Goal: Task Accomplishment & Management: Use online tool/utility

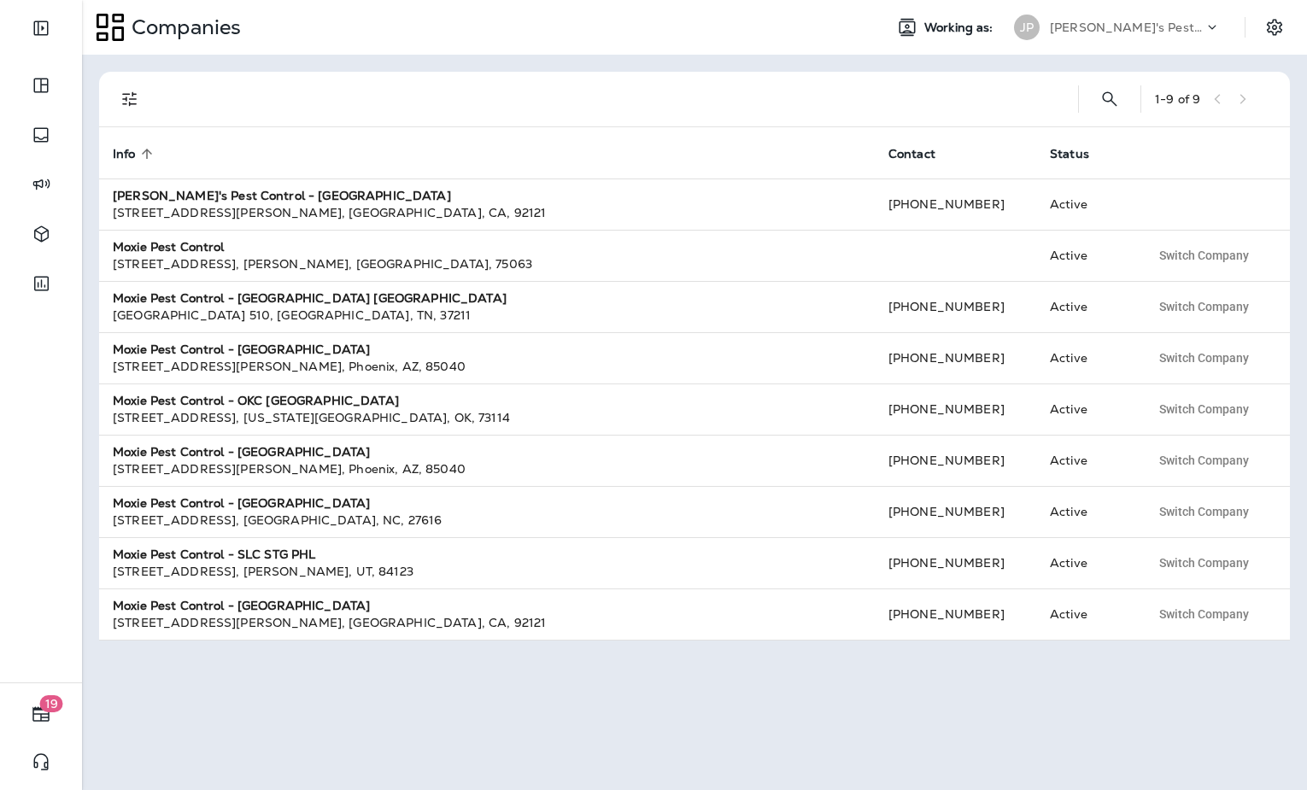
click at [1083, 26] on p "[PERSON_NAME]'s Pest Control - [GEOGRAPHIC_DATA]" at bounding box center [1127, 28] width 154 height 14
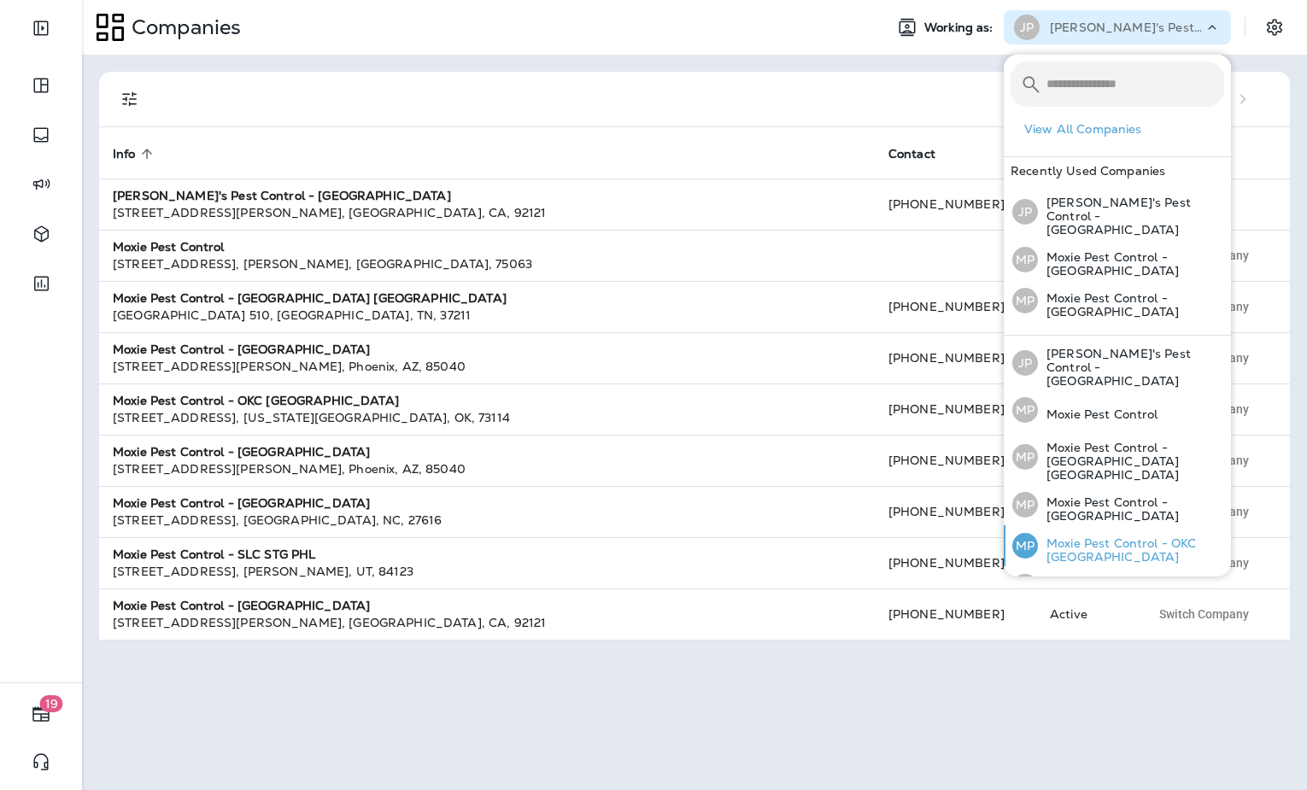
click at [1116, 537] on p "Moxie Pest Control - OKC [GEOGRAPHIC_DATA]" at bounding box center [1131, 550] width 186 height 27
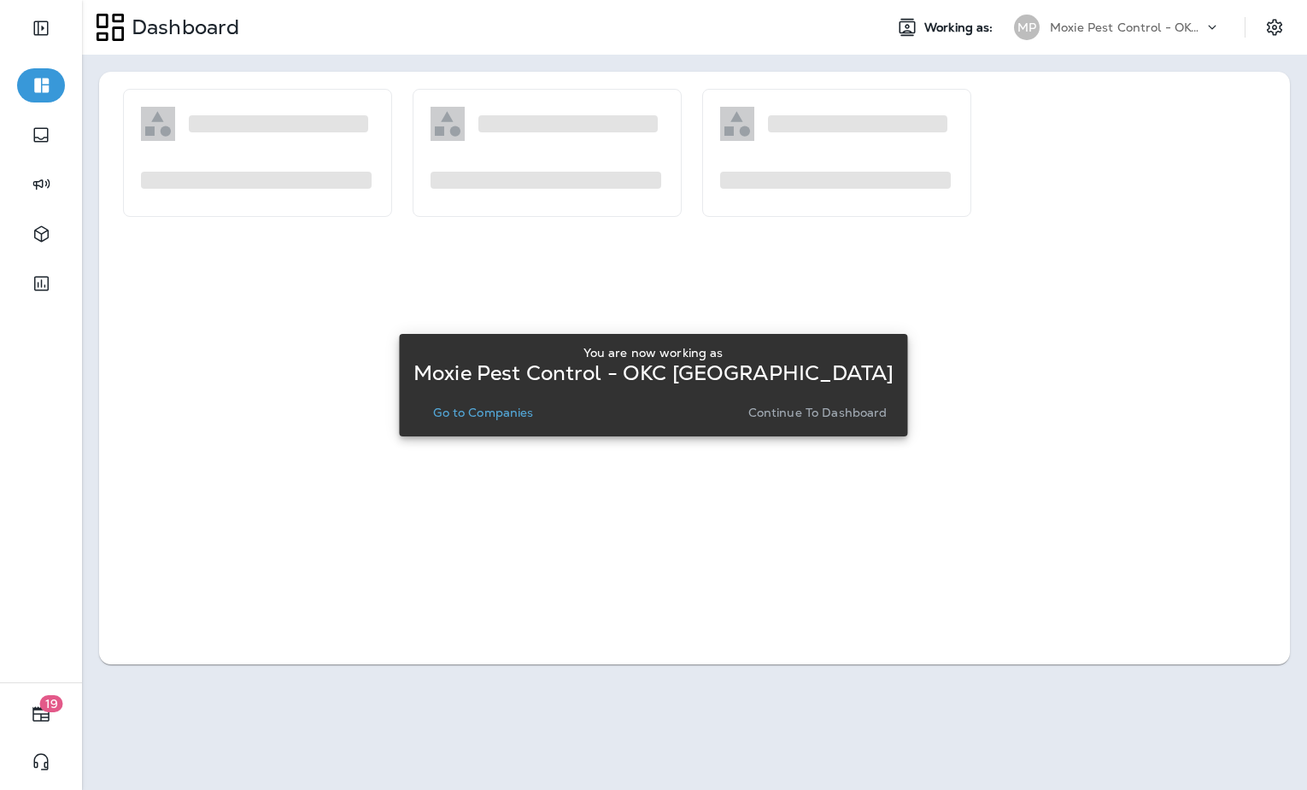
click at [500, 413] on p "Go to Companies" at bounding box center [483, 413] width 100 height 14
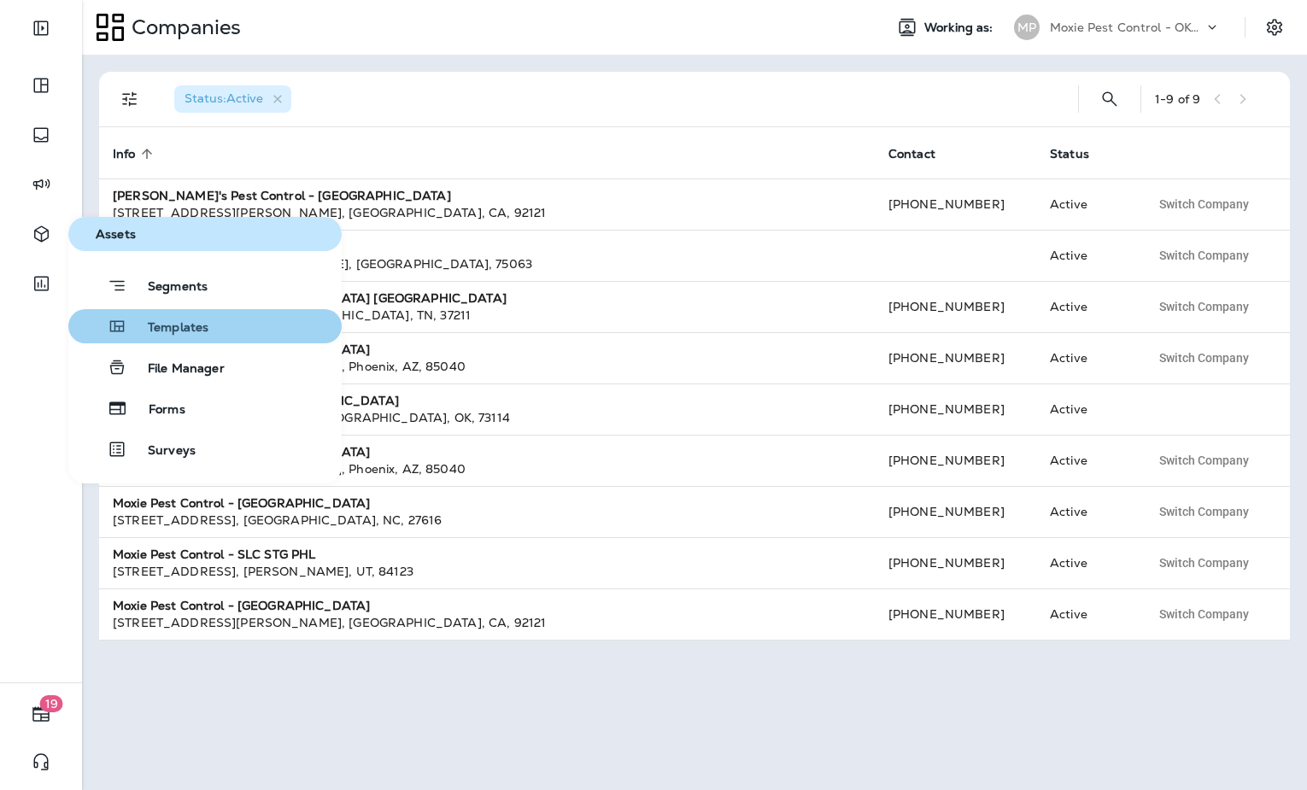
click at [169, 332] on span "Templates" at bounding box center [167, 328] width 81 height 16
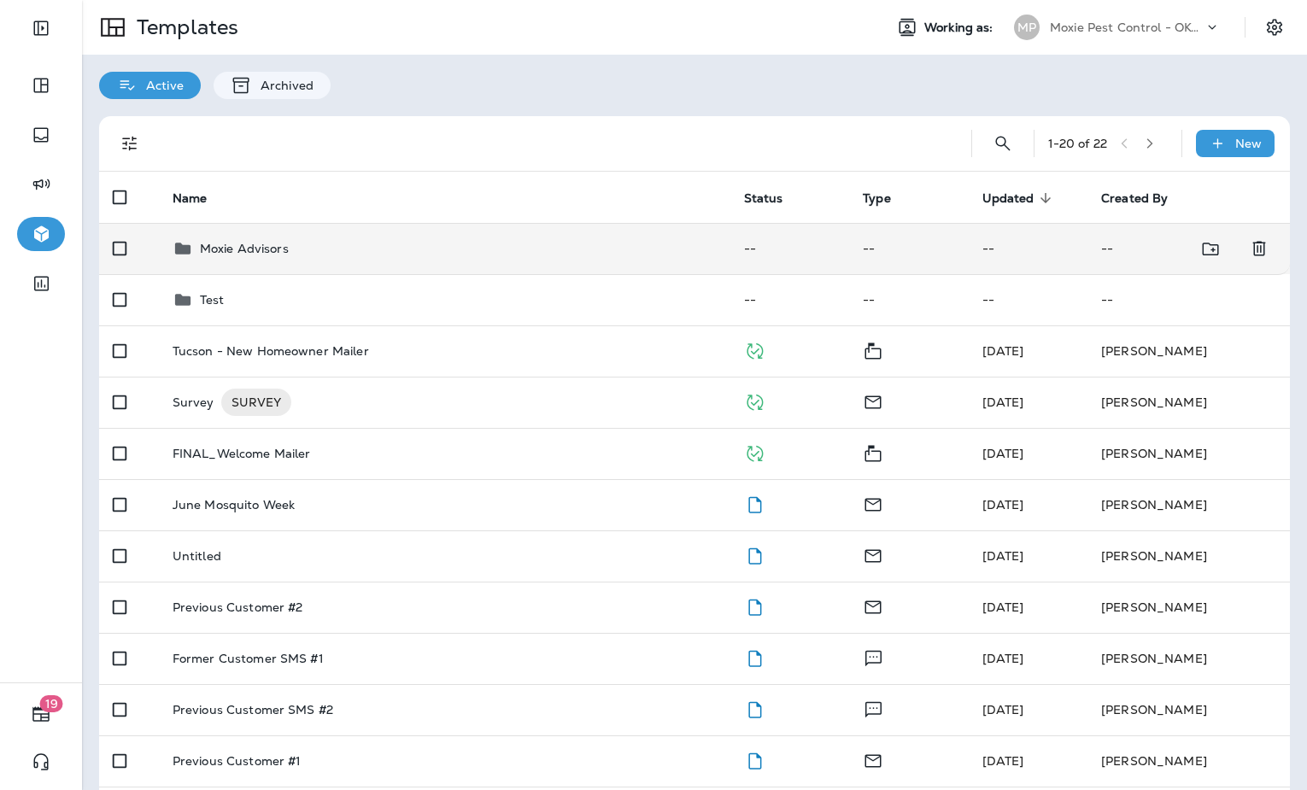
click at [338, 263] on td "Moxie Advisors" at bounding box center [445, 248] width 572 height 51
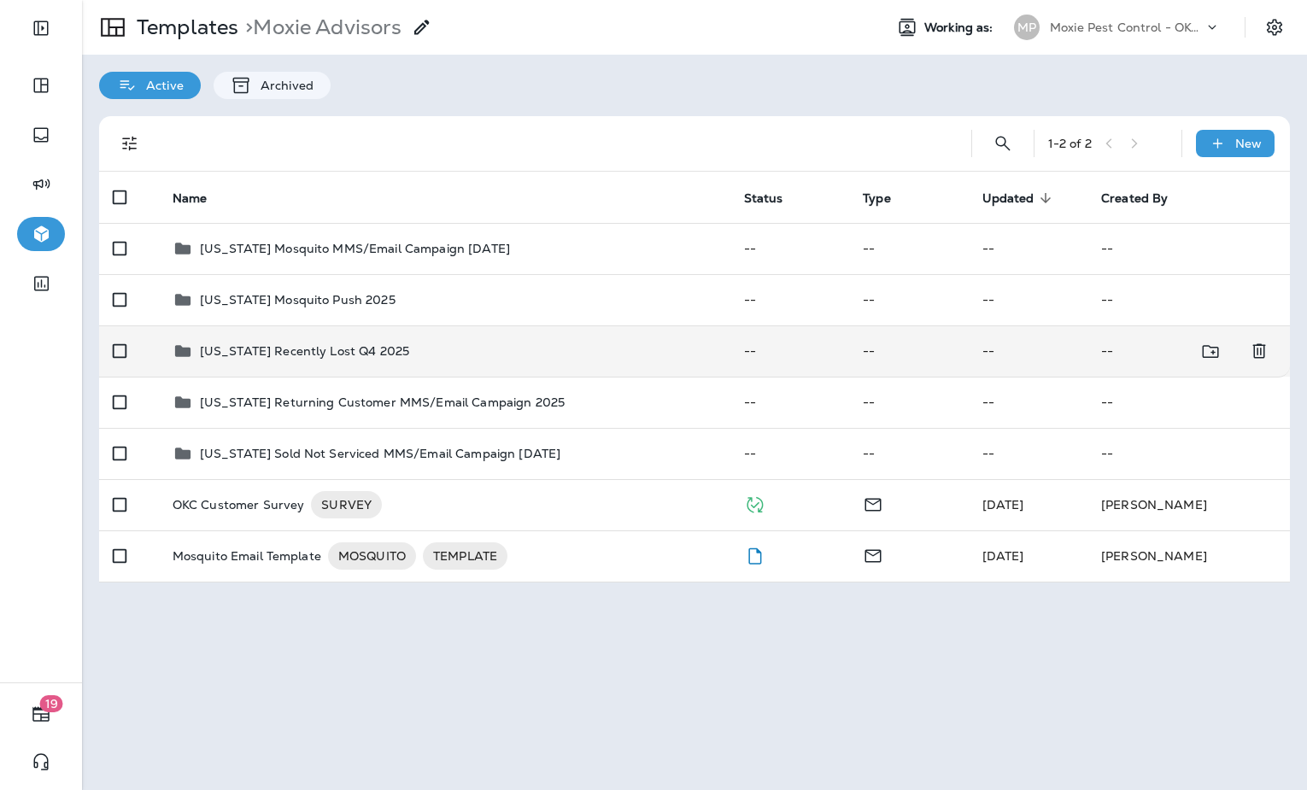
click at [496, 338] on td "[US_STATE] Recently Lost Q4 2025" at bounding box center [445, 350] width 572 height 51
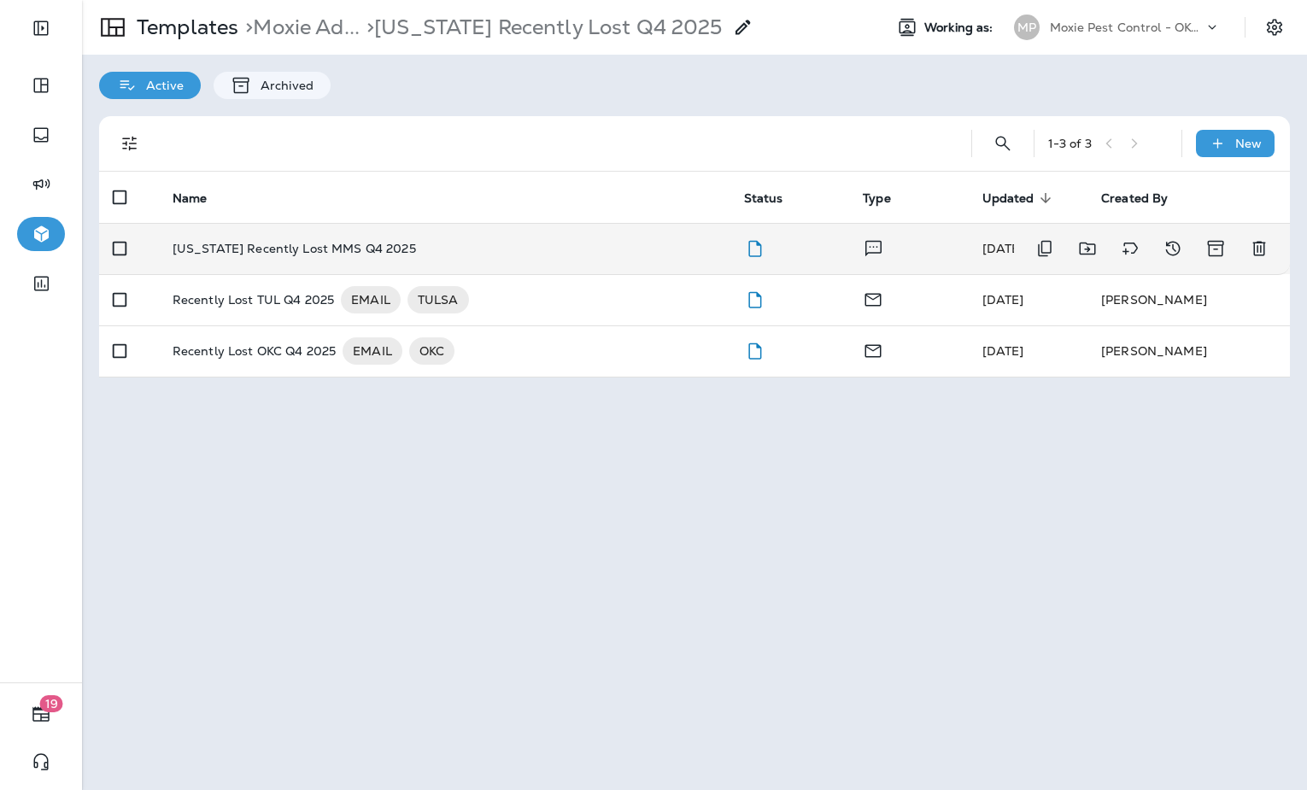
click at [587, 254] on div "[US_STATE] Recently Lost MMS Q4 2025" at bounding box center [445, 249] width 544 height 14
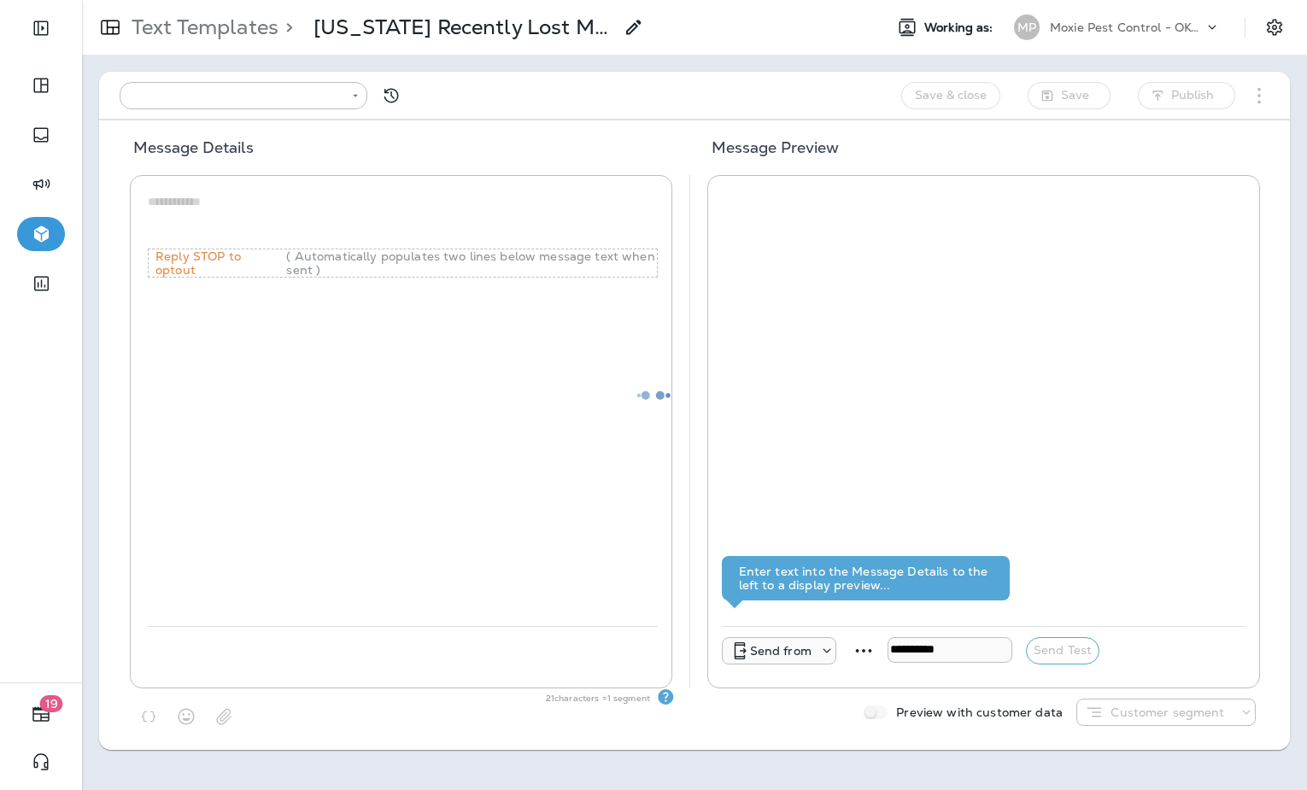
type input "**********"
type textarea "**********"
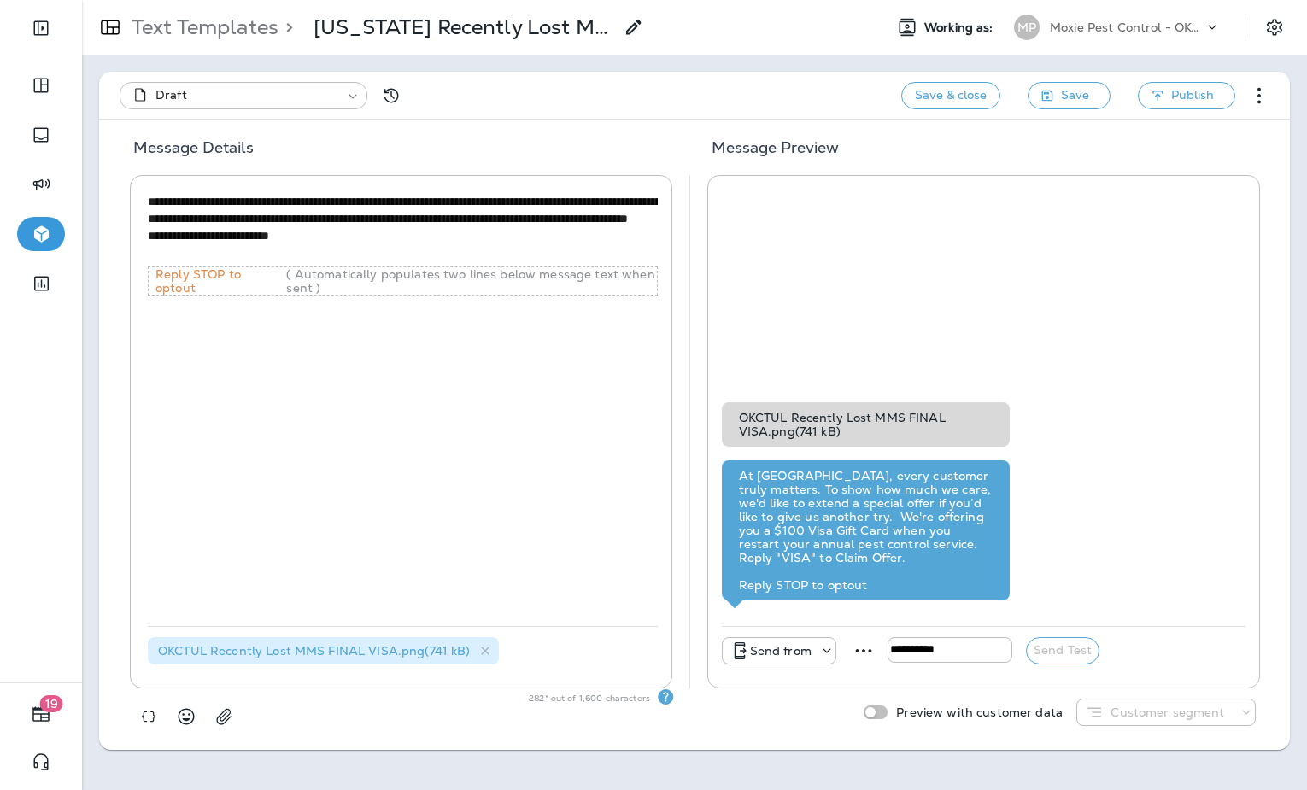
click at [764, 658] on p "Send from" at bounding box center [781, 651] width 62 height 14
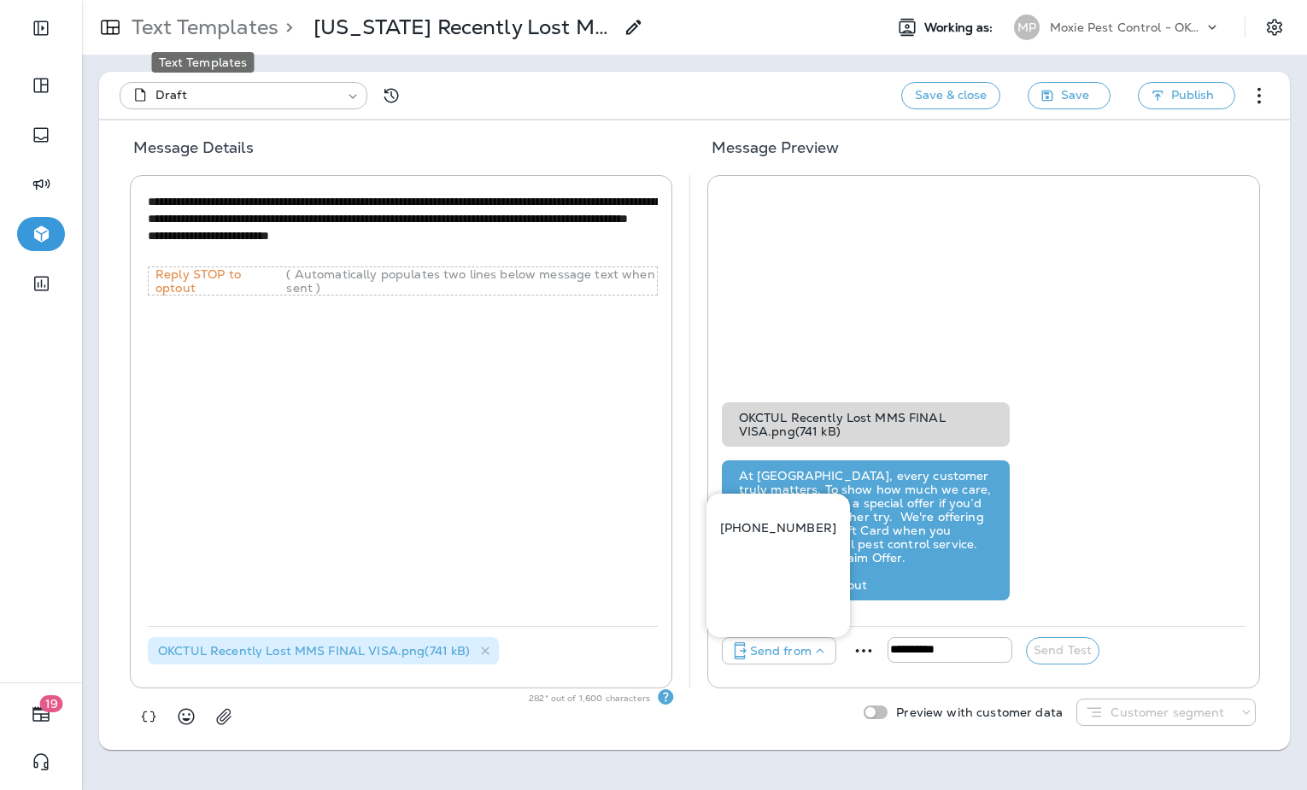
click at [196, 17] on p "Text Templates" at bounding box center [202, 28] width 154 height 26
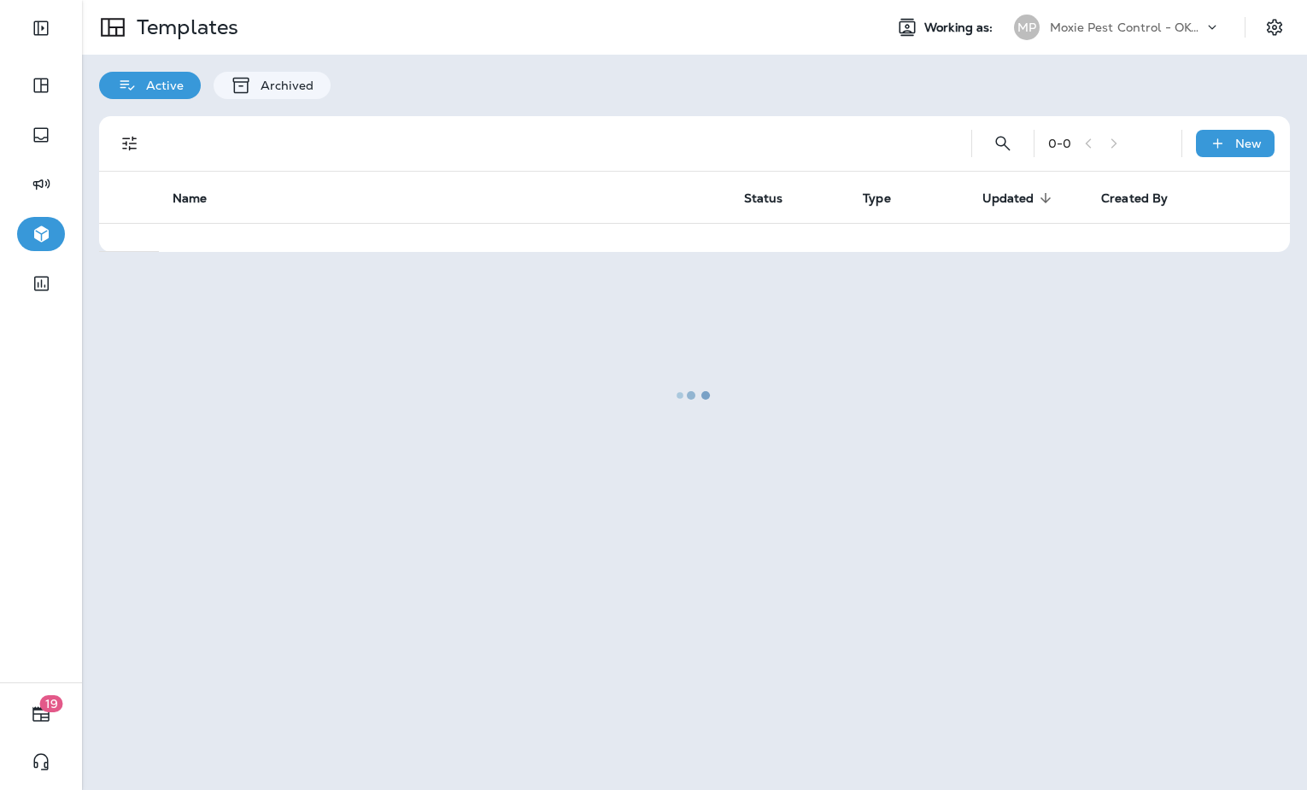
click at [1169, 15] on div at bounding box center [695, 395] width 1222 height 787
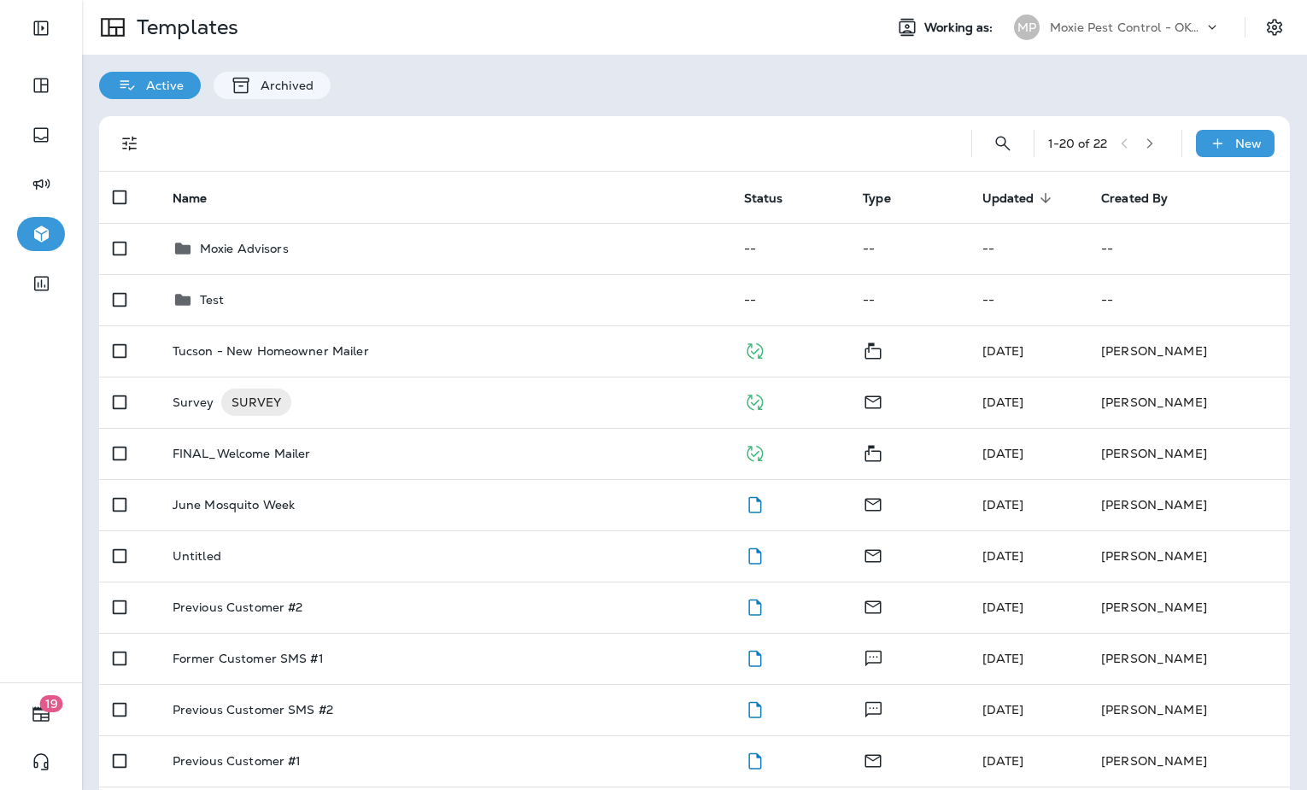
click at [1161, 23] on p "Moxie Pest Control - OKC [GEOGRAPHIC_DATA]" at bounding box center [1127, 28] width 154 height 14
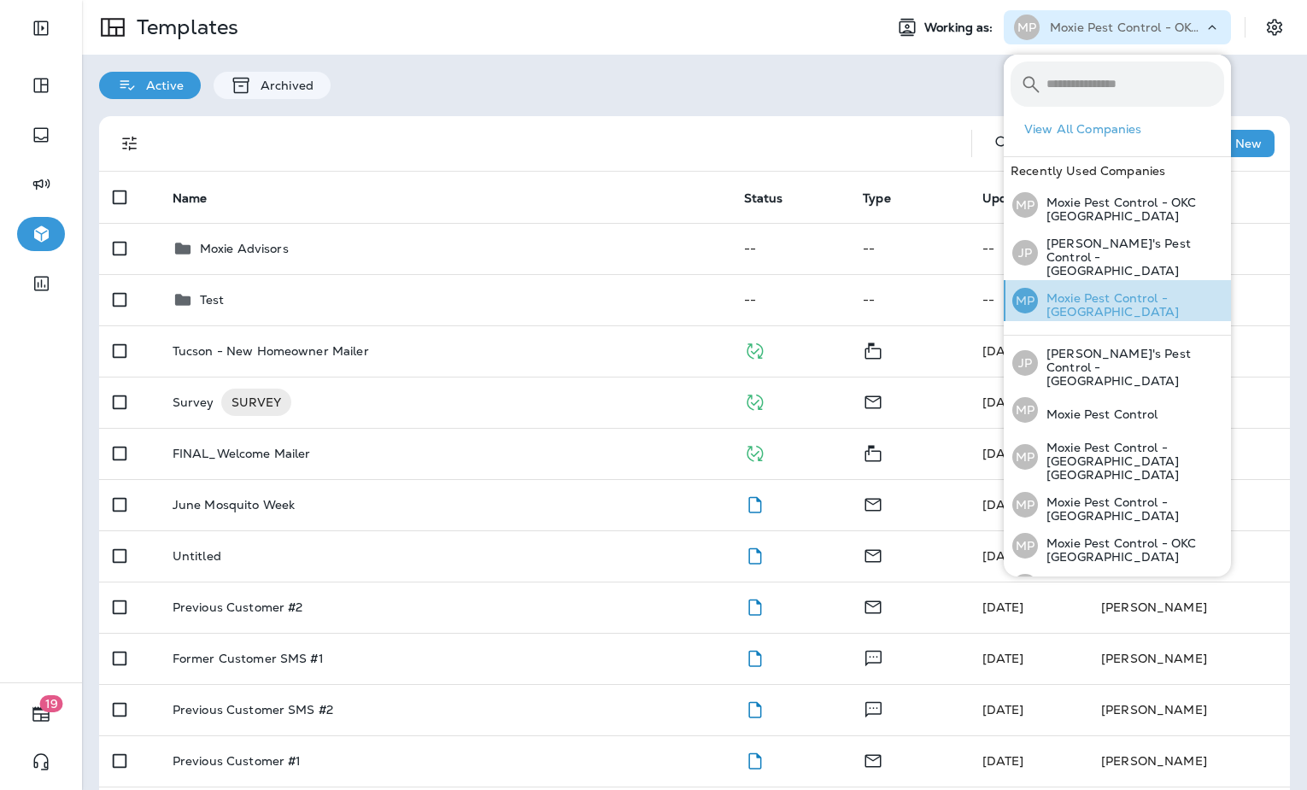
click at [1162, 291] on p "Moxie Pest Control - [GEOGRAPHIC_DATA]" at bounding box center [1131, 304] width 186 height 27
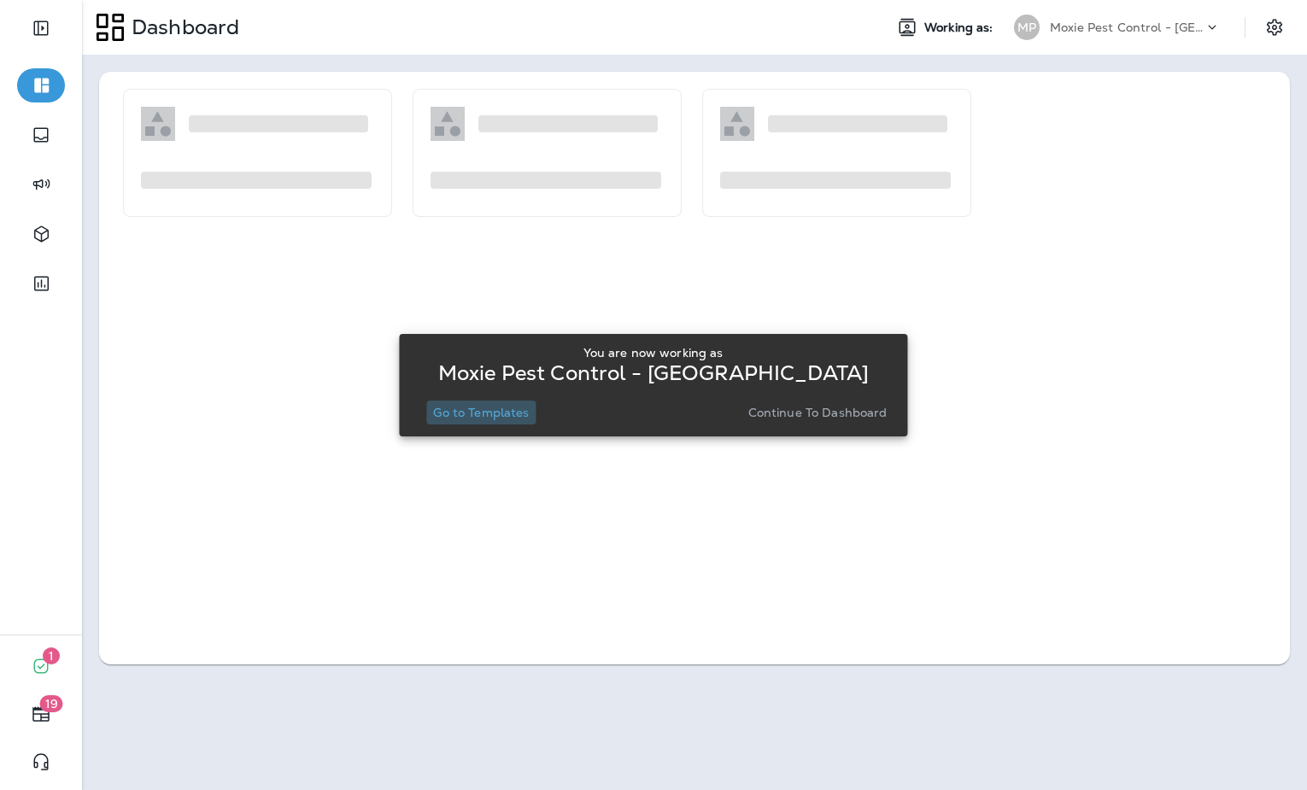
click at [517, 411] on p "Go to Templates" at bounding box center [481, 413] width 96 height 14
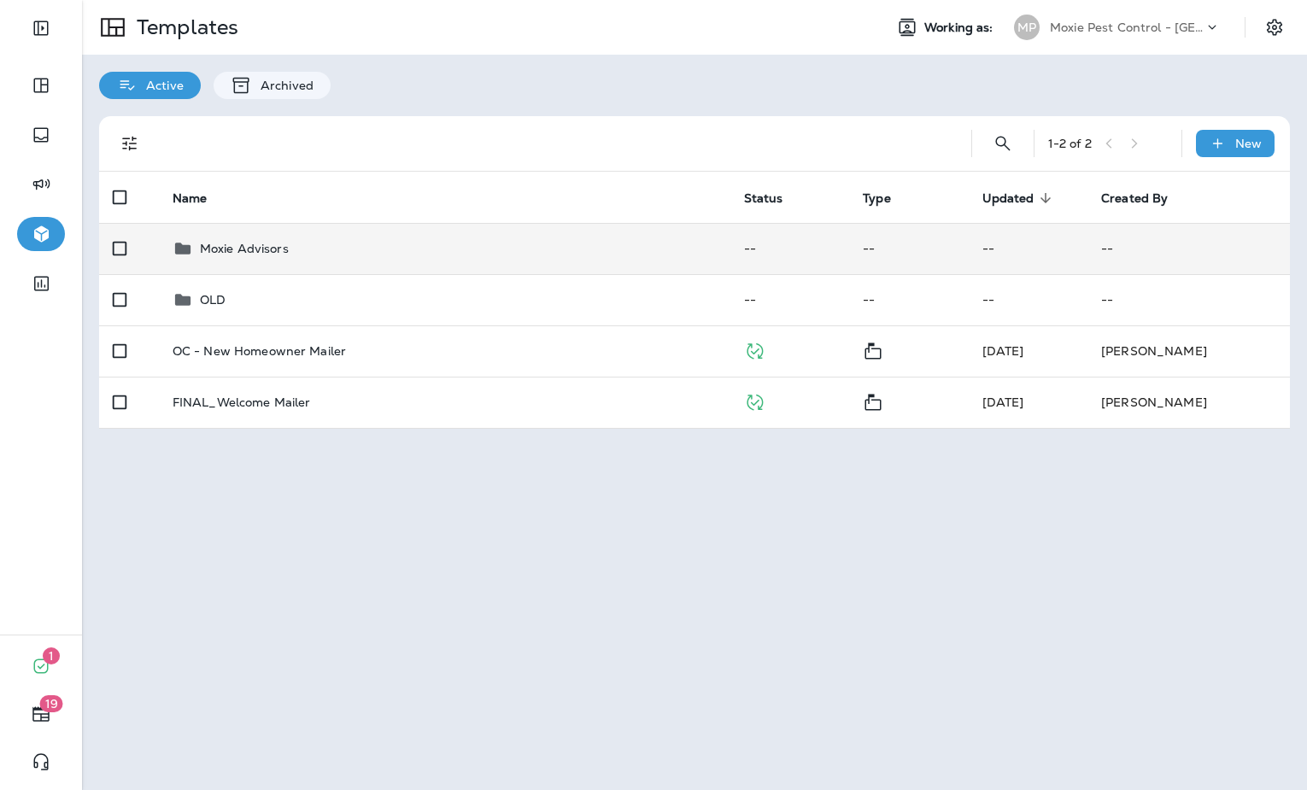
click at [212, 254] on p "Moxie Advisors" at bounding box center [244, 249] width 89 height 14
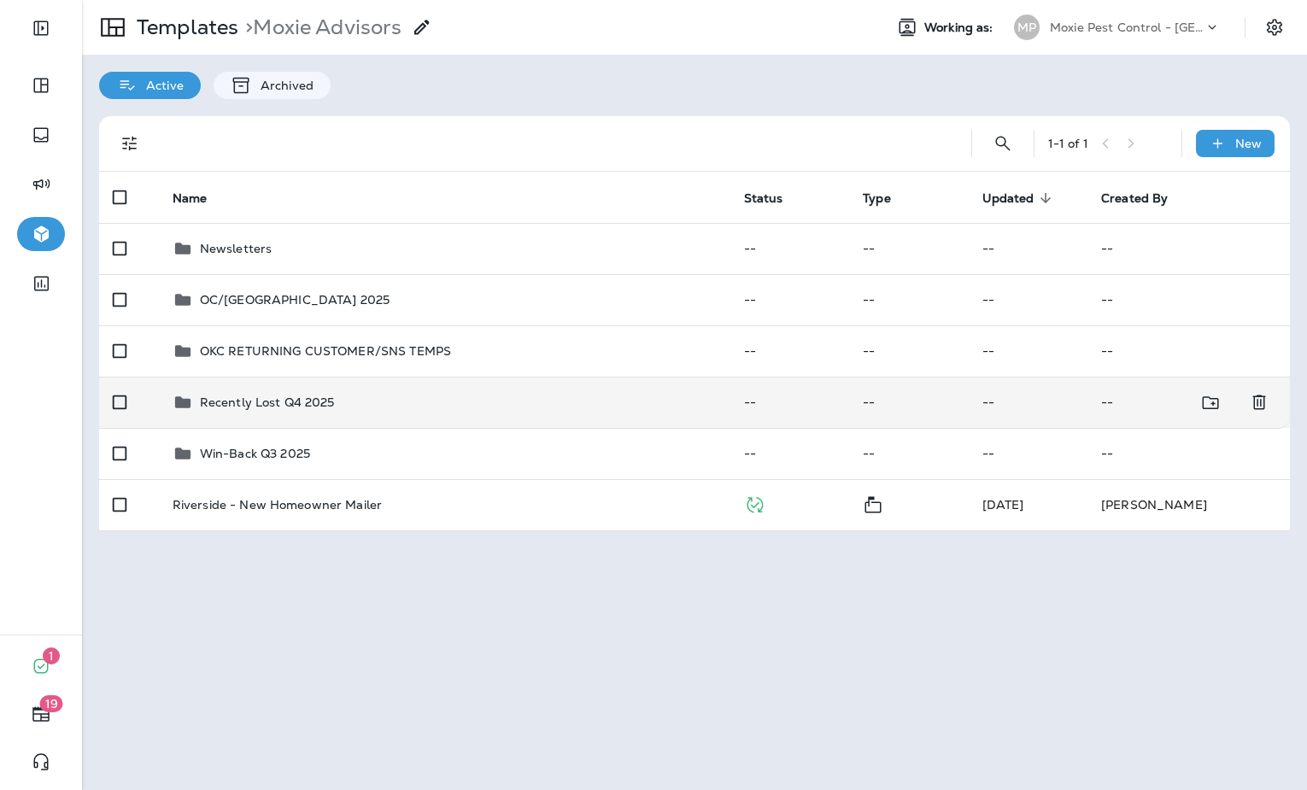
click at [327, 390] on td "Recently Lost Q4 2025" at bounding box center [445, 402] width 572 height 51
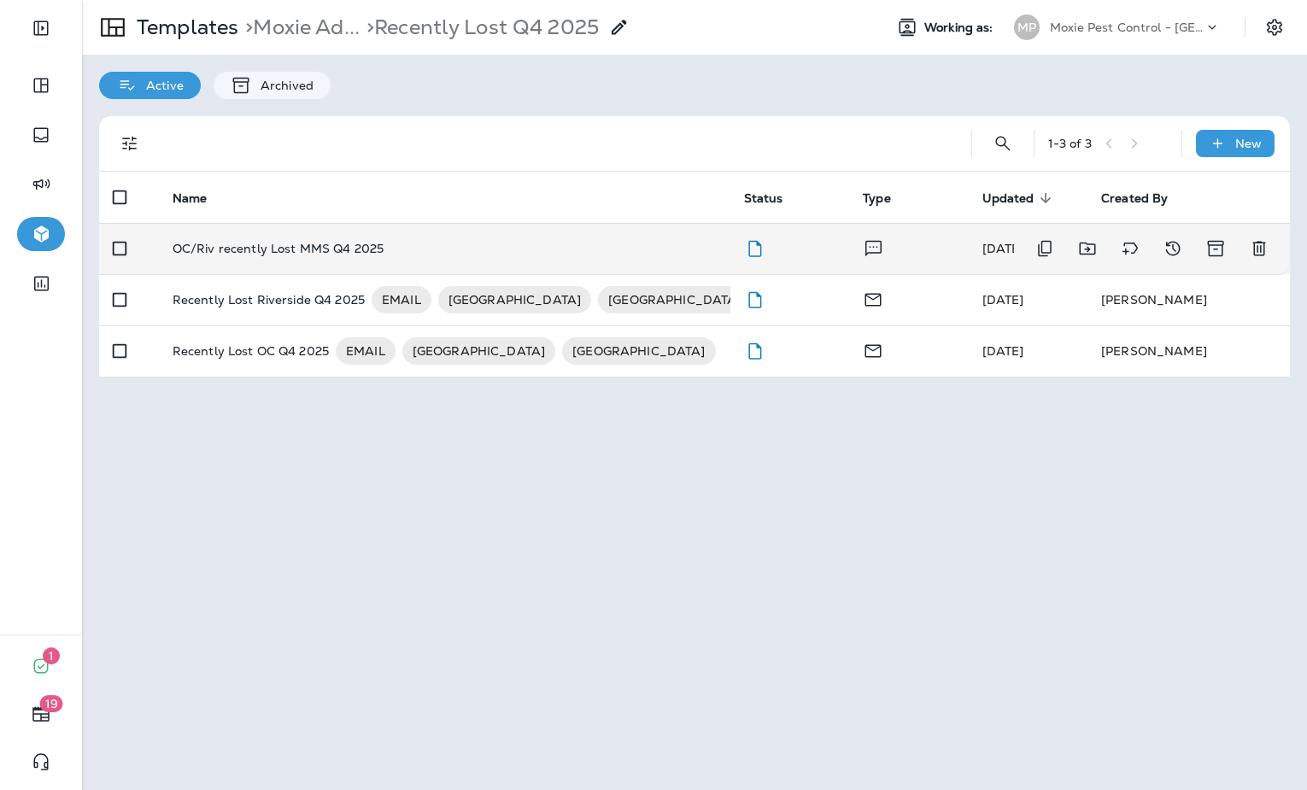
click at [309, 244] on p "OC/Riv recently Lost MMS Q4 2025" at bounding box center [278, 249] width 211 height 14
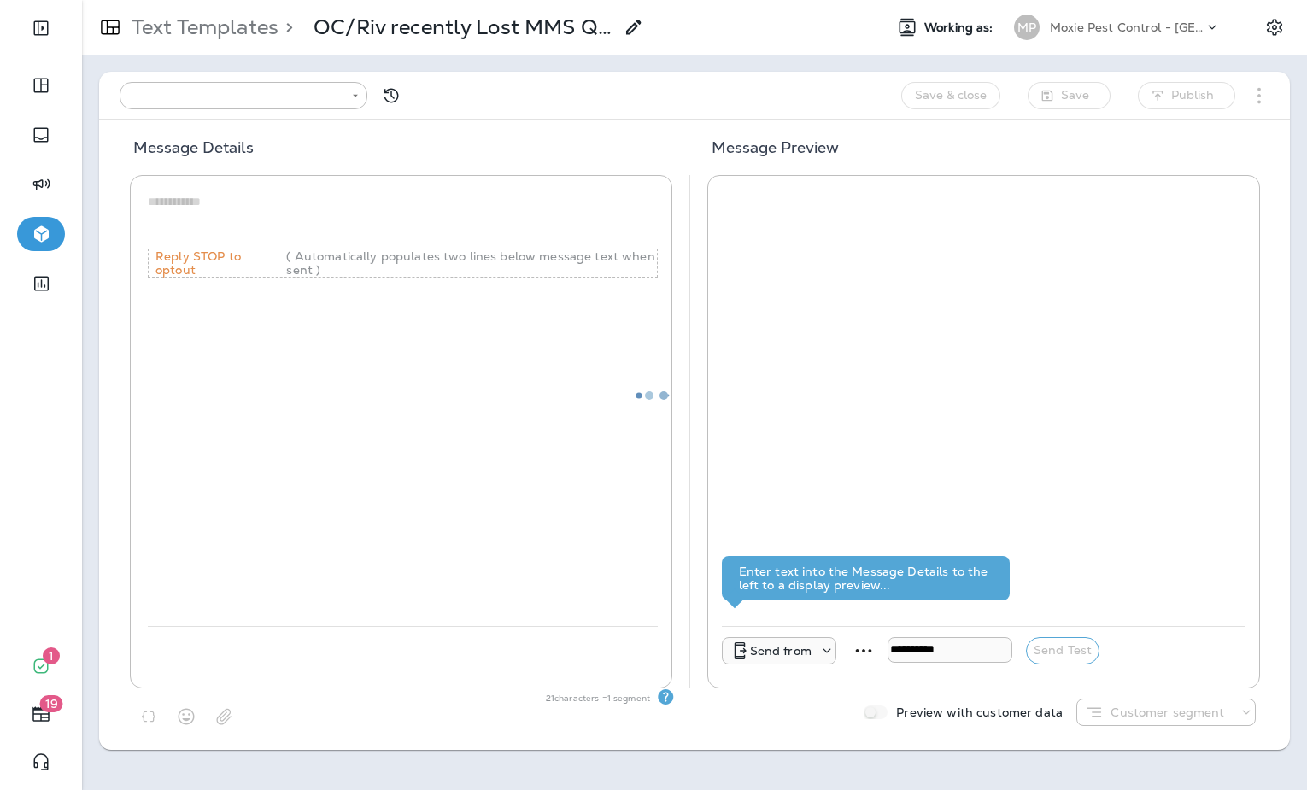
type input "**********"
type textarea "**********"
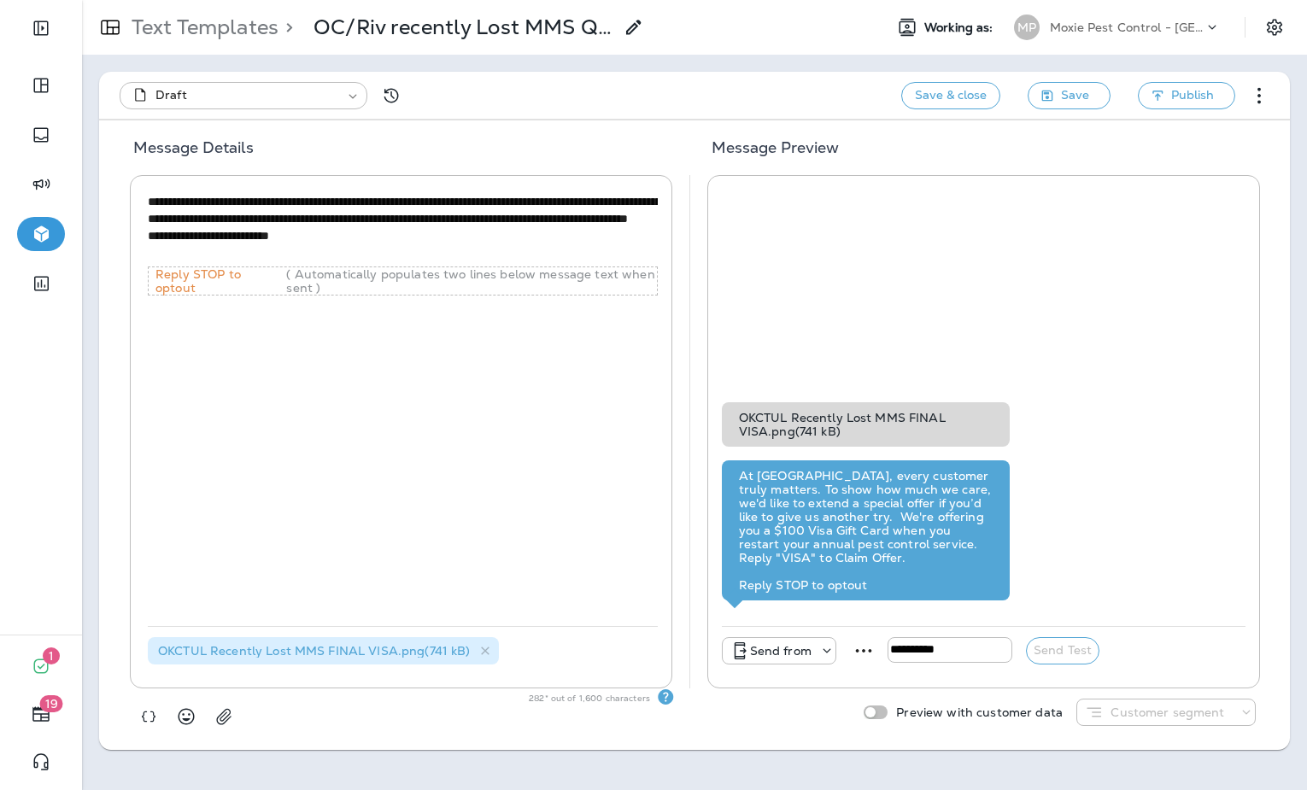
click at [641, 26] on icon at bounding box center [634, 27] width 21 height 21
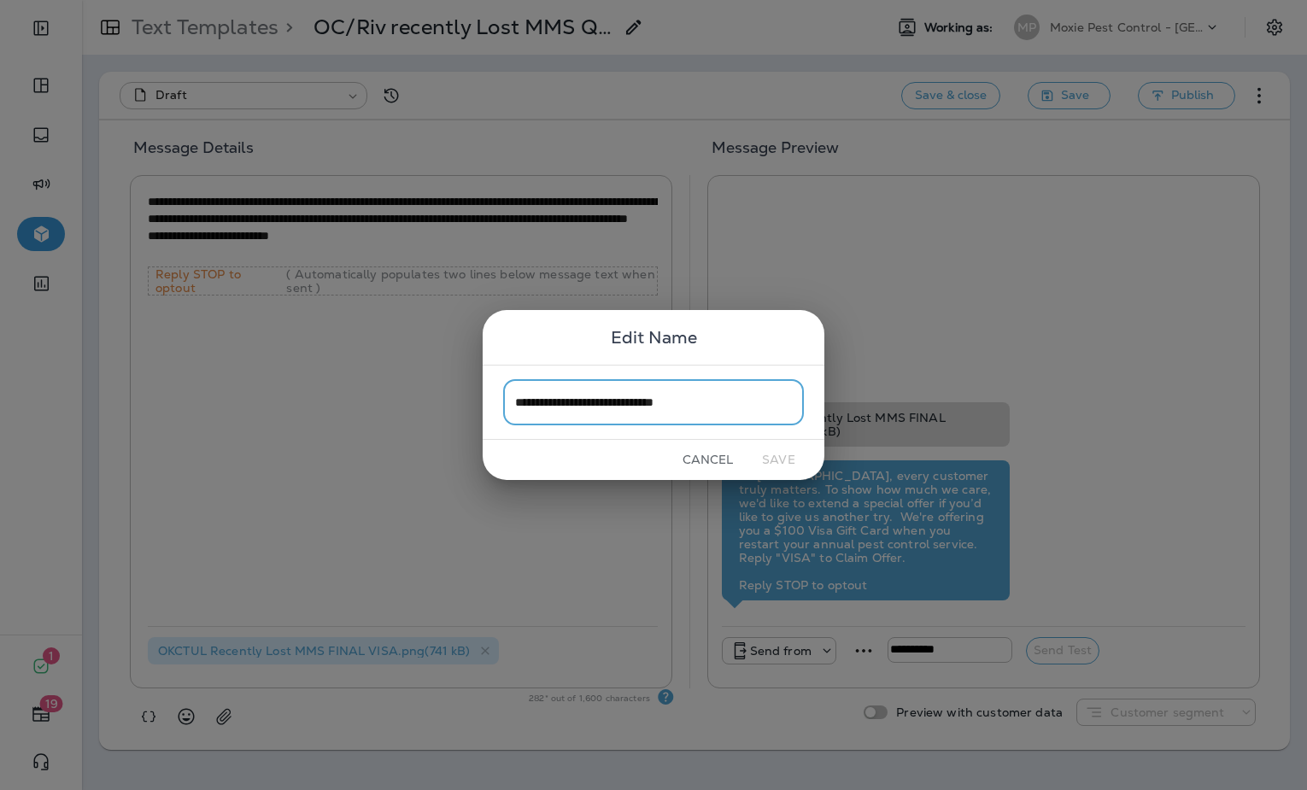
click at [553, 402] on input "**********" at bounding box center [653, 401] width 301 height 45
click at [564, 407] on input "**********" at bounding box center [653, 401] width 301 height 45
type input "**********"
click at [783, 460] on button "Save" at bounding box center [779, 460] width 64 height 26
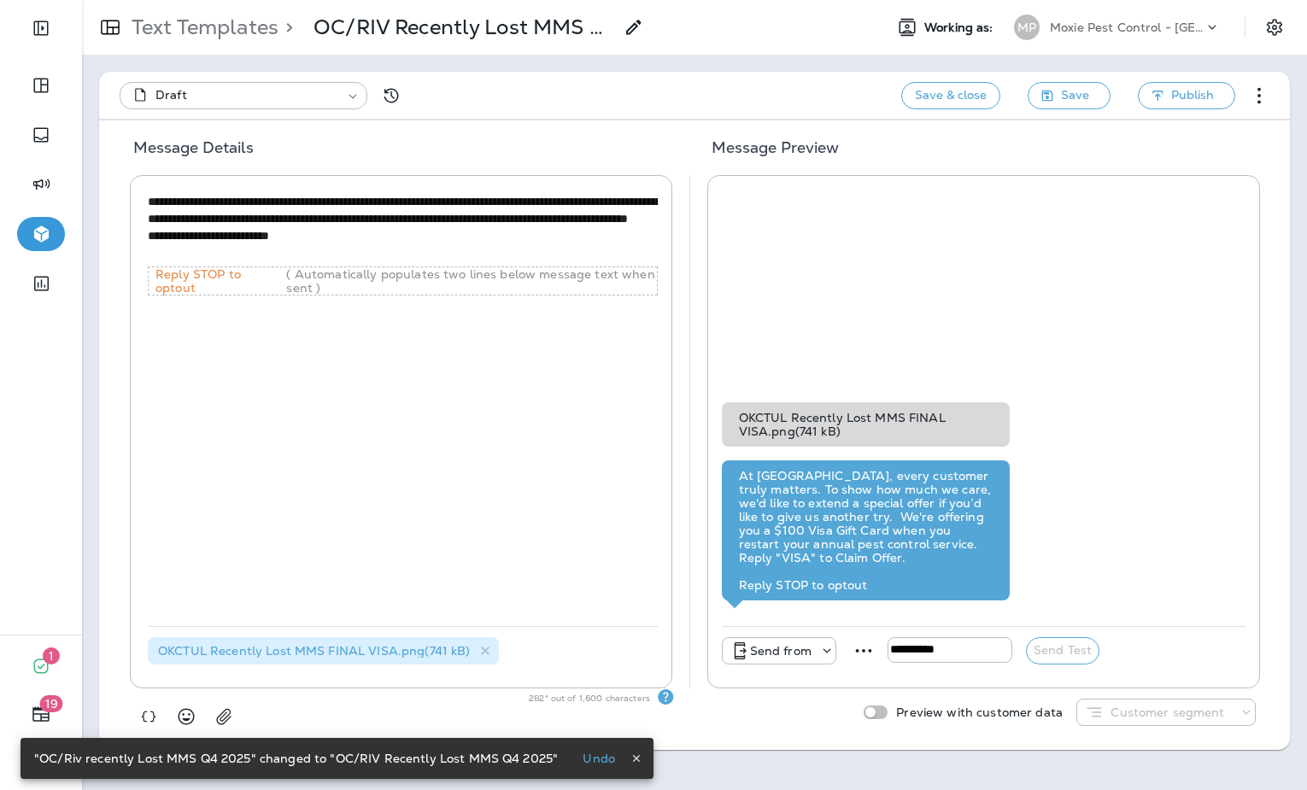
click at [812, 666] on div "Send from Send Test" at bounding box center [984, 651] width 525 height 49
click at [812, 651] on div at bounding box center [824, 650] width 24 height 17
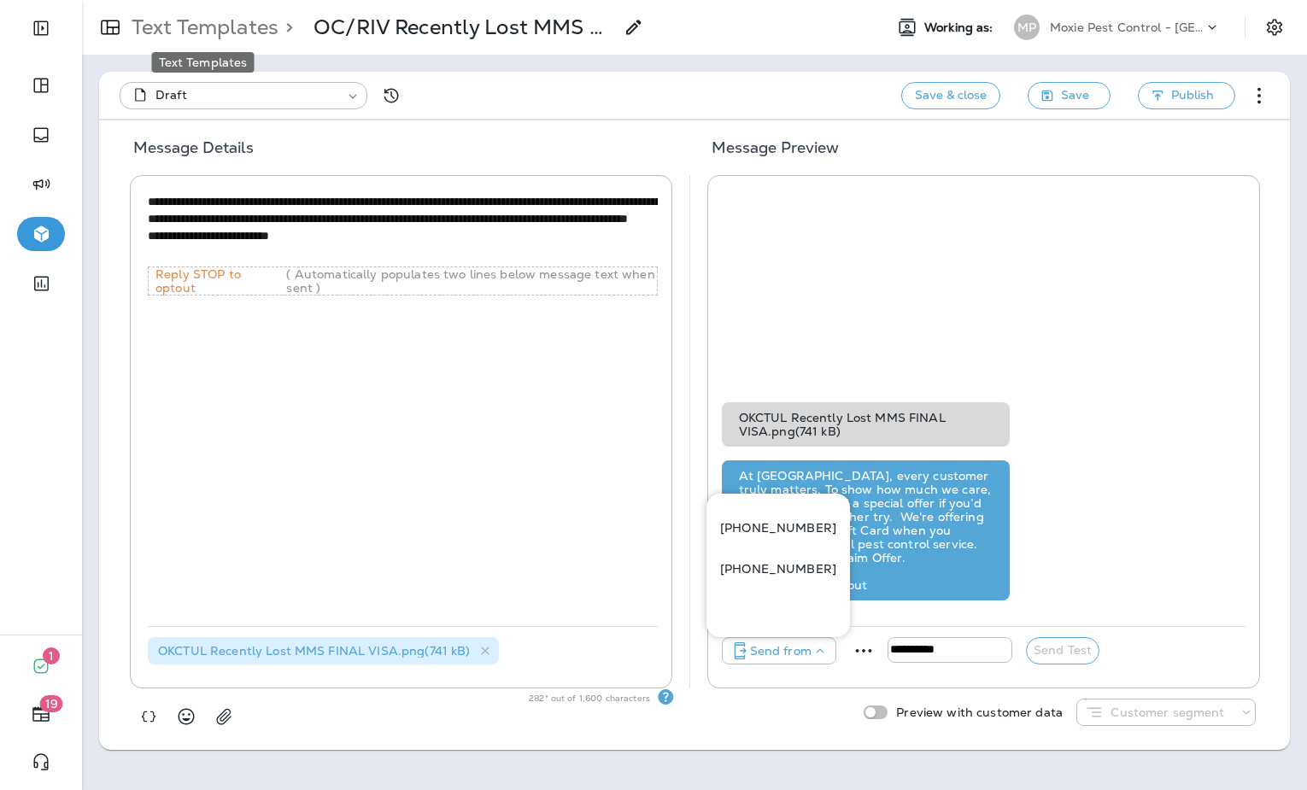
click at [210, 36] on p "Text Templates" at bounding box center [202, 28] width 154 height 26
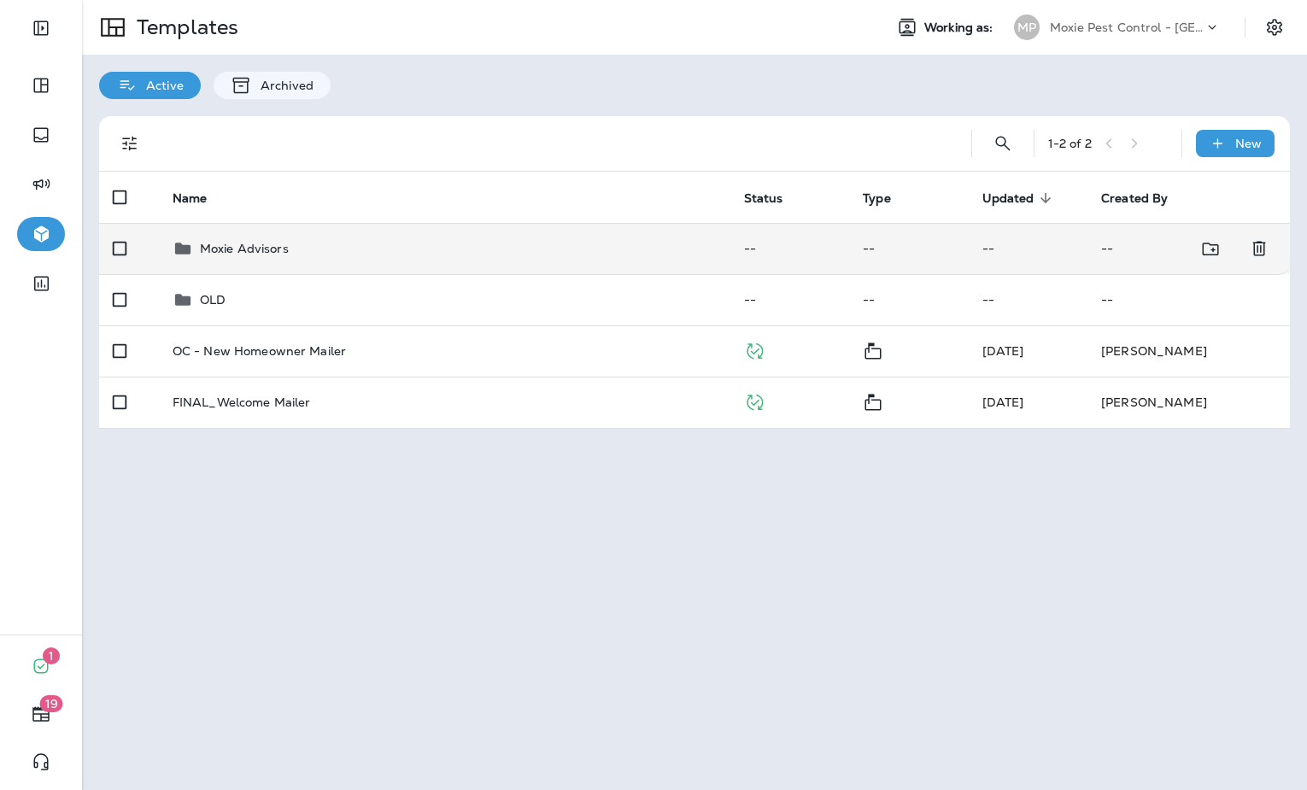
click at [503, 239] on div "Moxie Advisors" at bounding box center [445, 248] width 544 height 21
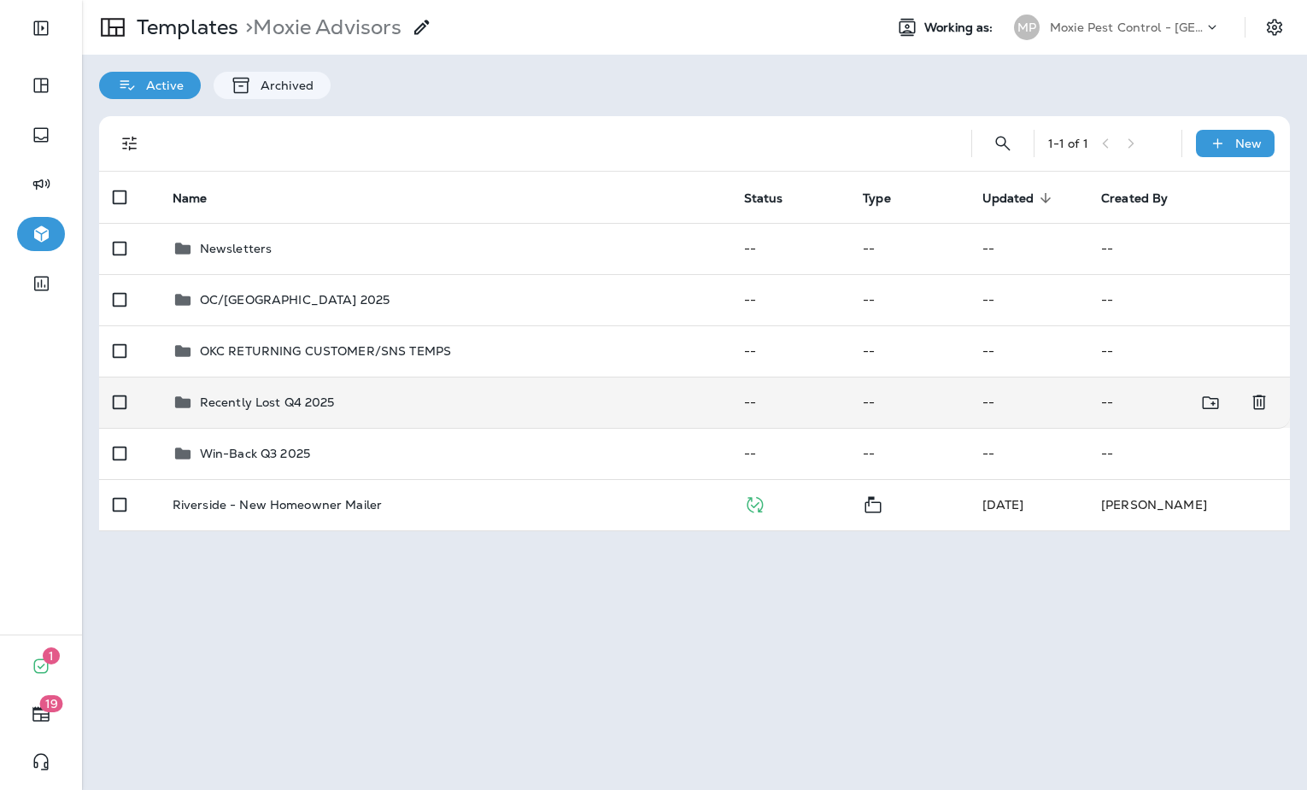
click at [261, 411] on div "Recently Lost Q4 2025" at bounding box center [267, 402] width 135 height 21
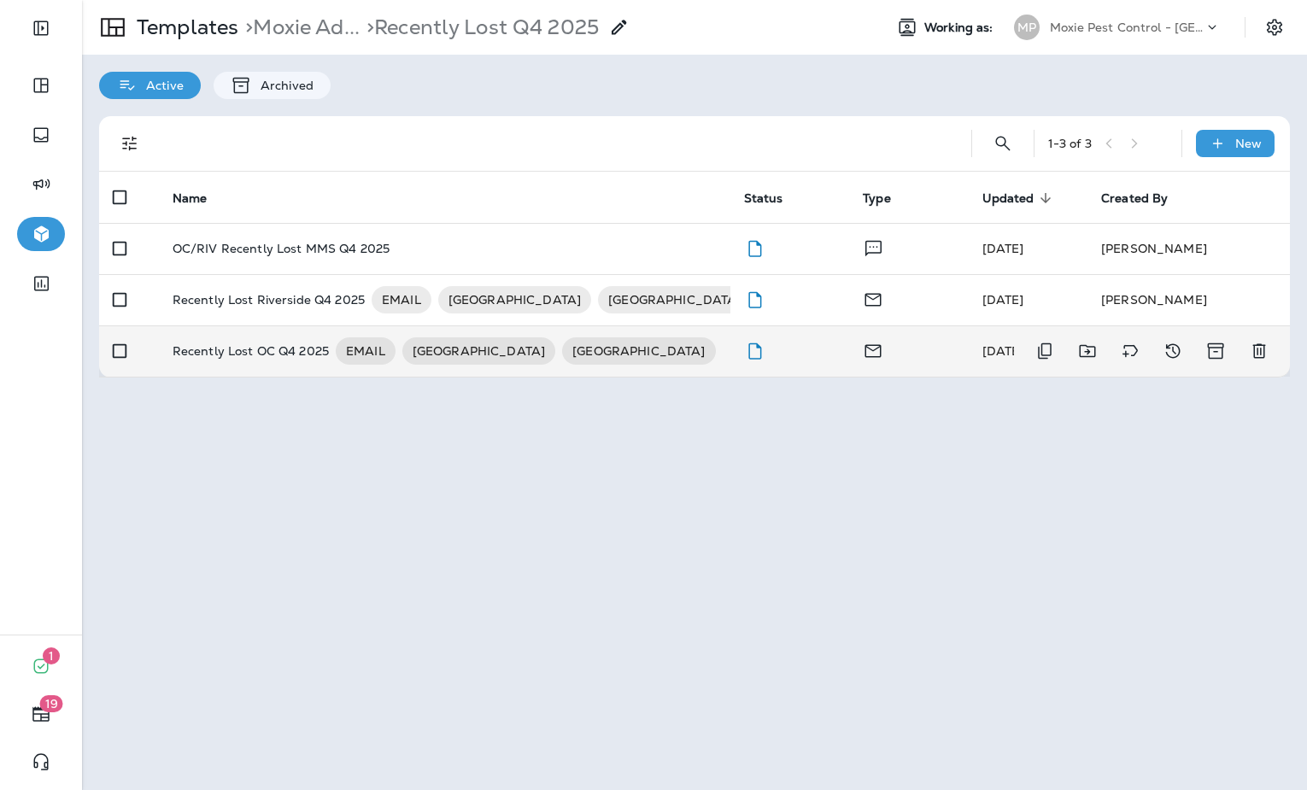
click at [273, 357] on p "Recently Lost OC Q4 2025" at bounding box center [251, 350] width 156 height 27
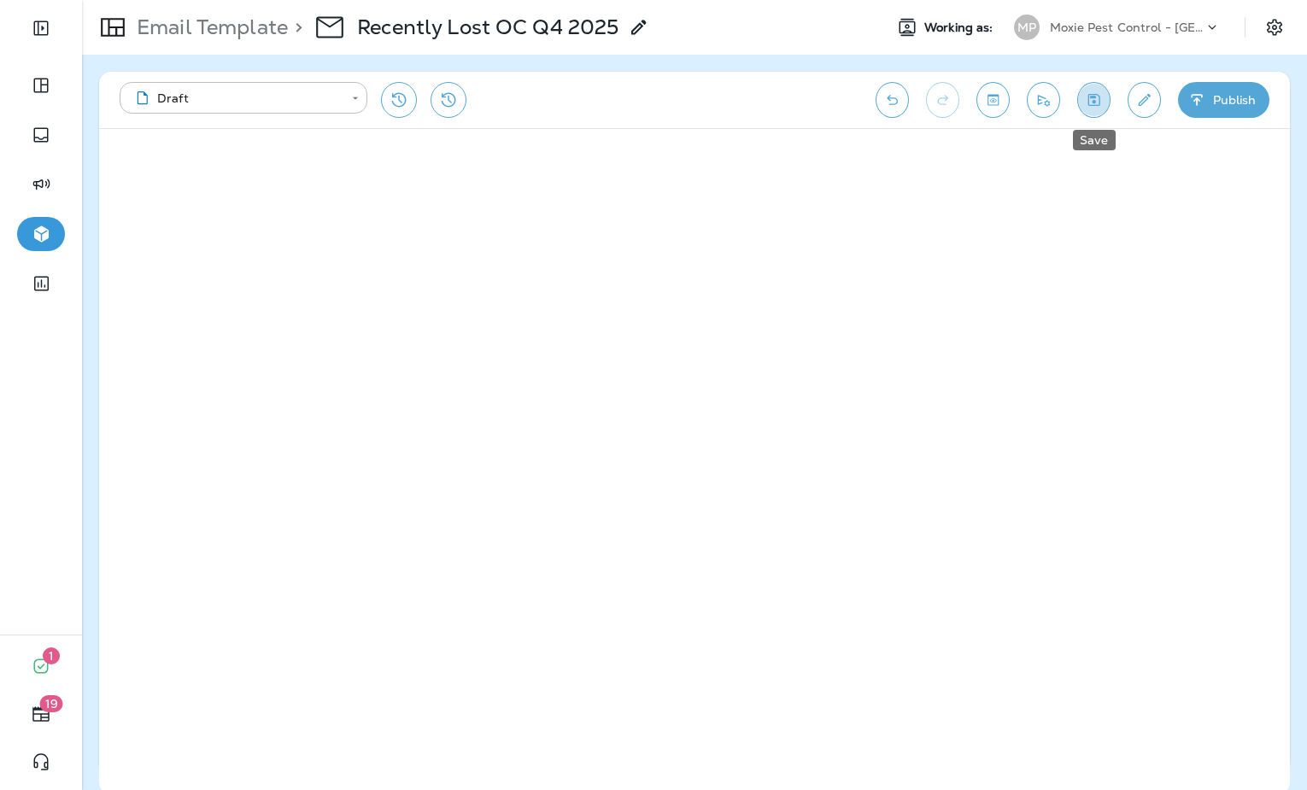
click at [1092, 98] on icon "Save" at bounding box center [1094, 99] width 18 height 17
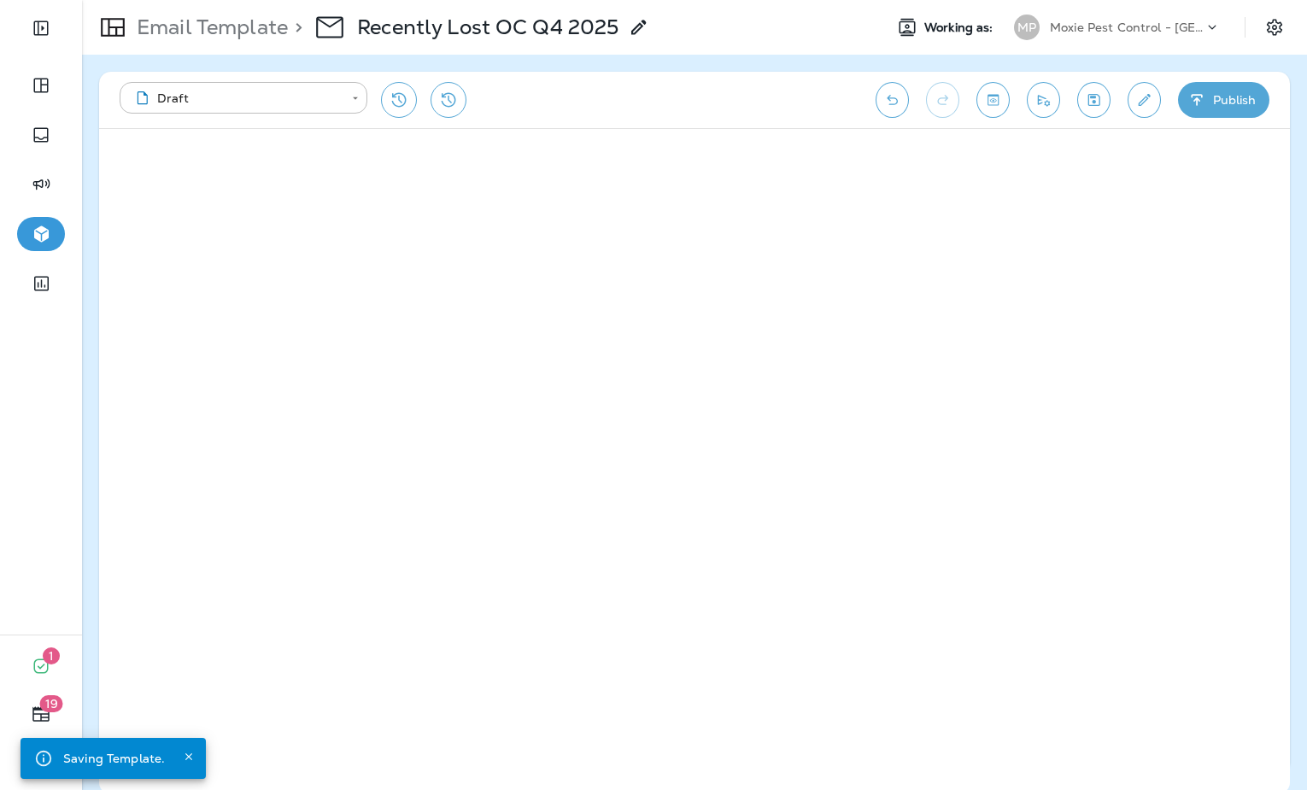
click at [1059, 103] on div "**********" at bounding box center [694, 100] width 1191 height 56
click at [1051, 103] on icon "Send test email" at bounding box center [1044, 99] width 18 height 17
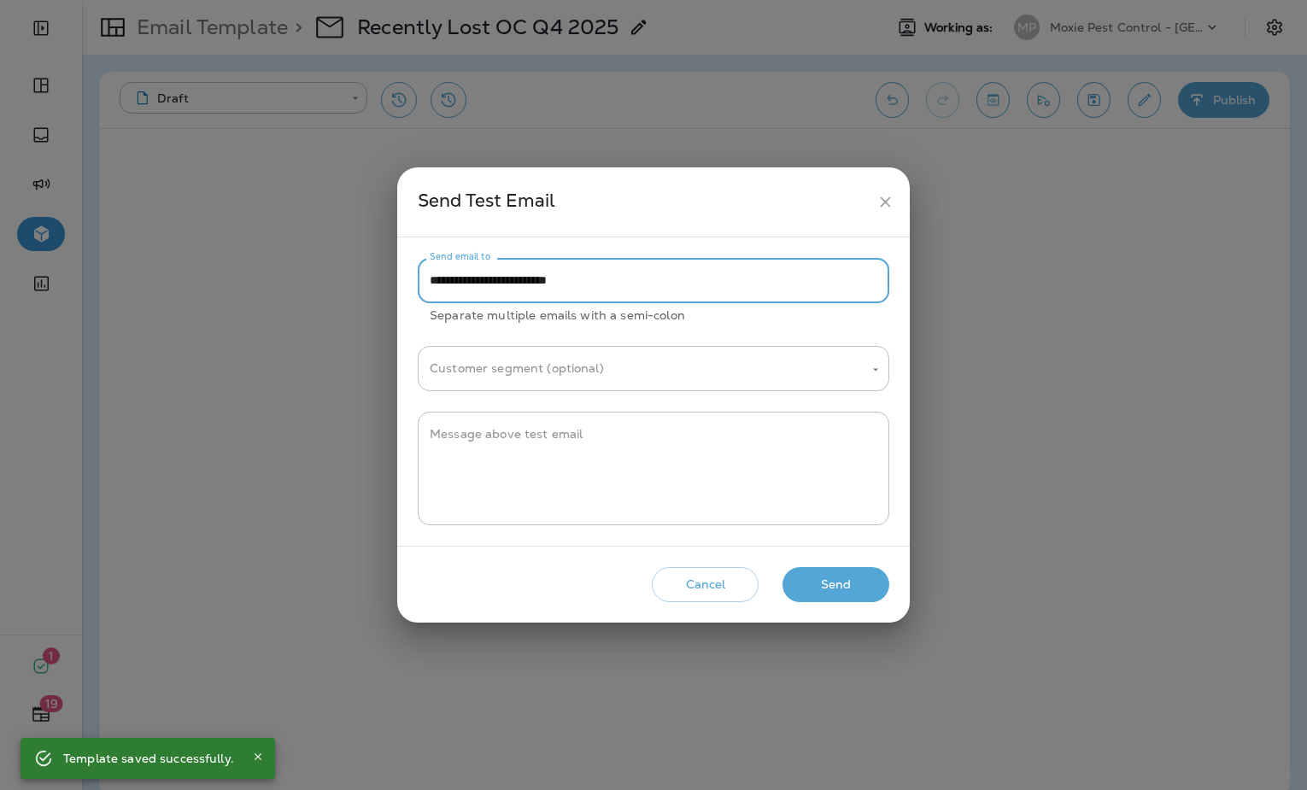
drag, startPoint x: 458, startPoint y: 283, endPoint x: 421, endPoint y: 284, distance: 36.7
click at [421, 284] on input "**********" at bounding box center [654, 280] width 472 height 45
type input "**********"
click at [841, 593] on button "Send" at bounding box center [836, 584] width 107 height 35
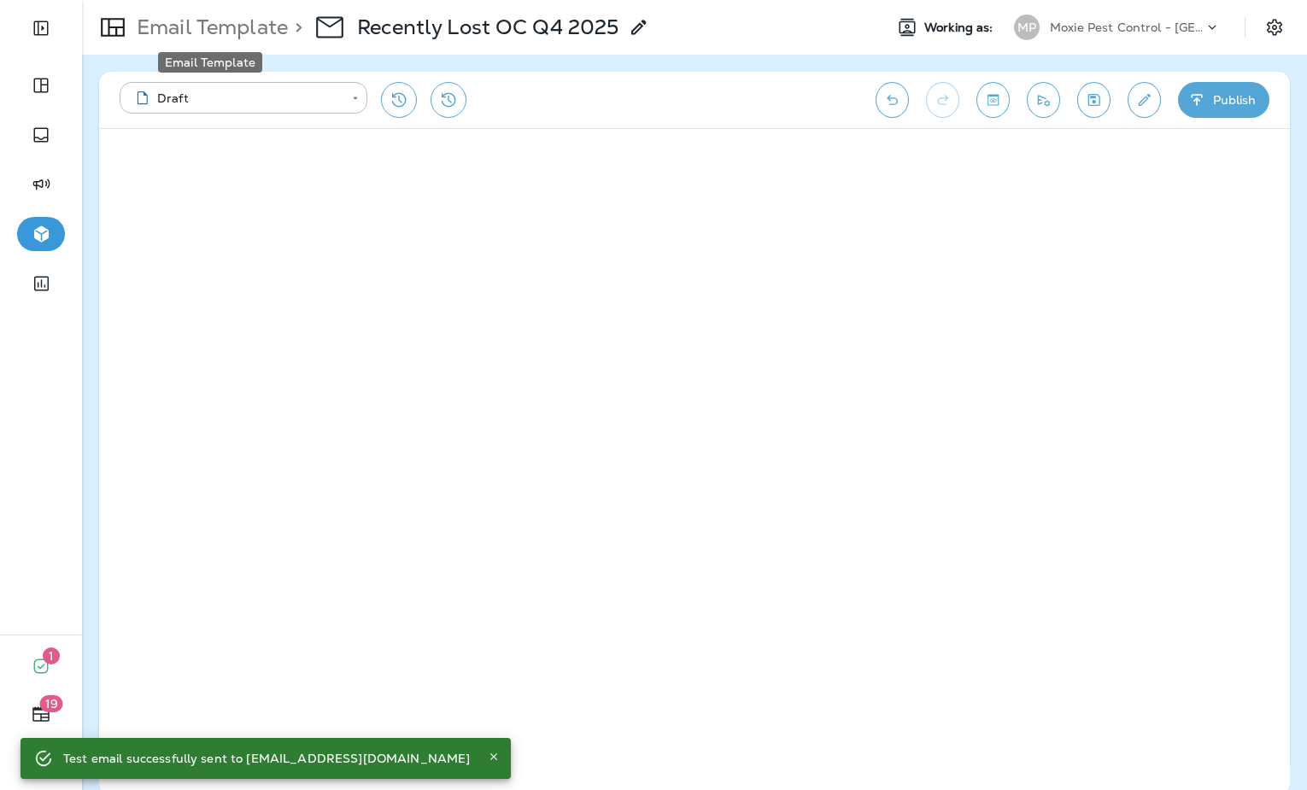
click at [196, 31] on p "Email Template" at bounding box center [209, 28] width 158 height 26
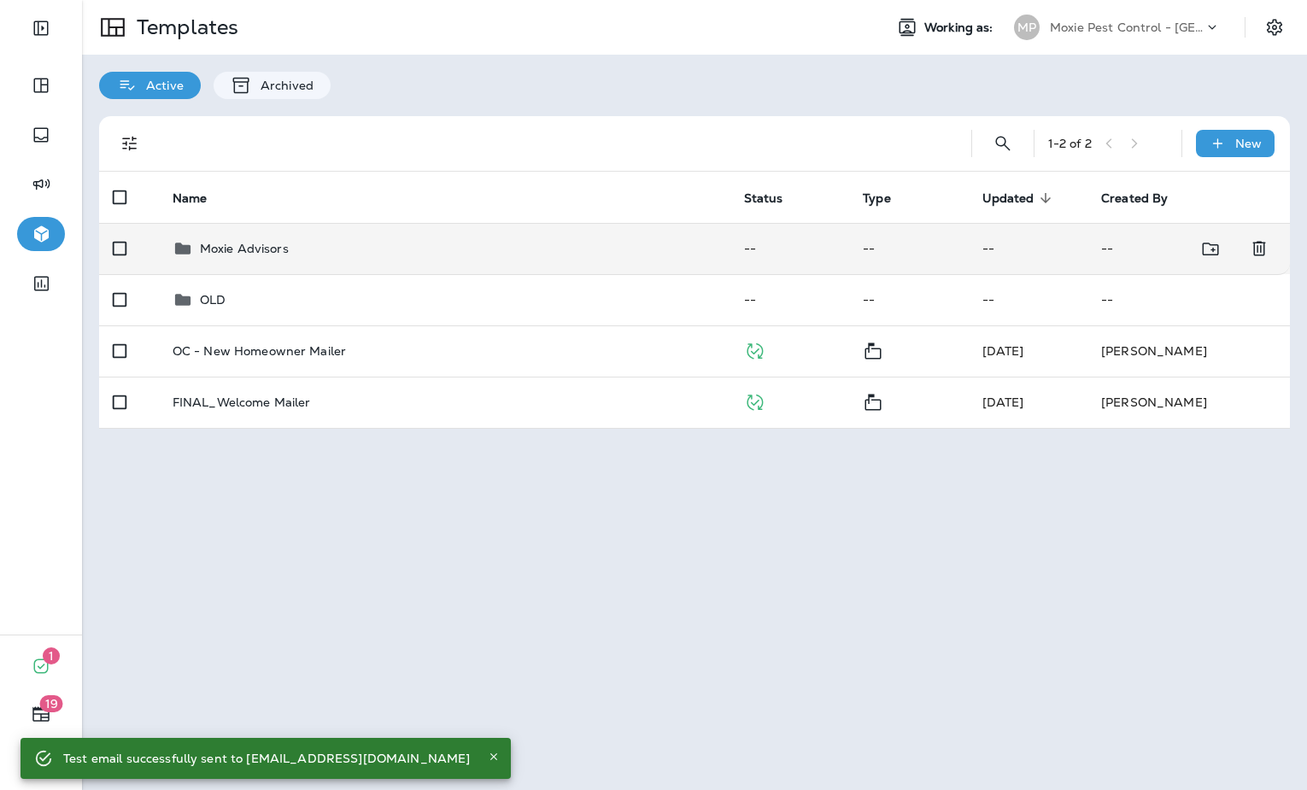
click at [408, 247] on div "Moxie Advisors" at bounding box center [445, 248] width 544 height 21
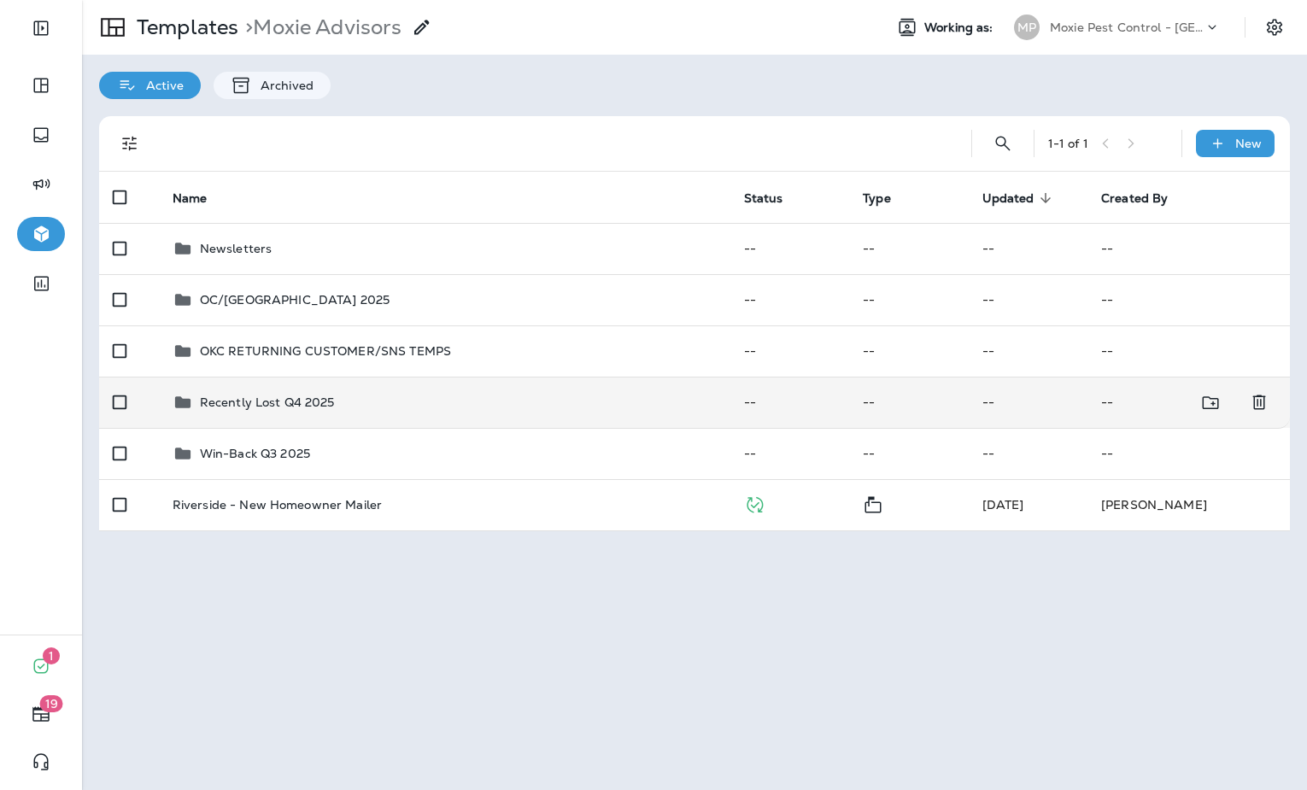
click at [415, 392] on div "Recently Lost Q4 2025" at bounding box center [445, 402] width 544 height 21
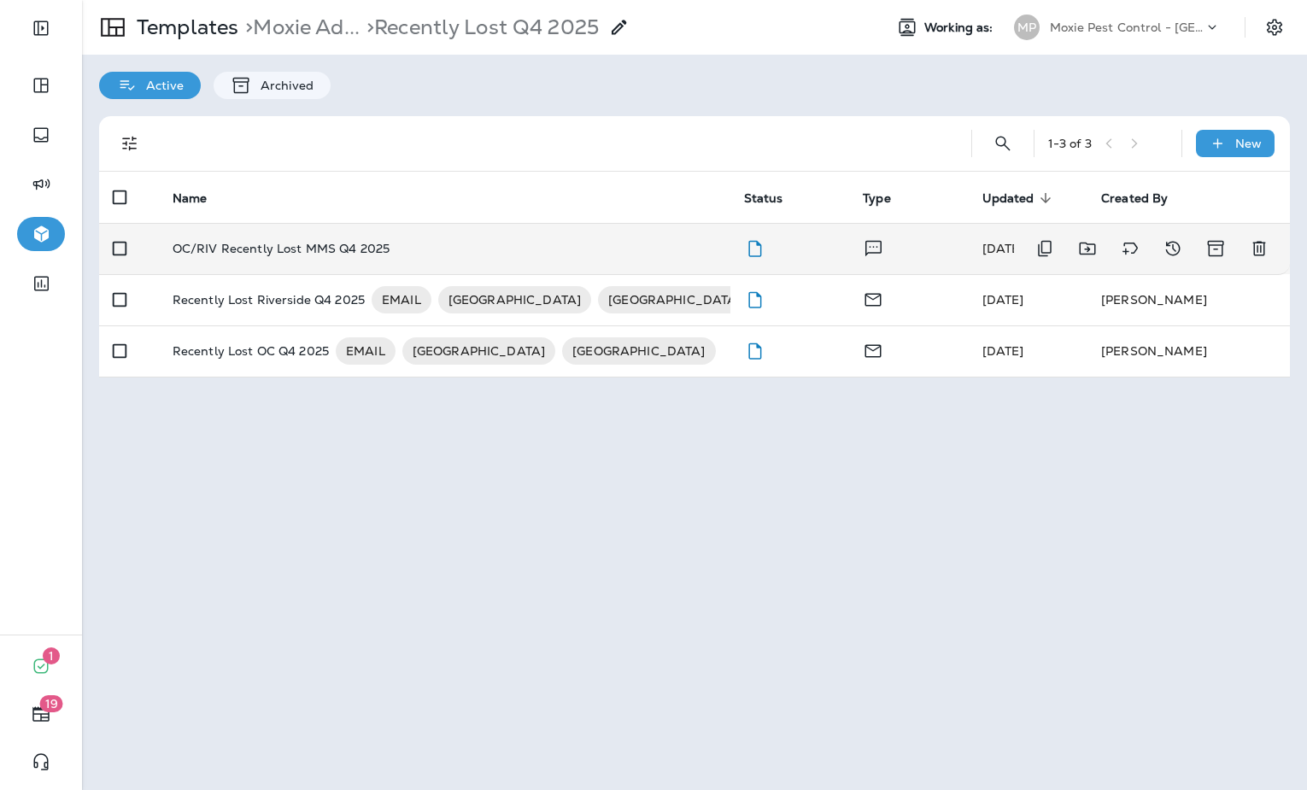
click at [389, 244] on div "OC/RIV Recently Lost MMS Q4 2025" at bounding box center [445, 249] width 544 height 14
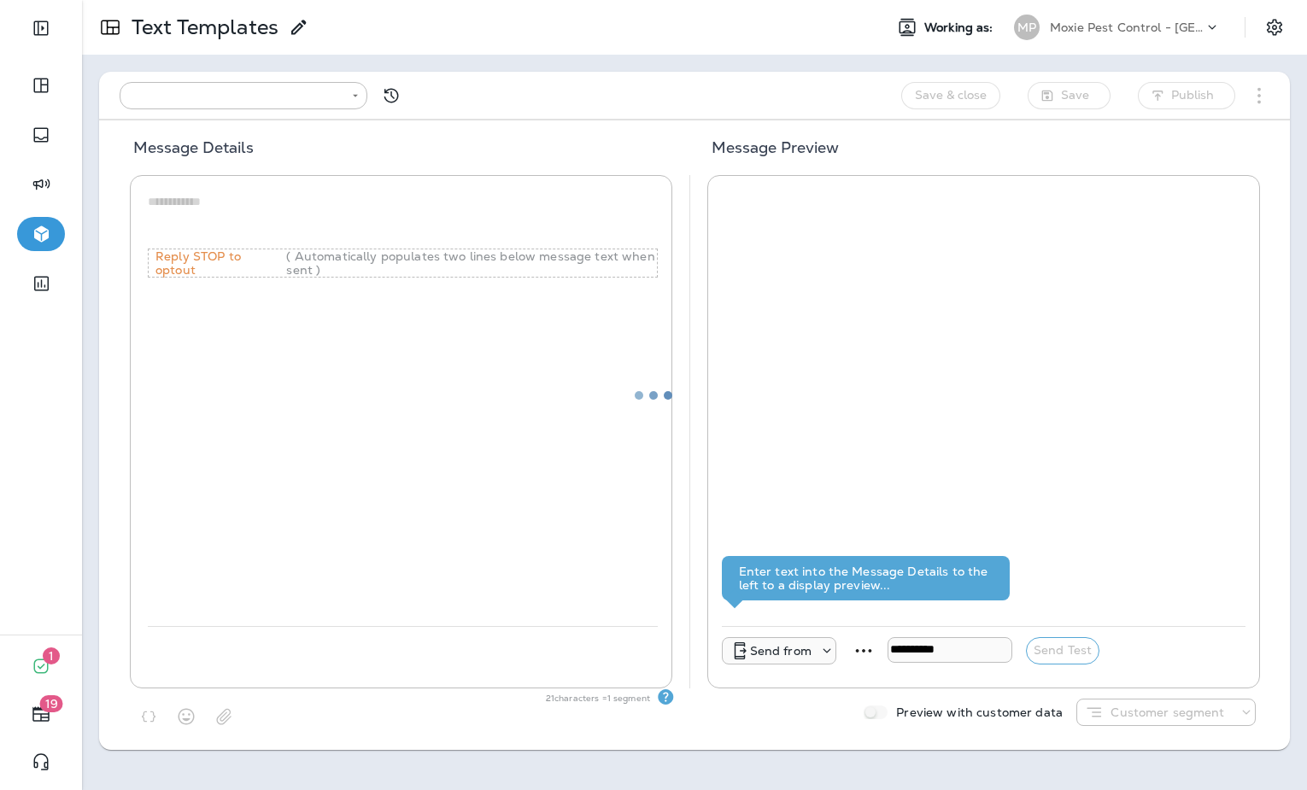
type input "**********"
type textarea "**********"
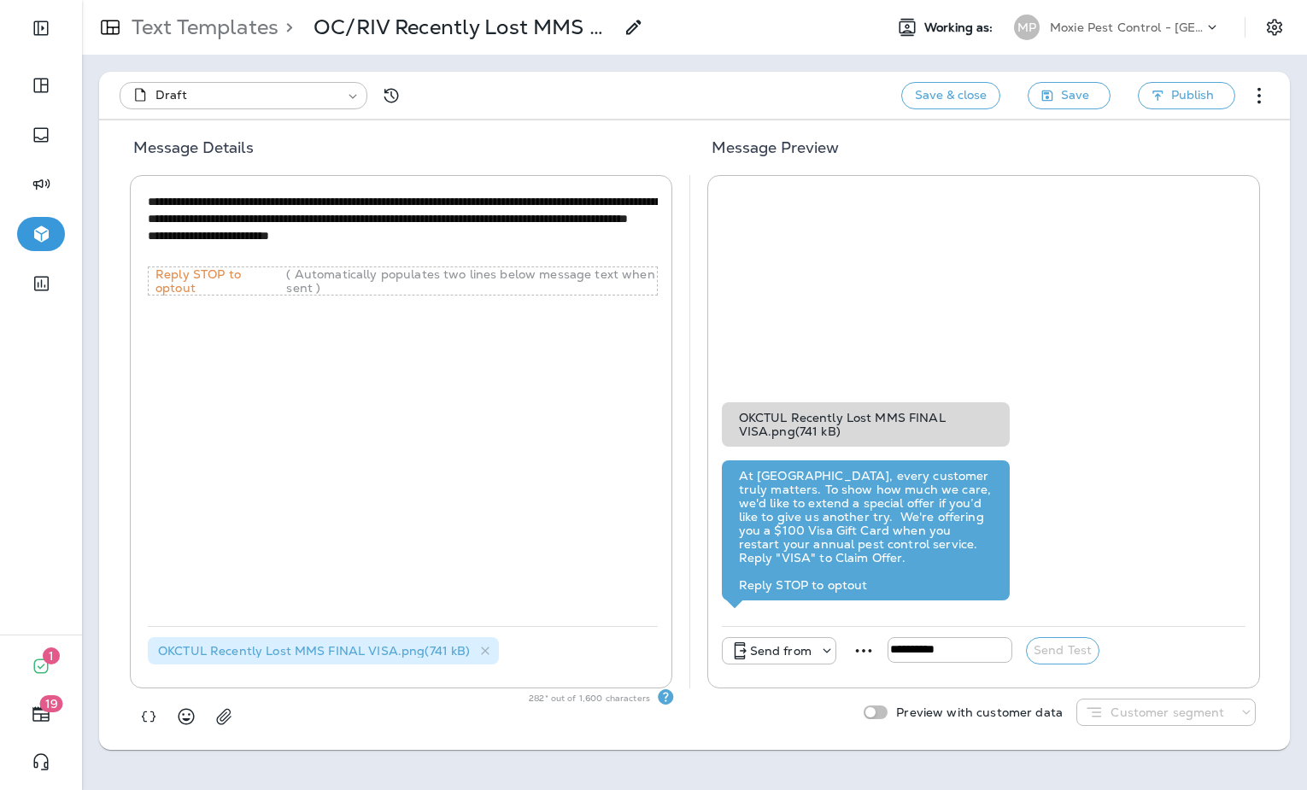
click at [797, 654] on p "Send from" at bounding box center [781, 651] width 62 height 14
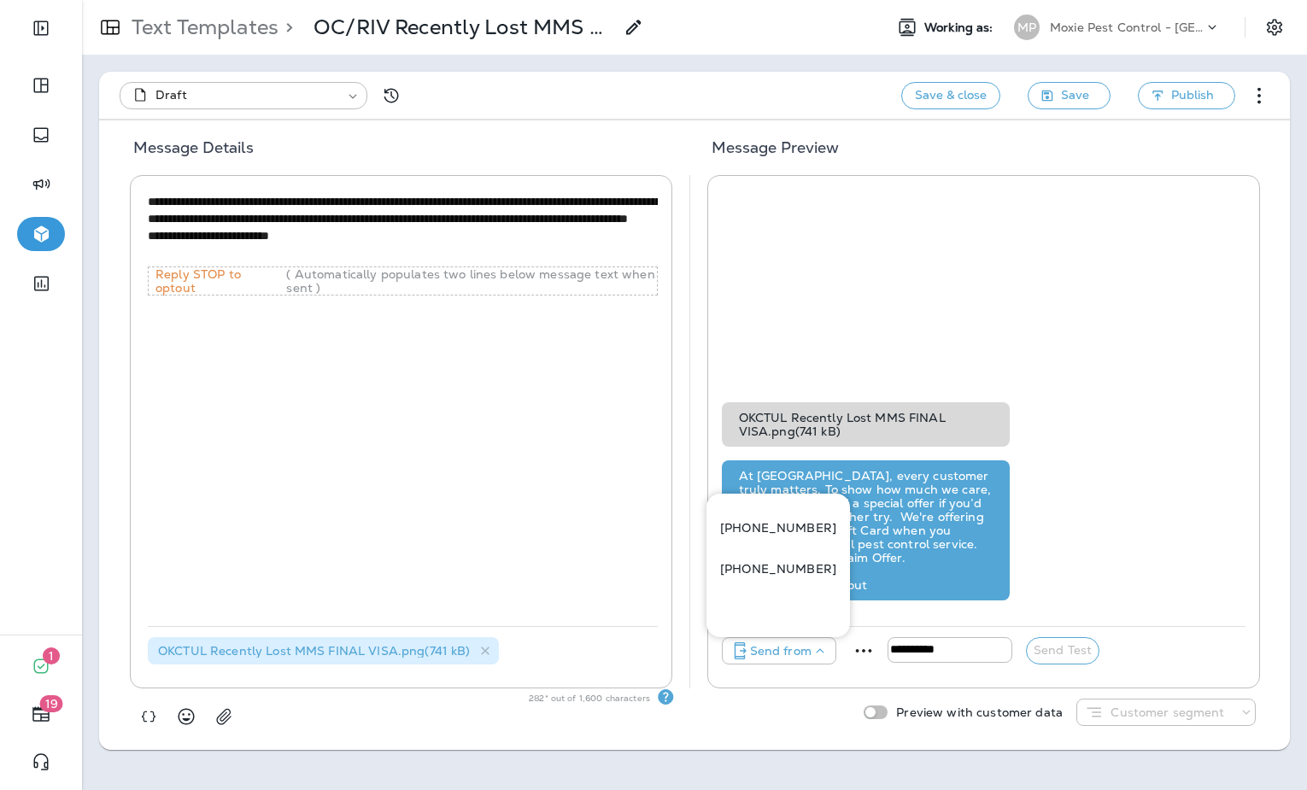
click at [799, 535] on p "[PHONE_NUMBER]" at bounding box center [778, 528] width 116 height 14
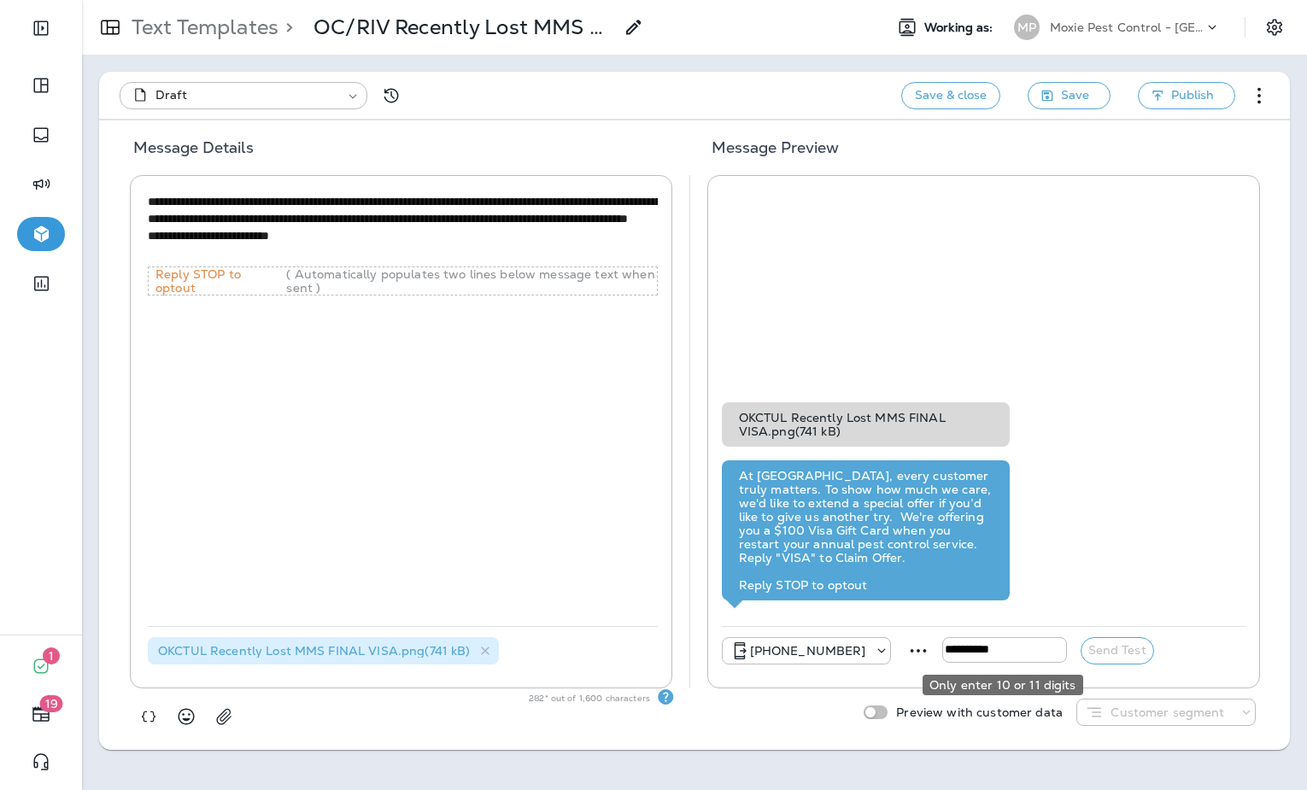
click at [967, 653] on input "tel" at bounding box center [1004, 650] width 125 height 26
paste input "tel"
click at [969, 652] on input "tel" at bounding box center [1004, 650] width 125 height 26
paste input "tel"
click at [998, 648] on input "tel" at bounding box center [1004, 650] width 125 height 26
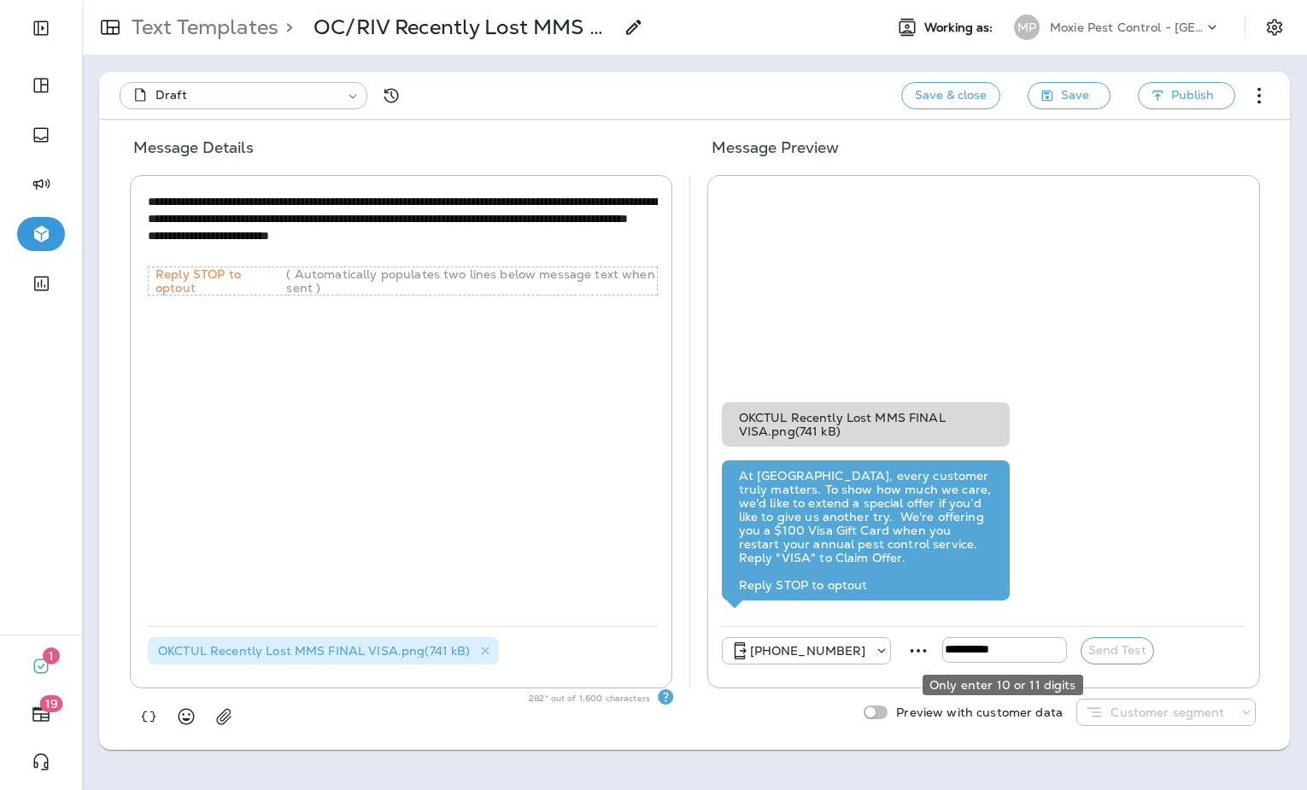
paste input "**********"
type input "**********"
click at [1102, 654] on button "Send Test" at bounding box center [1117, 650] width 73 height 27
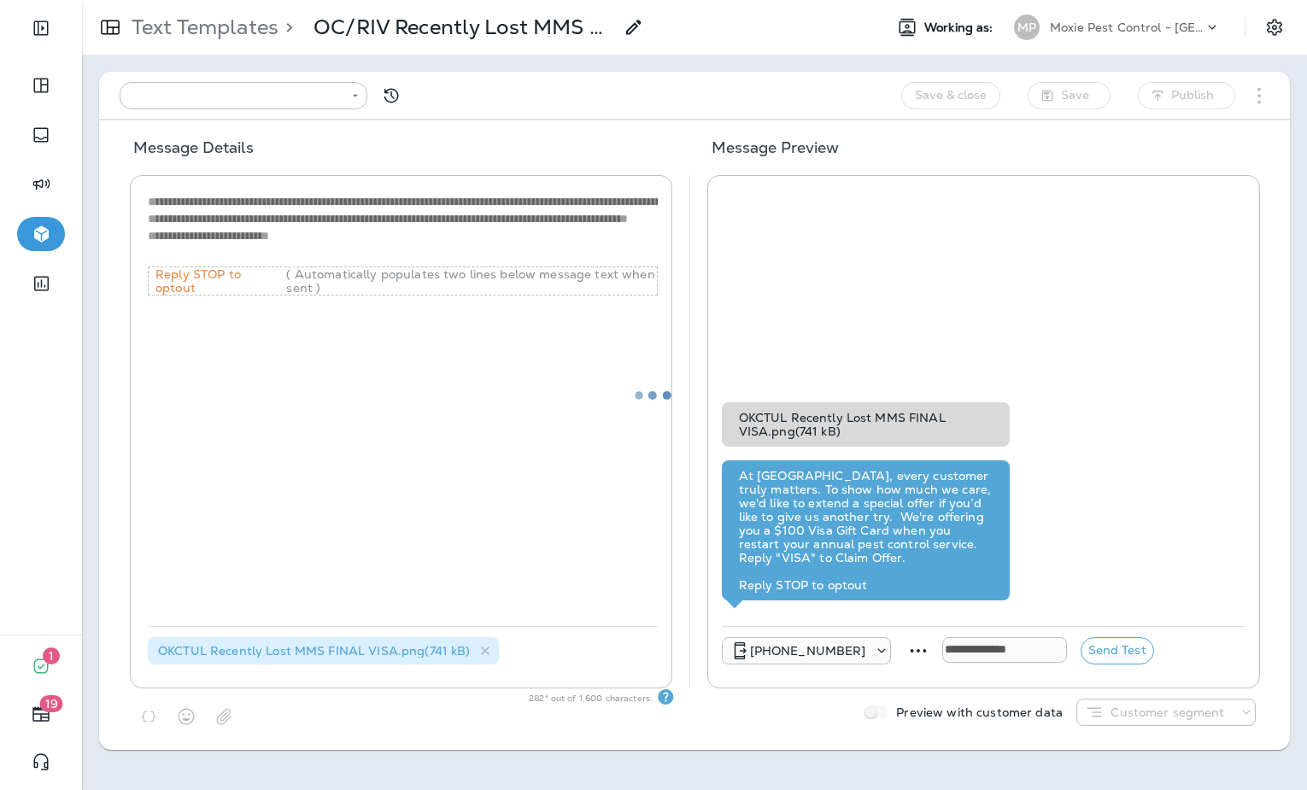
type input "**********"
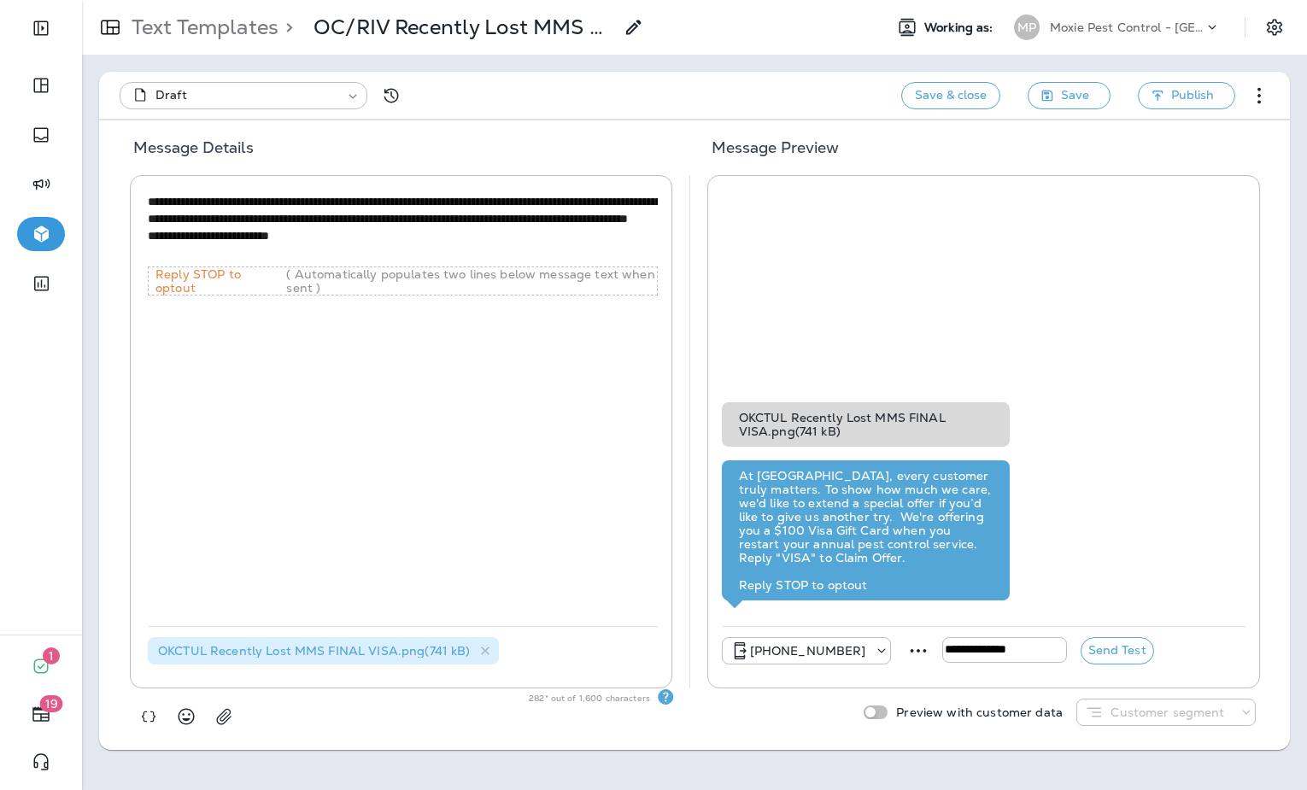
click at [190, 29] on p "Text Templates" at bounding box center [202, 28] width 154 height 26
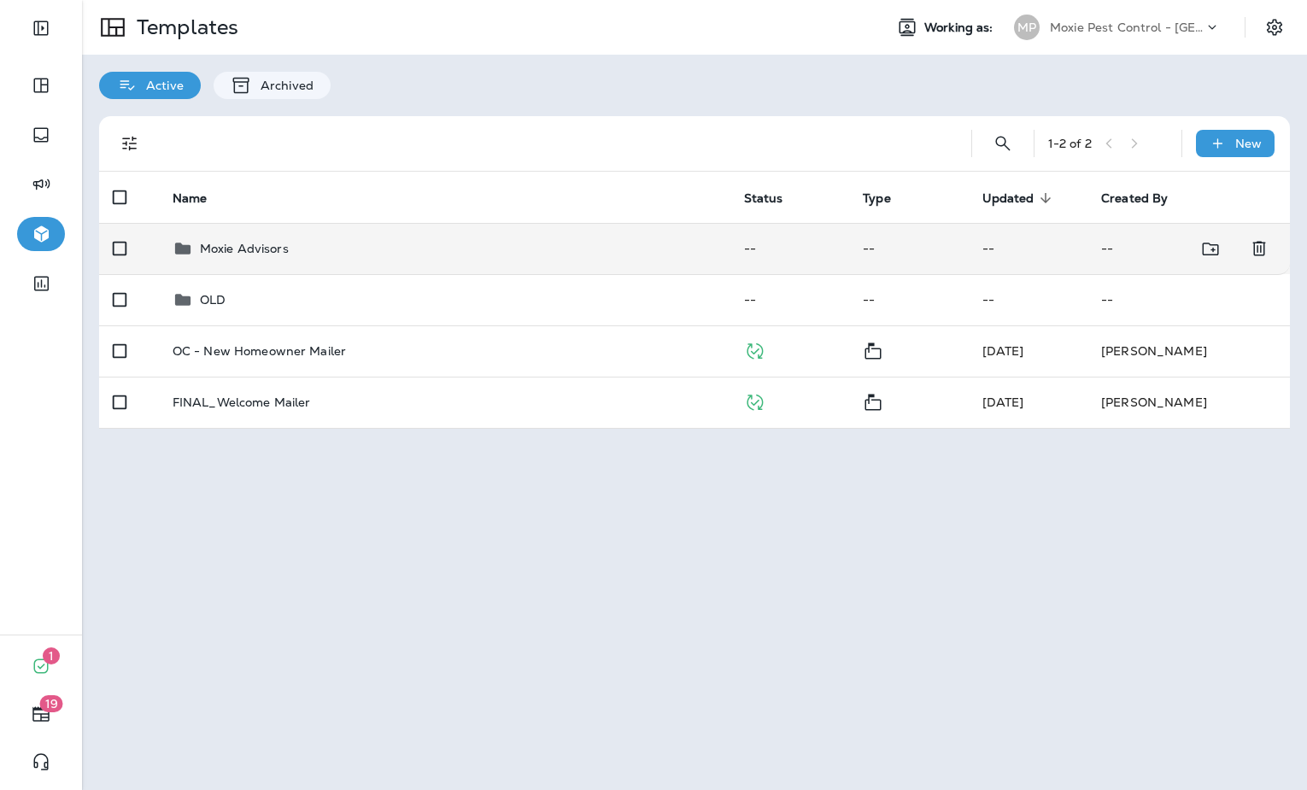
click at [343, 248] on div "Moxie Advisors" at bounding box center [445, 248] width 544 height 21
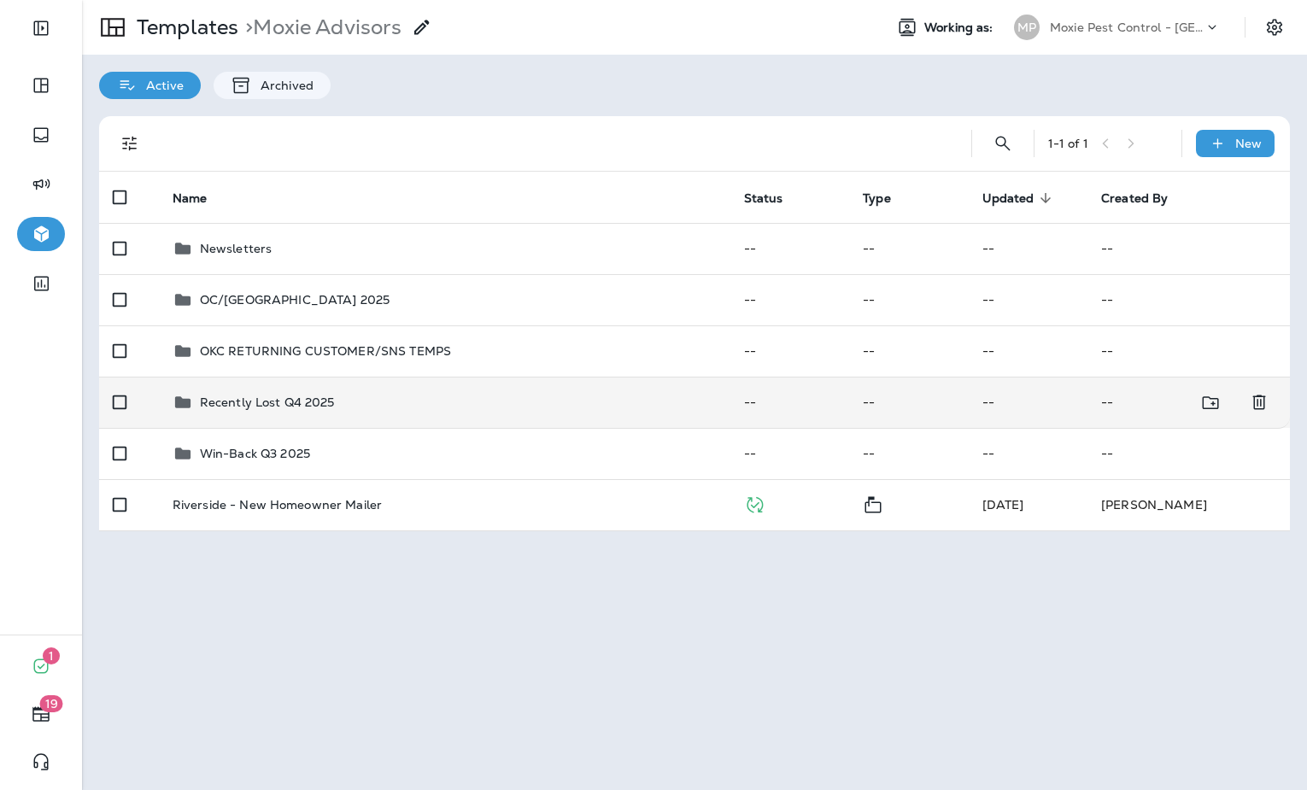
click at [274, 412] on div "Recently Lost Q4 2025" at bounding box center [267, 402] width 135 height 21
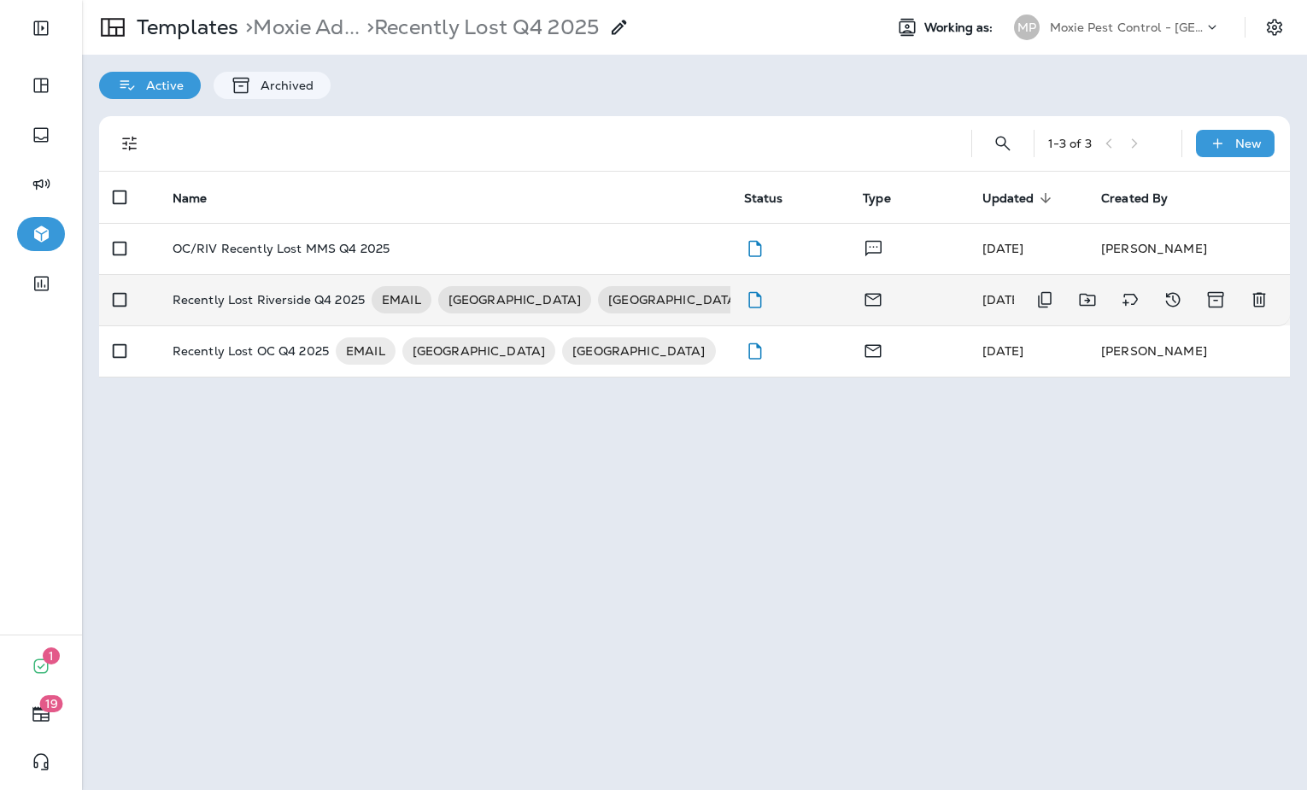
click at [284, 296] on p "Recently Lost Riverside Q4 2025" at bounding box center [269, 299] width 192 height 27
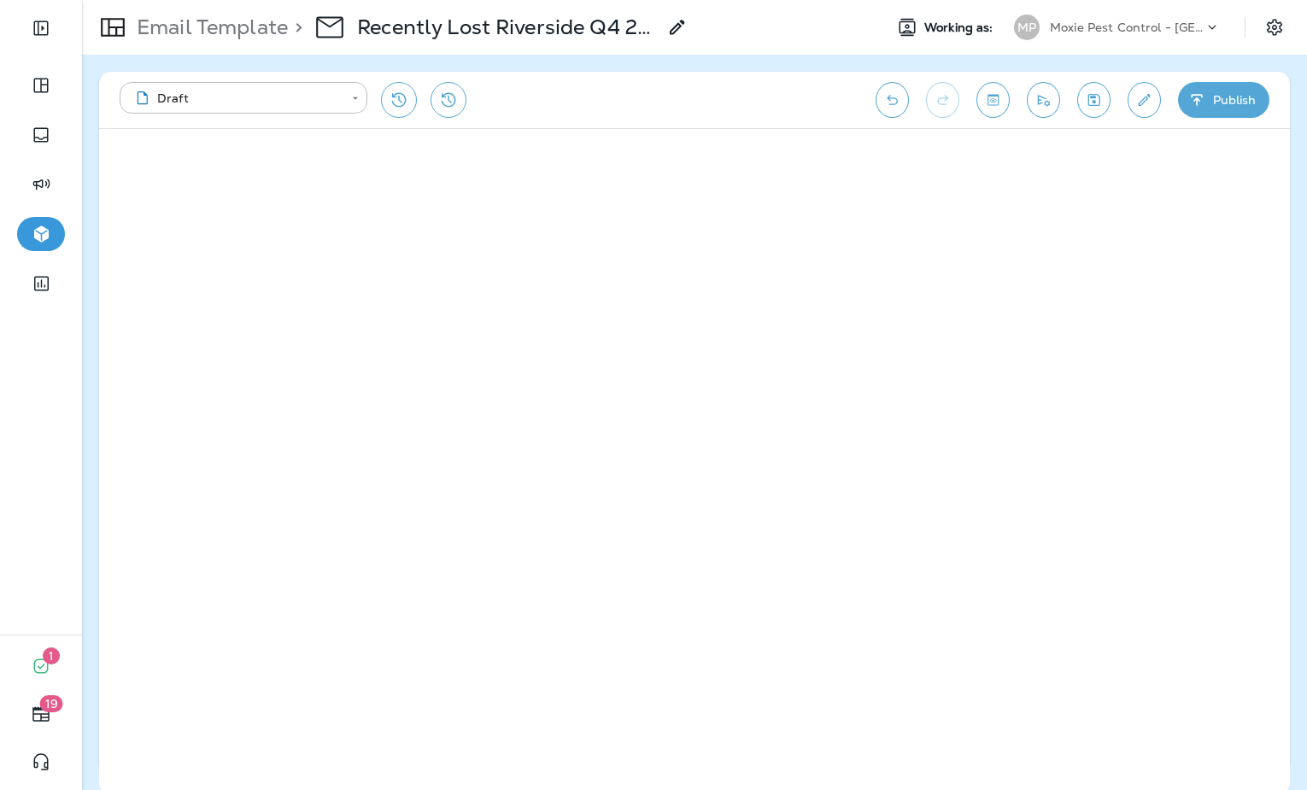
click at [1100, 100] on icon "Save" at bounding box center [1094, 99] width 18 height 17
click at [1042, 106] on icon "Send test email" at bounding box center [1044, 99] width 18 height 17
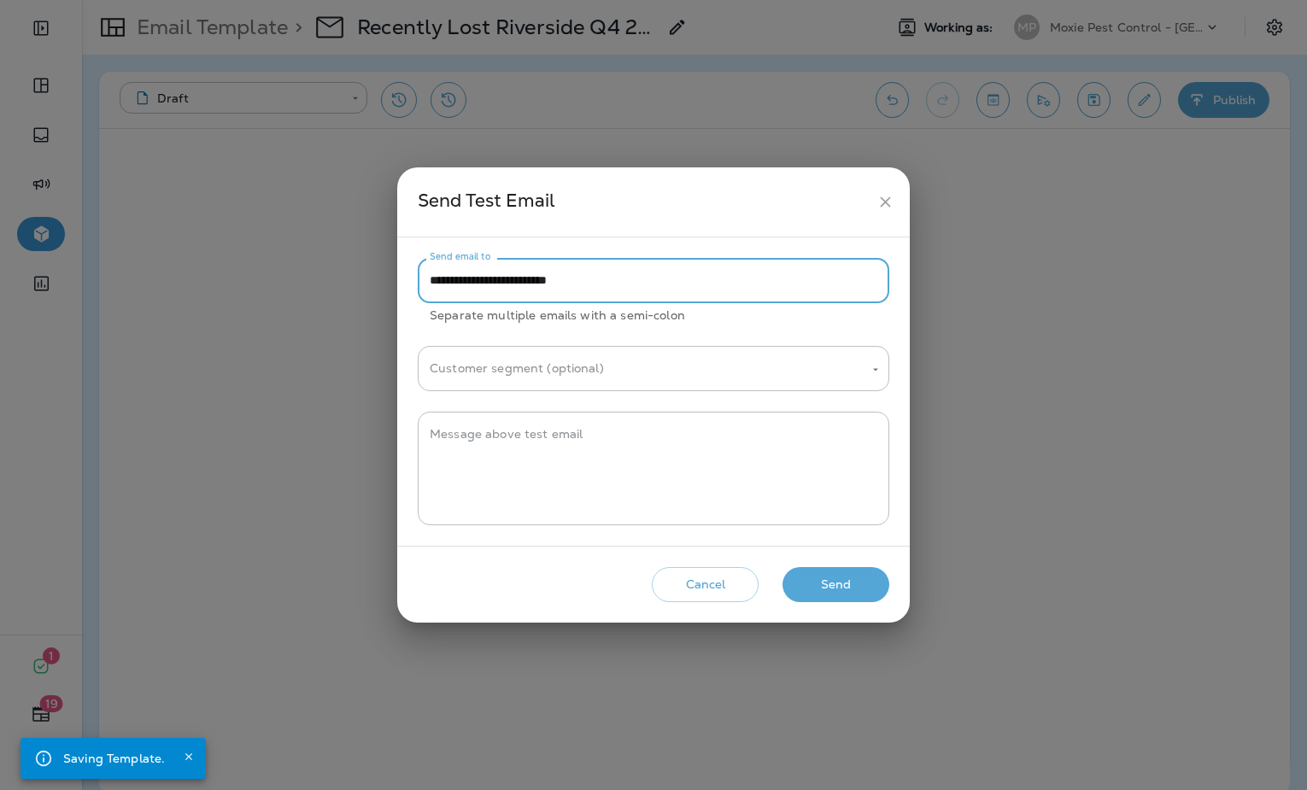
drag, startPoint x: 470, startPoint y: 283, endPoint x: 403, endPoint y: 287, distance: 66.8
click at [403, 287] on div "**********" at bounding box center [653, 391] width 513 height 308
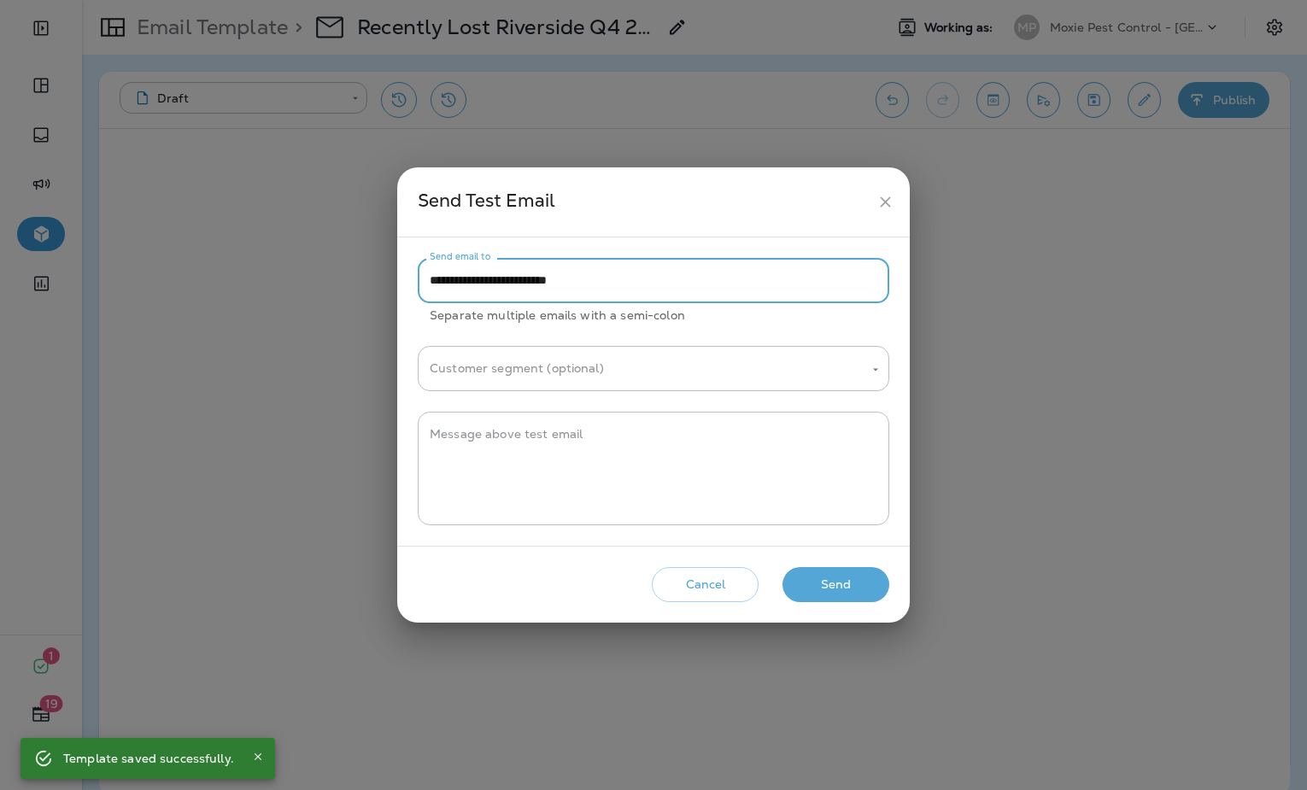
type input "**********"
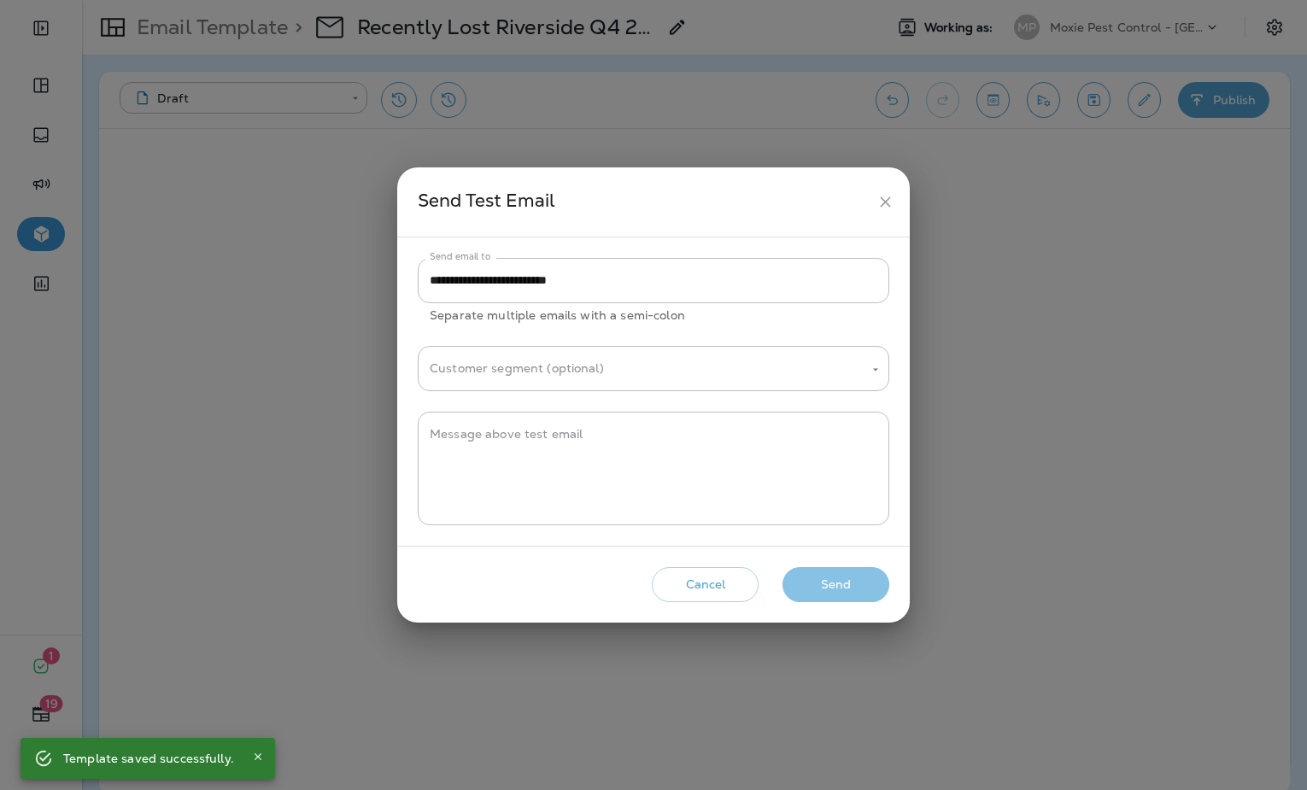
click at [824, 583] on button "Send" at bounding box center [836, 584] width 107 height 35
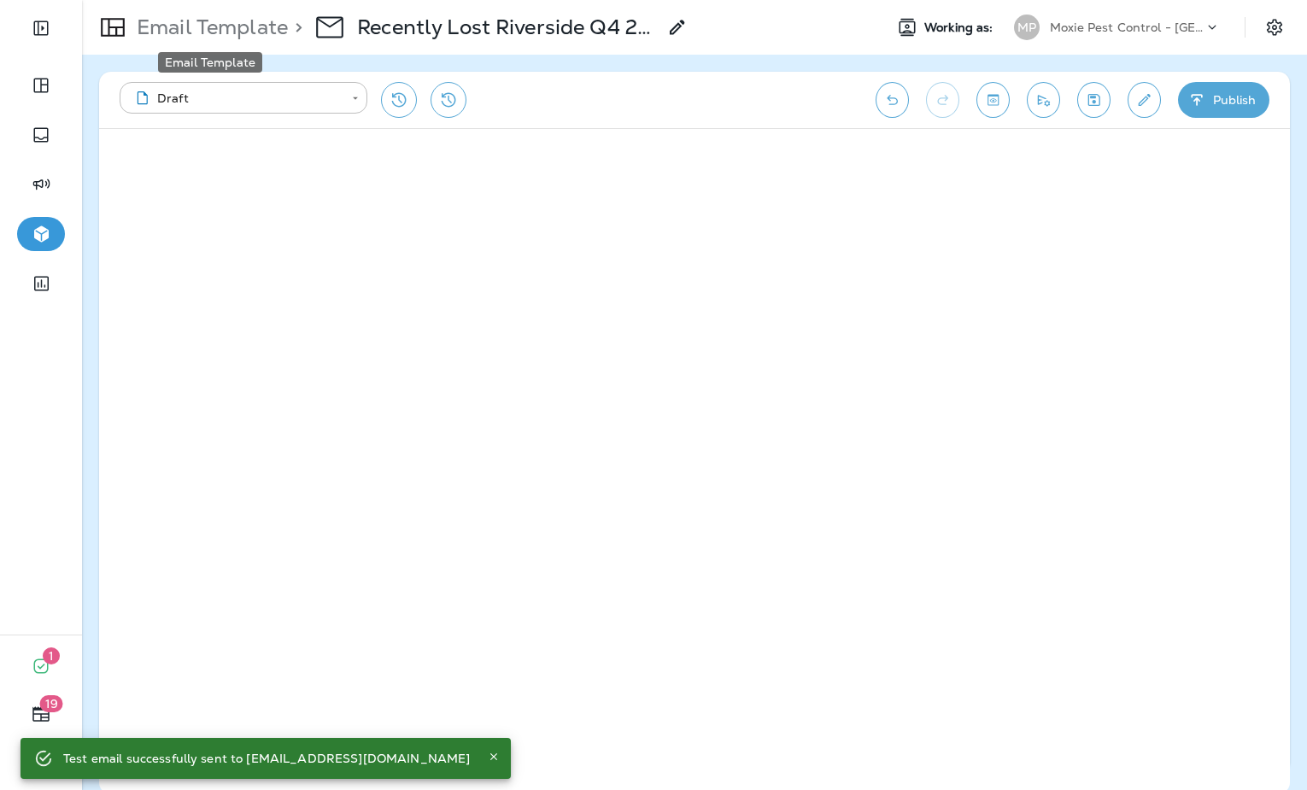
click at [219, 24] on p "Email Template" at bounding box center [209, 28] width 158 height 26
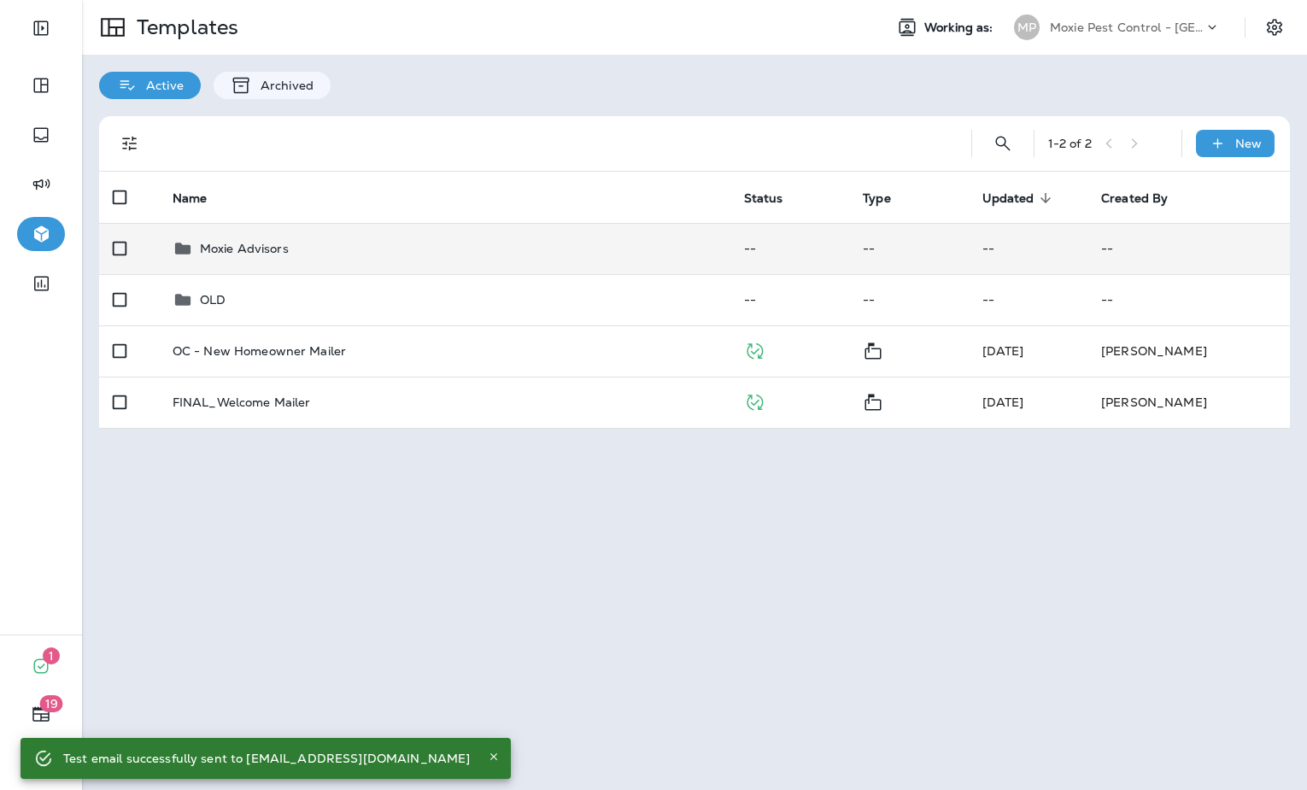
click at [456, 257] on div "Moxie Advisors" at bounding box center [445, 248] width 544 height 21
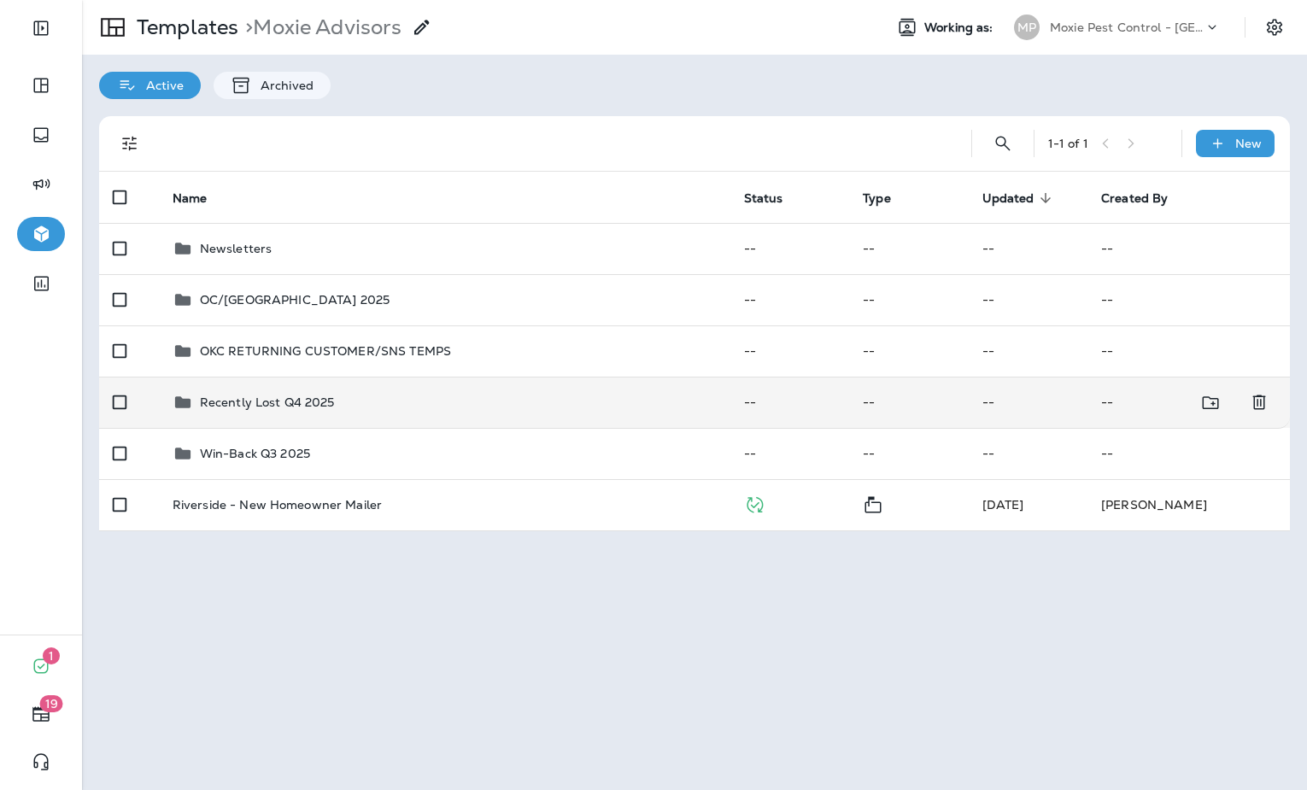
click at [366, 402] on div "Recently Lost Q4 2025" at bounding box center [445, 402] width 544 height 21
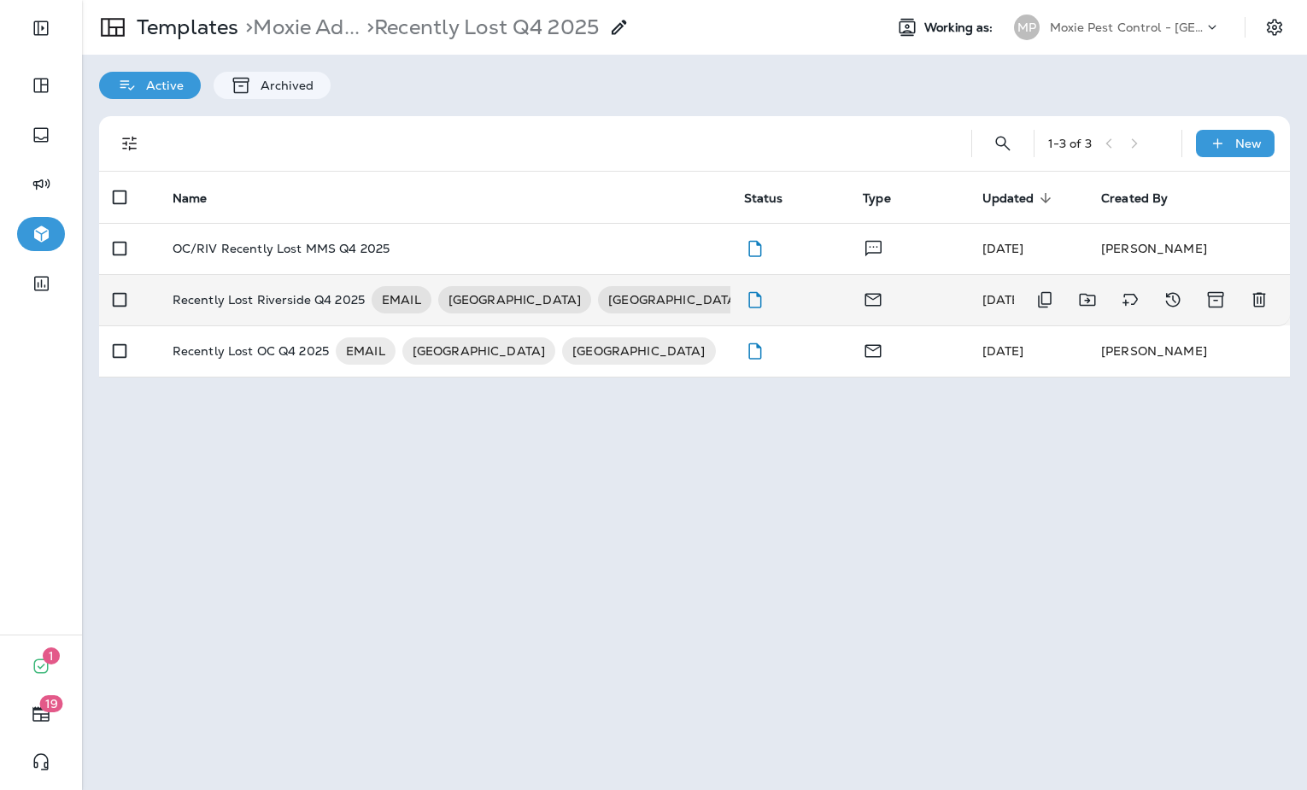
click at [284, 305] on p "Recently Lost Riverside Q4 2025" at bounding box center [269, 299] width 192 height 27
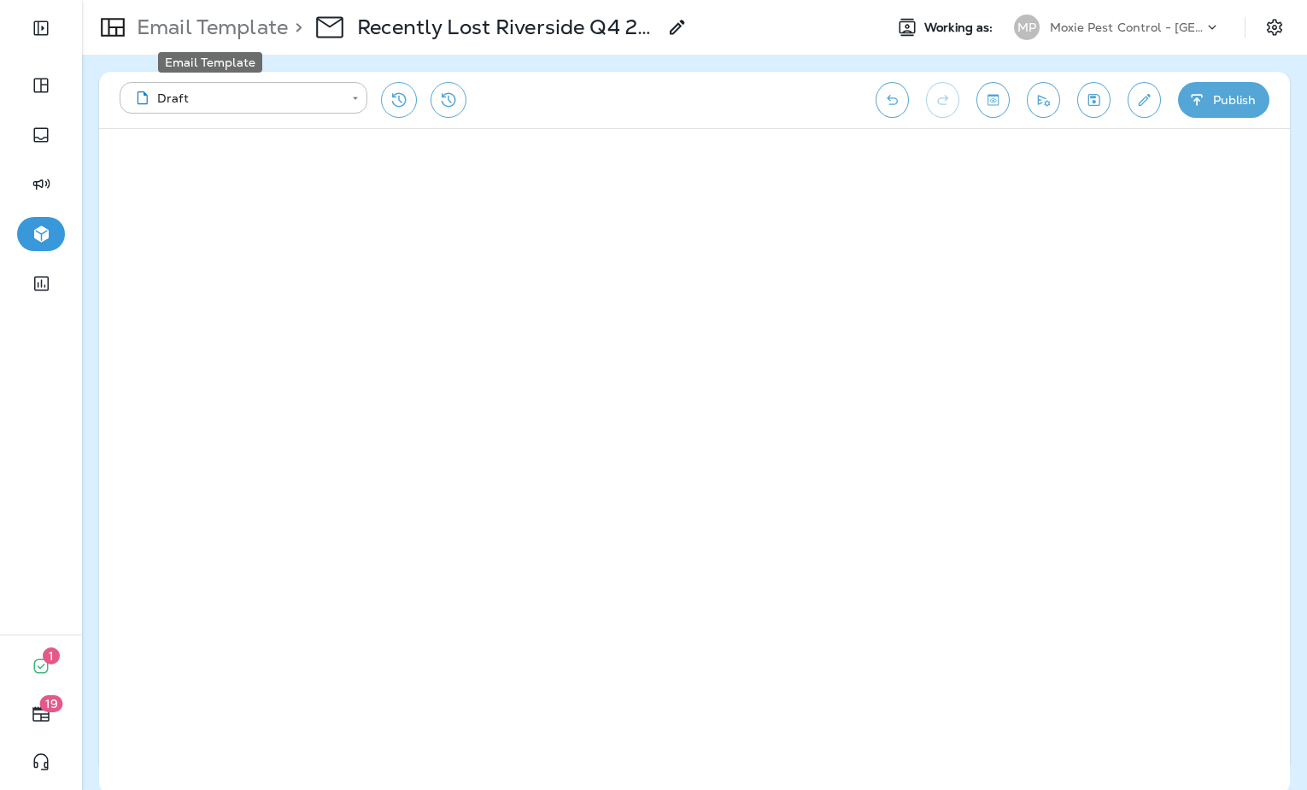
click at [236, 32] on p "Email Template" at bounding box center [209, 28] width 158 height 26
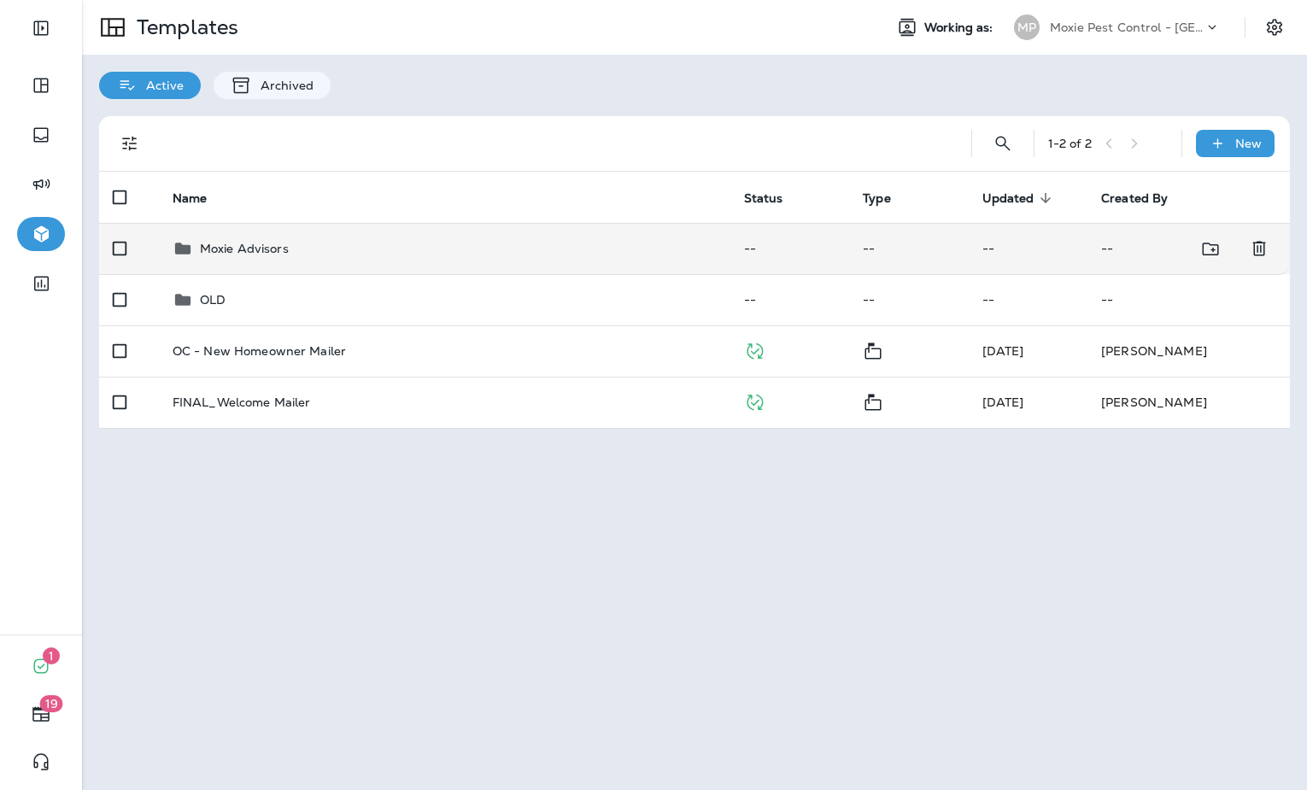
click at [229, 267] on td "Moxie Advisors" at bounding box center [445, 248] width 572 height 51
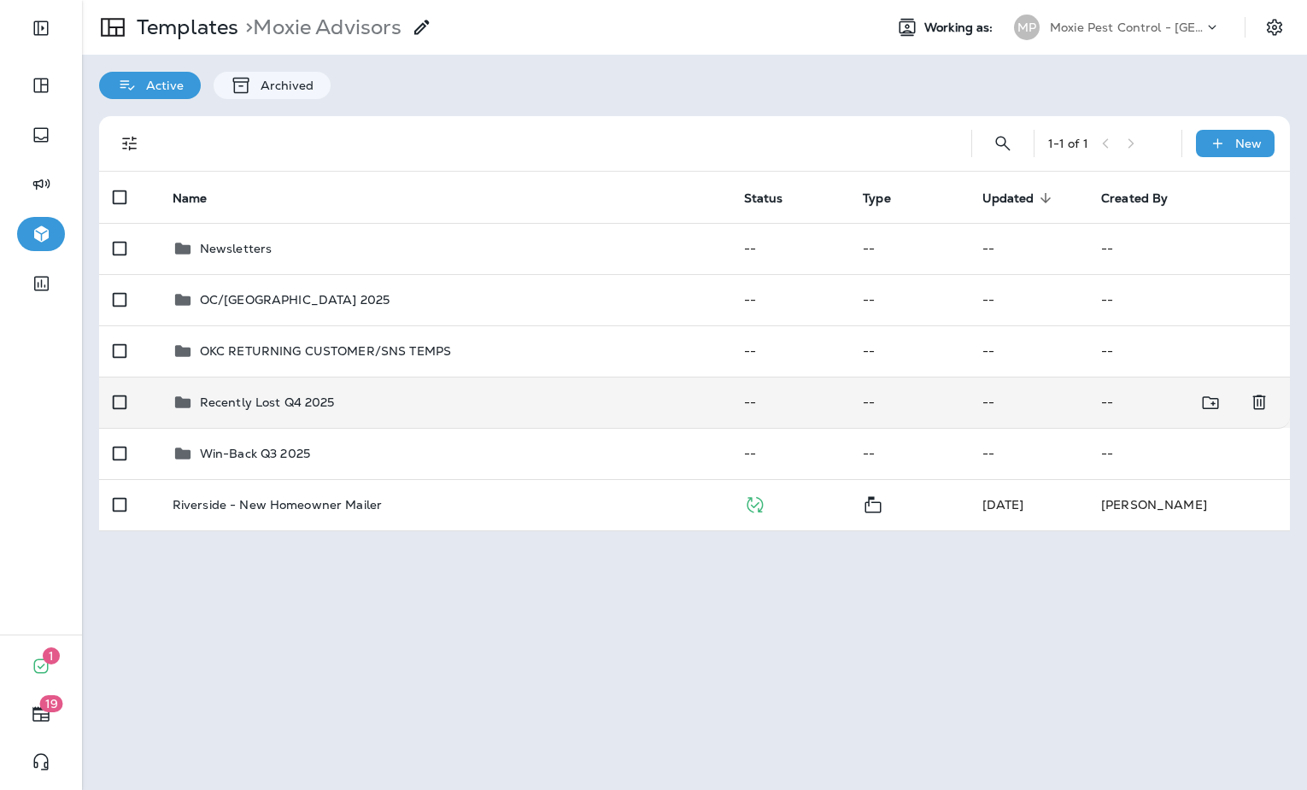
click at [243, 406] on p "Recently Lost Q4 2025" at bounding box center [267, 403] width 135 height 14
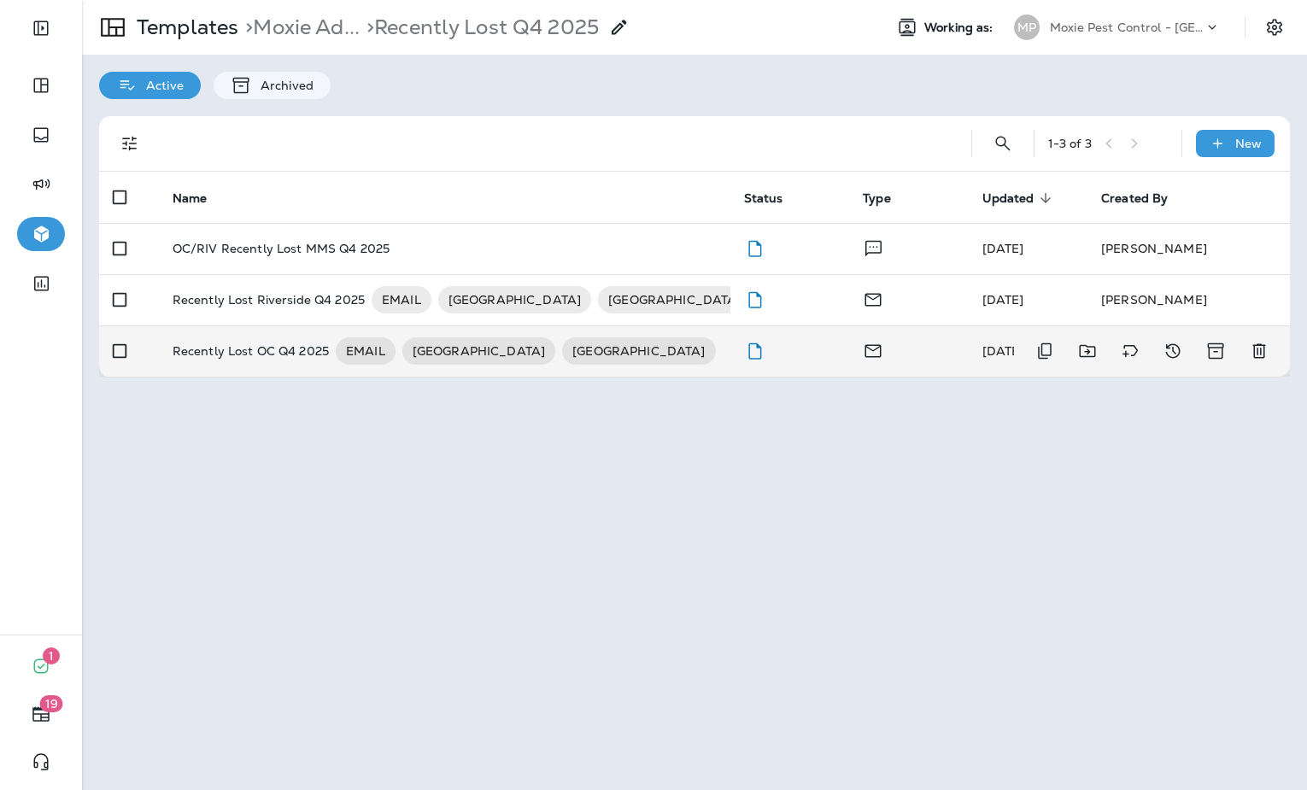
click at [293, 339] on p "Recently Lost OC Q4 2025" at bounding box center [251, 350] width 156 height 27
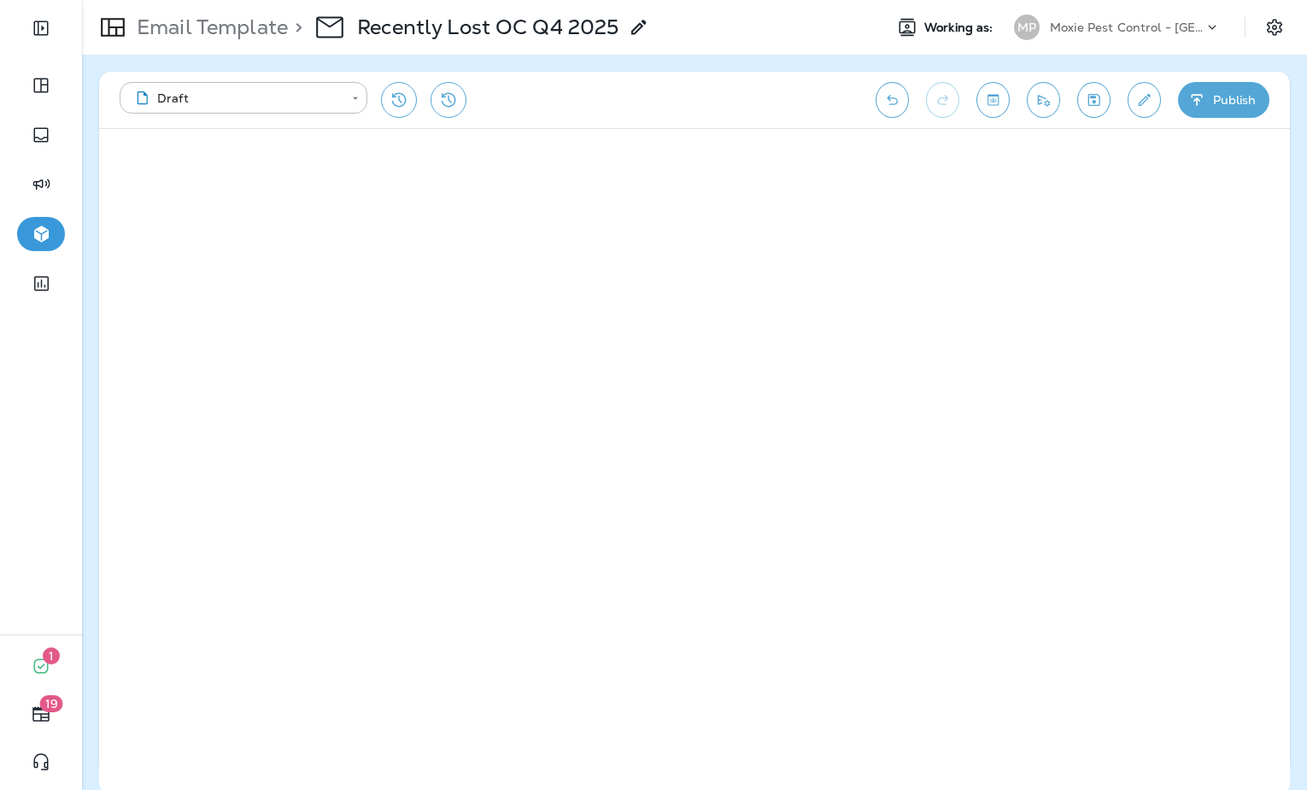
click at [1094, 91] on icon "Save" at bounding box center [1094, 99] width 18 height 17
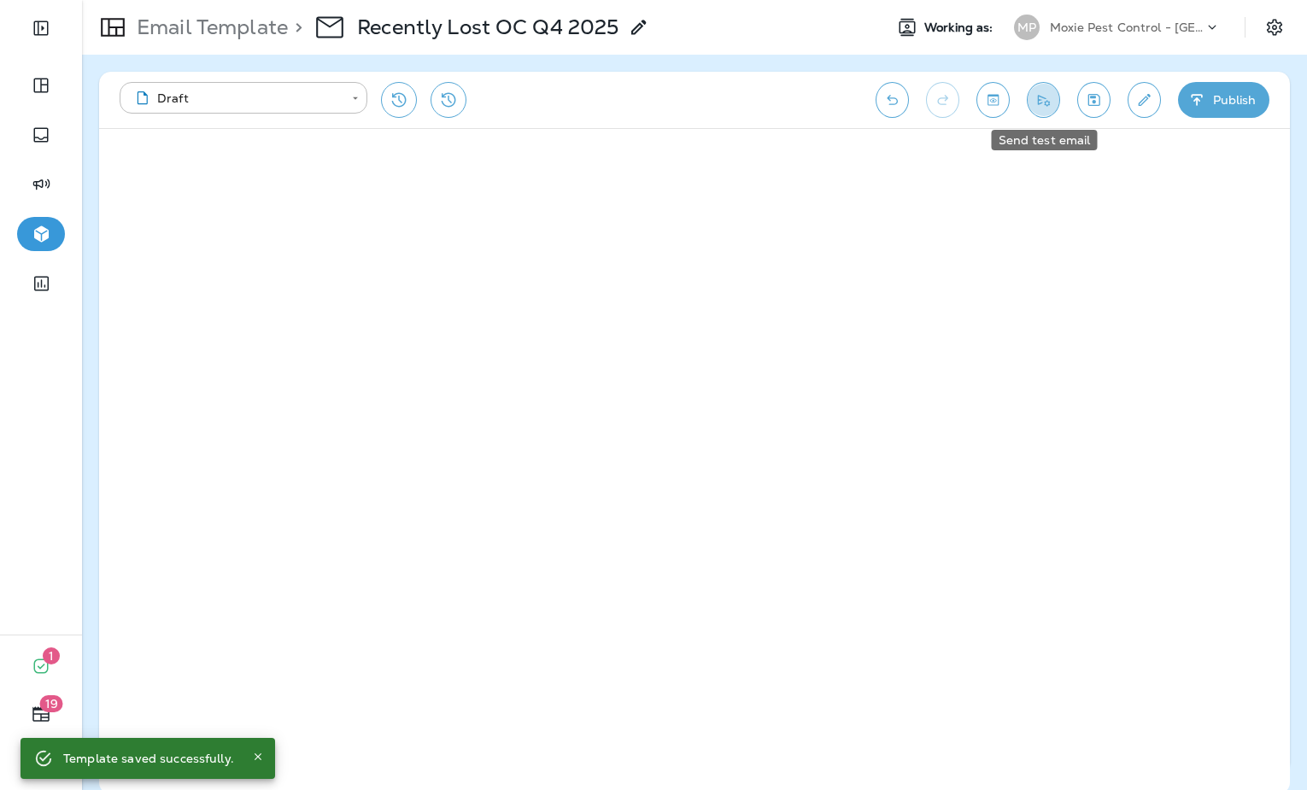
click at [1036, 106] on icon "Send test email" at bounding box center [1044, 99] width 18 height 17
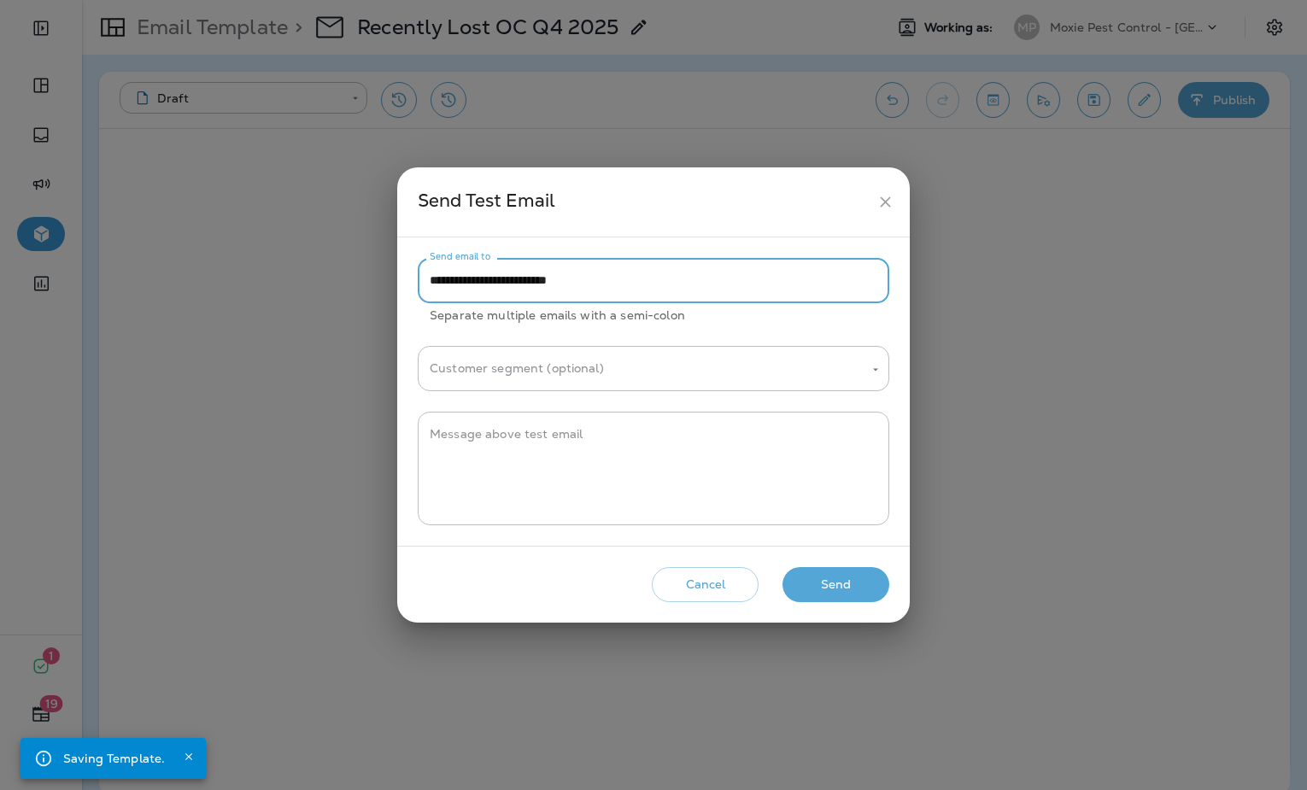
drag, startPoint x: 466, startPoint y: 278, endPoint x: 413, endPoint y: 278, distance: 53.0
click at [413, 279] on div "**********" at bounding box center [653, 391] width 513 height 308
type input "**********"
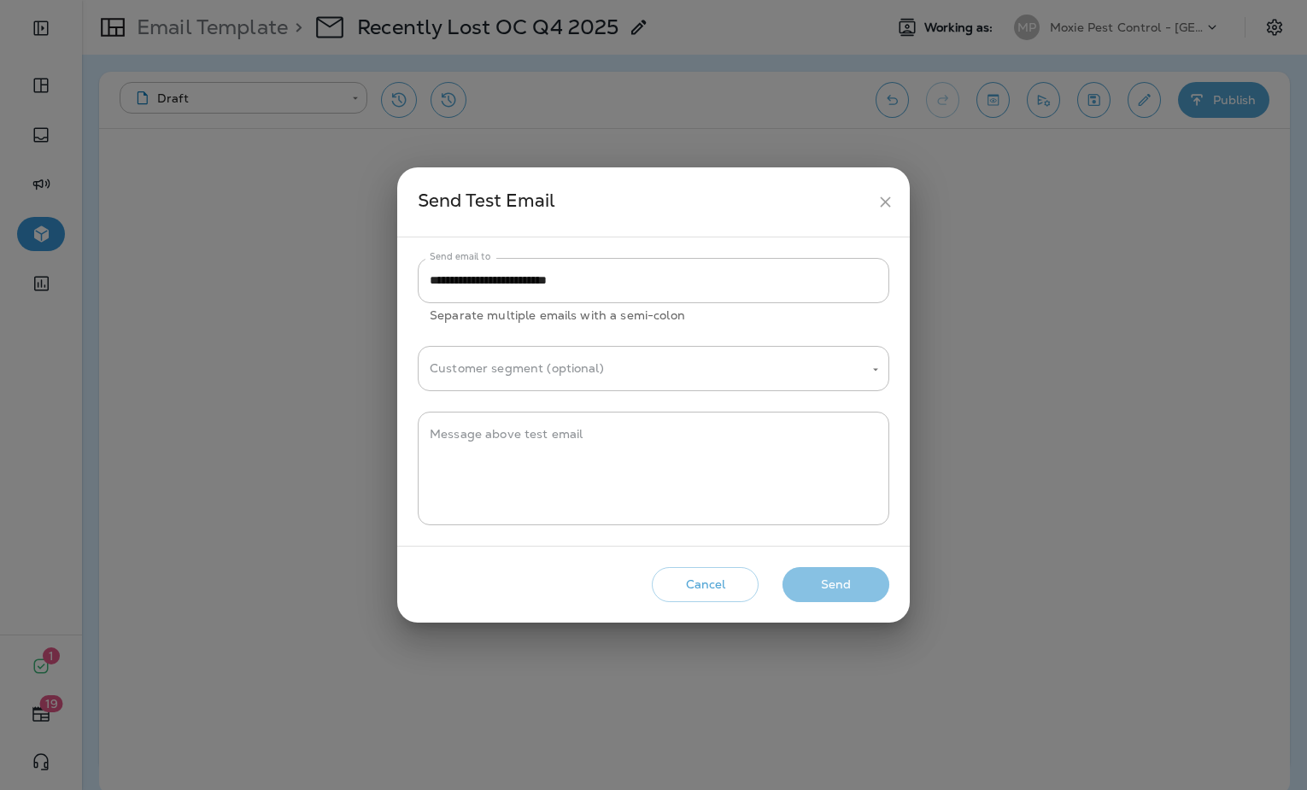
click at [811, 592] on button "Send" at bounding box center [836, 584] width 107 height 35
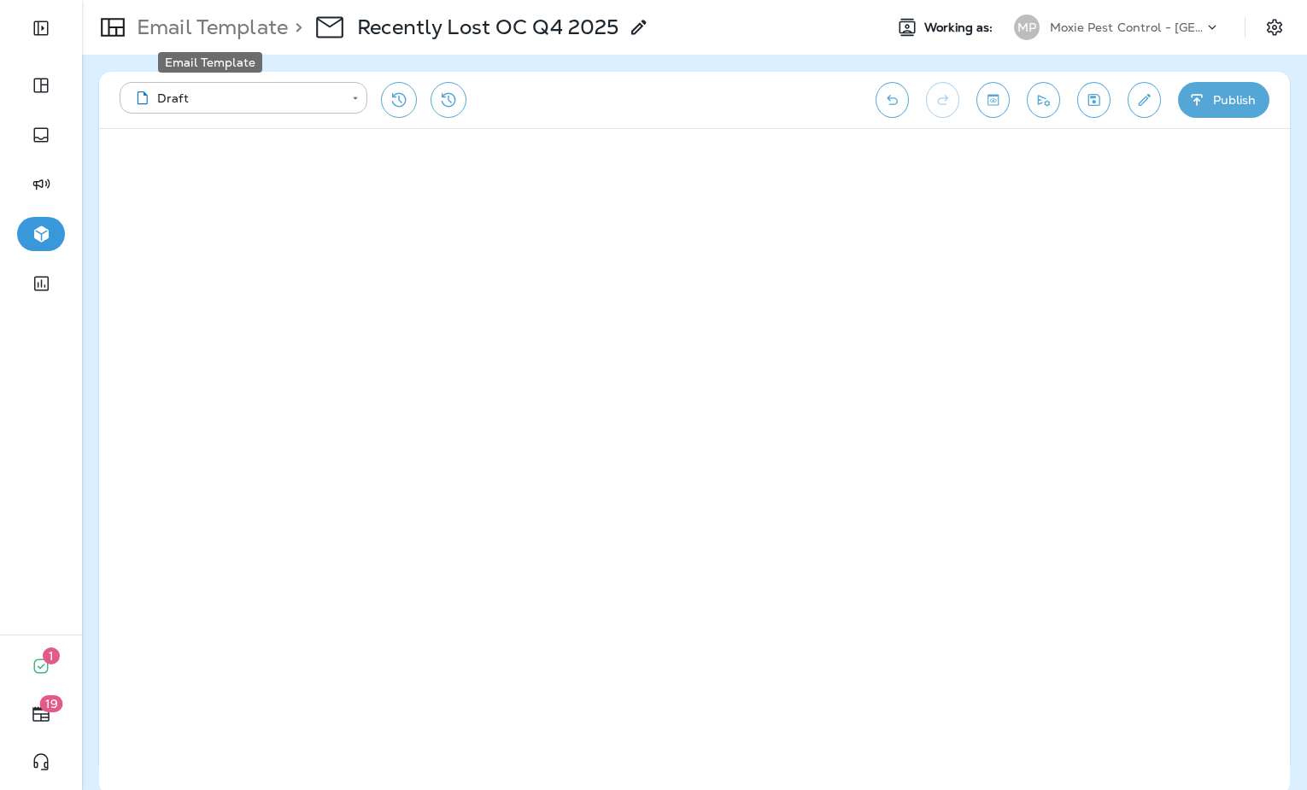
click at [226, 26] on p "Email Template" at bounding box center [209, 28] width 158 height 26
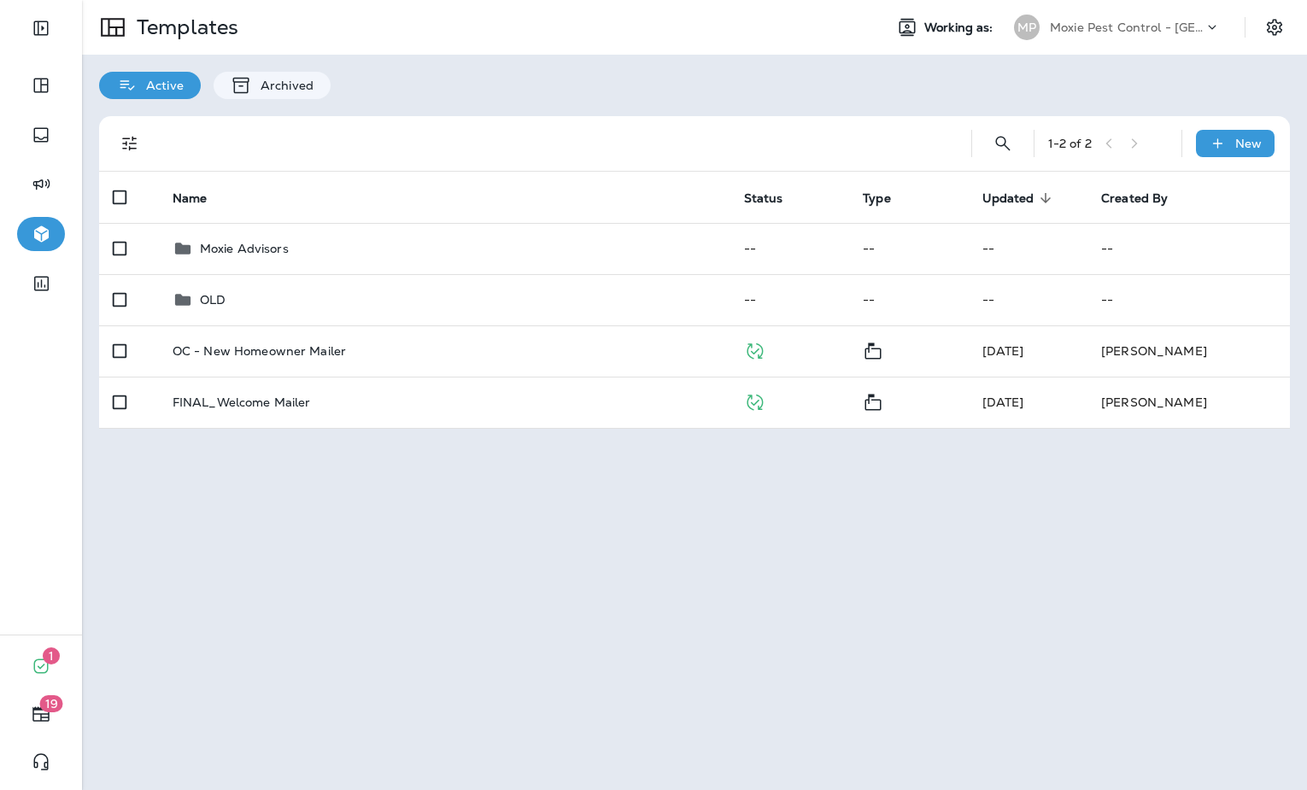
click at [842, 88] on div "Active Archived" at bounding box center [694, 77] width 1225 height 44
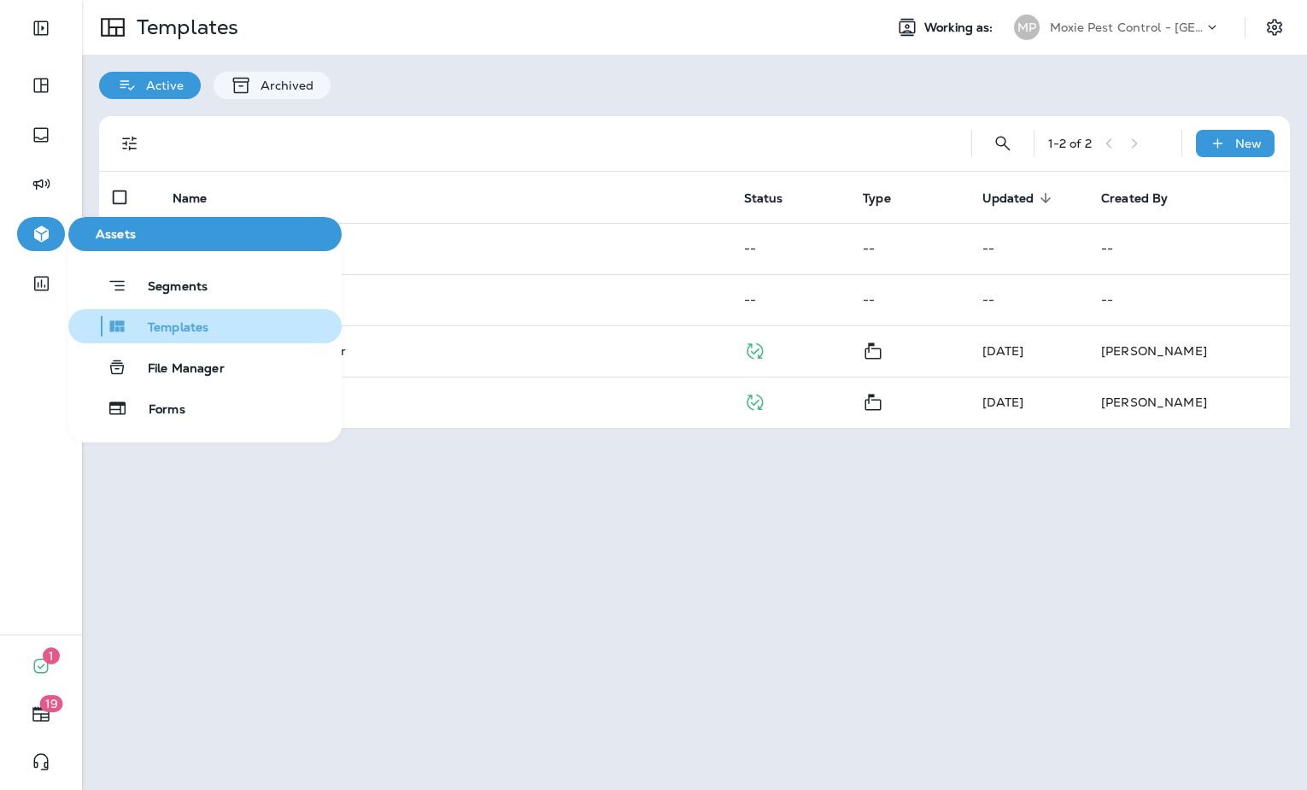
click at [208, 325] on button "Templates" at bounding box center [204, 326] width 273 height 34
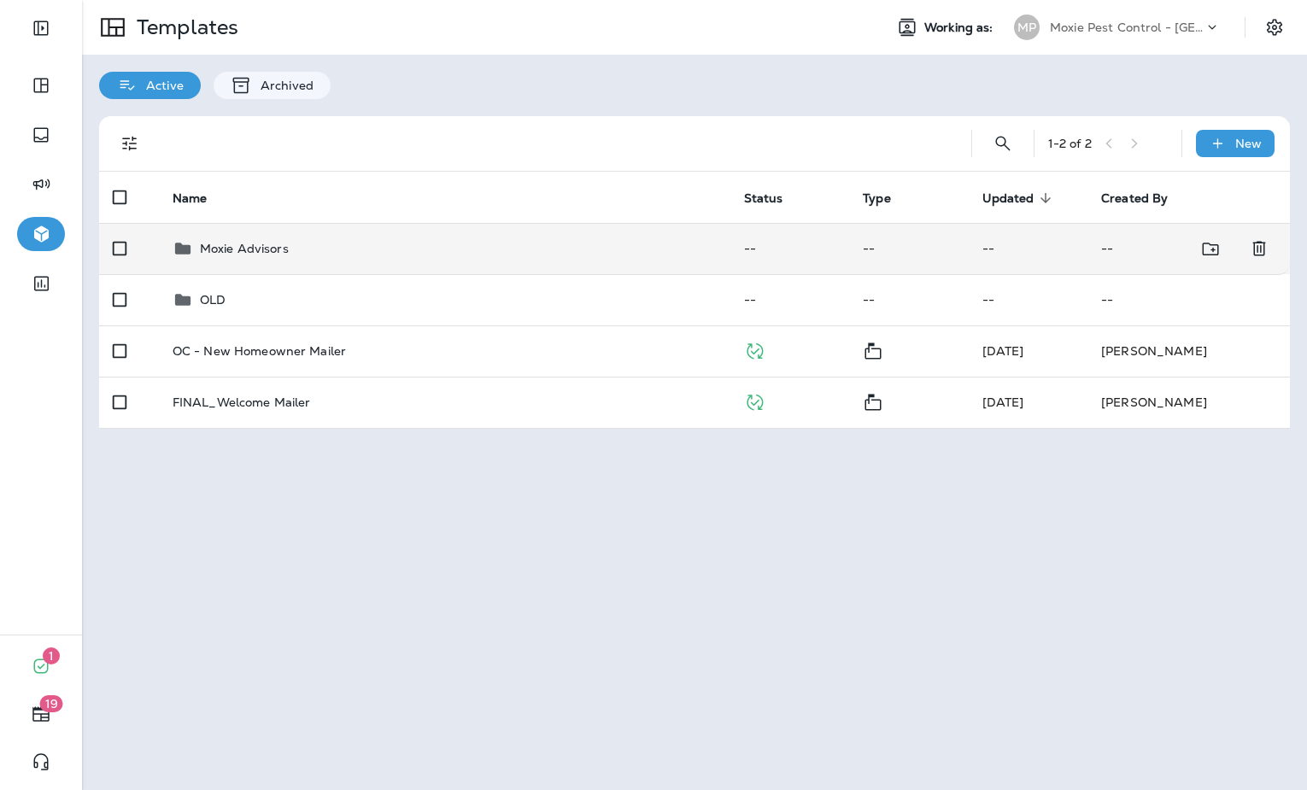
click at [396, 249] on div "Moxie Advisors" at bounding box center [445, 248] width 544 height 21
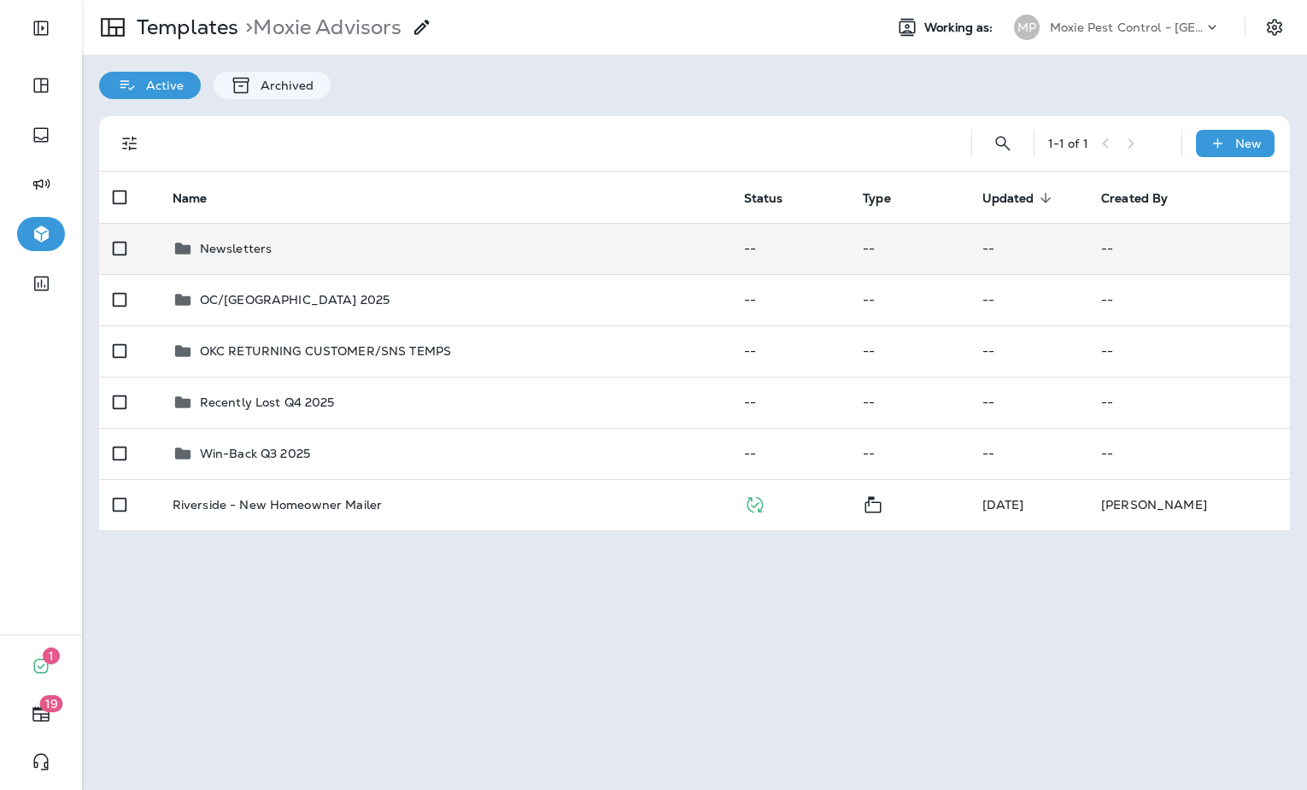
click at [426, 238] on div "Newsletters" at bounding box center [445, 248] width 544 height 21
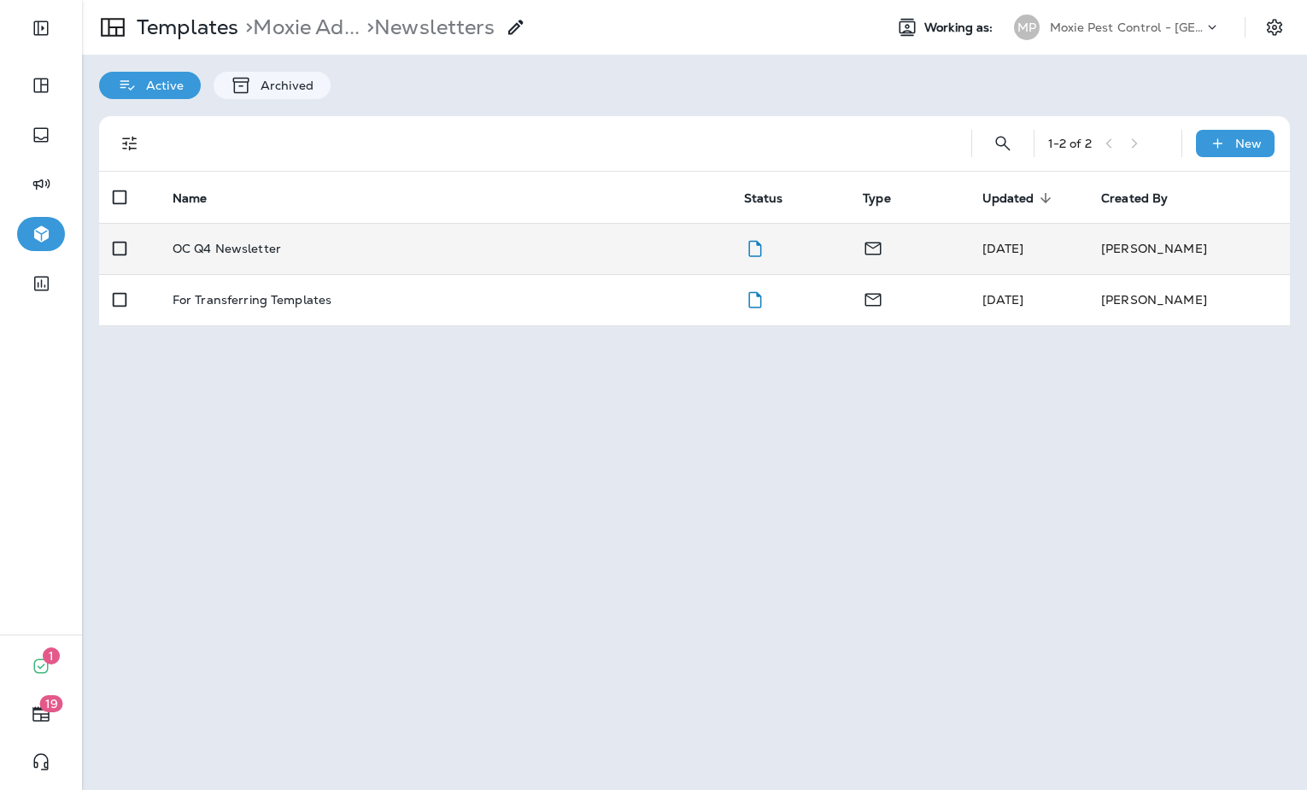
click at [413, 257] on td "OC Q4 Newsletter" at bounding box center [445, 248] width 572 height 51
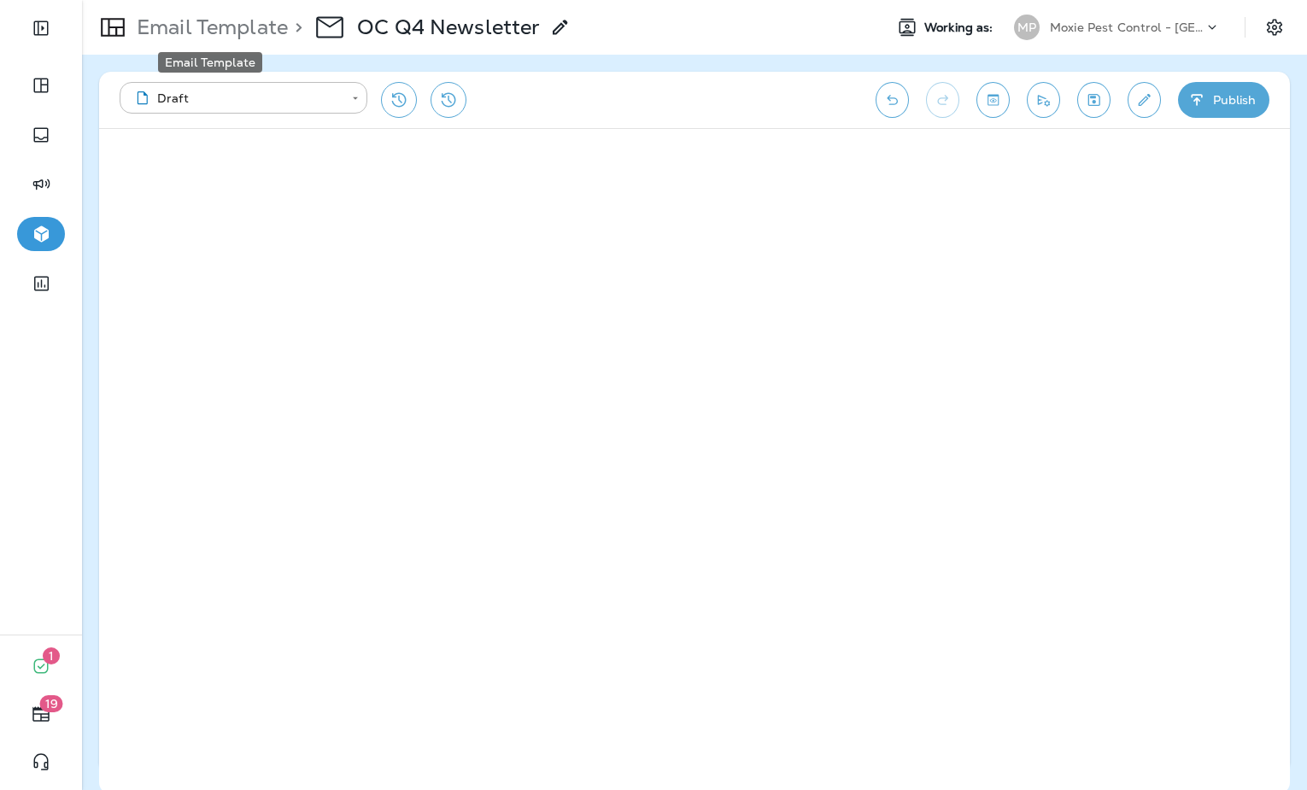
click at [220, 30] on p "Email Template" at bounding box center [209, 28] width 158 height 26
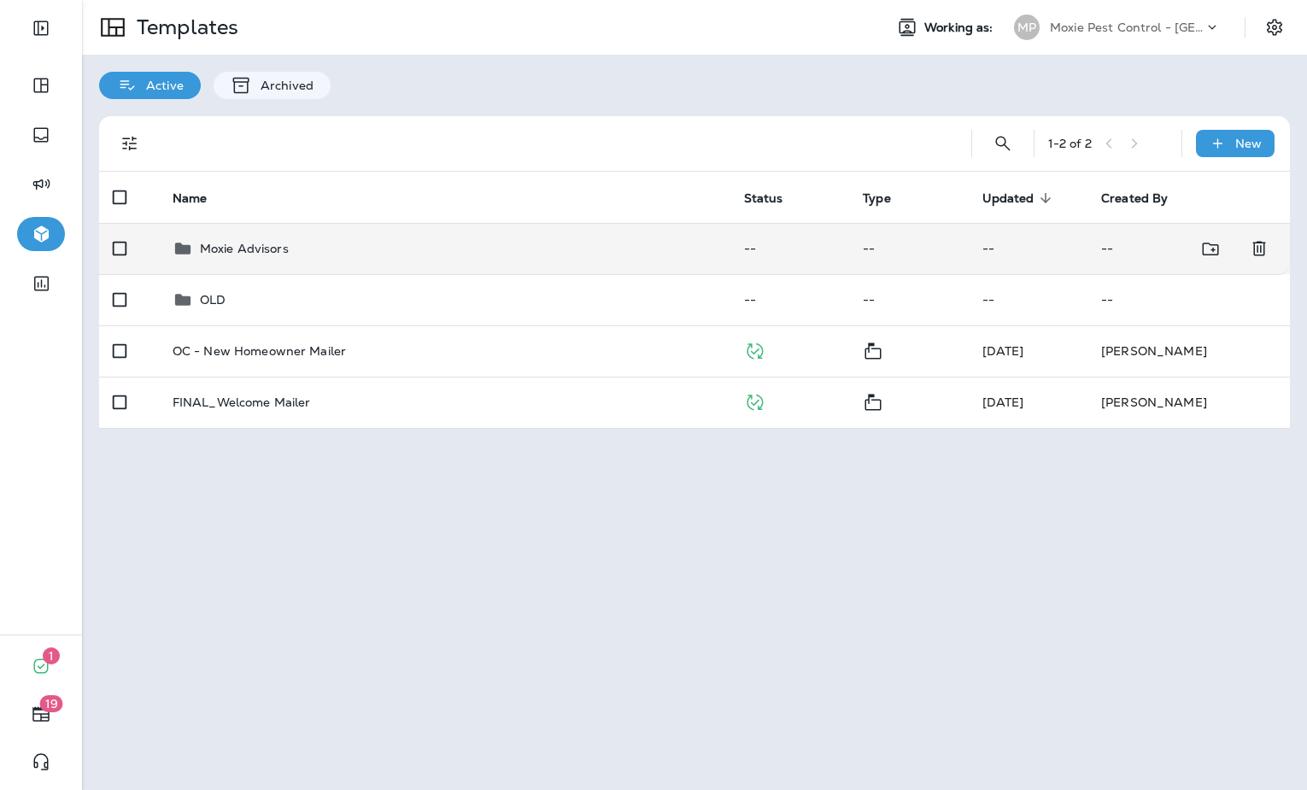
click at [311, 253] on div "Moxie Advisors" at bounding box center [445, 248] width 544 height 21
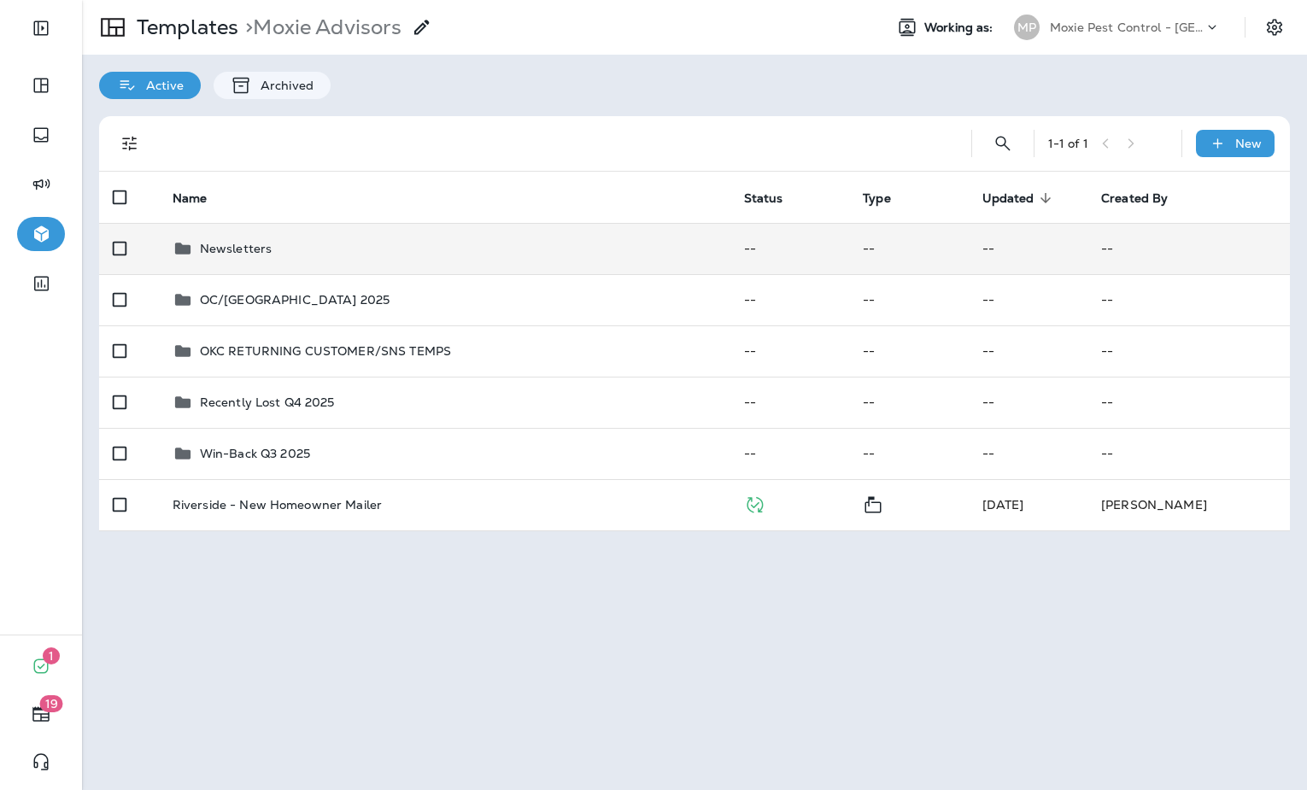
click at [585, 244] on div "Newsletters" at bounding box center [445, 248] width 544 height 21
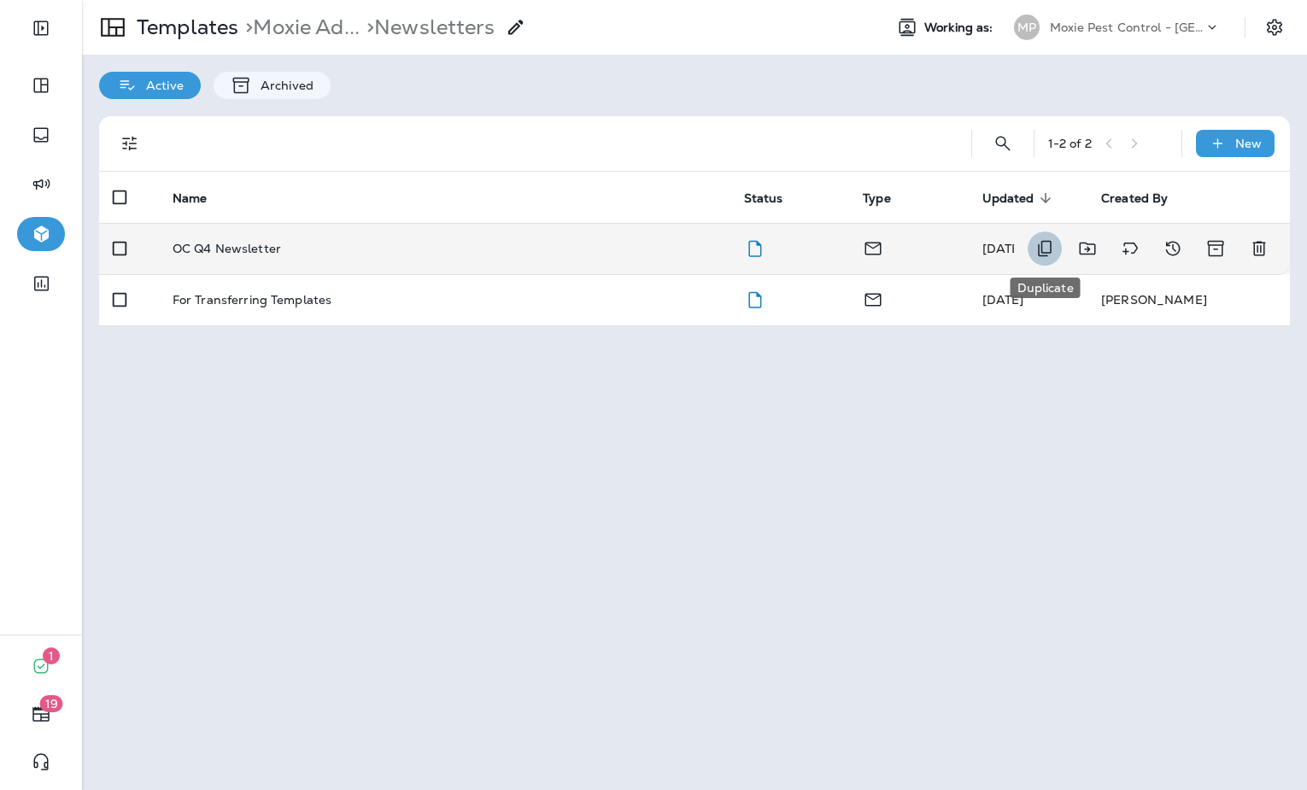
click at [1051, 254] on icon "Duplicate" at bounding box center [1045, 248] width 21 height 21
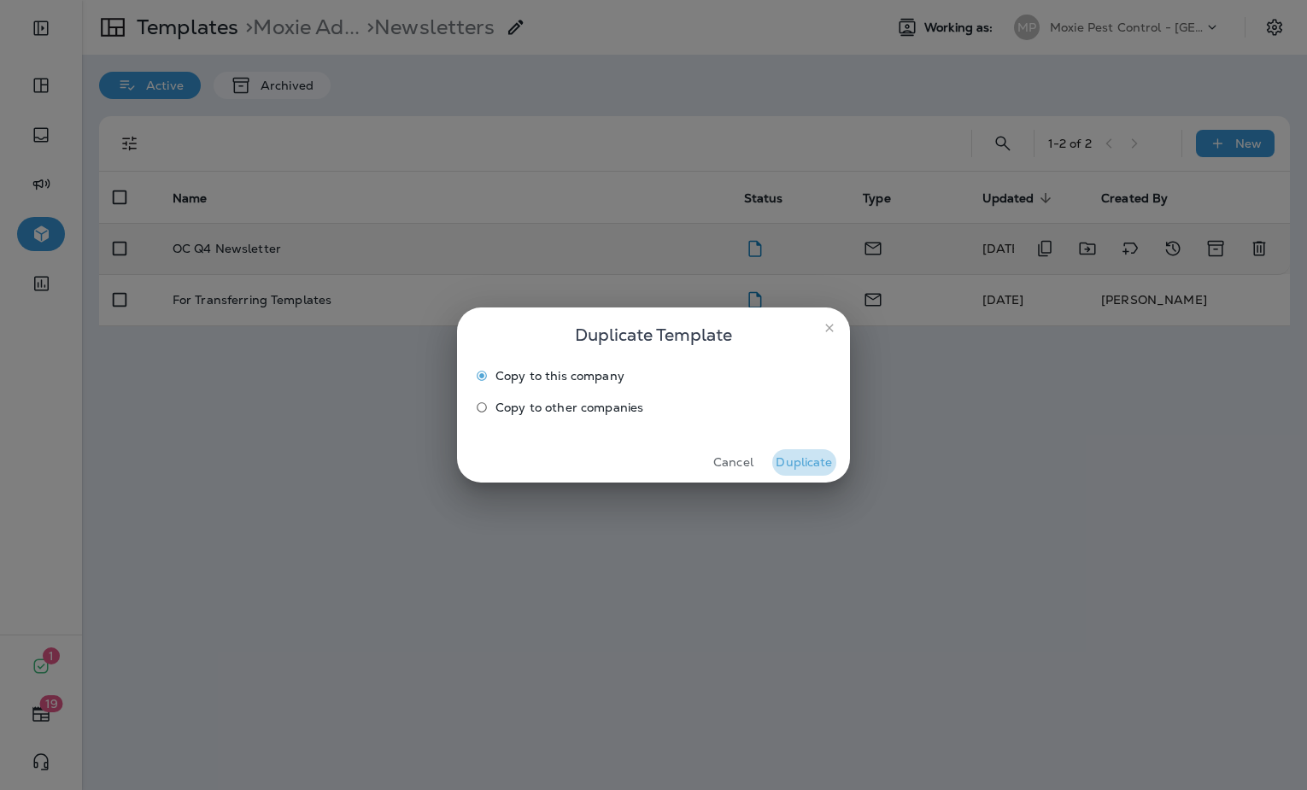
click at [813, 466] on button "Duplicate" at bounding box center [804, 462] width 64 height 26
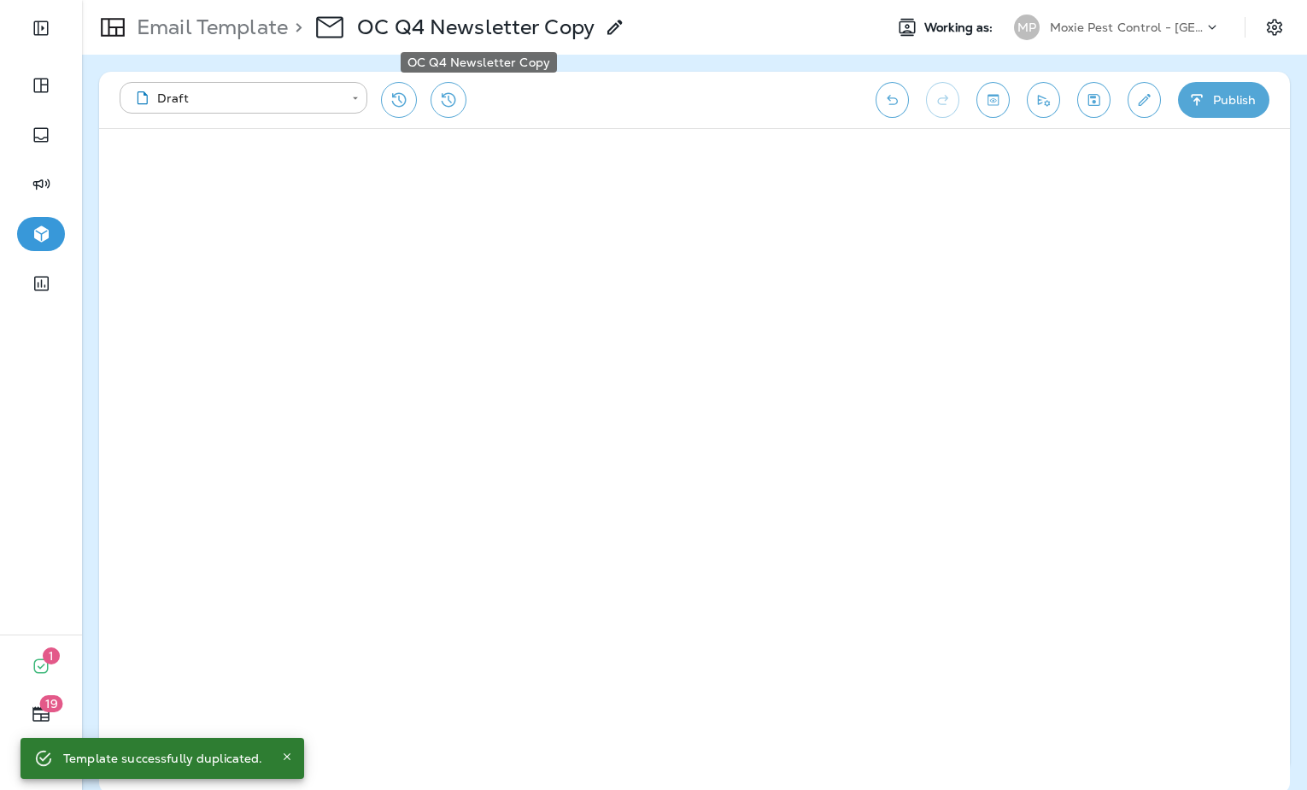
click at [415, 24] on p "OC Q4 Newsletter Copy" at bounding box center [475, 28] width 237 height 26
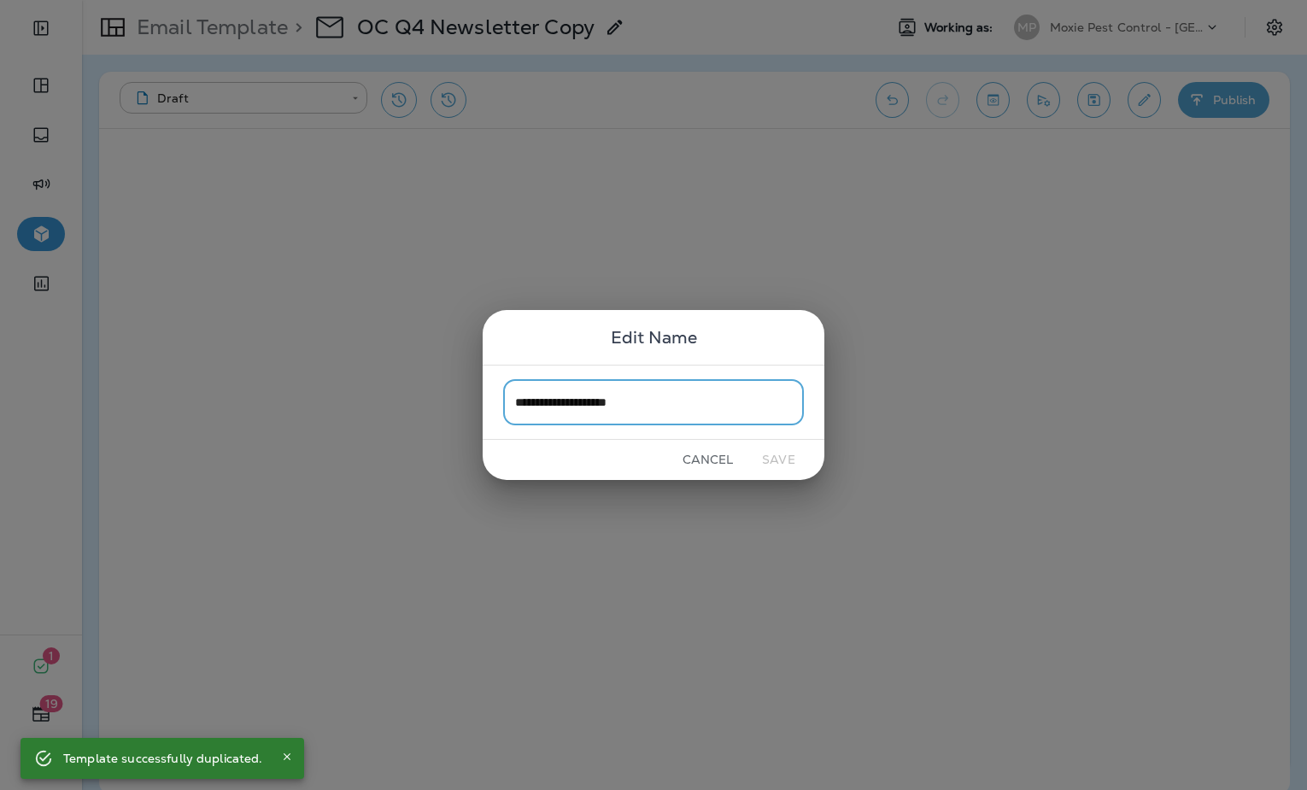
click at [543, 414] on input "**********" at bounding box center [653, 401] width 301 height 45
click at [535, 407] on input "**********" at bounding box center [653, 401] width 301 height 45
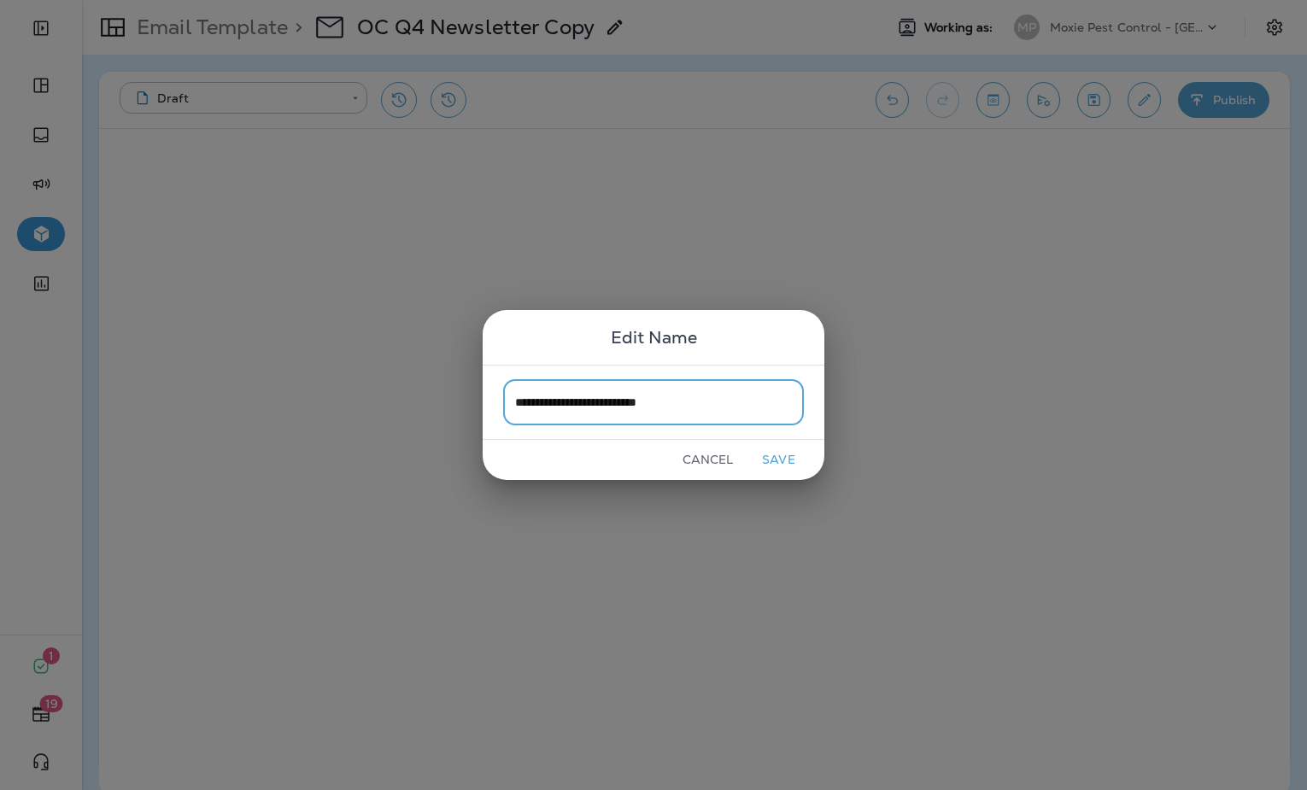
click at [684, 403] on input "**********" at bounding box center [653, 401] width 301 height 45
type input "**********"
click at [778, 459] on button "Save" at bounding box center [779, 460] width 64 height 26
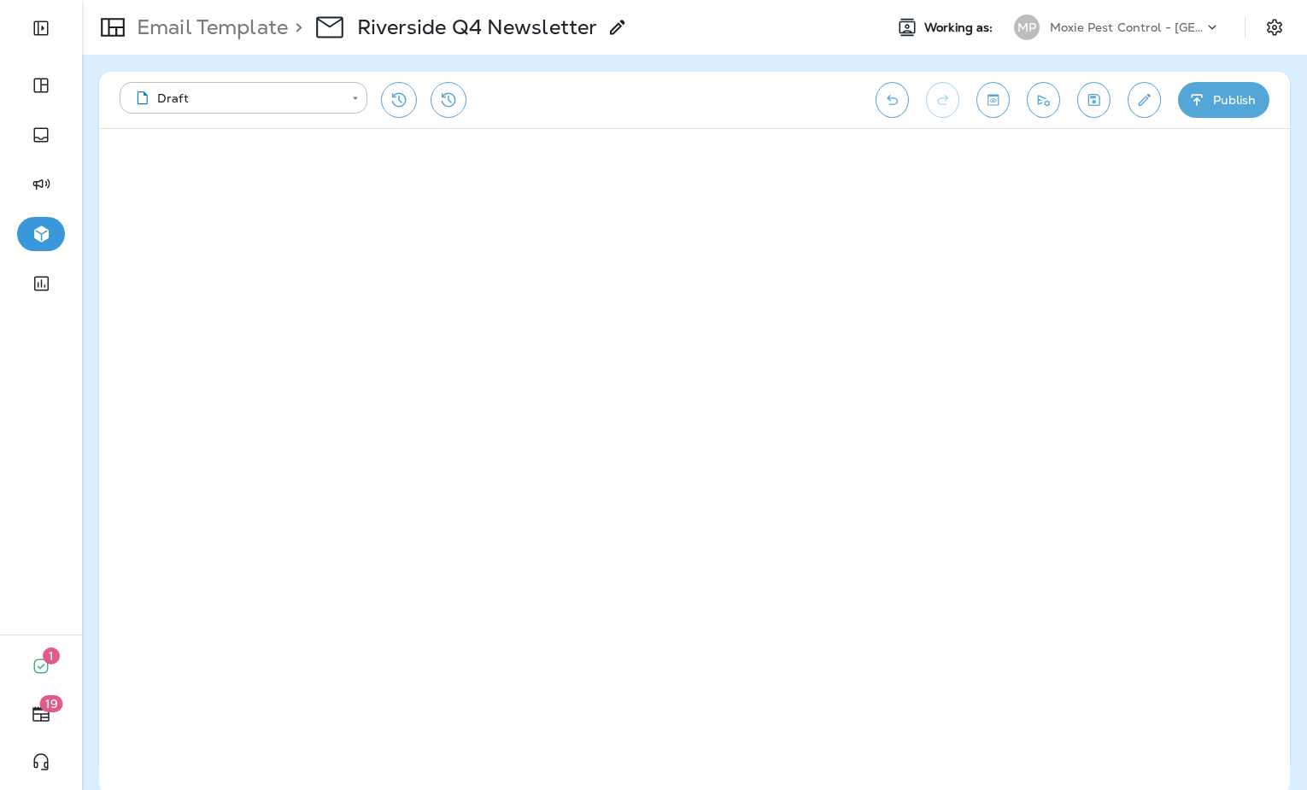
click at [1088, 104] on icon "Save" at bounding box center [1094, 100] width 12 height 12
click at [1091, 100] on icon "Save" at bounding box center [1094, 99] width 18 height 17
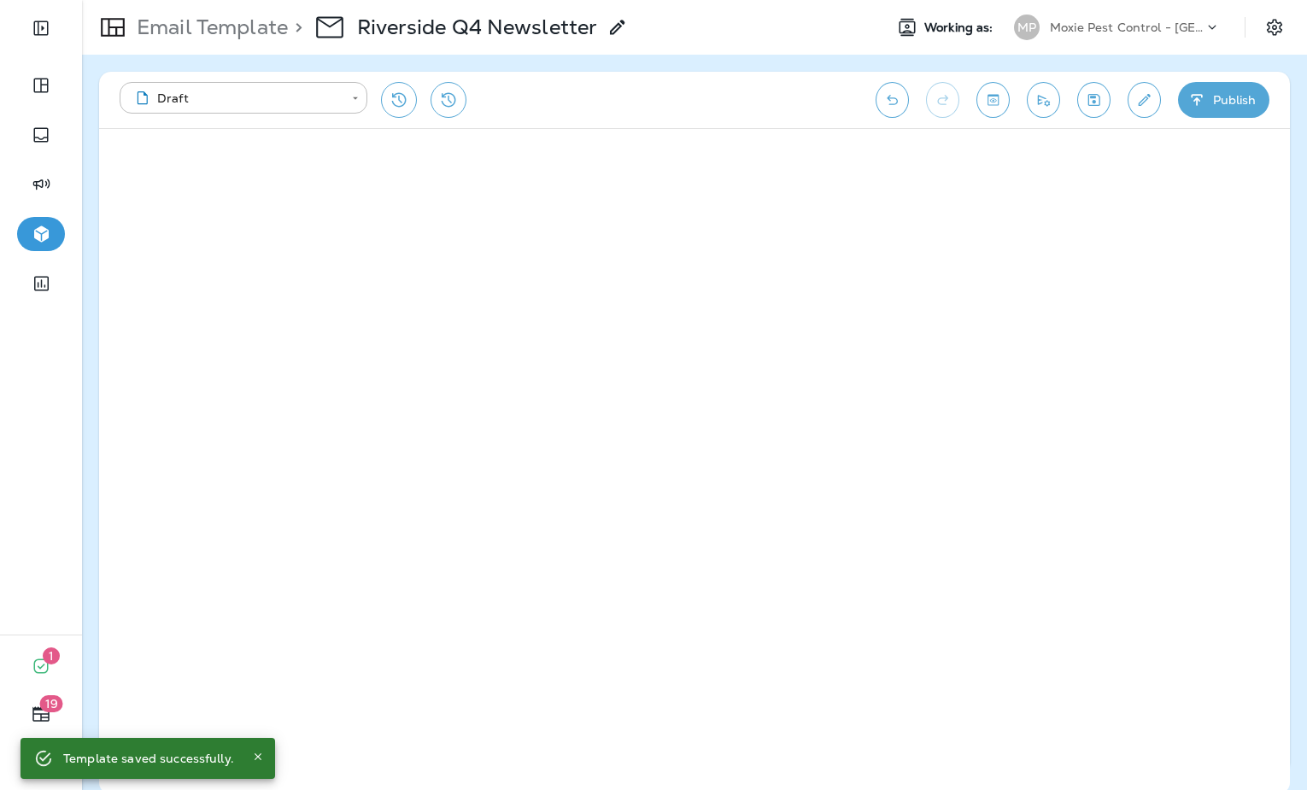
click at [1135, 97] on icon "Edit details" at bounding box center [1144, 99] width 18 height 17
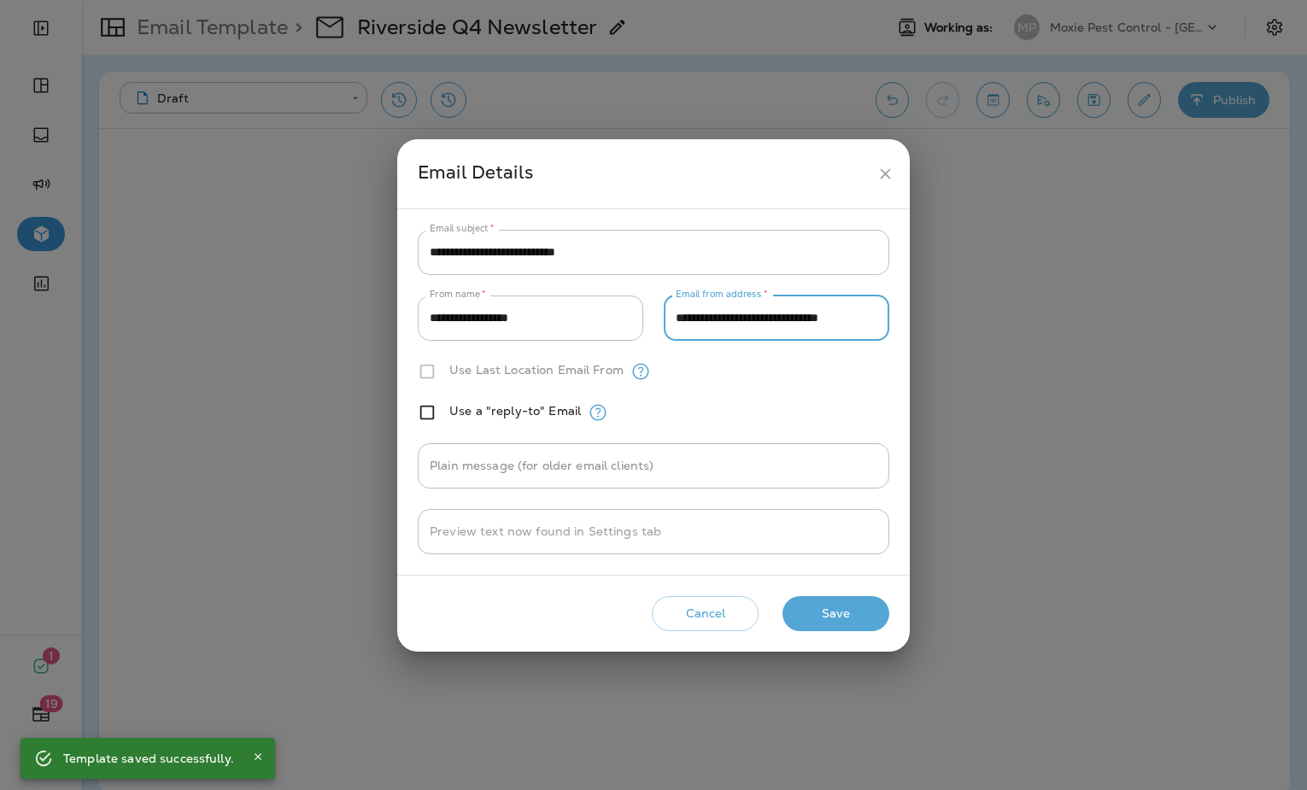
drag, startPoint x: 756, startPoint y: 318, endPoint x: 677, endPoint y: 319, distance: 78.6
click at [677, 319] on input "**********" at bounding box center [777, 318] width 226 height 45
type input "**********"
click at [853, 614] on button "Save" at bounding box center [836, 613] width 107 height 35
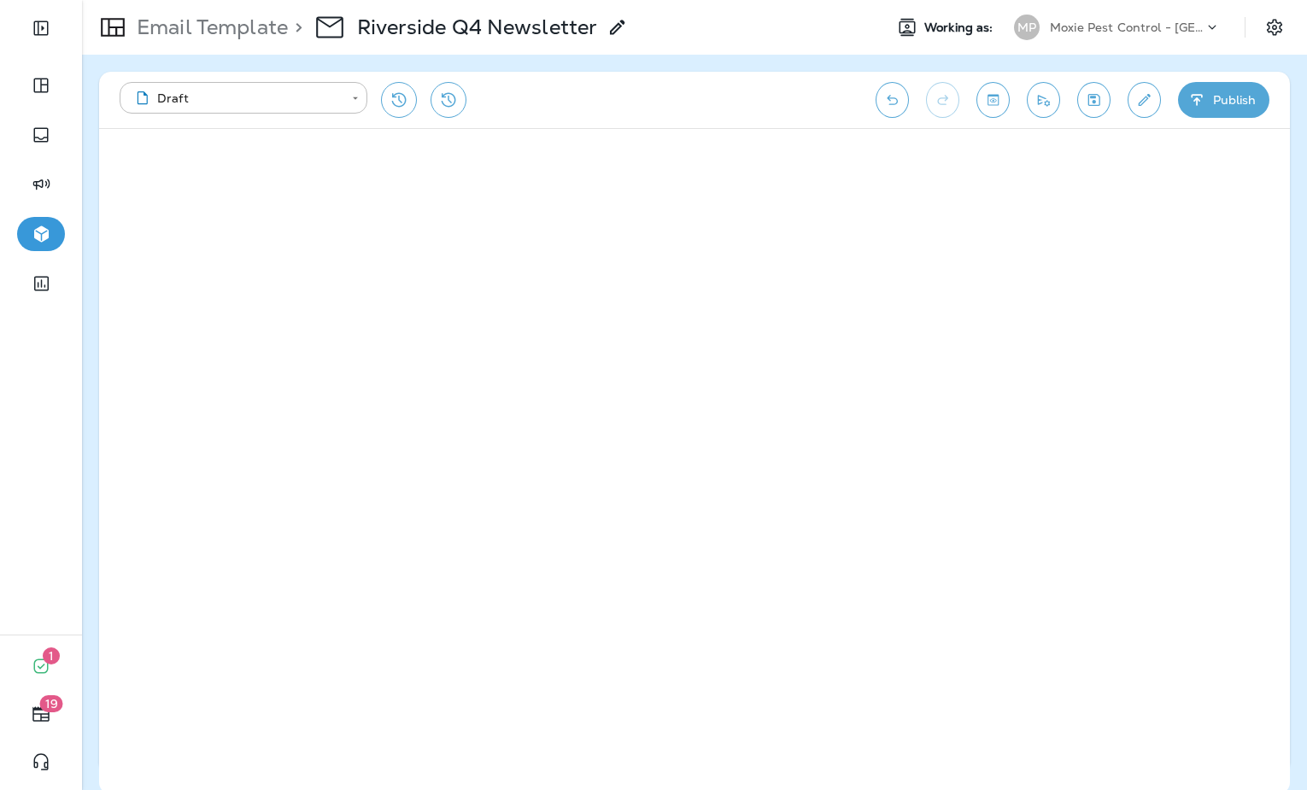
click at [1096, 103] on icon "Save" at bounding box center [1094, 99] width 18 height 17
click at [1039, 101] on icon "Send test email" at bounding box center [1044, 99] width 18 height 17
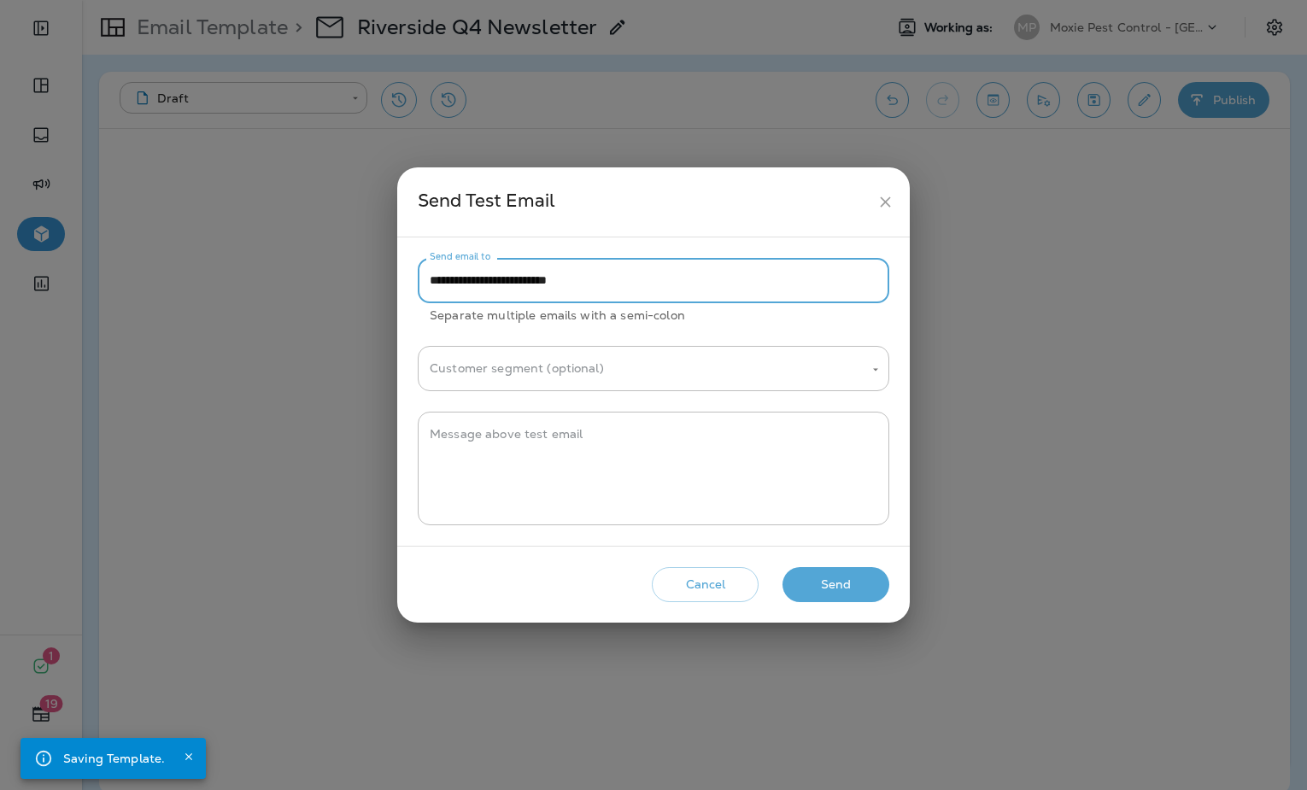
drag, startPoint x: 464, startPoint y: 284, endPoint x: 411, endPoint y: 286, distance: 53.0
click at [411, 286] on div "**********" at bounding box center [653, 391] width 513 height 308
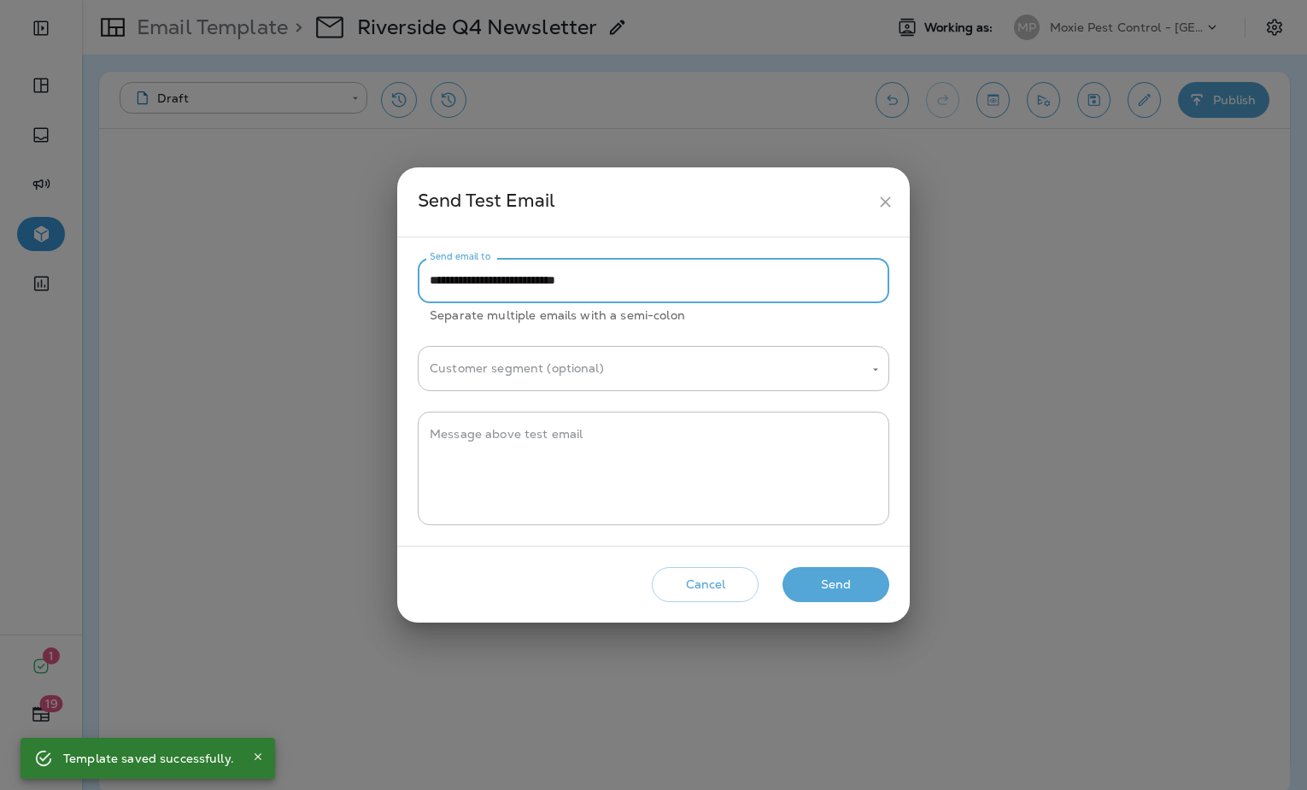
type input "**********"
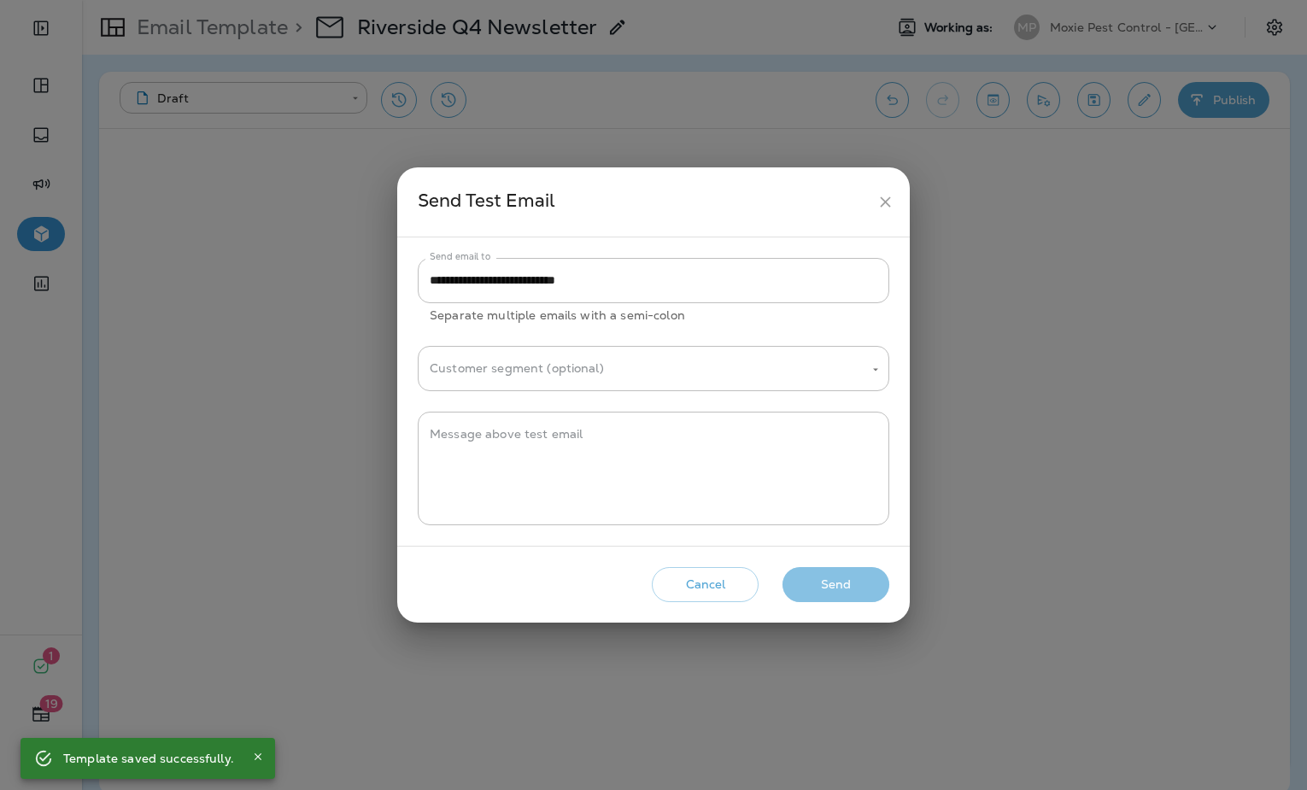
click at [788, 585] on button "Send" at bounding box center [836, 584] width 107 height 35
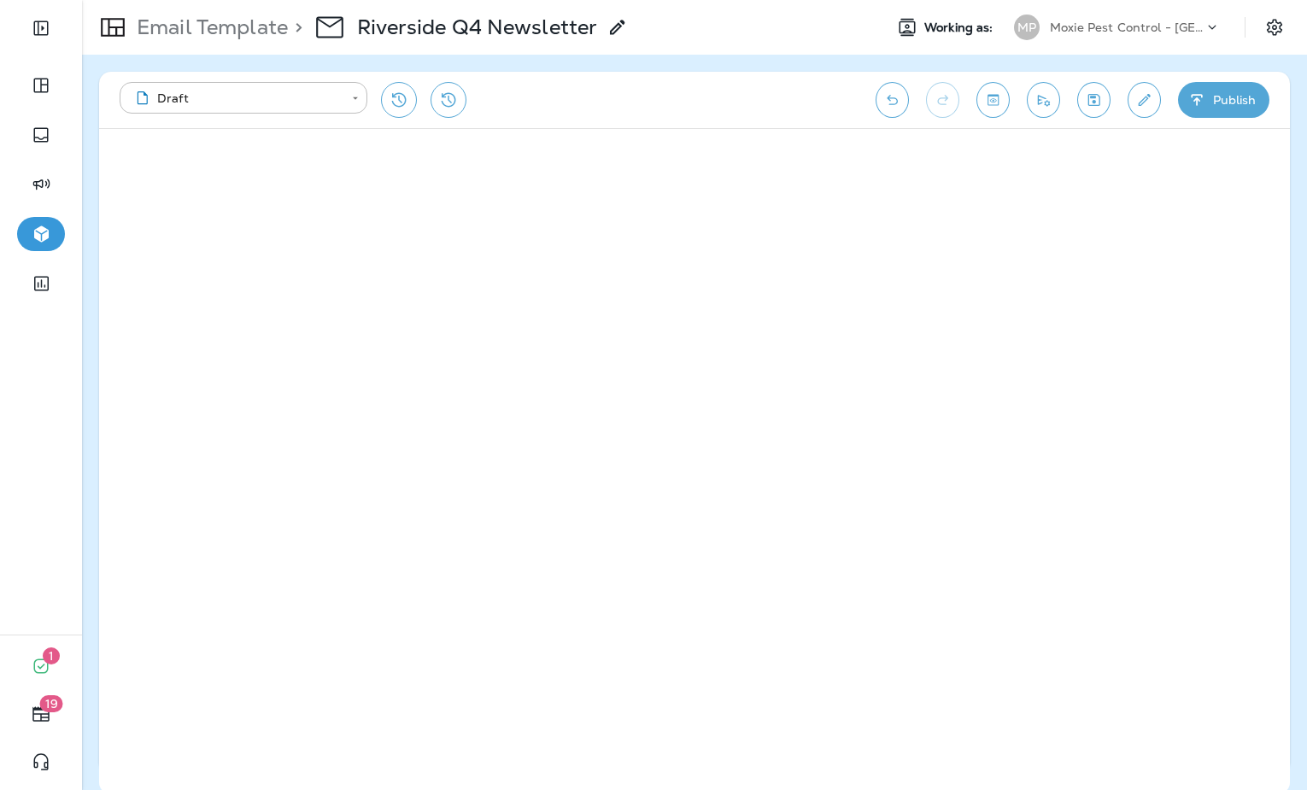
click at [226, 33] on p "Email Template" at bounding box center [209, 28] width 158 height 26
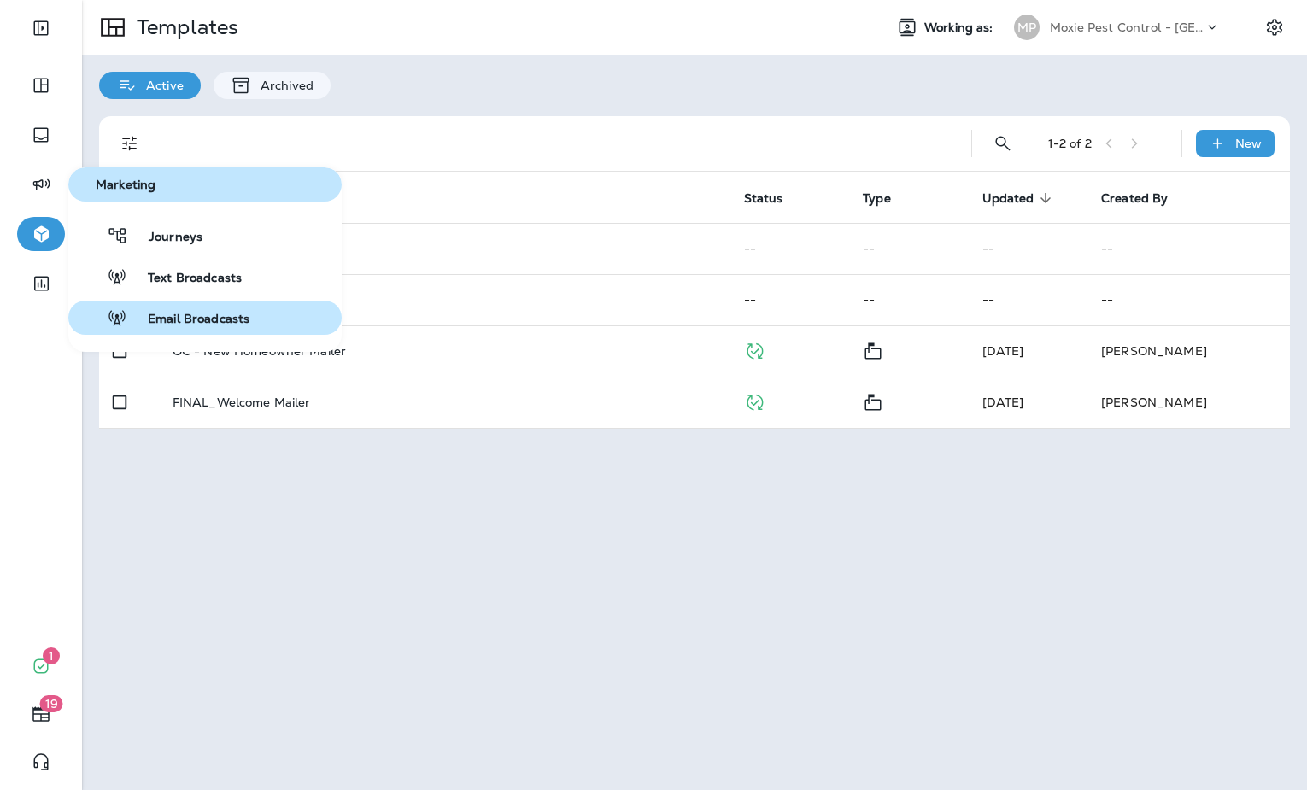
click at [184, 314] on span "Email Broadcasts" at bounding box center [188, 320] width 122 height 16
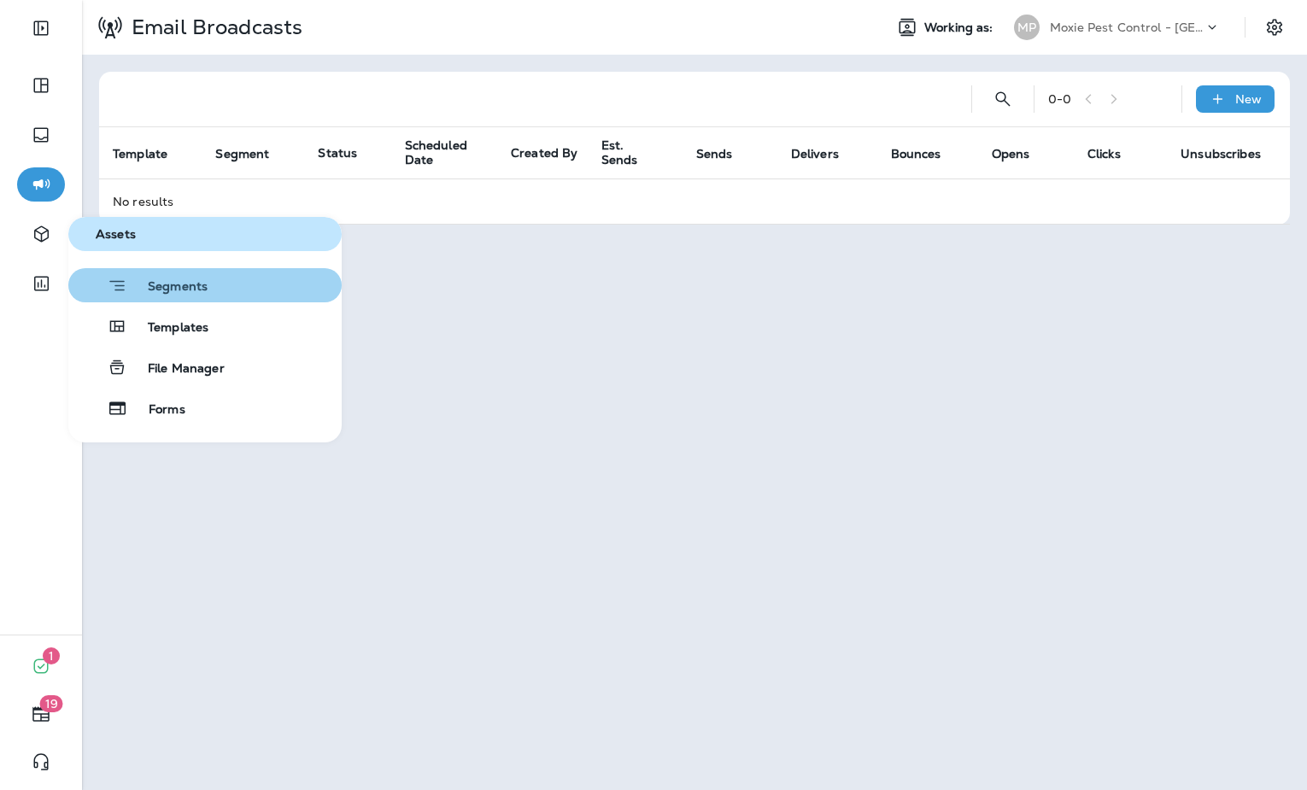
click at [185, 292] on span "Segments" at bounding box center [167, 287] width 80 height 17
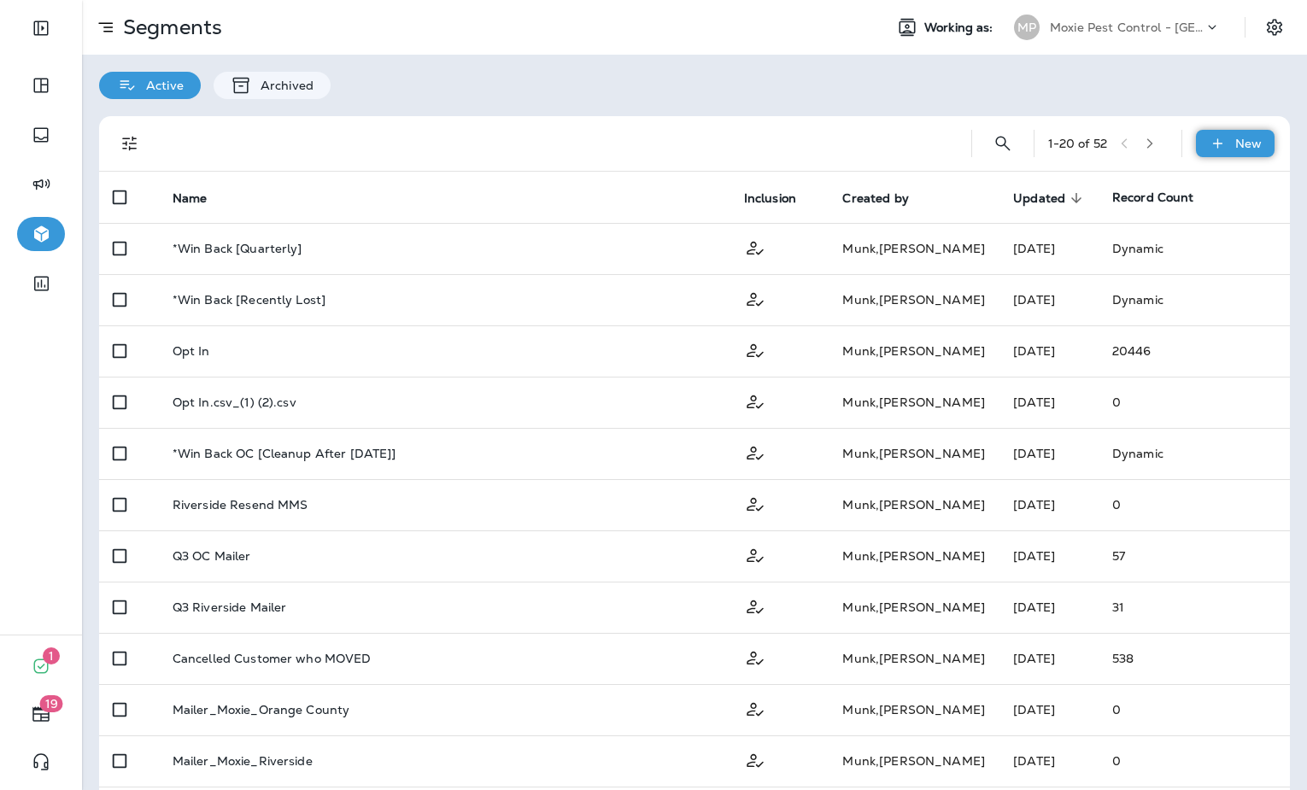
drag, startPoint x: 1239, startPoint y: 134, endPoint x: 1258, endPoint y: 134, distance: 18.8
click at [1239, 134] on div "New" at bounding box center [1235, 143] width 79 height 27
click at [1174, 185] on p "New Segment" at bounding box center [1184, 185] width 91 height 14
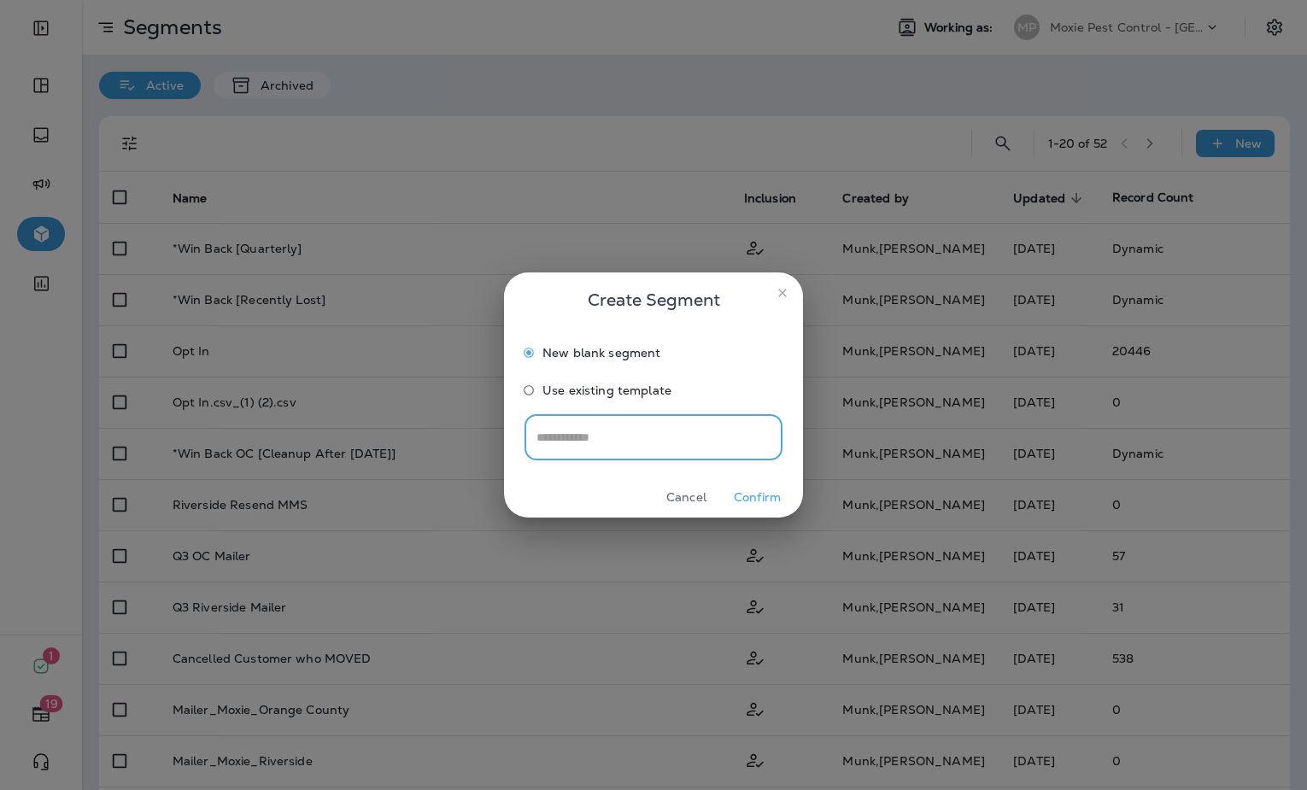
type input "*"
type input "**********"
click at [736, 492] on button "Confirm" at bounding box center [757, 497] width 64 height 26
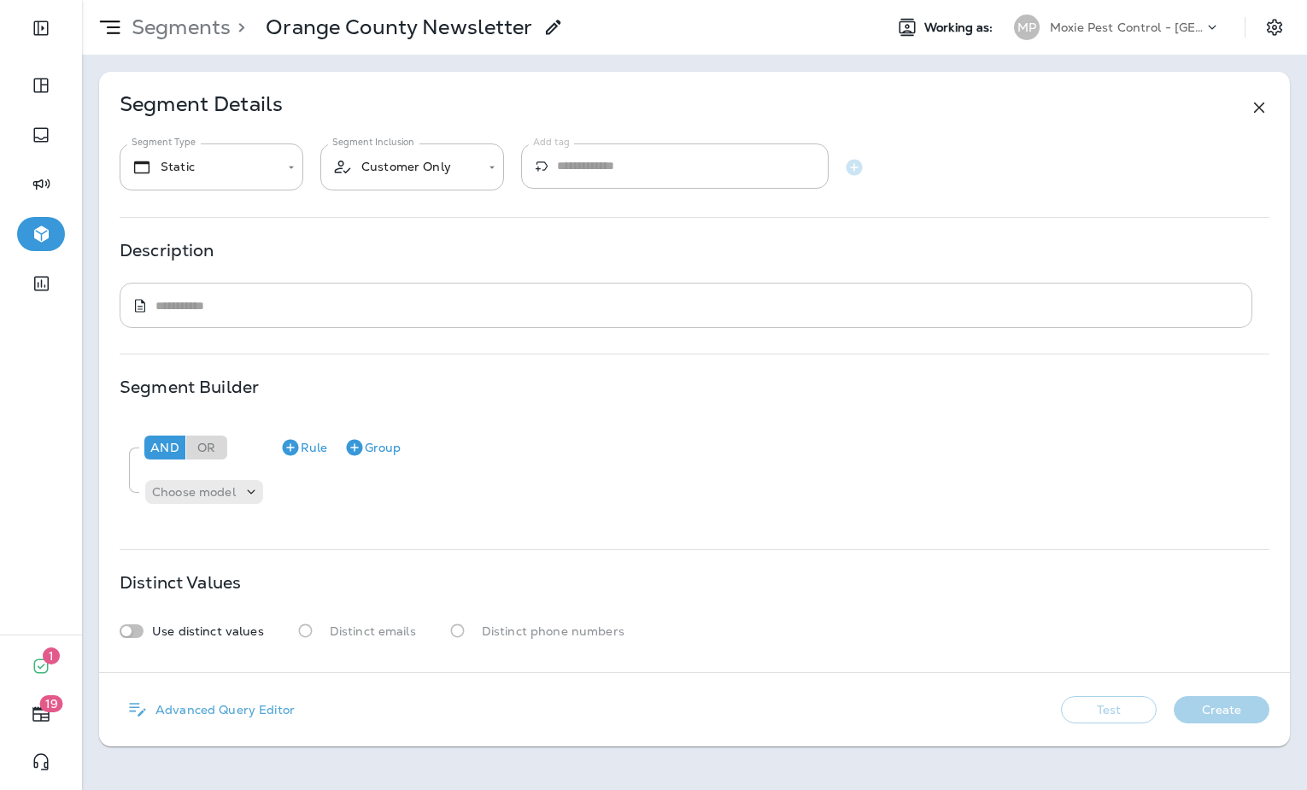
click at [397, 289] on div "​ * ​" at bounding box center [686, 305] width 1133 height 45
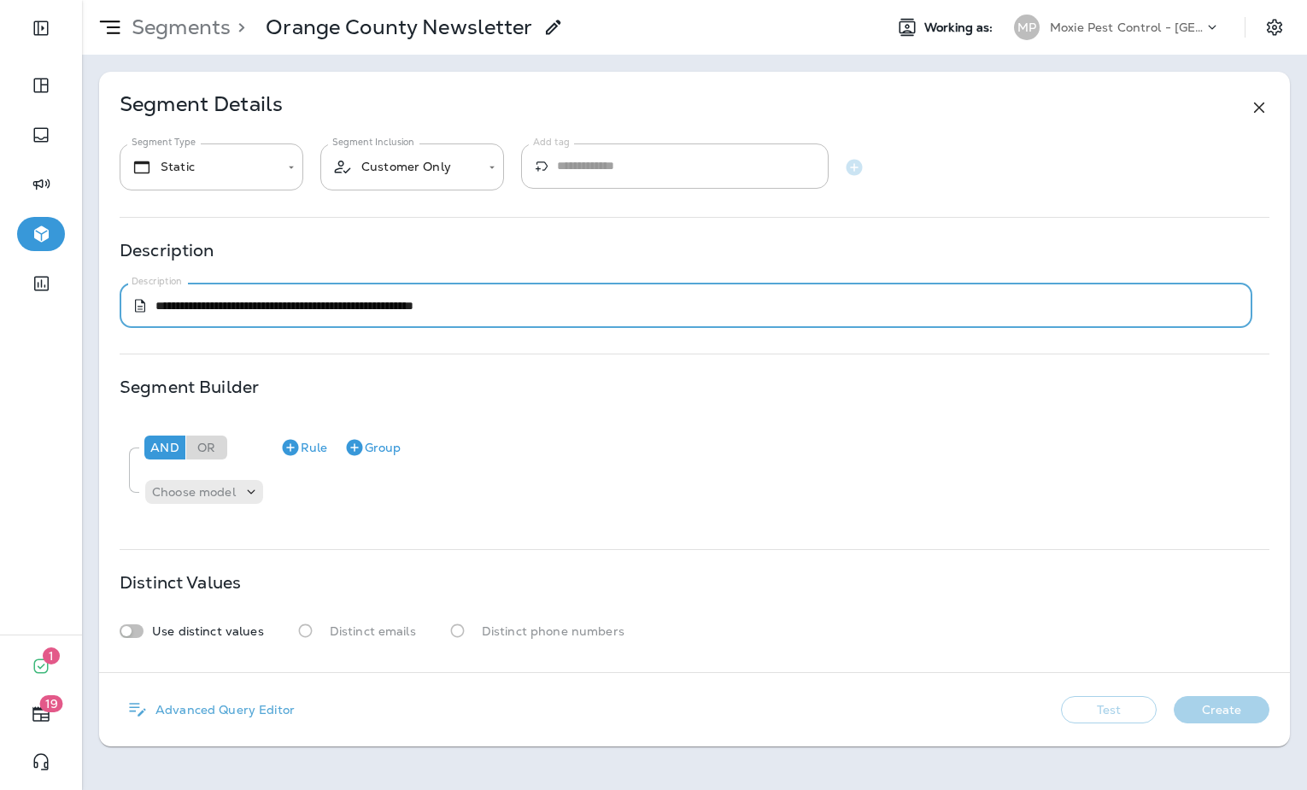
click at [464, 307] on textarea "**********" at bounding box center [697, 305] width 1085 height 17
click at [495, 308] on textarea "**********" at bounding box center [697, 305] width 1085 height 17
type textarea "**********"
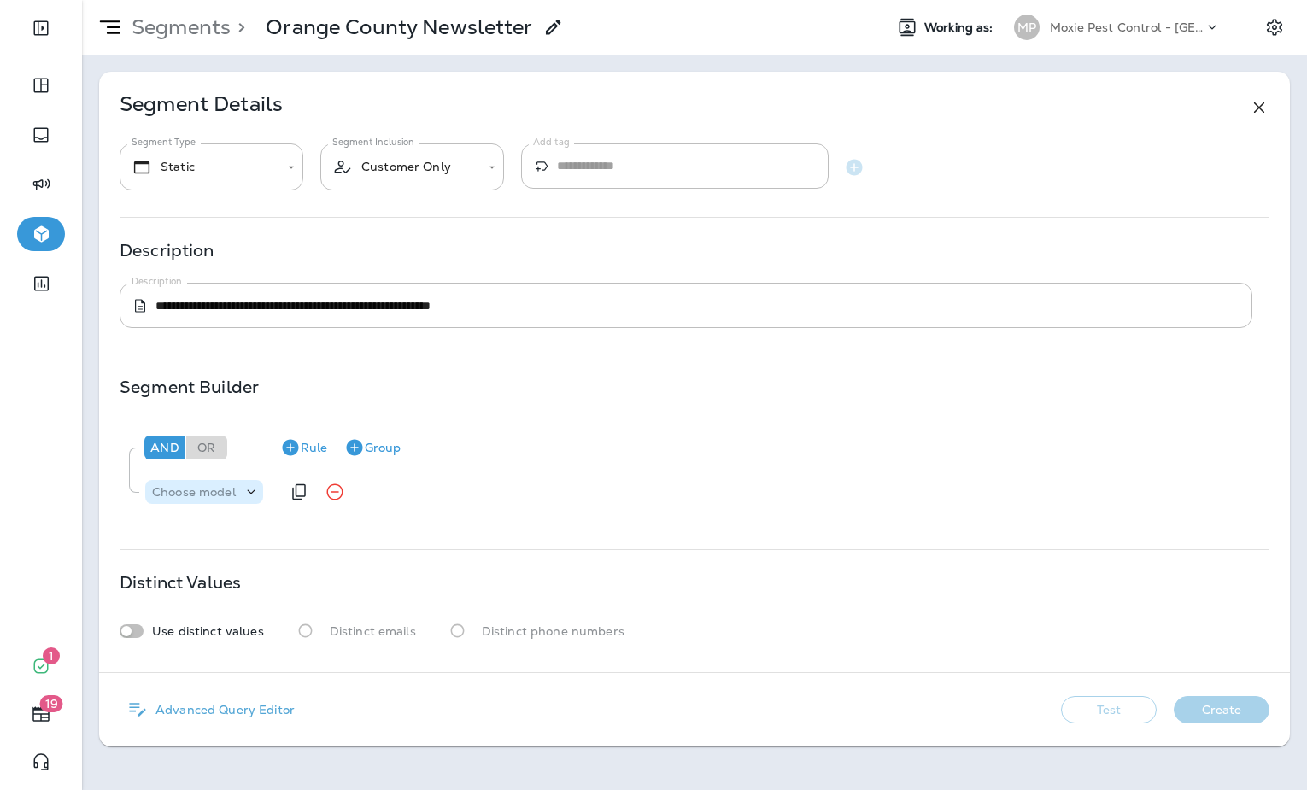
click at [237, 484] on div "Choose model" at bounding box center [204, 492] width 118 height 17
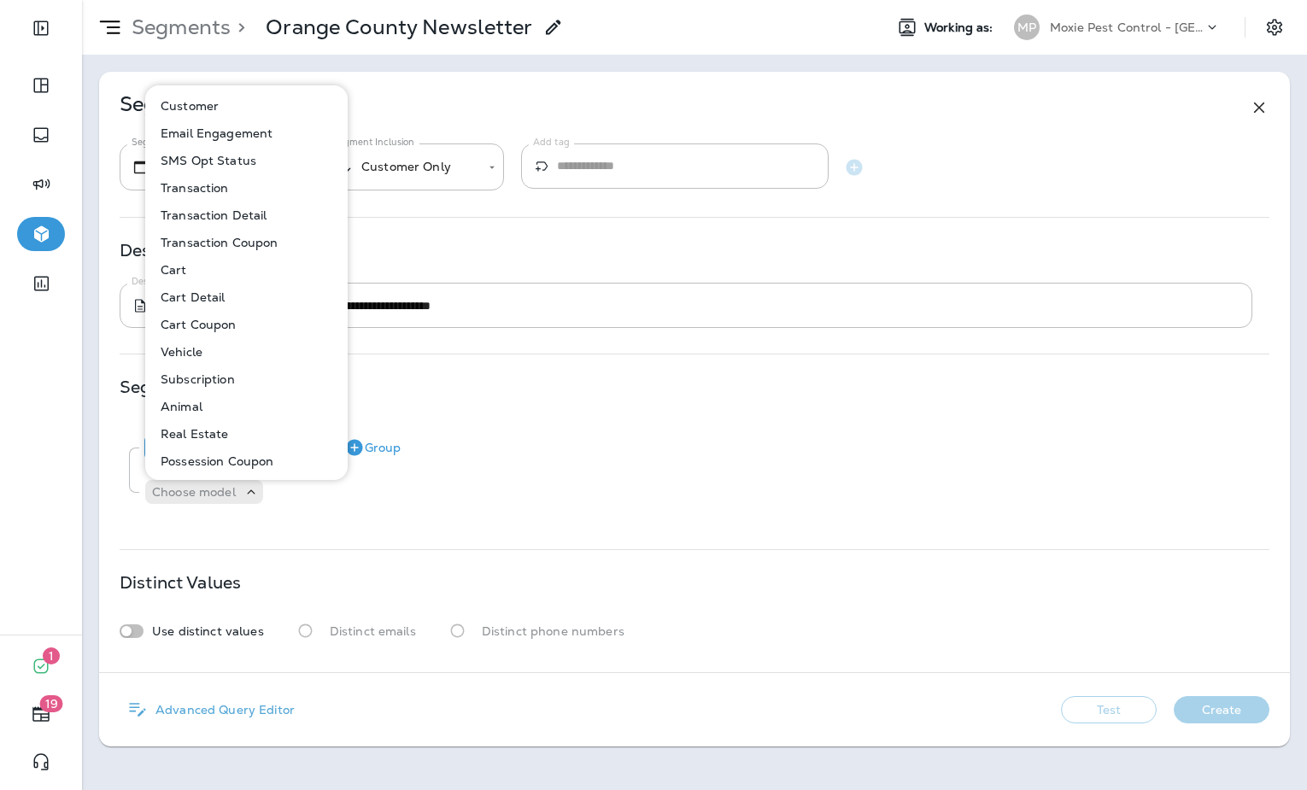
click at [204, 374] on p "Subscription" at bounding box center [194, 379] width 81 height 14
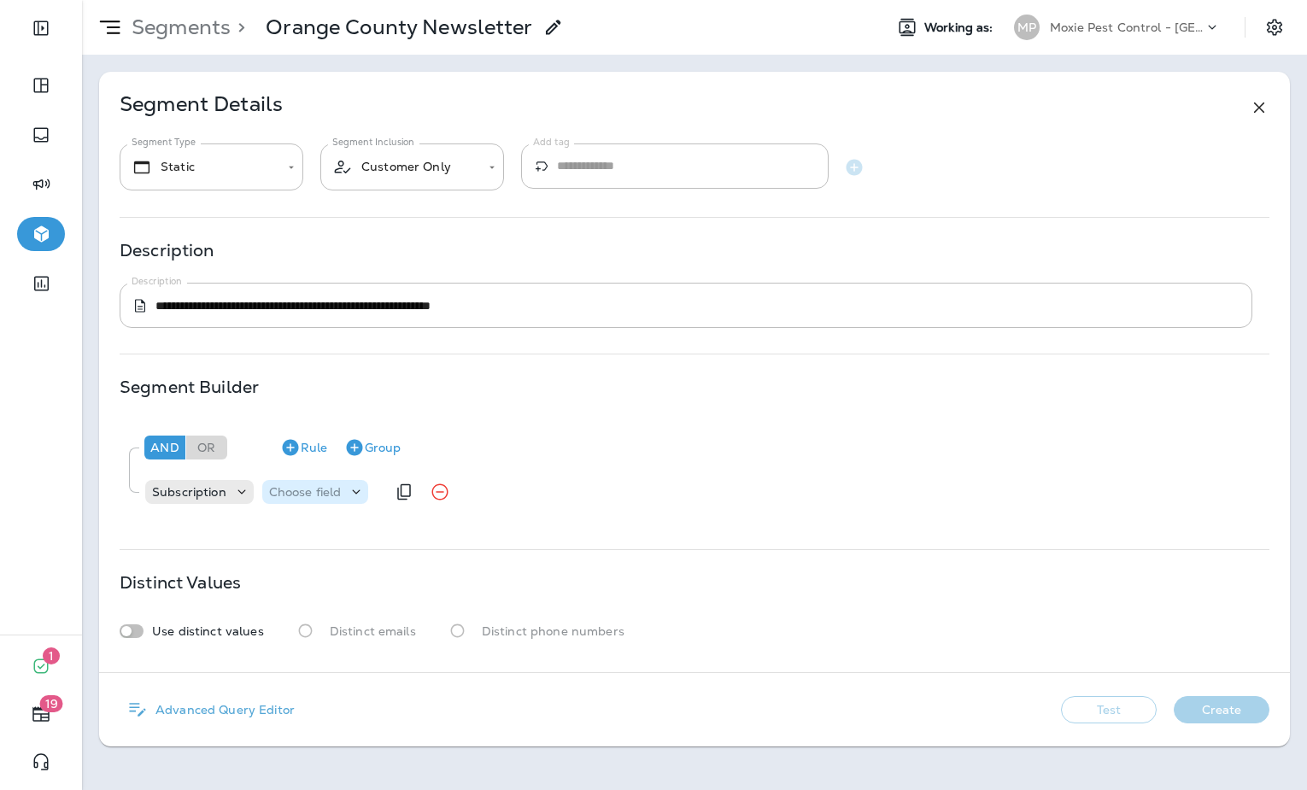
click at [286, 482] on div "Choose field" at bounding box center [315, 492] width 107 height 24
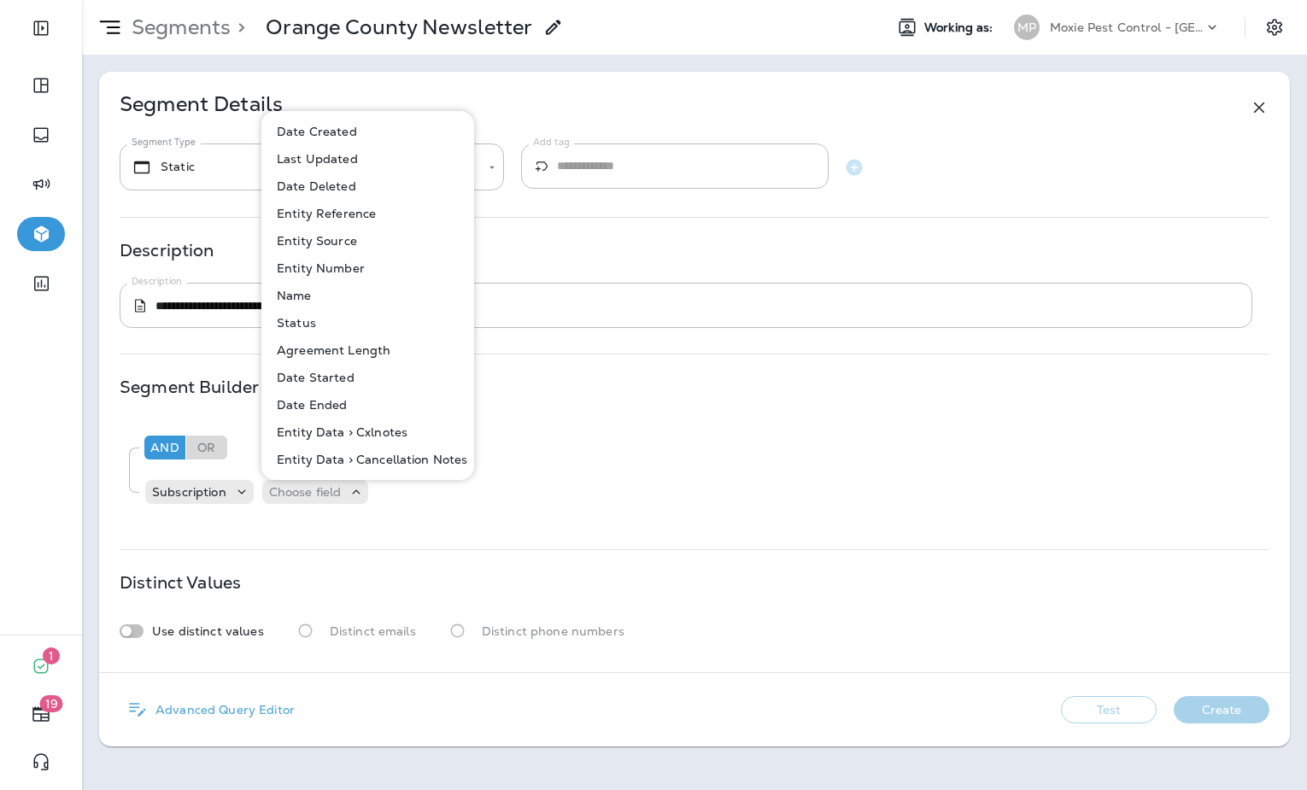
click at [327, 324] on button "Status" at bounding box center [368, 322] width 211 height 27
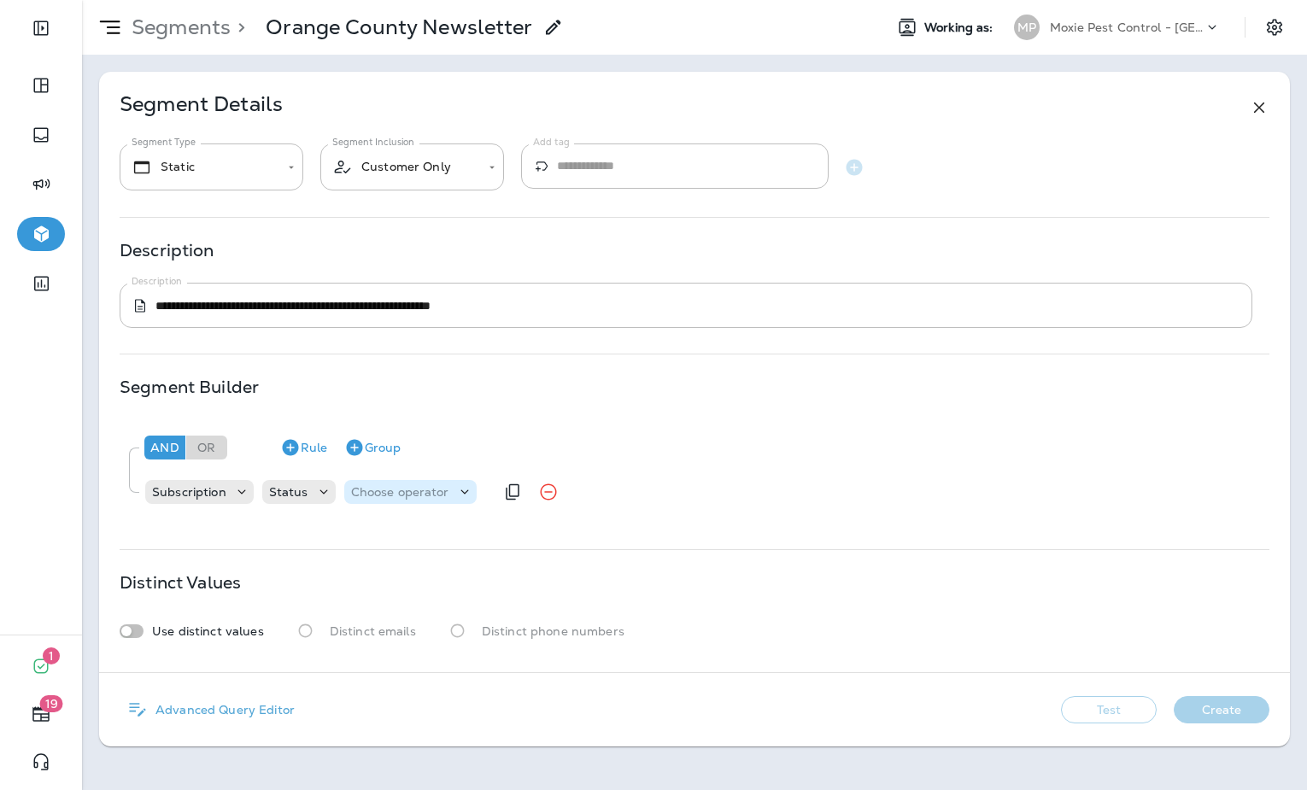
click at [398, 489] on p "Choose operator" at bounding box center [400, 492] width 98 height 14
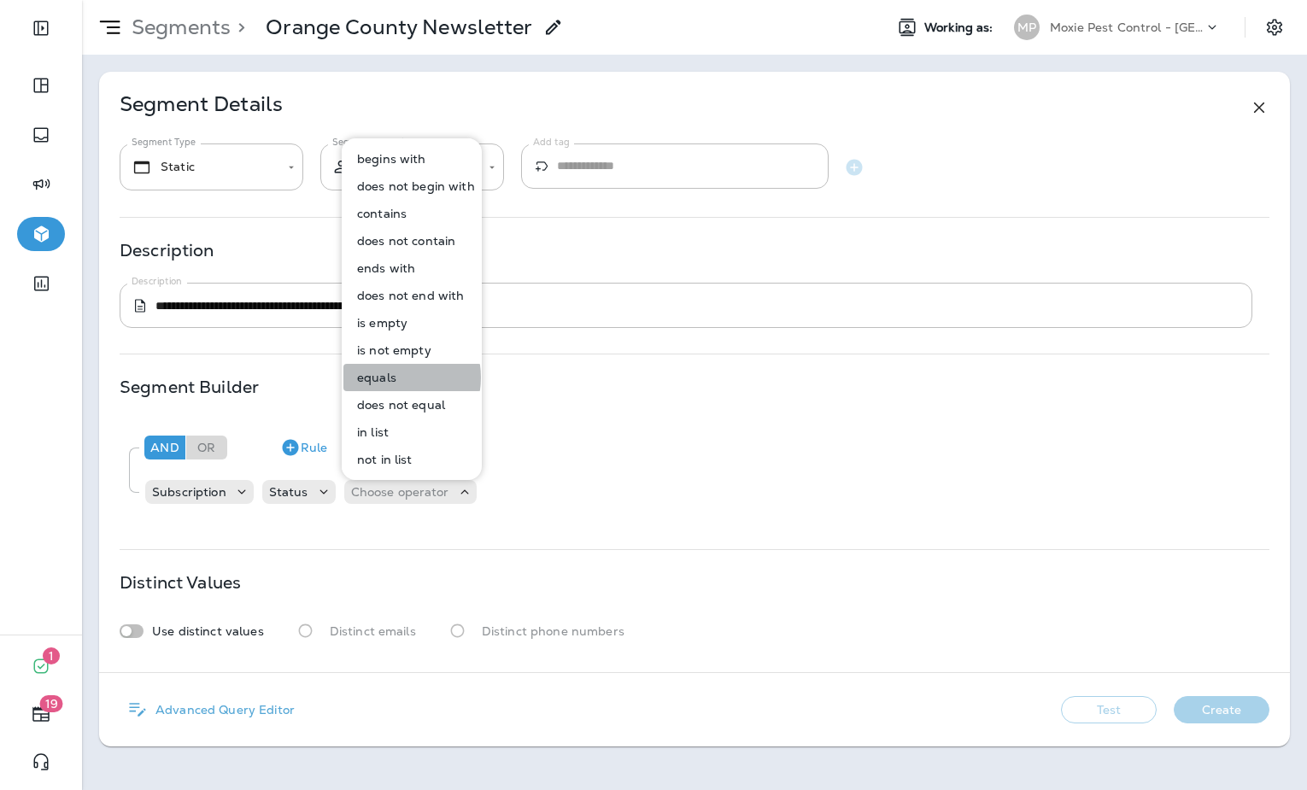
click at [388, 378] on p "equals" at bounding box center [373, 378] width 46 height 14
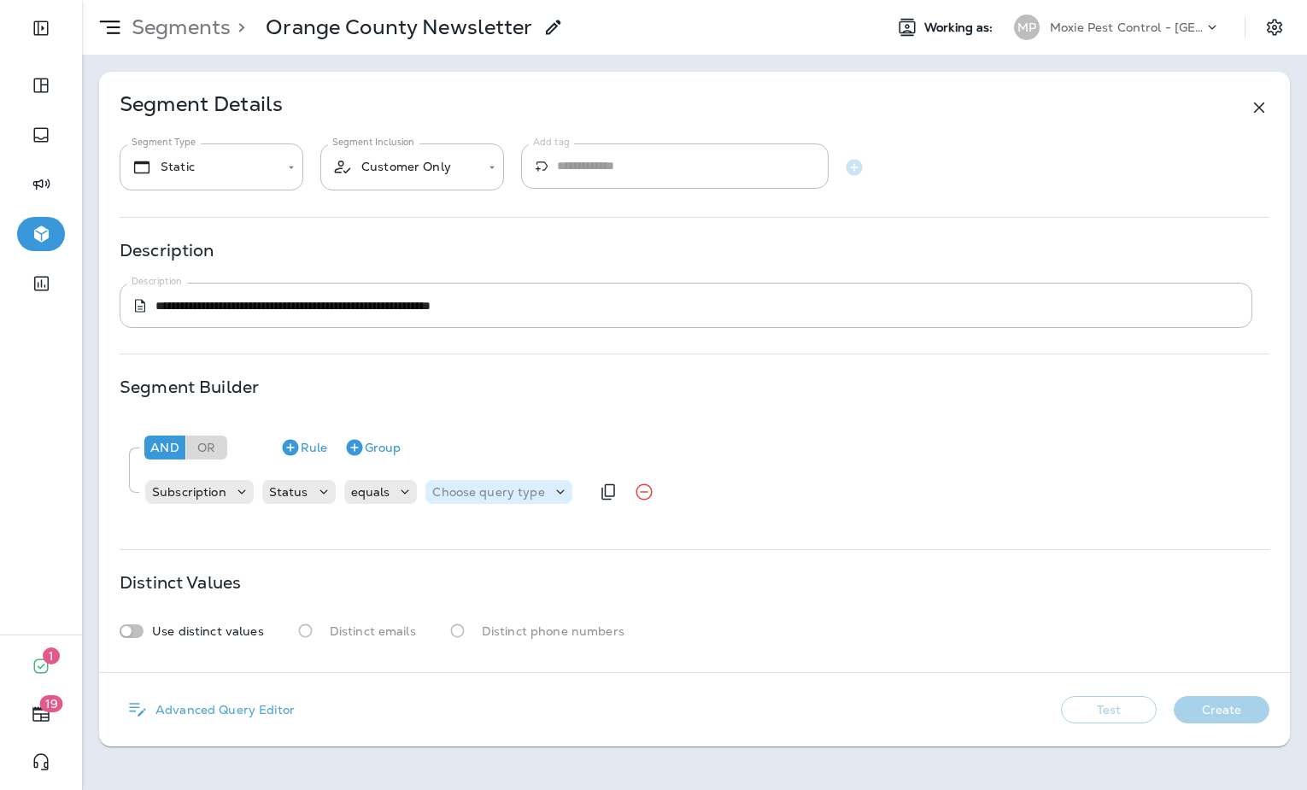
click at [488, 490] on p "Choose query type" at bounding box center [488, 492] width 112 height 14
click at [479, 530] on button "Text" at bounding box center [474, 534] width 98 height 27
click at [581, 492] on input "text" at bounding box center [602, 492] width 171 height 22
type input "******"
click at [578, 518] on div "And Or Rule Group Subscription Status equals Text ****** Active Frozen" at bounding box center [695, 471] width 1150 height 104
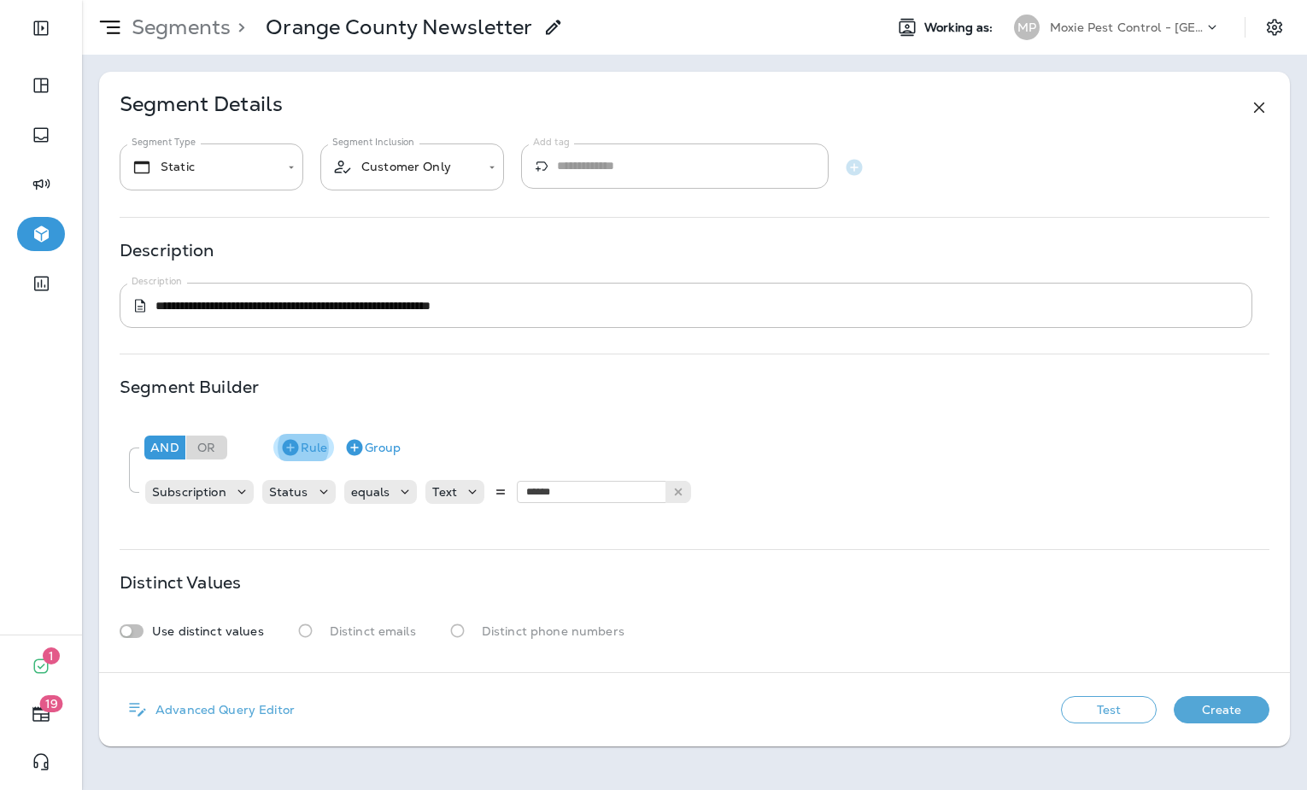
click at [290, 449] on icon "button" at bounding box center [290, 448] width 16 height 16
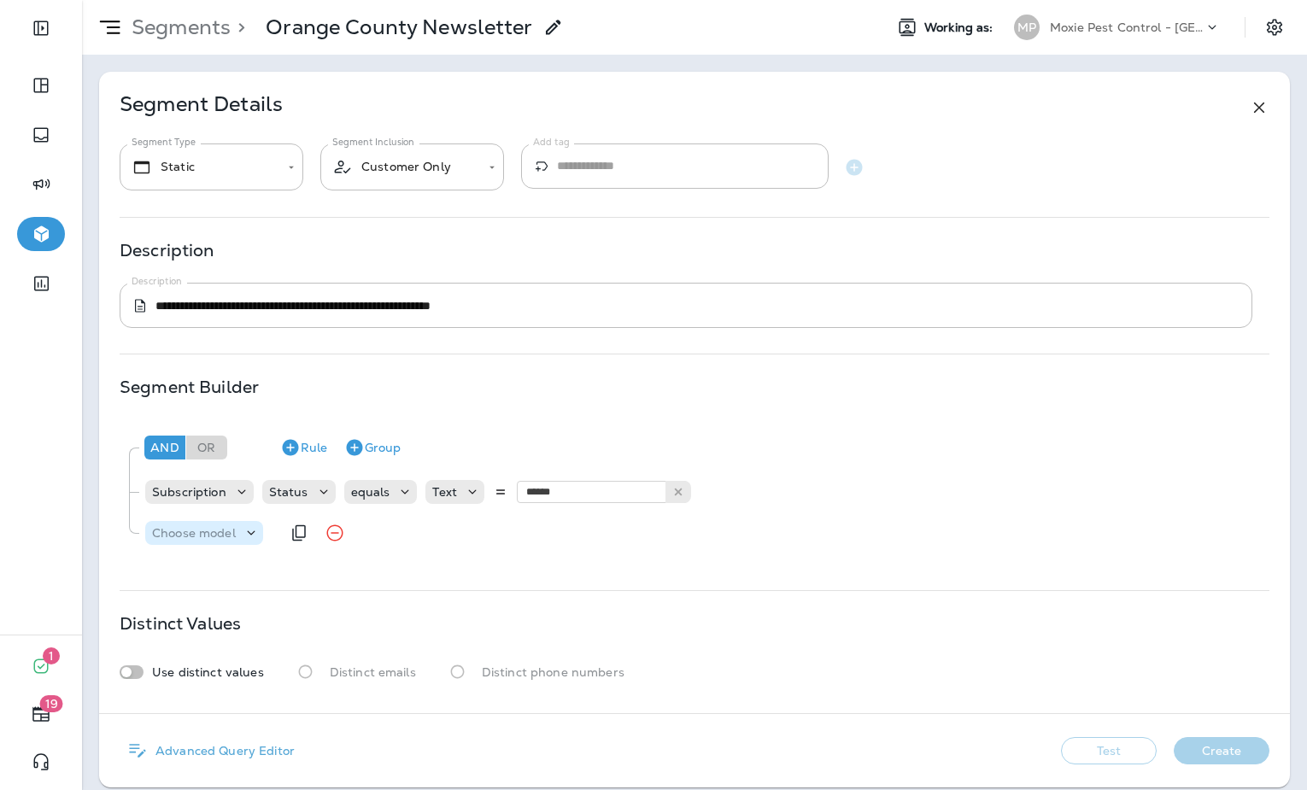
click at [222, 543] on div "Choose model" at bounding box center [204, 533] width 118 height 24
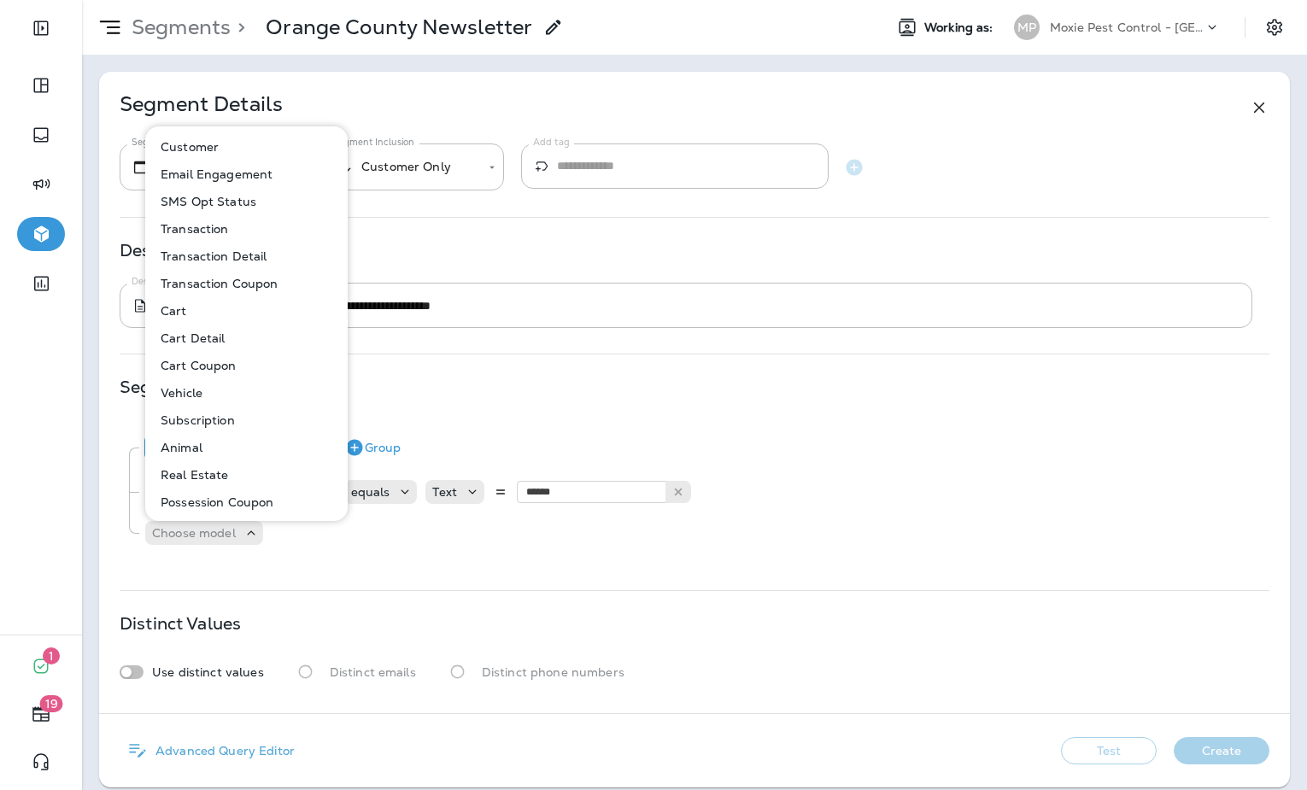
click at [237, 151] on button "Customer" at bounding box center [247, 146] width 201 height 27
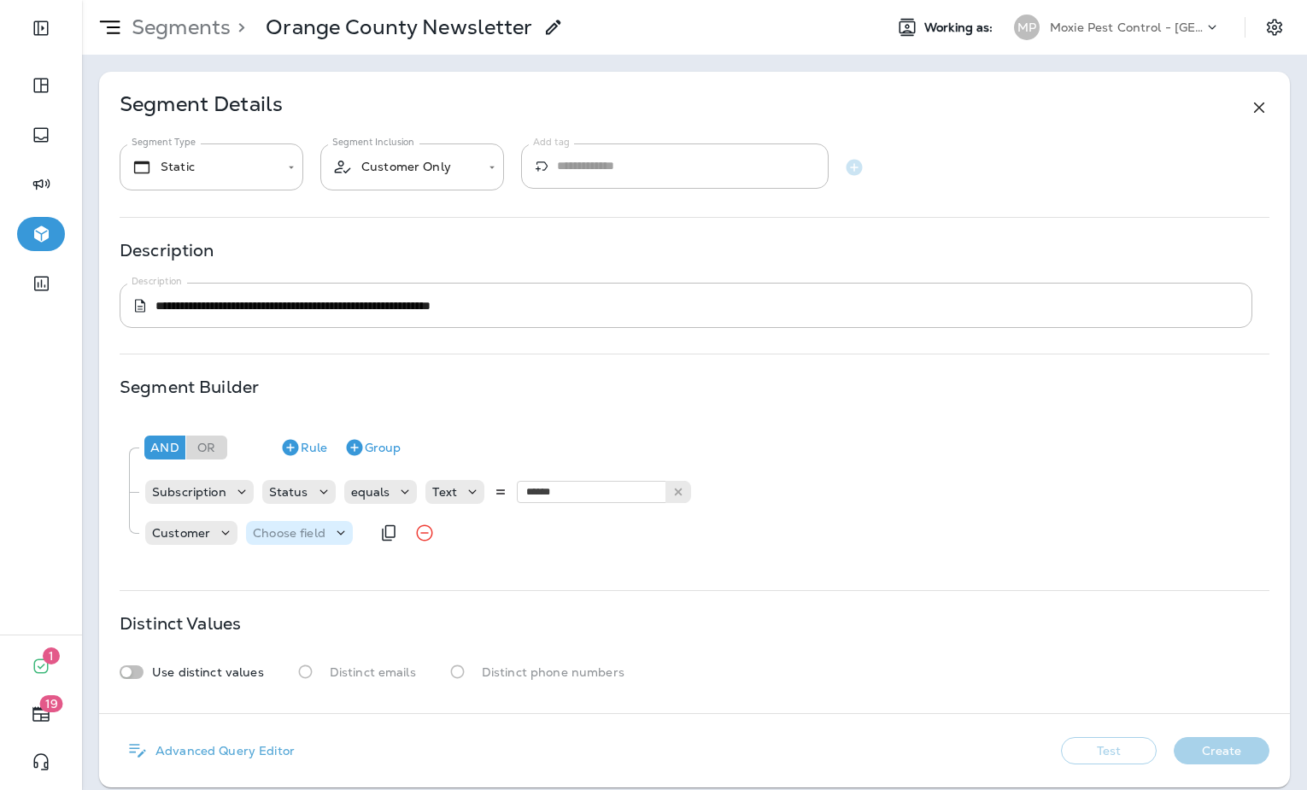
click at [303, 532] on p "Choose field" at bounding box center [289, 533] width 73 height 14
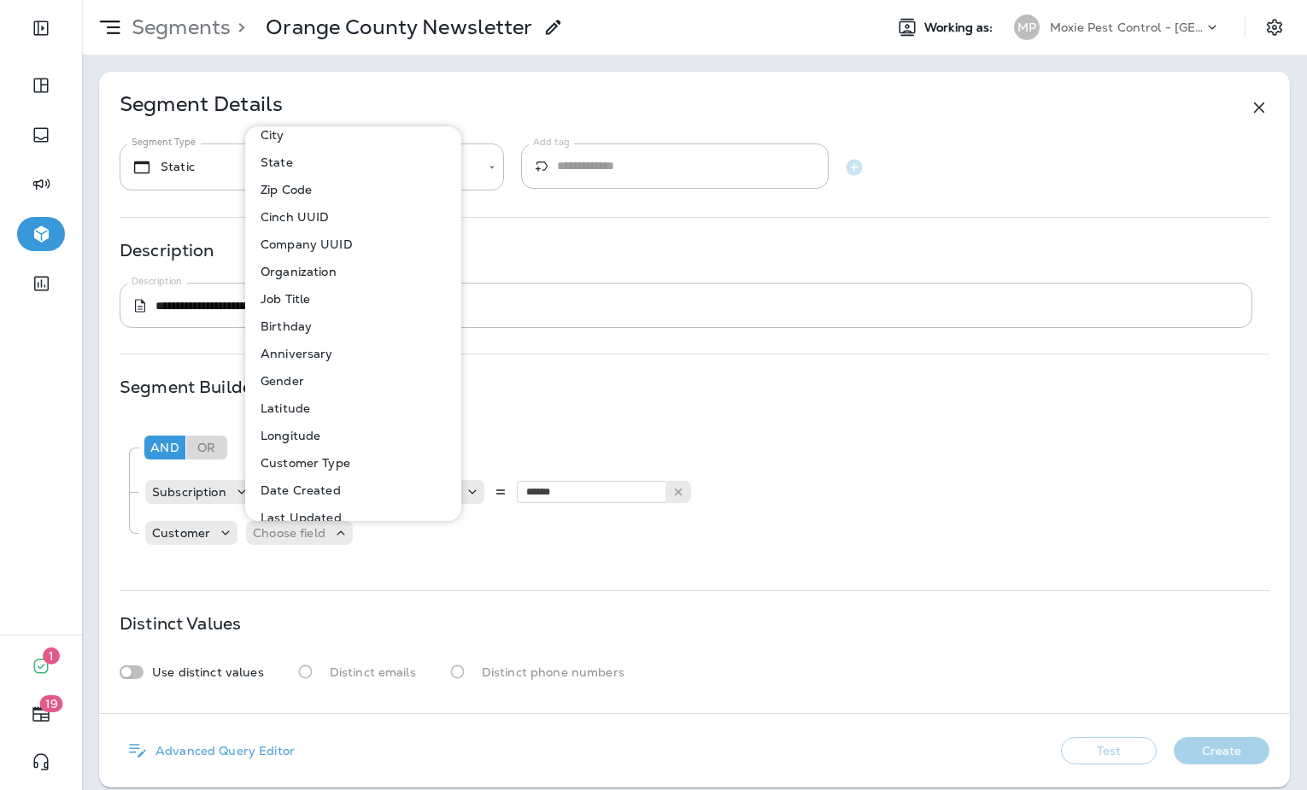
scroll to position [184, 0]
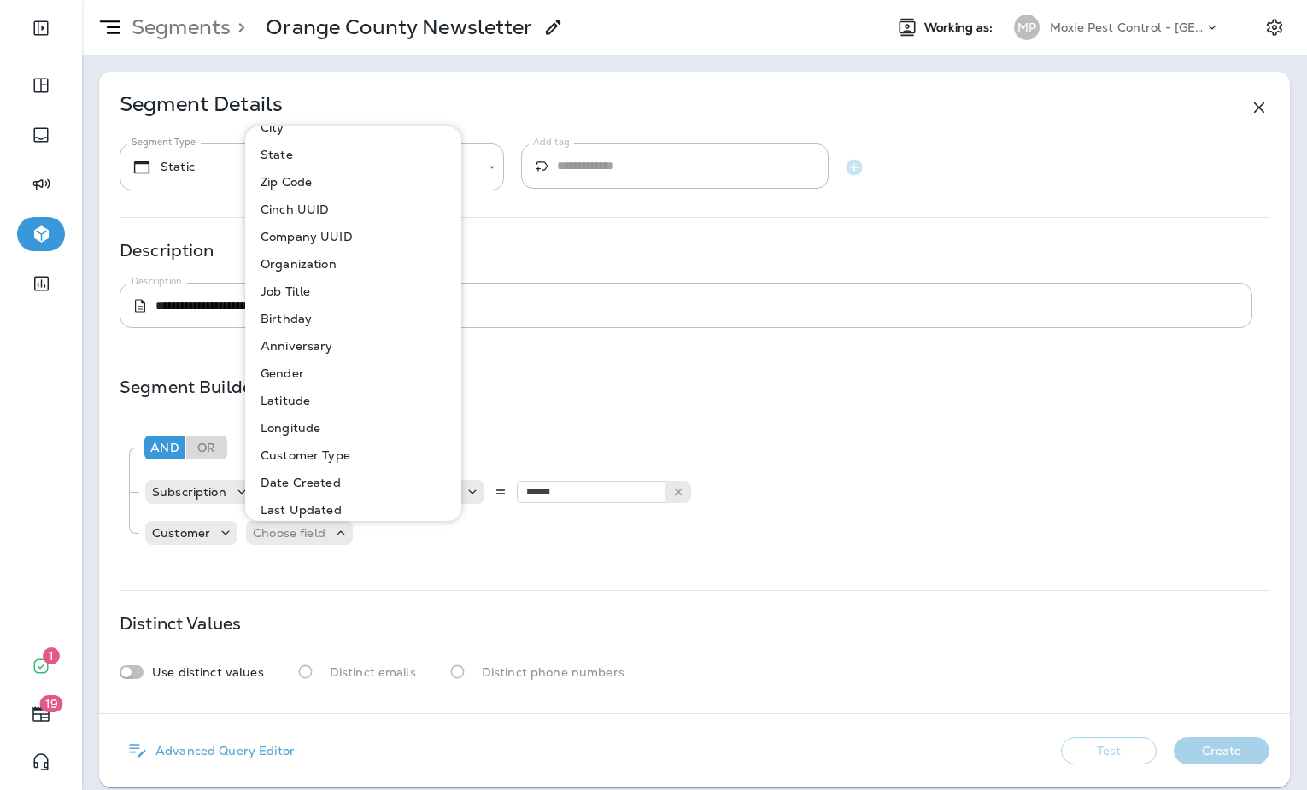
click at [314, 457] on p "Customer Type" at bounding box center [302, 456] width 97 height 14
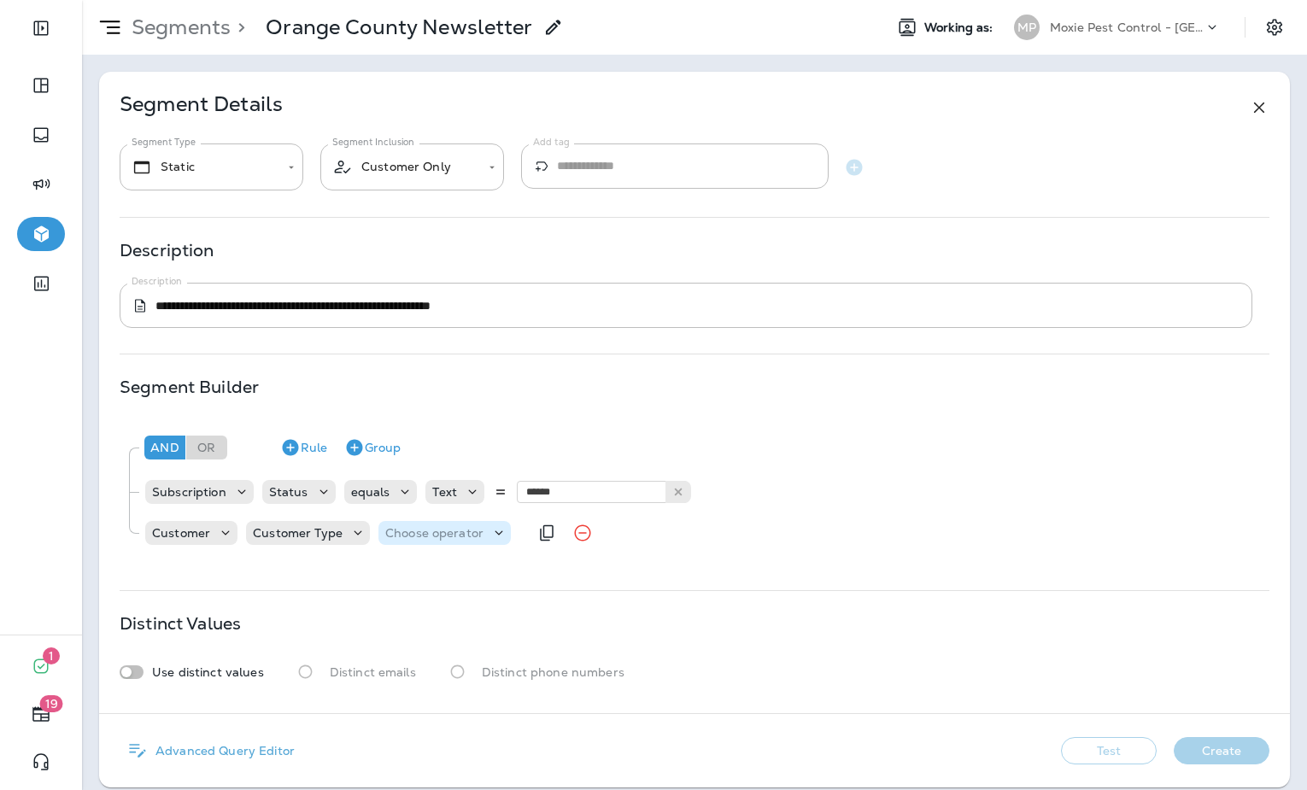
click at [424, 537] on p "Choose operator" at bounding box center [434, 533] width 98 height 14
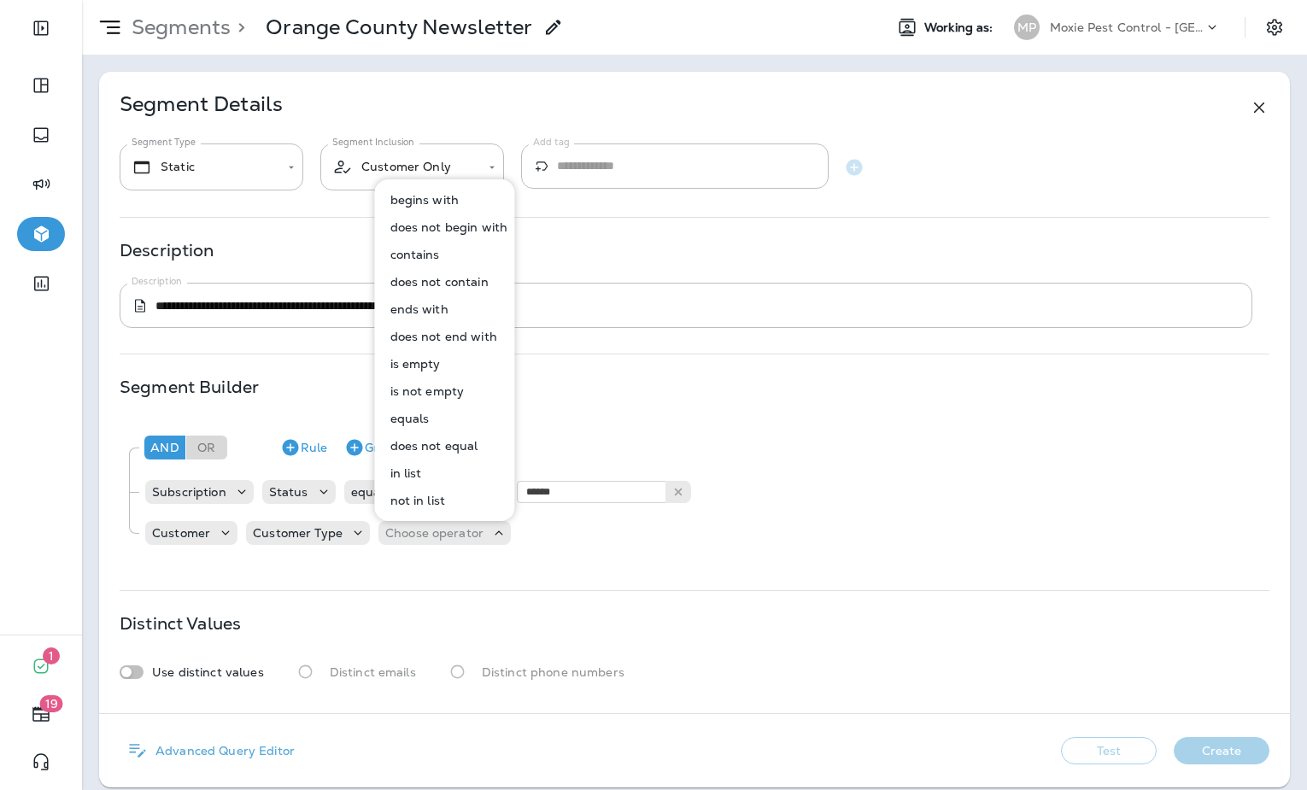
click at [420, 472] on p "in list" at bounding box center [403, 473] width 38 height 14
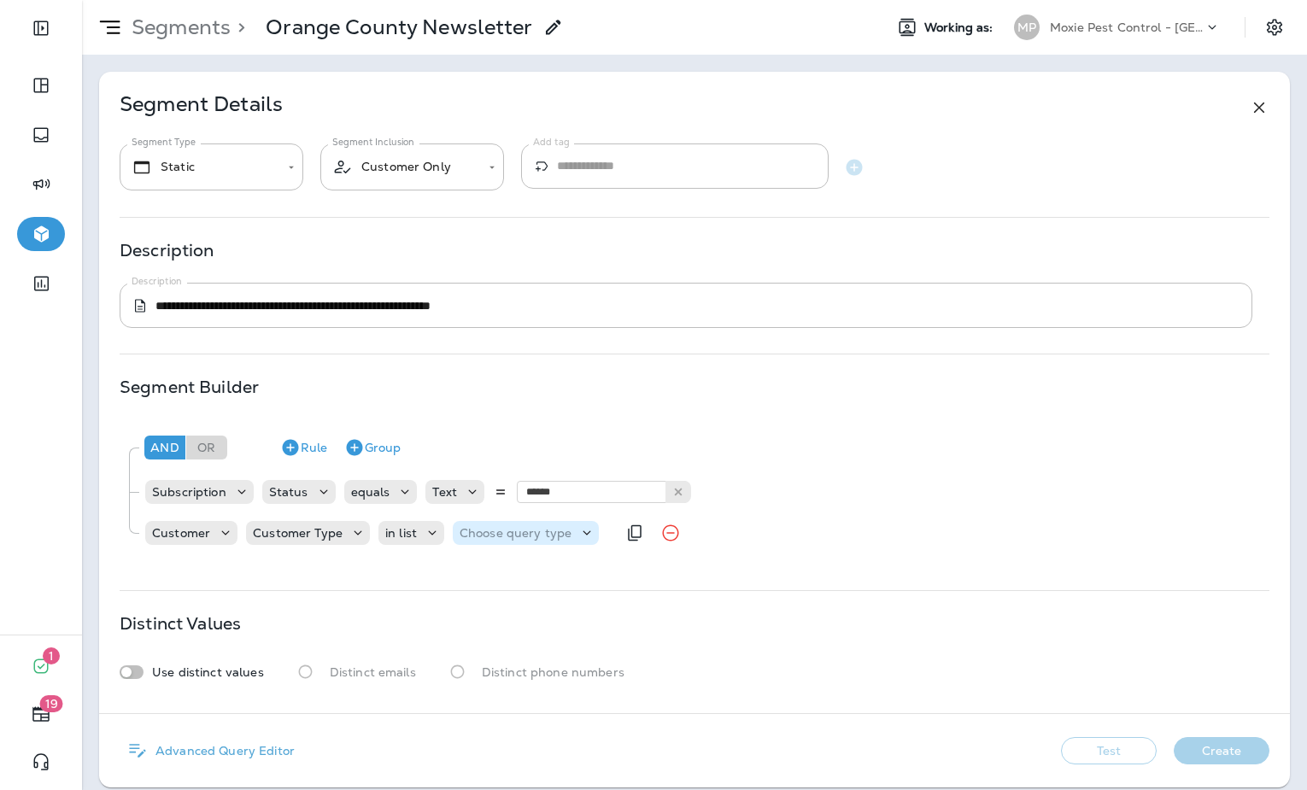
click at [525, 542] on div "Choose query type" at bounding box center [526, 533] width 146 height 24
click at [513, 566] on button "Text" at bounding box center [500, 575] width 98 height 27
click at [580, 533] on p "Select options" at bounding box center [600, 533] width 84 height 14
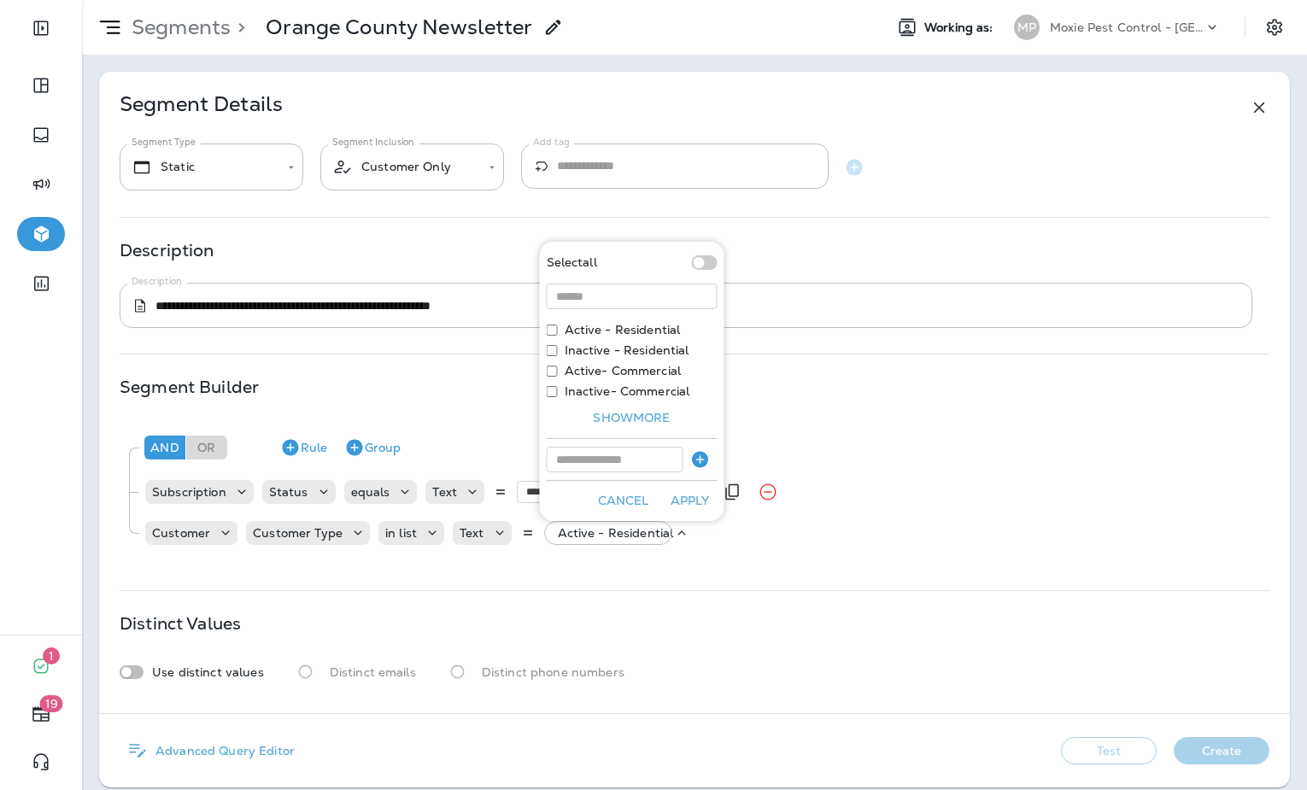
click at [701, 503] on button "Apply" at bounding box center [690, 501] width 55 height 26
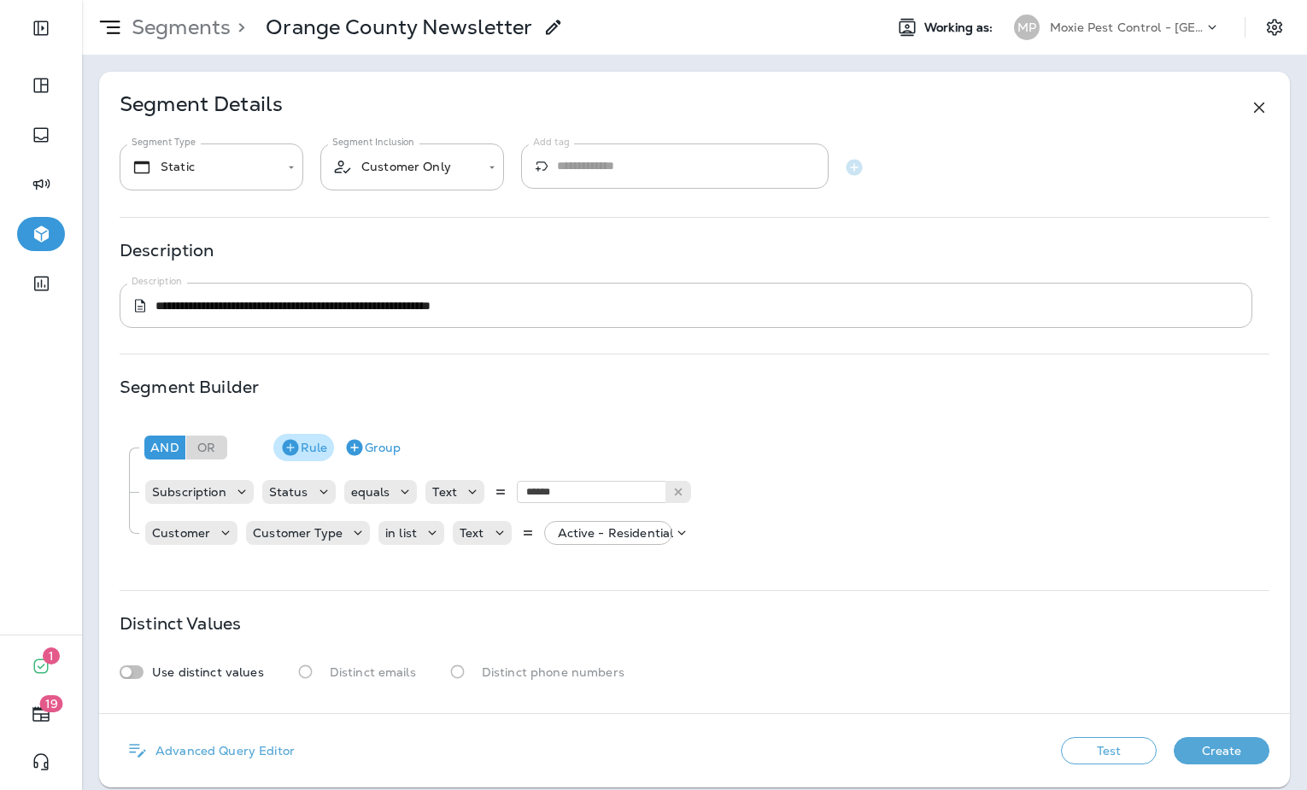
click at [293, 451] on icon "button" at bounding box center [290, 448] width 16 height 16
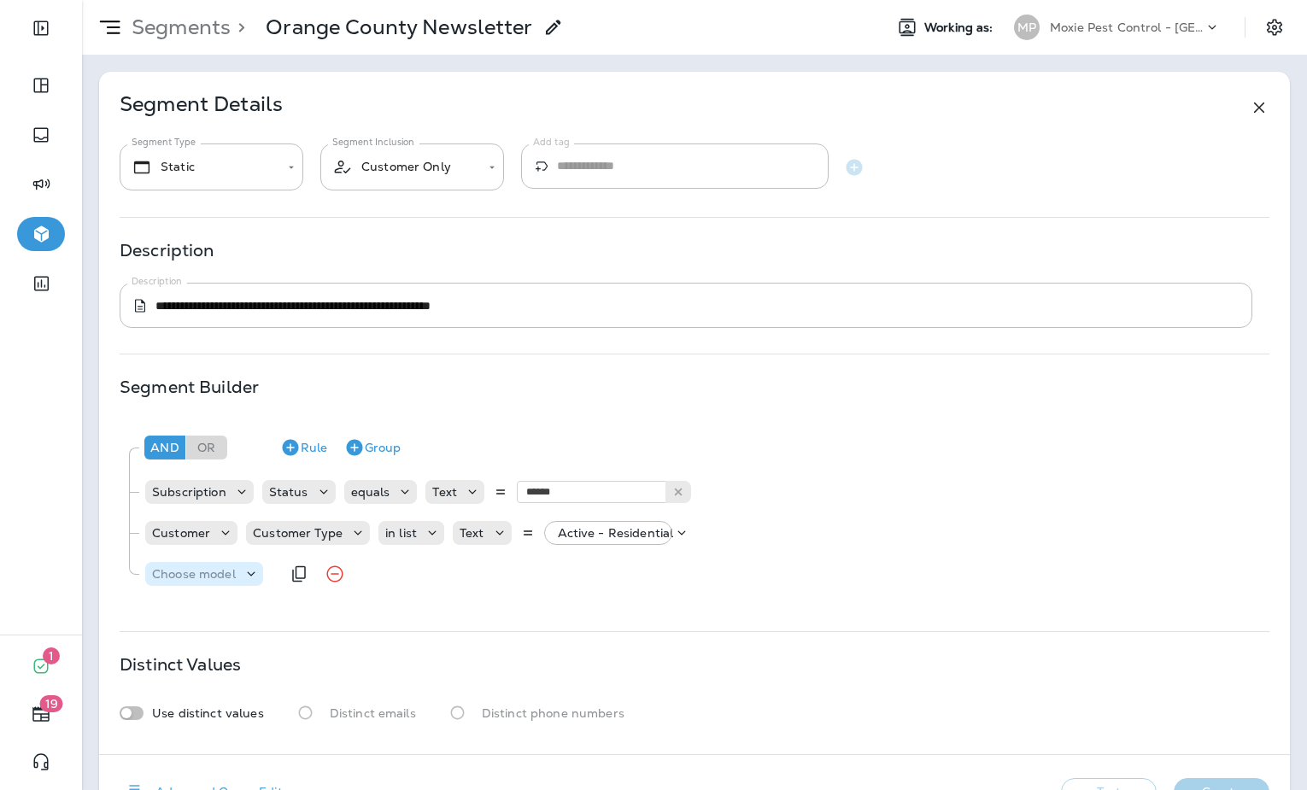
click at [202, 579] on p "Choose model" at bounding box center [194, 574] width 84 height 14
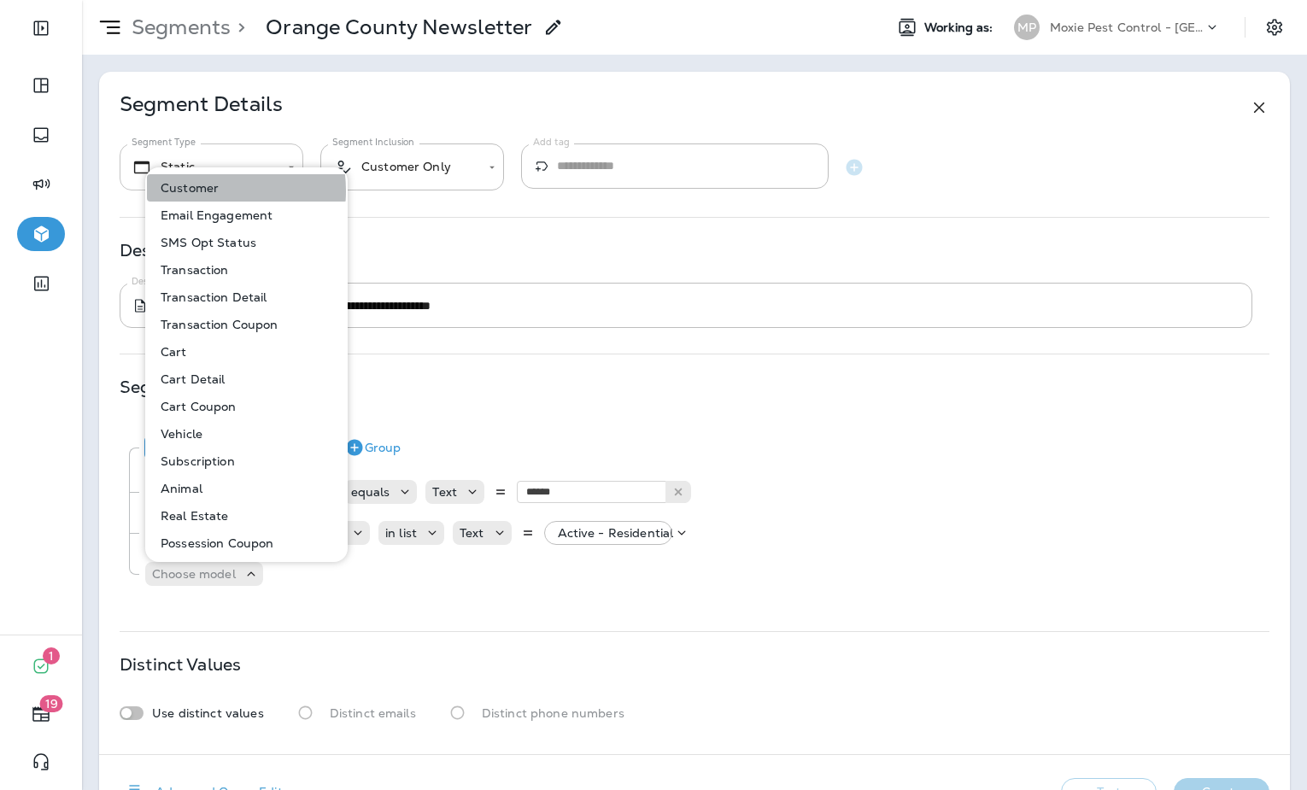
click at [206, 191] on p "Customer" at bounding box center [186, 188] width 65 height 14
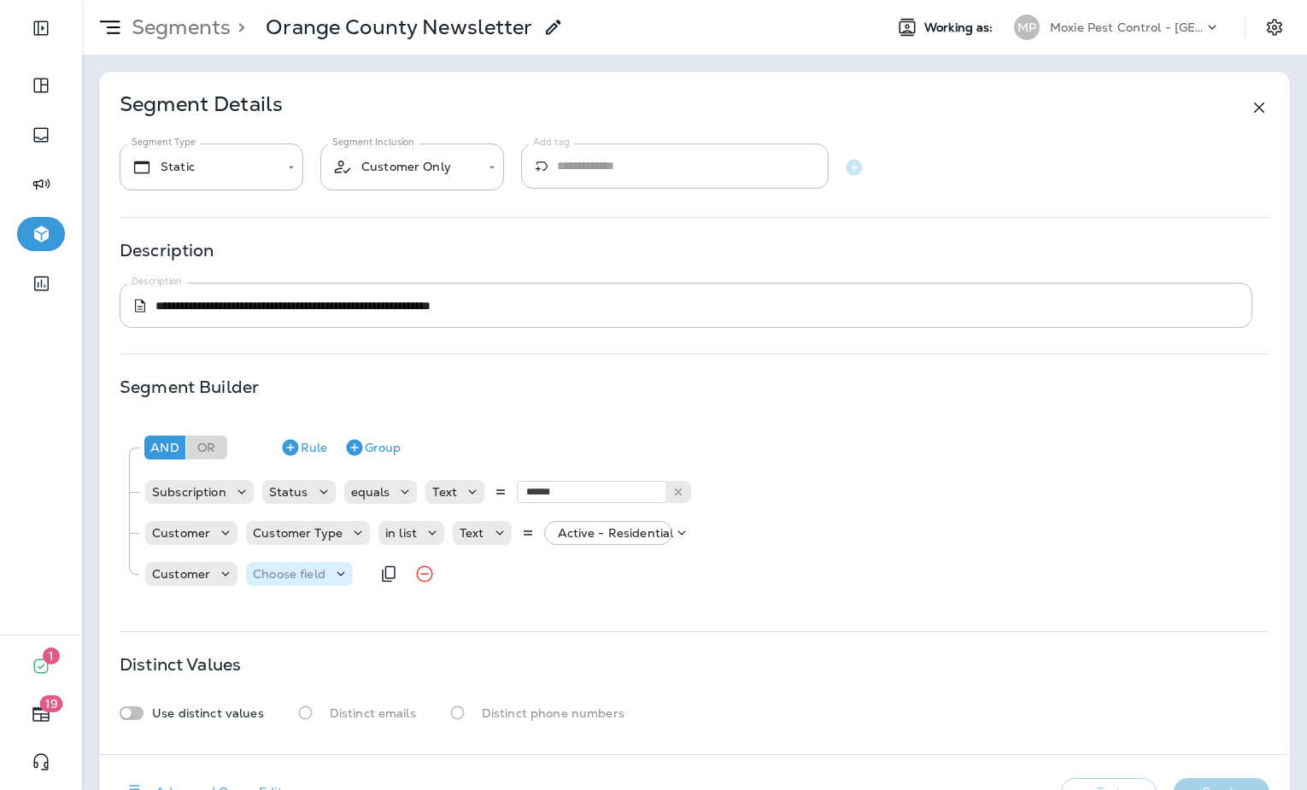
click at [327, 575] on div "Choose field" at bounding box center [289, 574] width 86 height 14
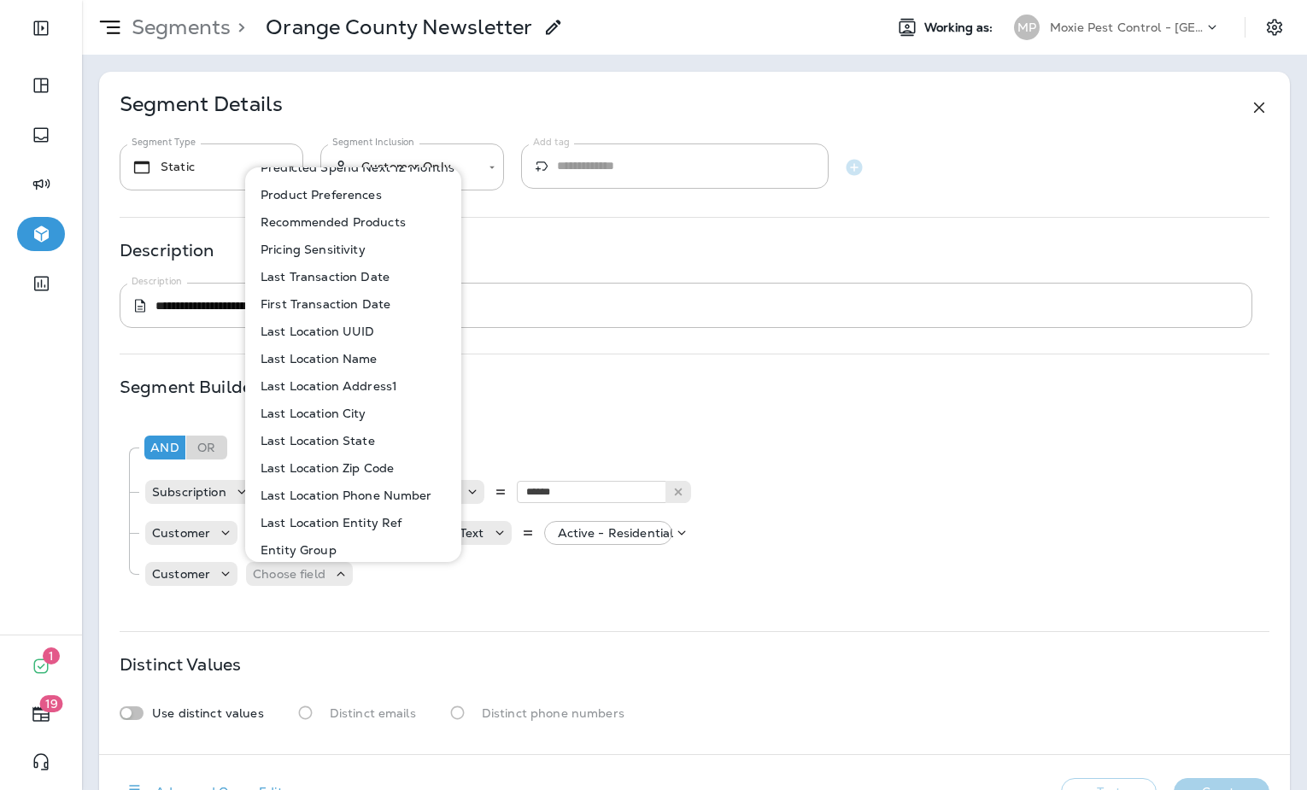
scroll to position [896, 0]
click at [341, 351] on p "Last Location Name" at bounding box center [316, 358] width 124 height 14
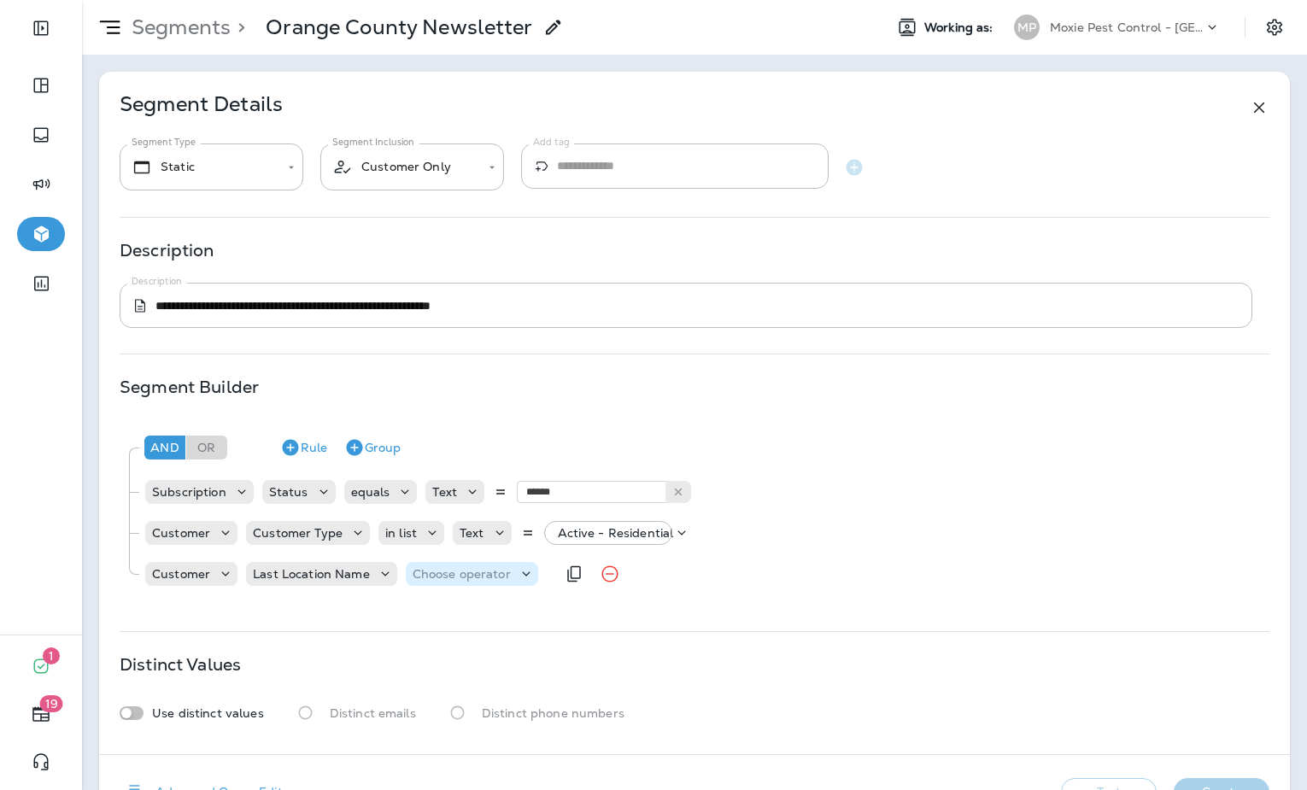
click at [449, 582] on div "Choose operator" at bounding box center [472, 574] width 132 height 17
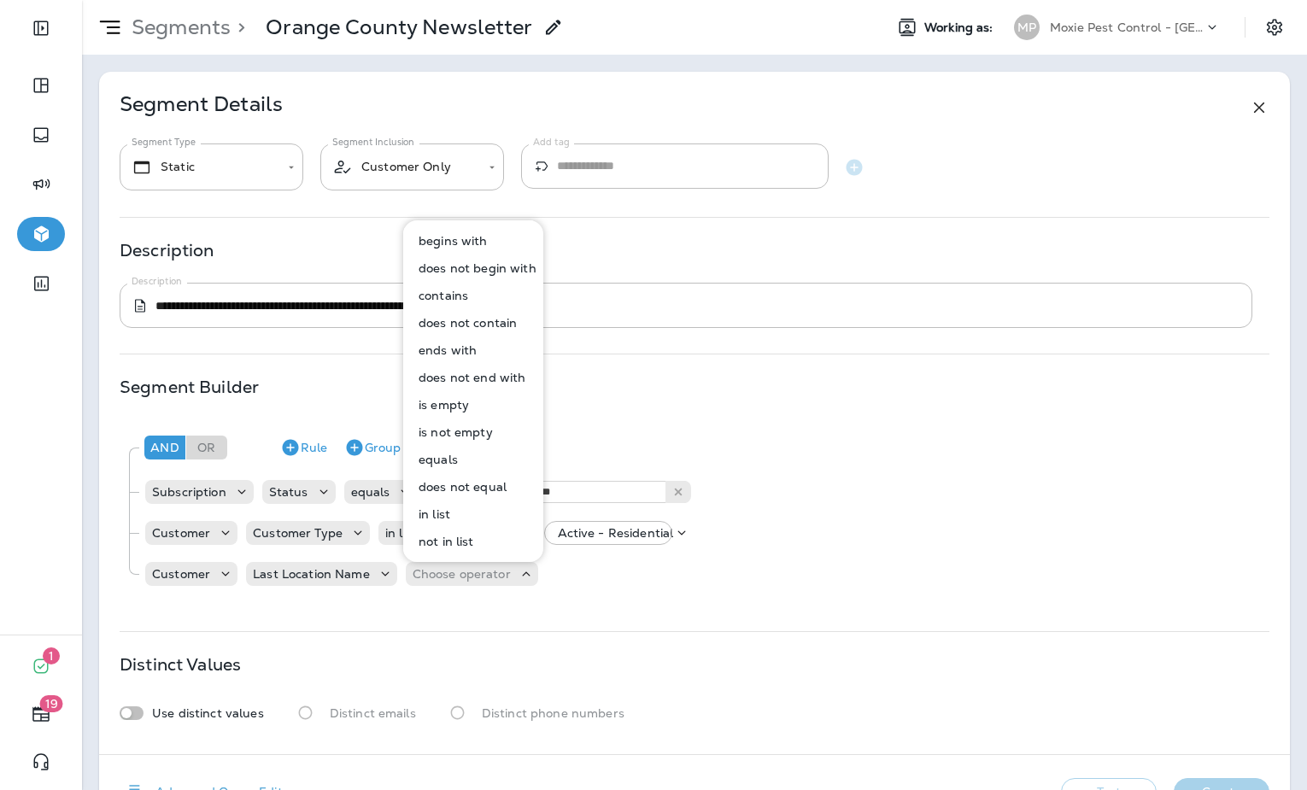
click at [444, 465] on p "equals" at bounding box center [435, 460] width 46 height 14
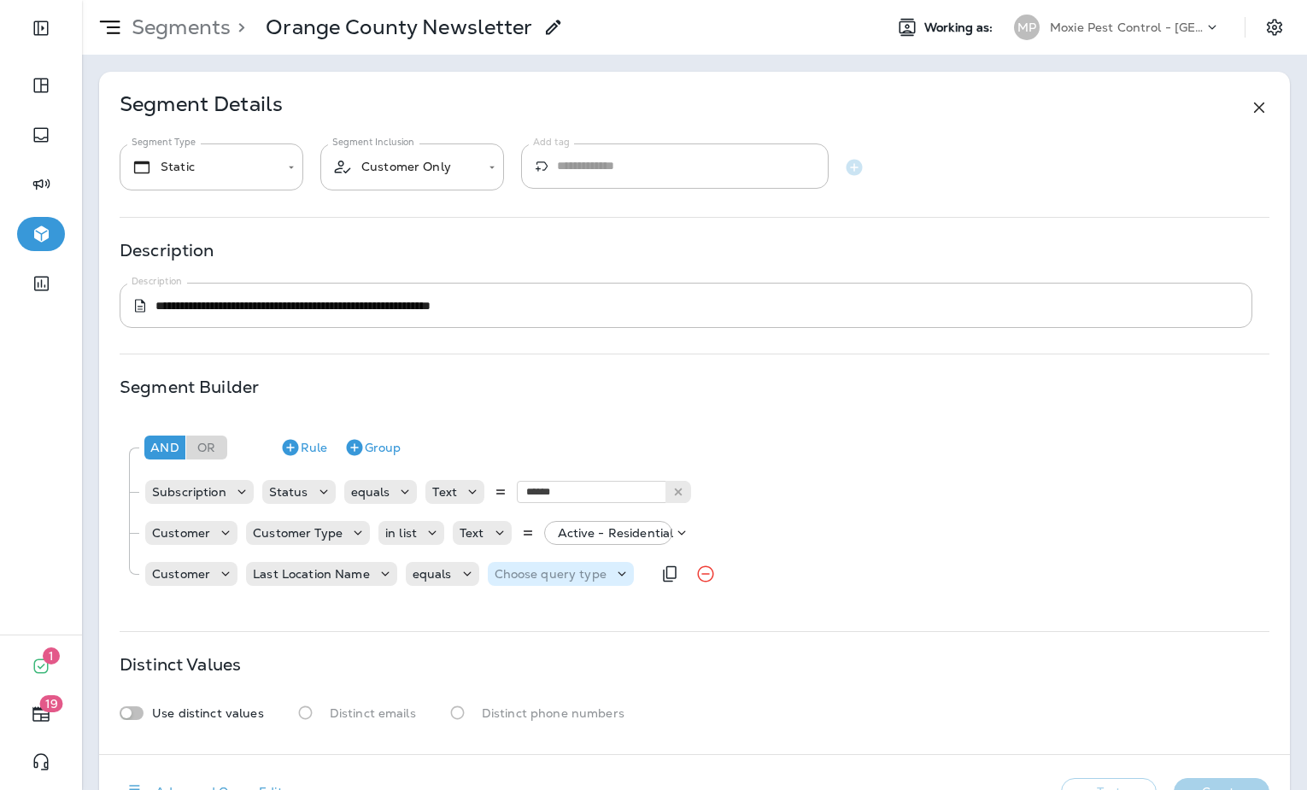
click at [549, 572] on p "Choose query type" at bounding box center [551, 574] width 112 height 14
click at [554, 619] on button "Text" at bounding box center [536, 616] width 98 height 27
click at [632, 578] on input "text" at bounding box center [663, 574] width 171 height 22
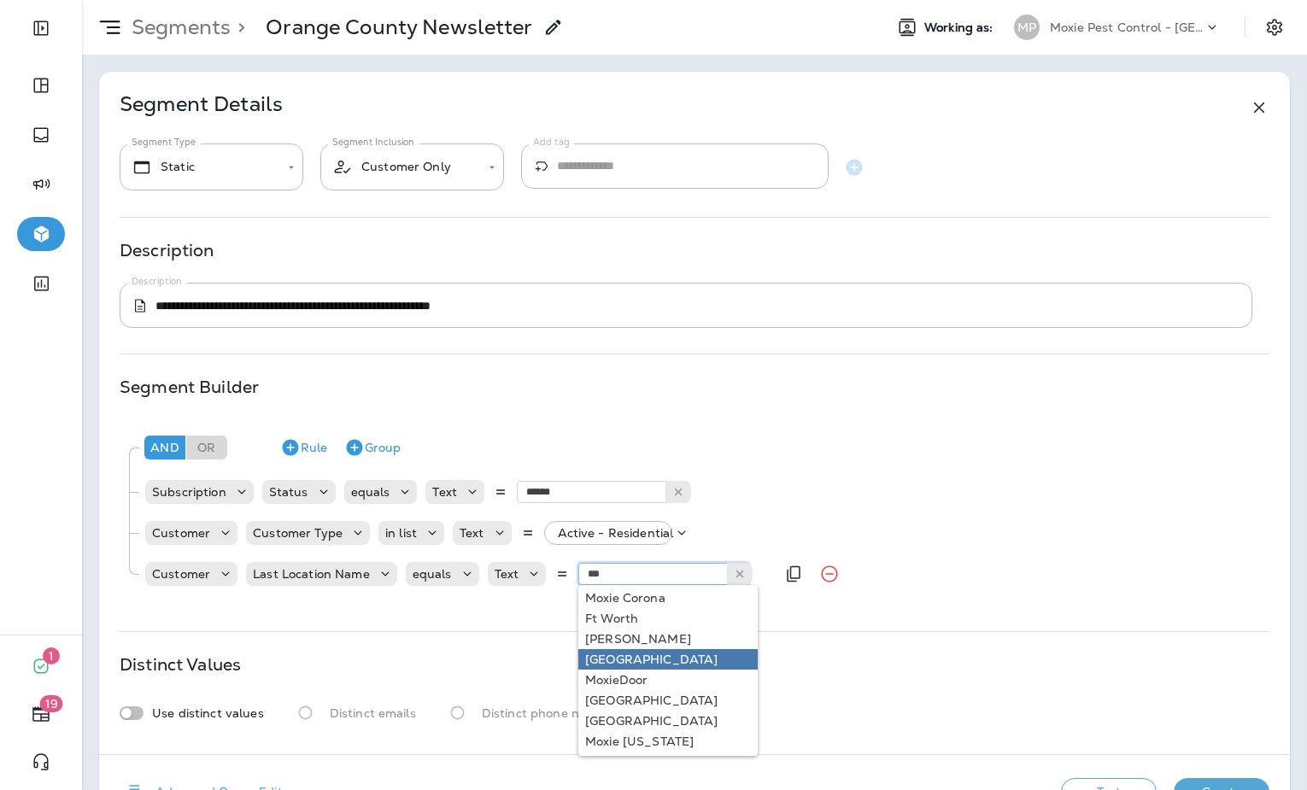
scroll to position [0, 0]
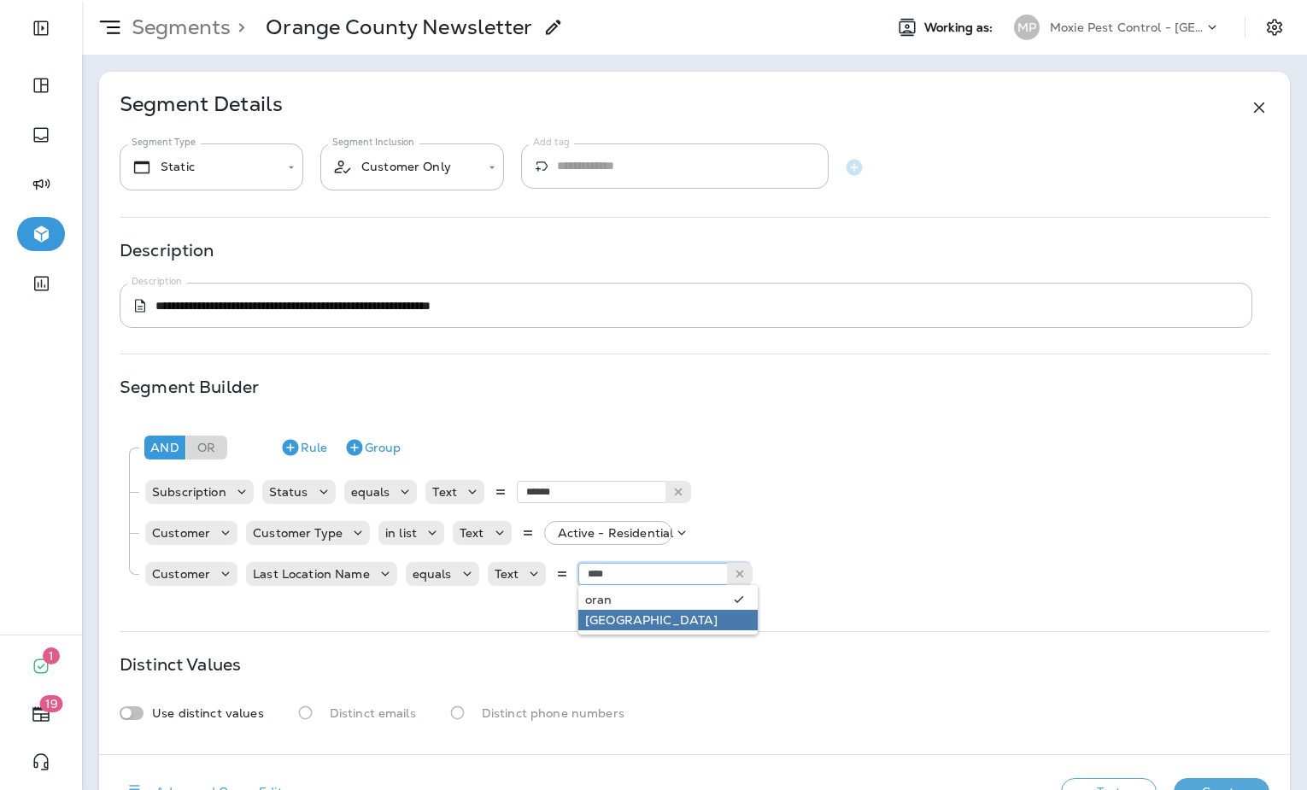
type input "**********"
click at [689, 619] on div "**********" at bounding box center [694, 413] width 1191 height 683
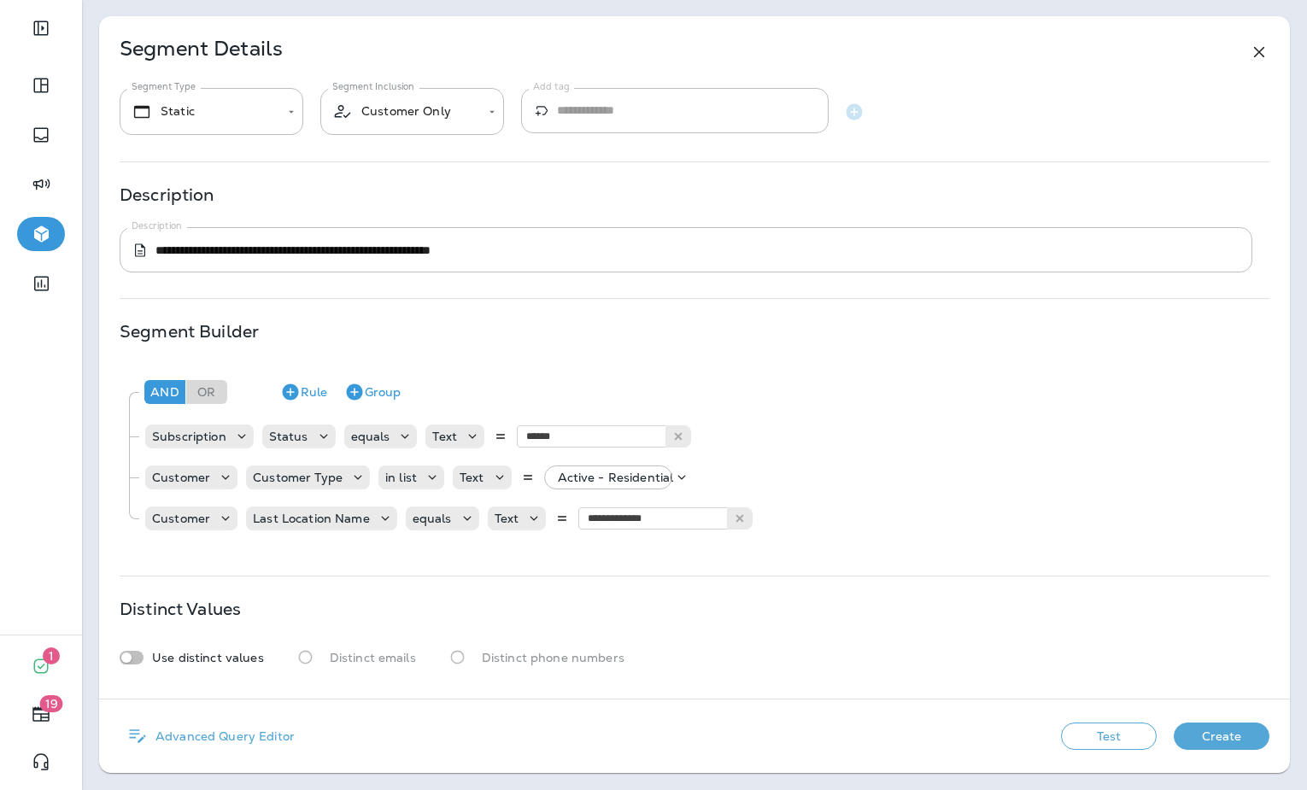
click at [1112, 740] on button "Test" at bounding box center [1109, 736] width 96 height 27
click at [1012, 738] on button "Get Total" at bounding box center [987, 736] width 113 height 27
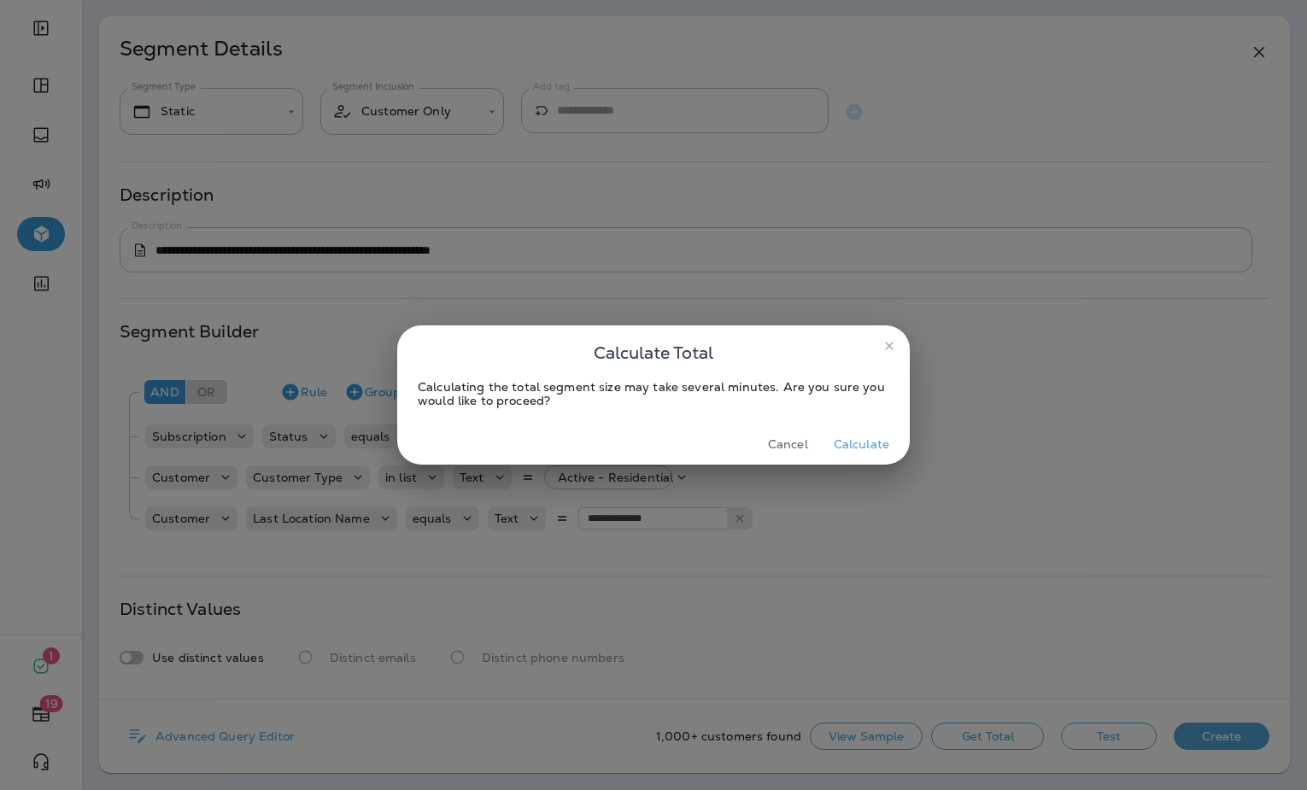
click at [851, 446] on button "Calculate" at bounding box center [861, 444] width 69 height 26
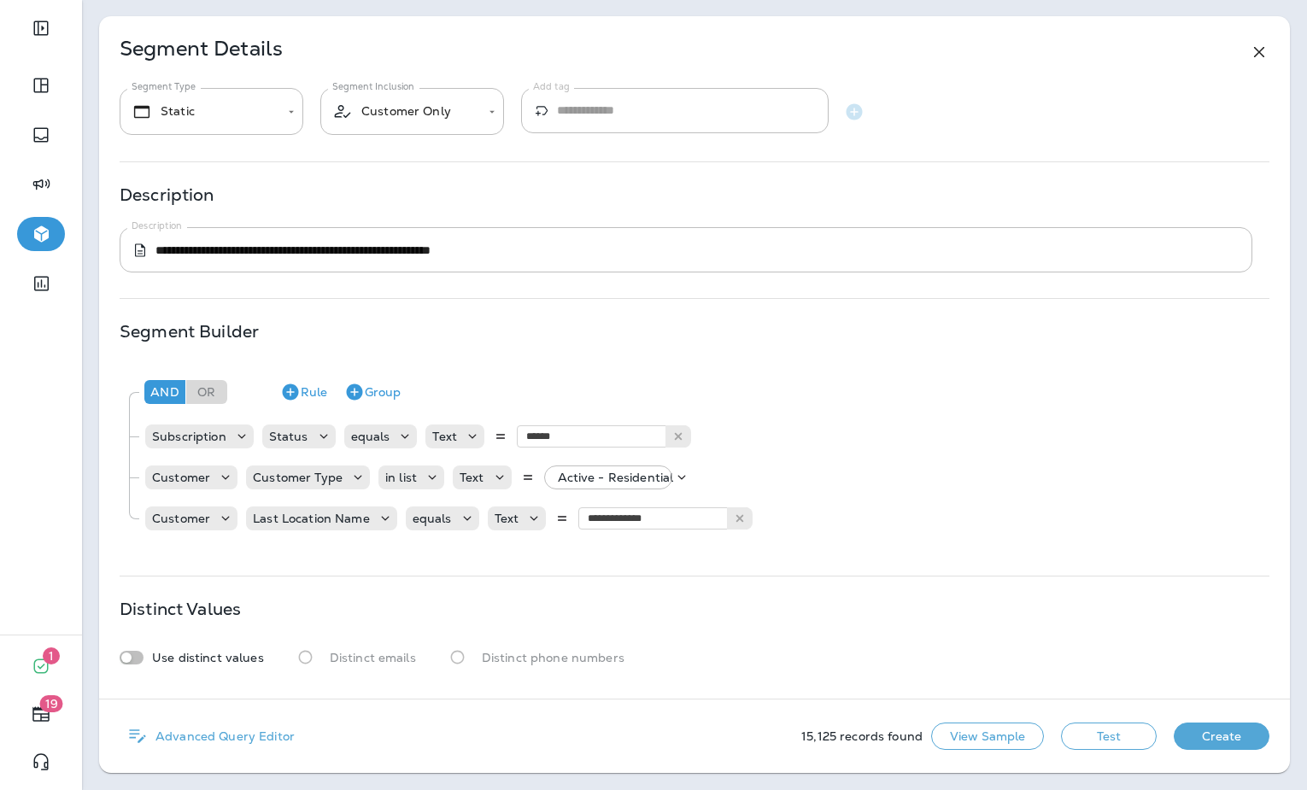
click at [1207, 731] on button "Create" at bounding box center [1222, 736] width 96 height 27
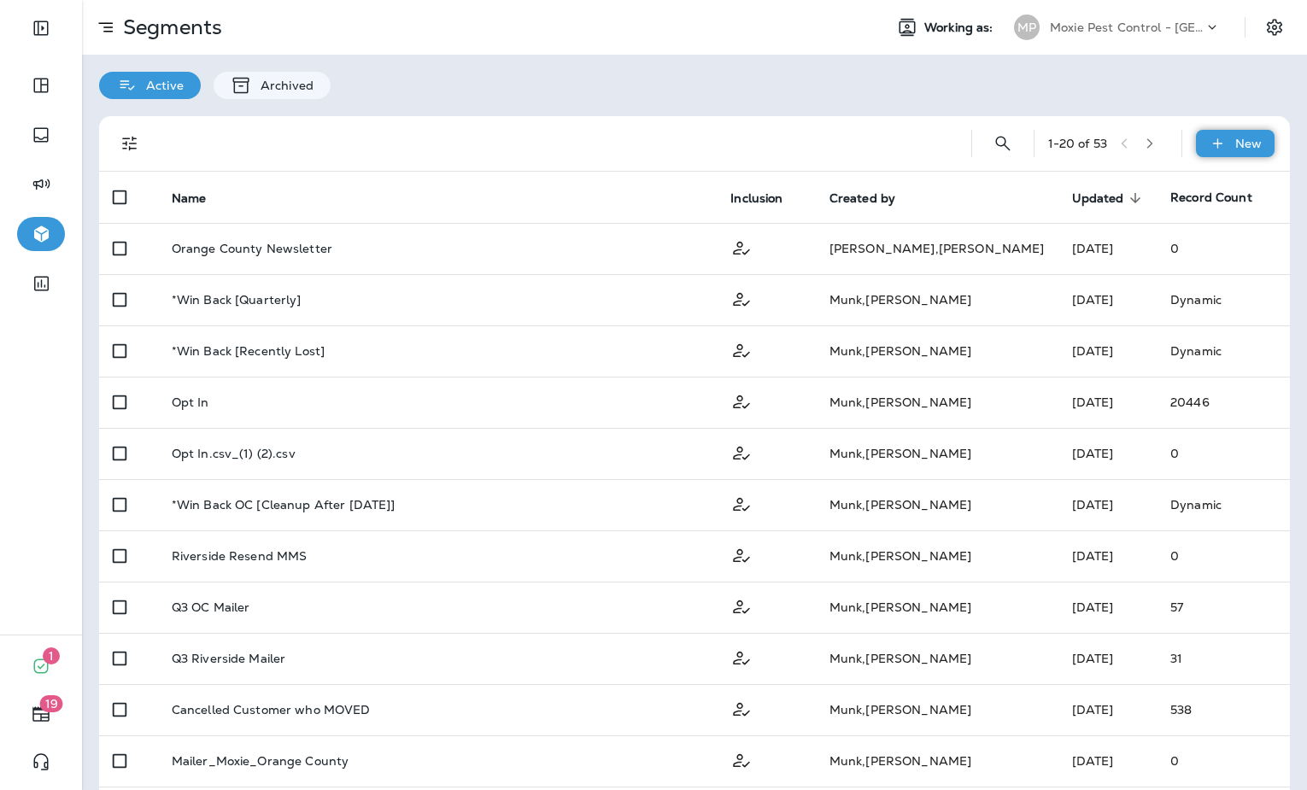
click at [1211, 151] on icon at bounding box center [1218, 143] width 18 height 17
click at [1161, 183] on p "New Segment" at bounding box center [1184, 185] width 91 height 14
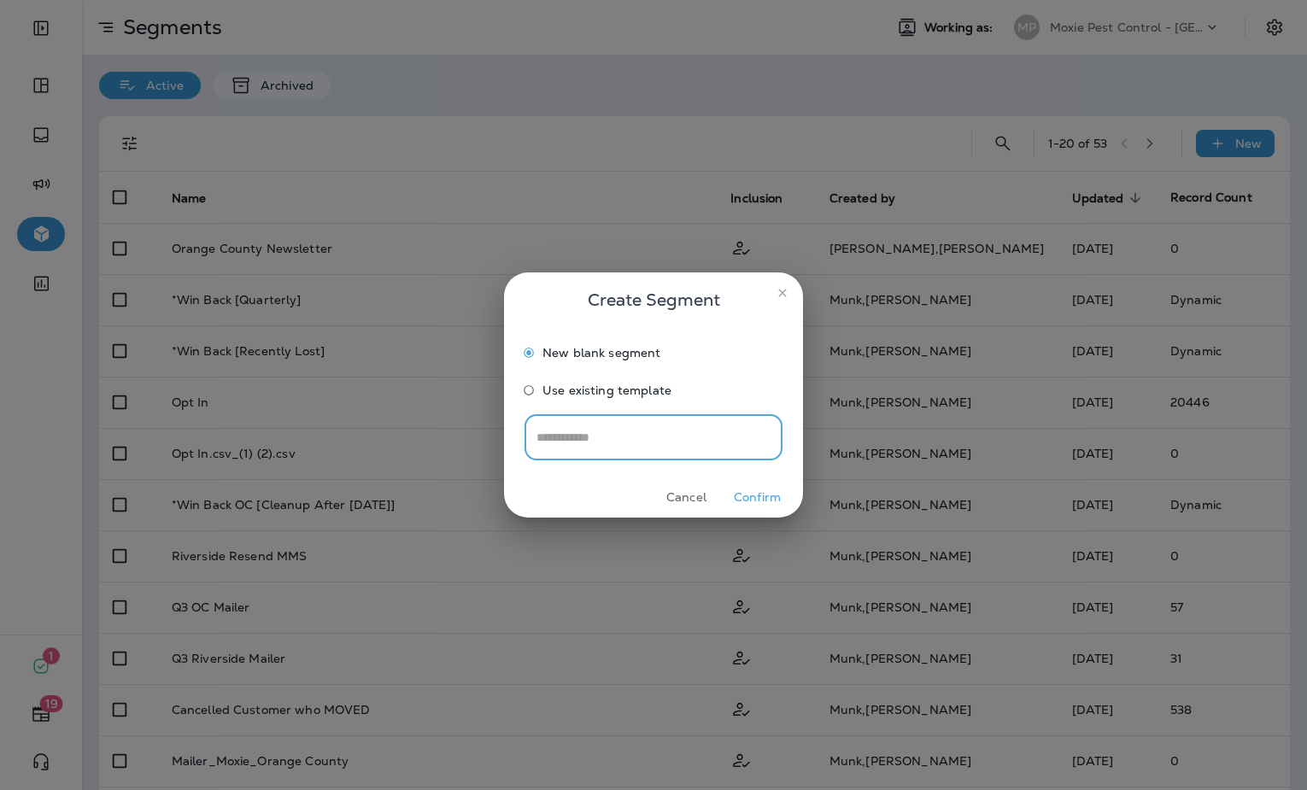
click at [599, 390] on span "Use existing template" at bounding box center [606, 391] width 129 height 14
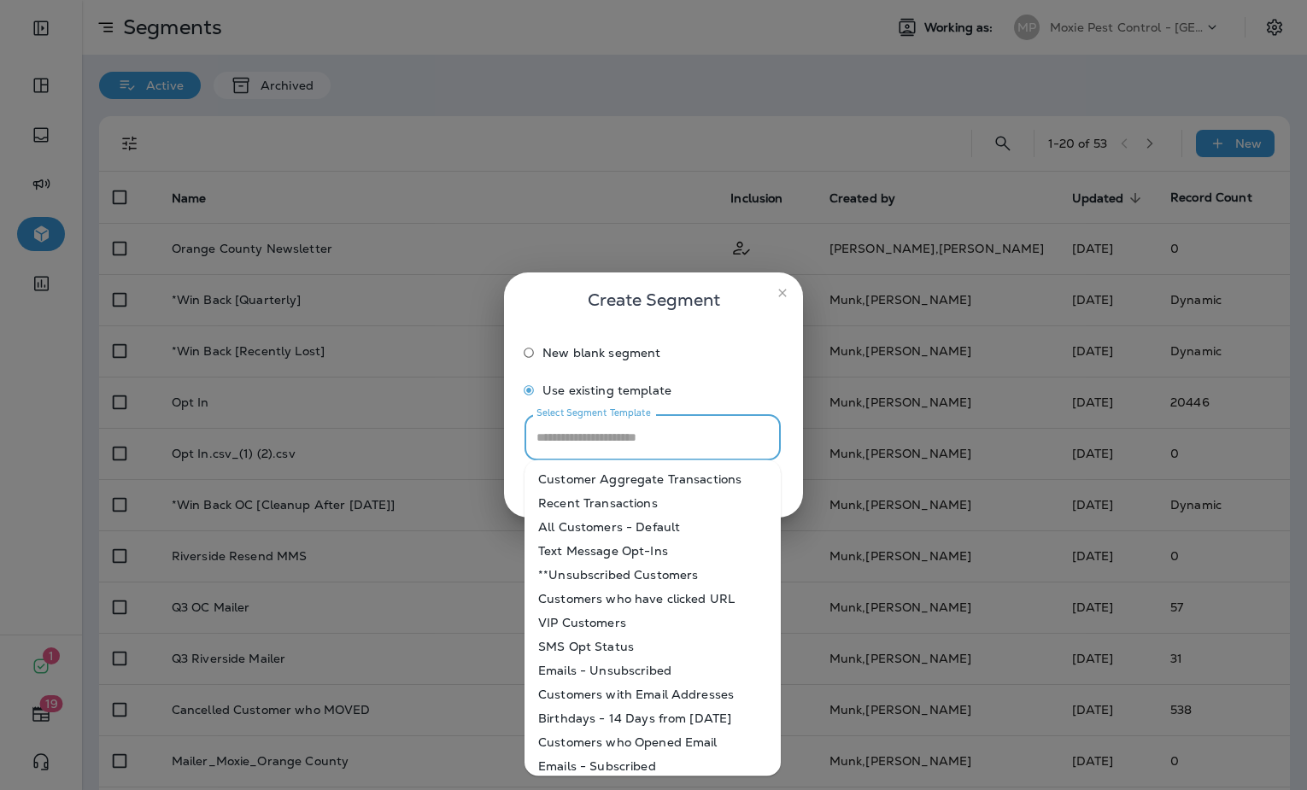
click at [616, 435] on input "Select Segment Template" at bounding box center [652, 437] width 241 height 30
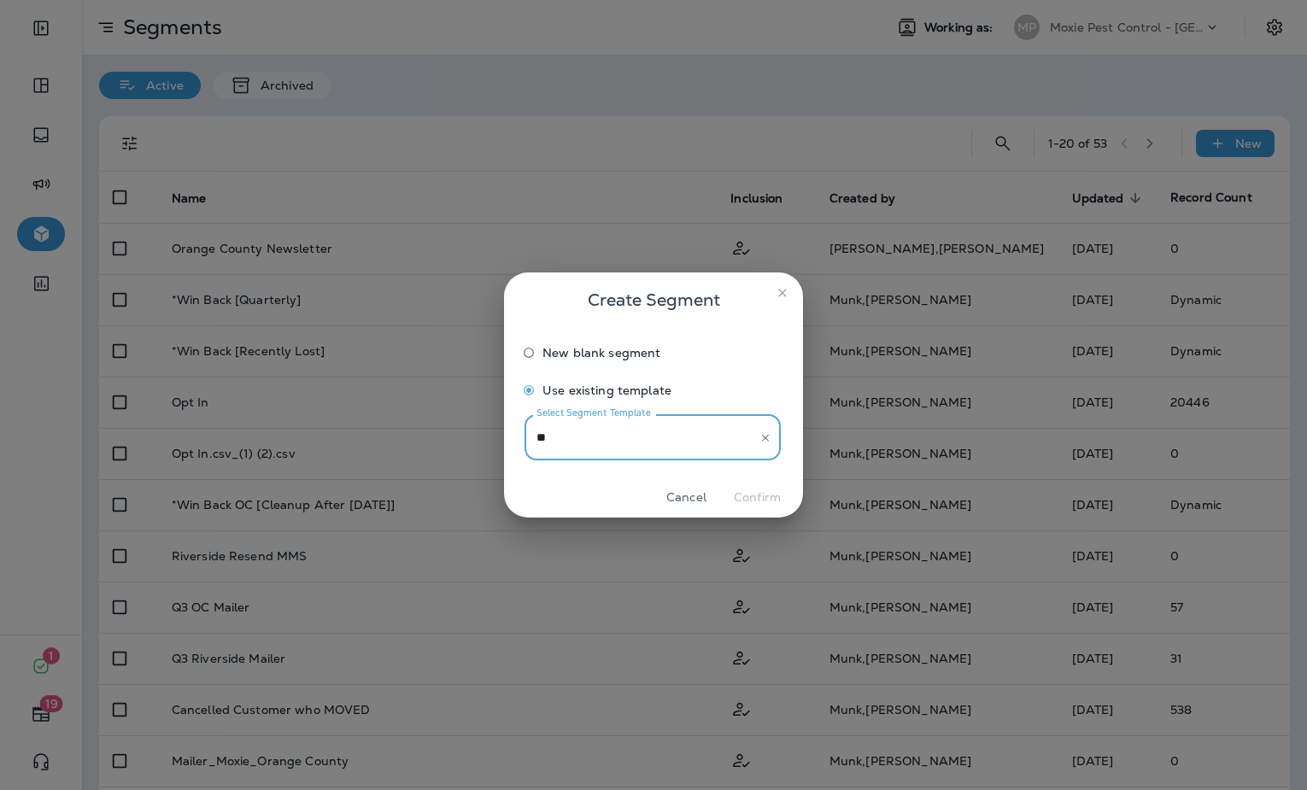
type input "*"
click at [572, 435] on input "text" at bounding box center [654, 436] width 258 height 45
type input "**********"
click at [747, 501] on button "Confirm" at bounding box center [757, 497] width 64 height 26
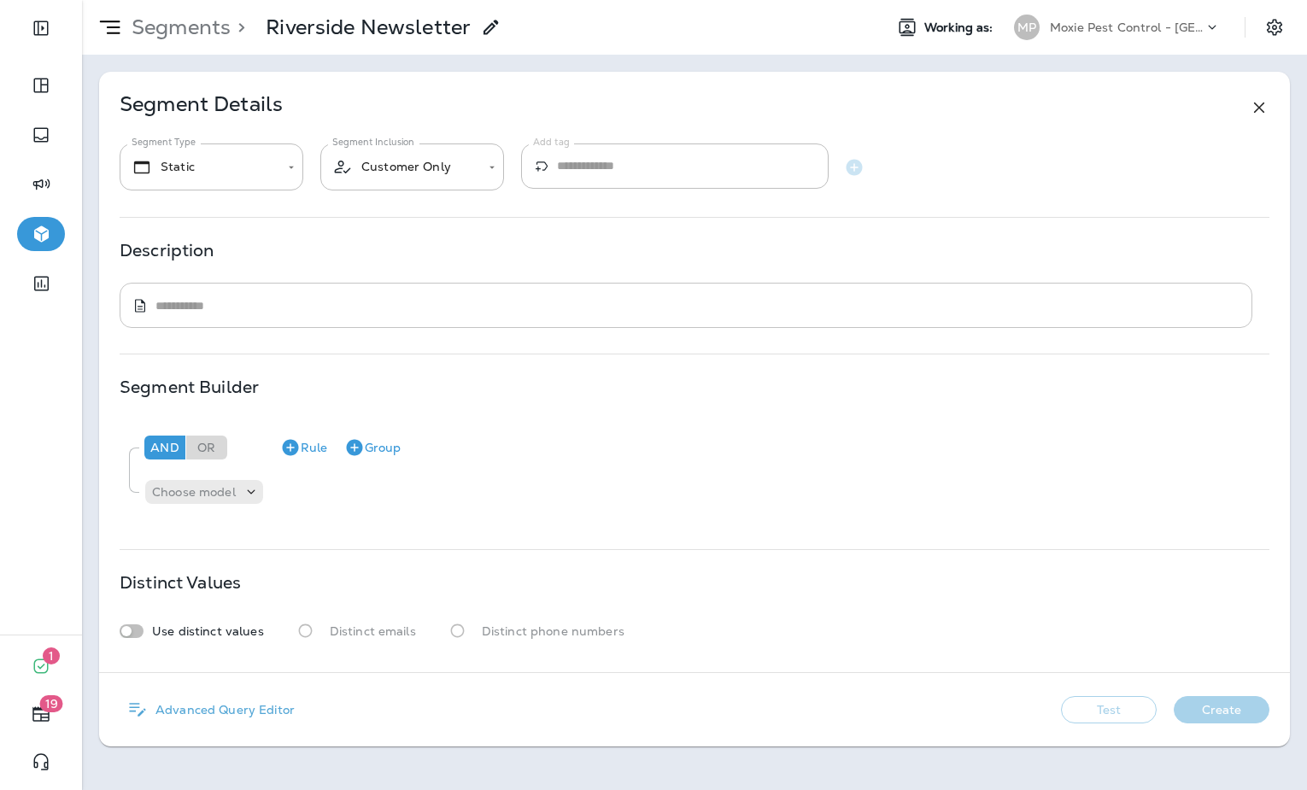
click at [467, 306] on textarea at bounding box center [697, 305] width 1085 height 17
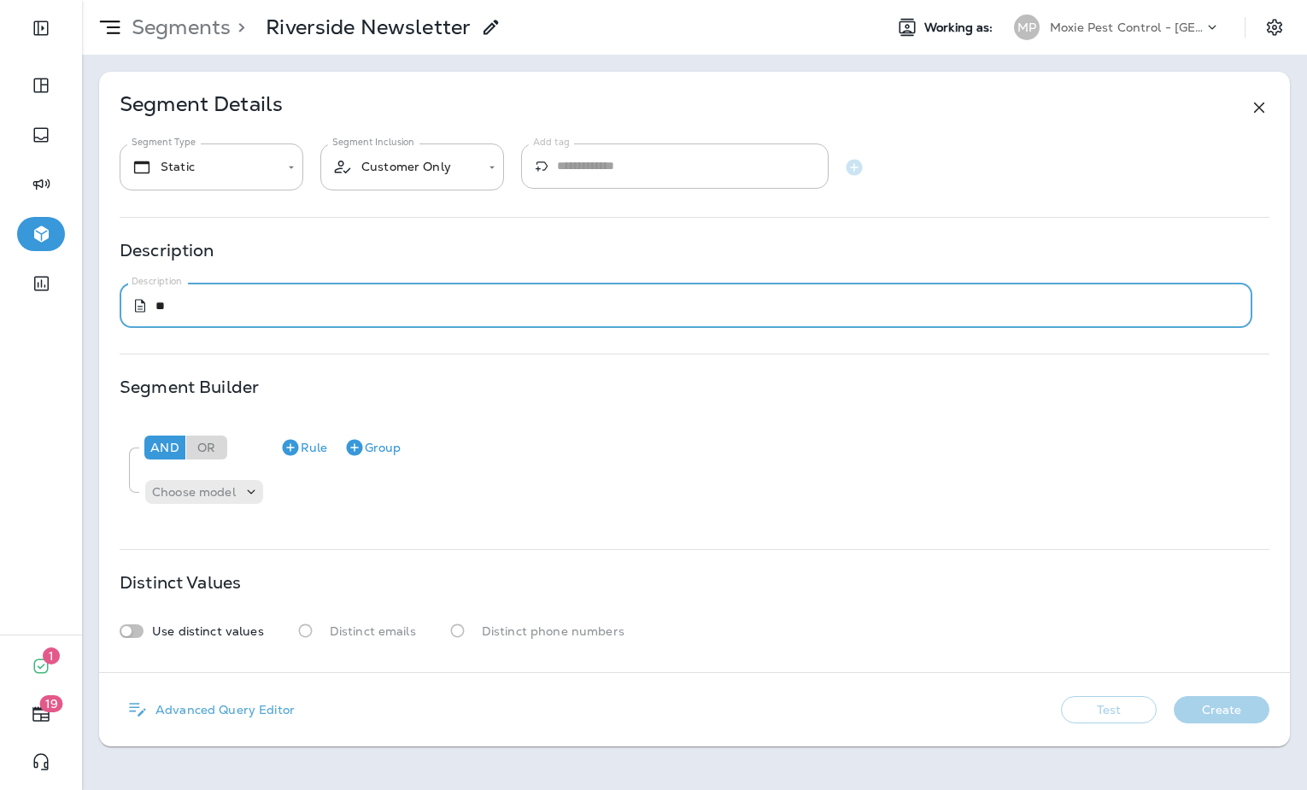
type textarea "*"
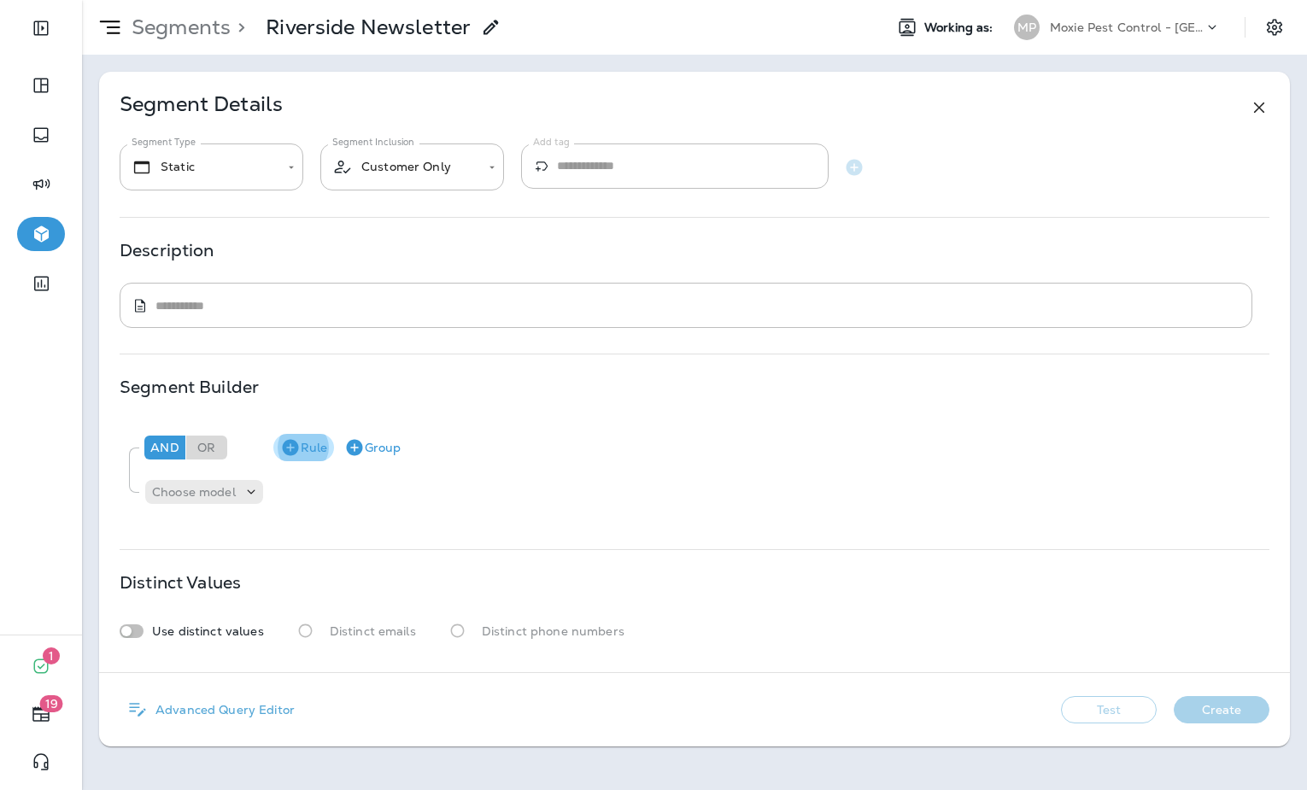
click at [298, 457] on icon "button" at bounding box center [290, 447] width 21 height 21
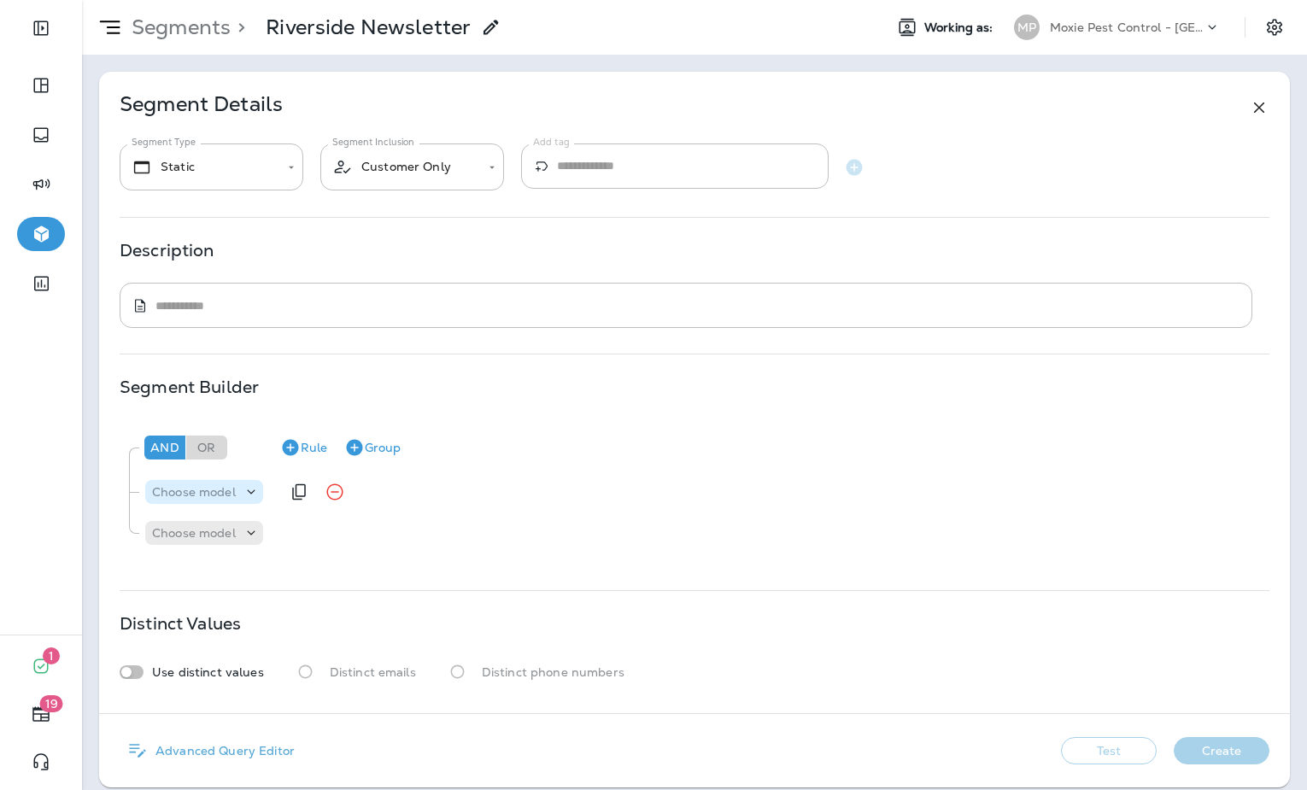
click at [231, 503] on div "Choose model" at bounding box center [204, 492] width 118 height 24
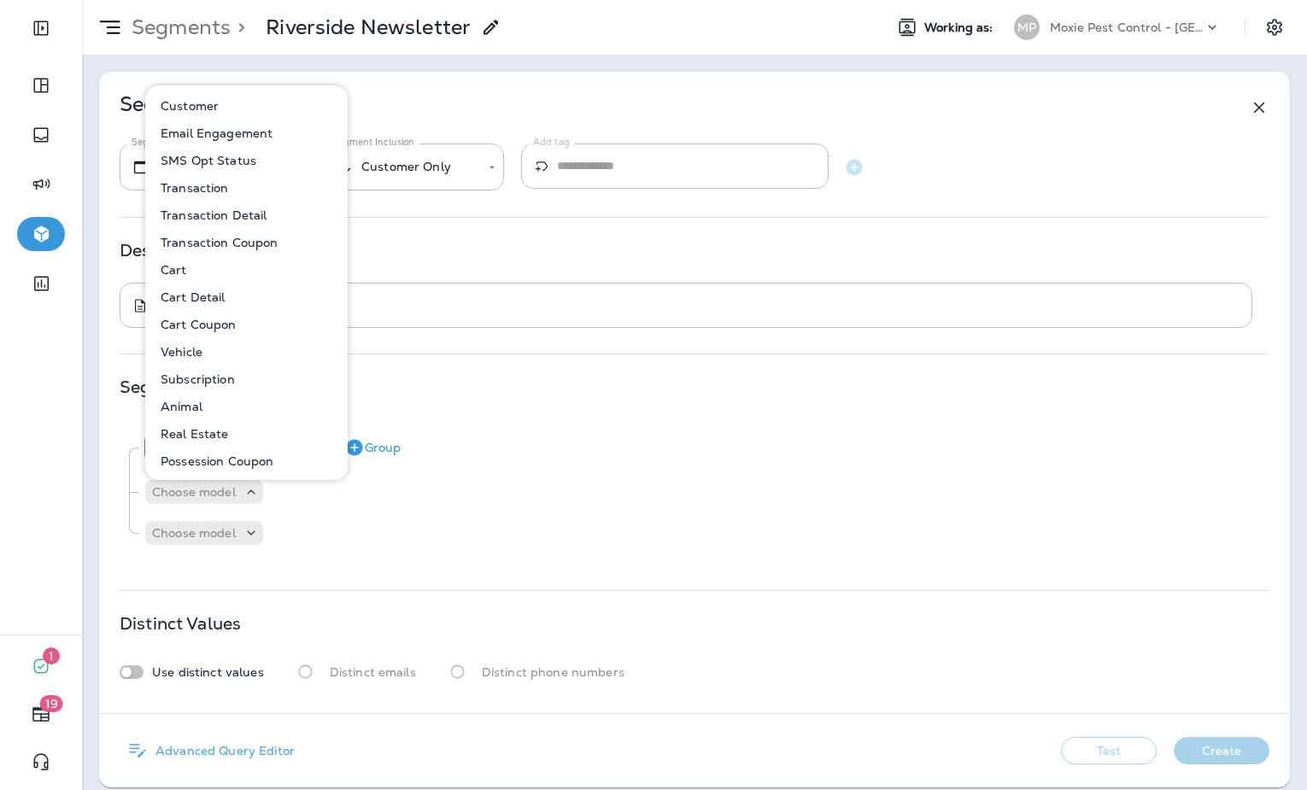
click at [200, 388] on button "Subscription" at bounding box center [247, 379] width 201 height 27
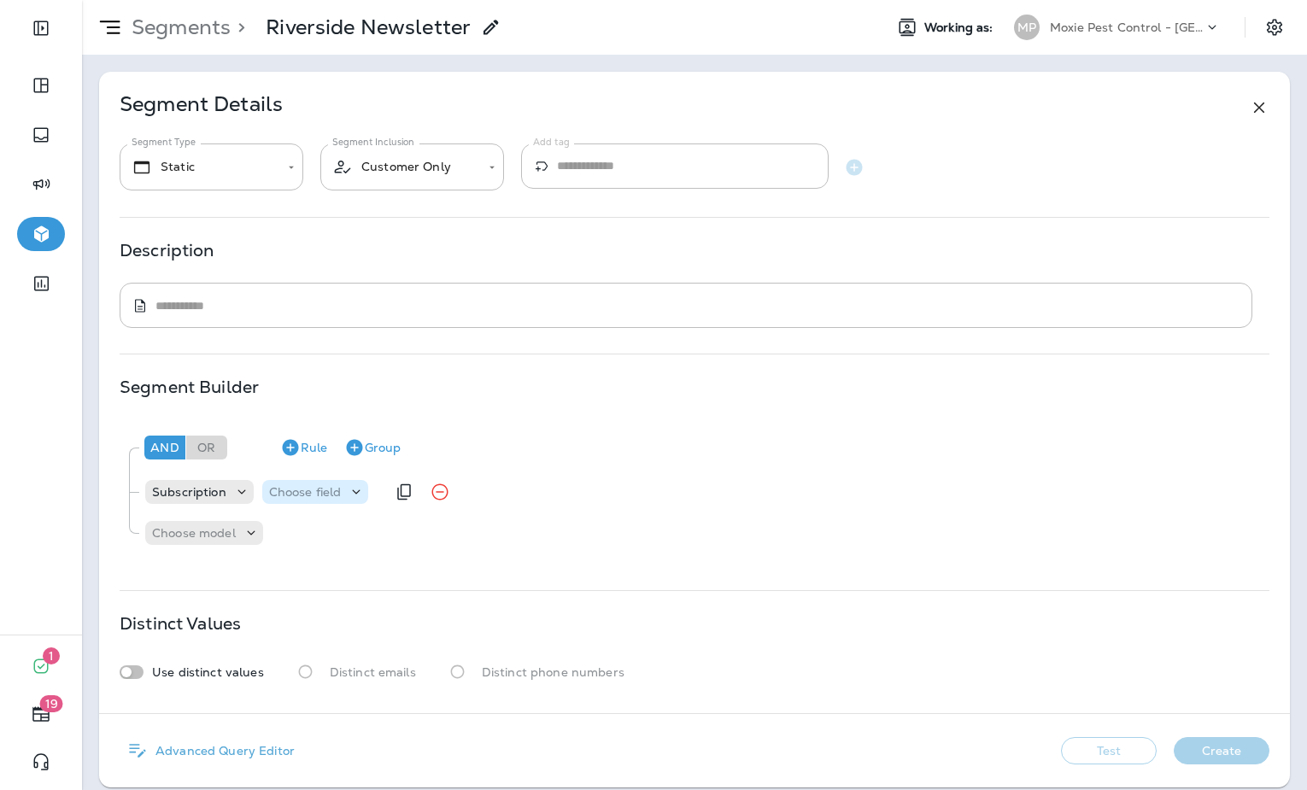
click at [310, 492] on p "Choose field" at bounding box center [305, 492] width 73 height 14
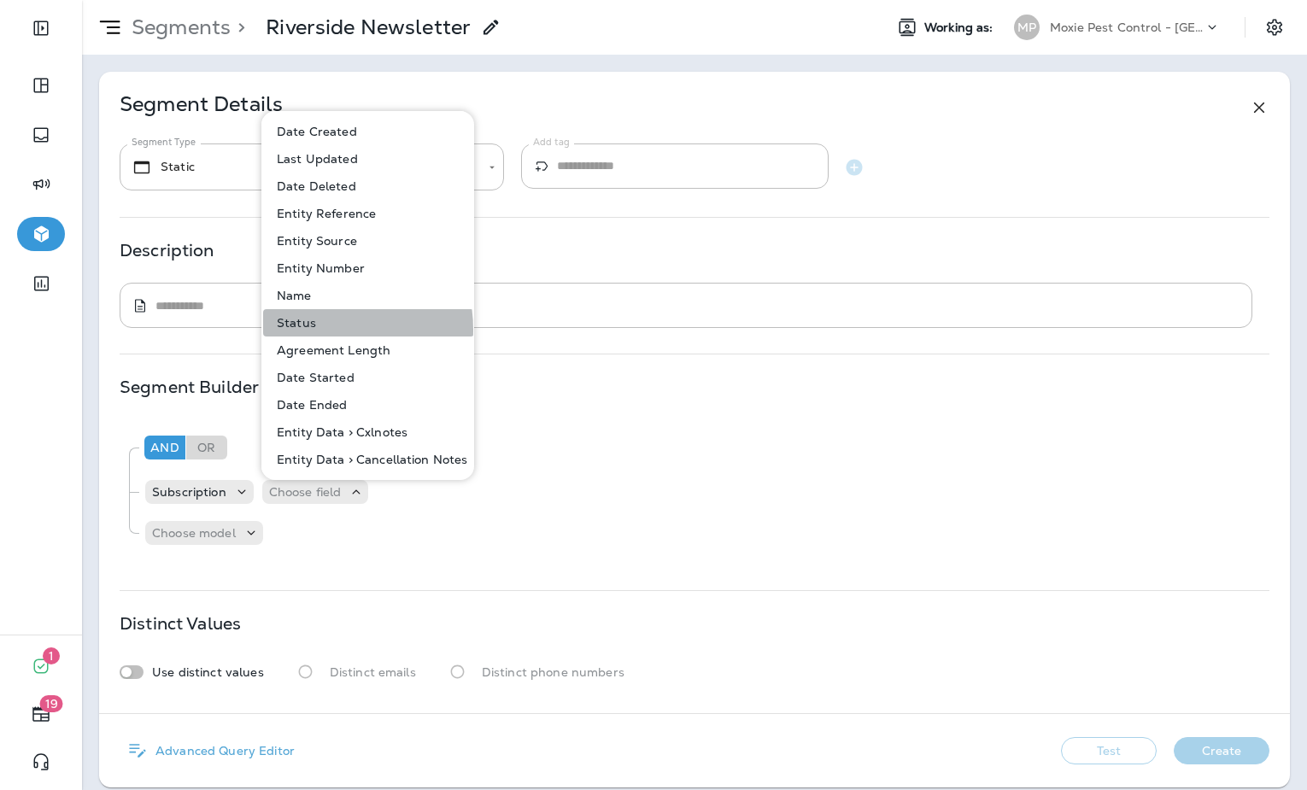
click at [318, 330] on button "Status" at bounding box center [368, 322] width 211 height 27
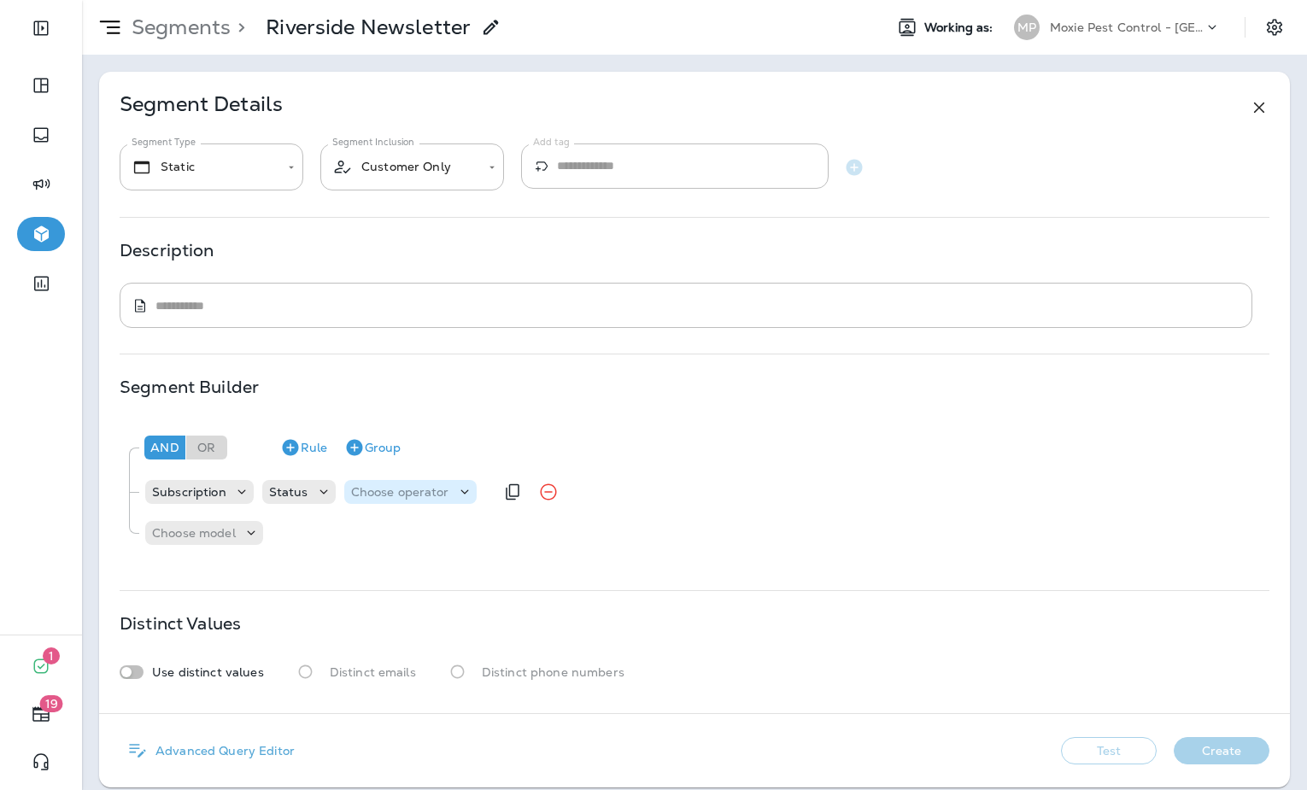
click at [385, 491] on p "Choose operator" at bounding box center [400, 492] width 98 height 14
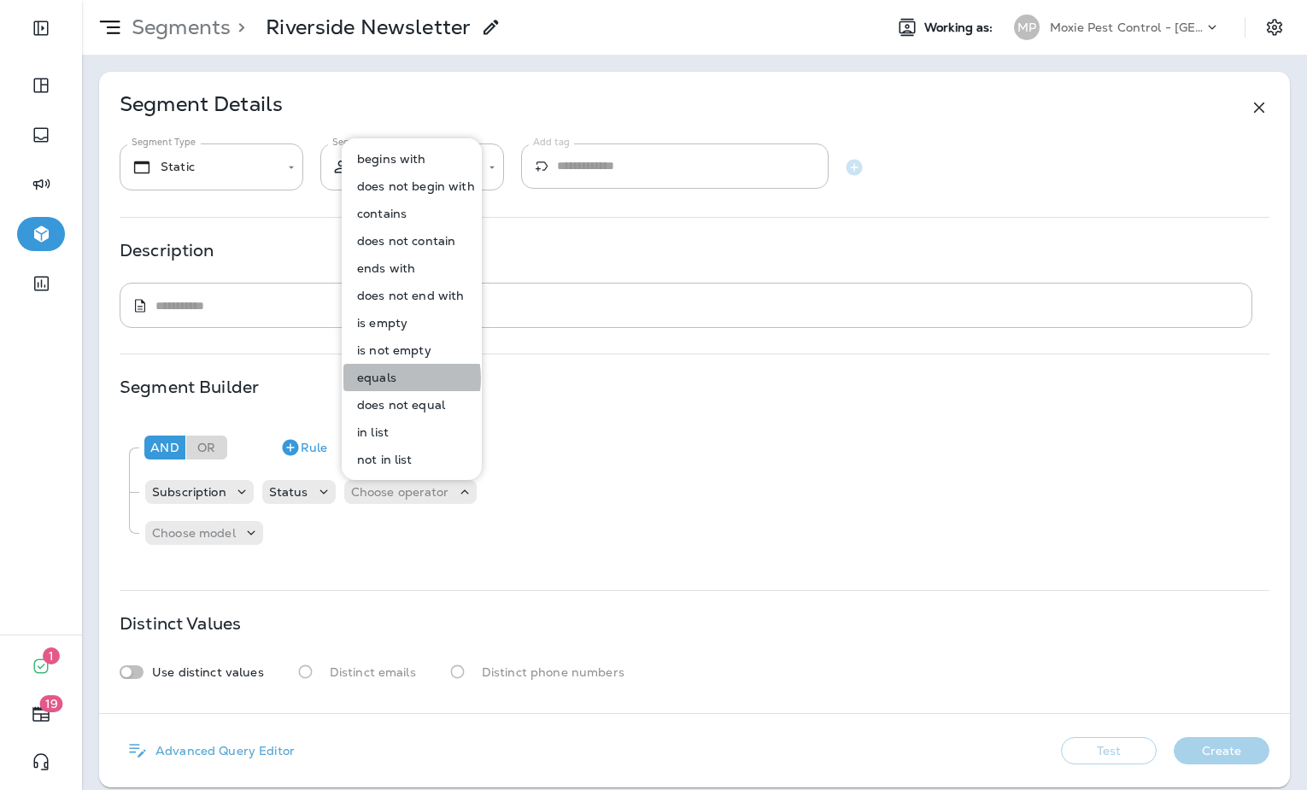
drag, startPoint x: 380, startPoint y: 378, endPoint x: 402, endPoint y: 393, distance: 25.8
click at [380, 378] on p "equals" at bounding box center [373, 378] width 46 height 14
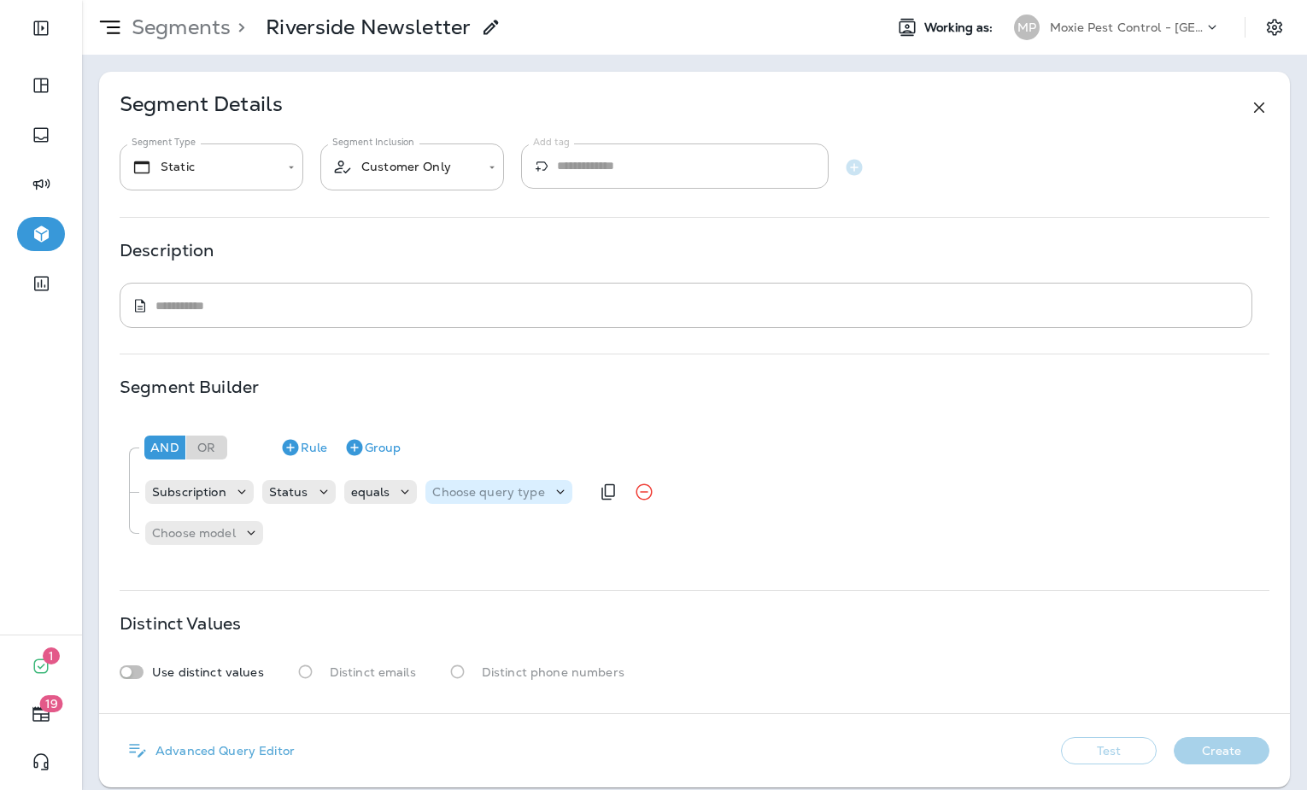
click at [468, 496] on p "Choose query type" at bounding box center [488, 492] width 112 height 14
click at [466, 523] on button "Text" at bounding box center [474, 534] width 98 height 27
click at [565, 496] on input "text" at bounding box center [602, 492] width 171 height 22
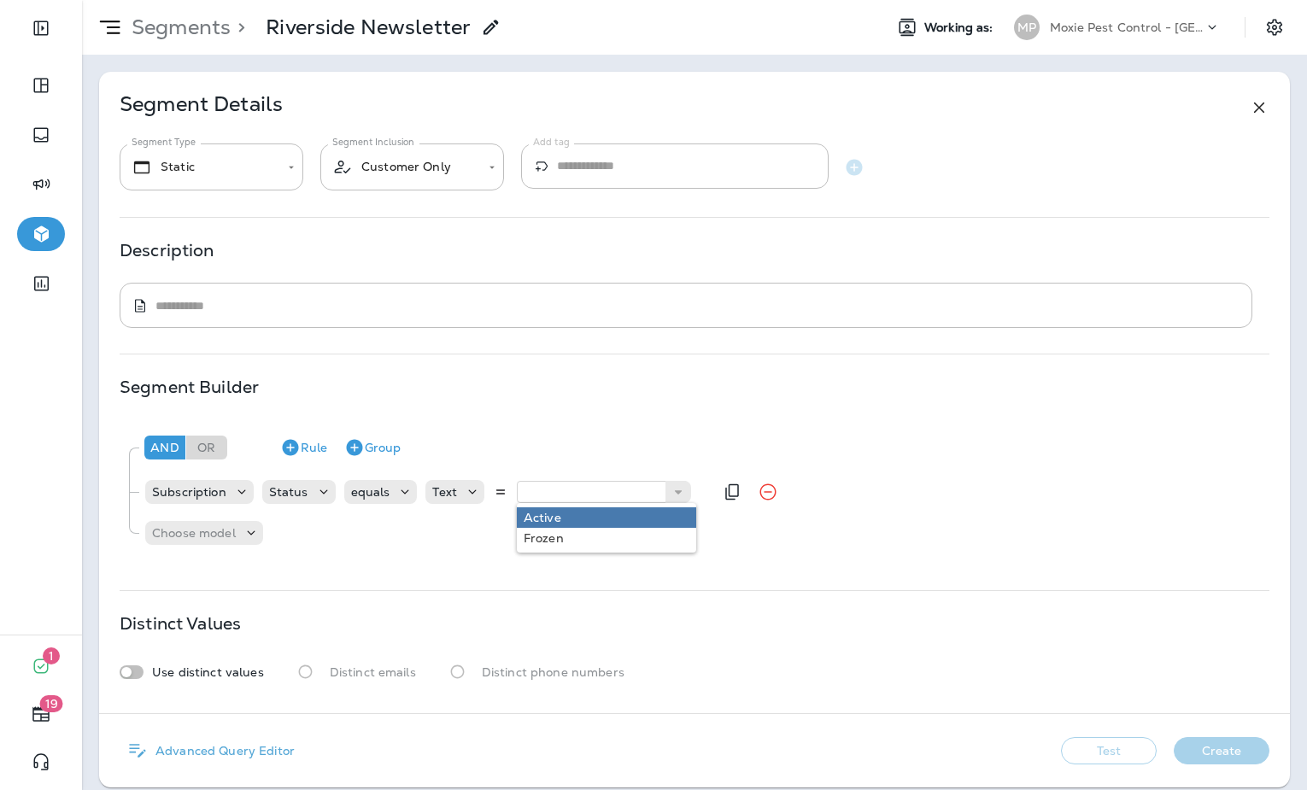
type input "******"
click at [560, 517] on div "And Or Rule Group Subscription Status equals Text ****** Active Choose model" at bounding box center [694, 488] width 1149 height 137
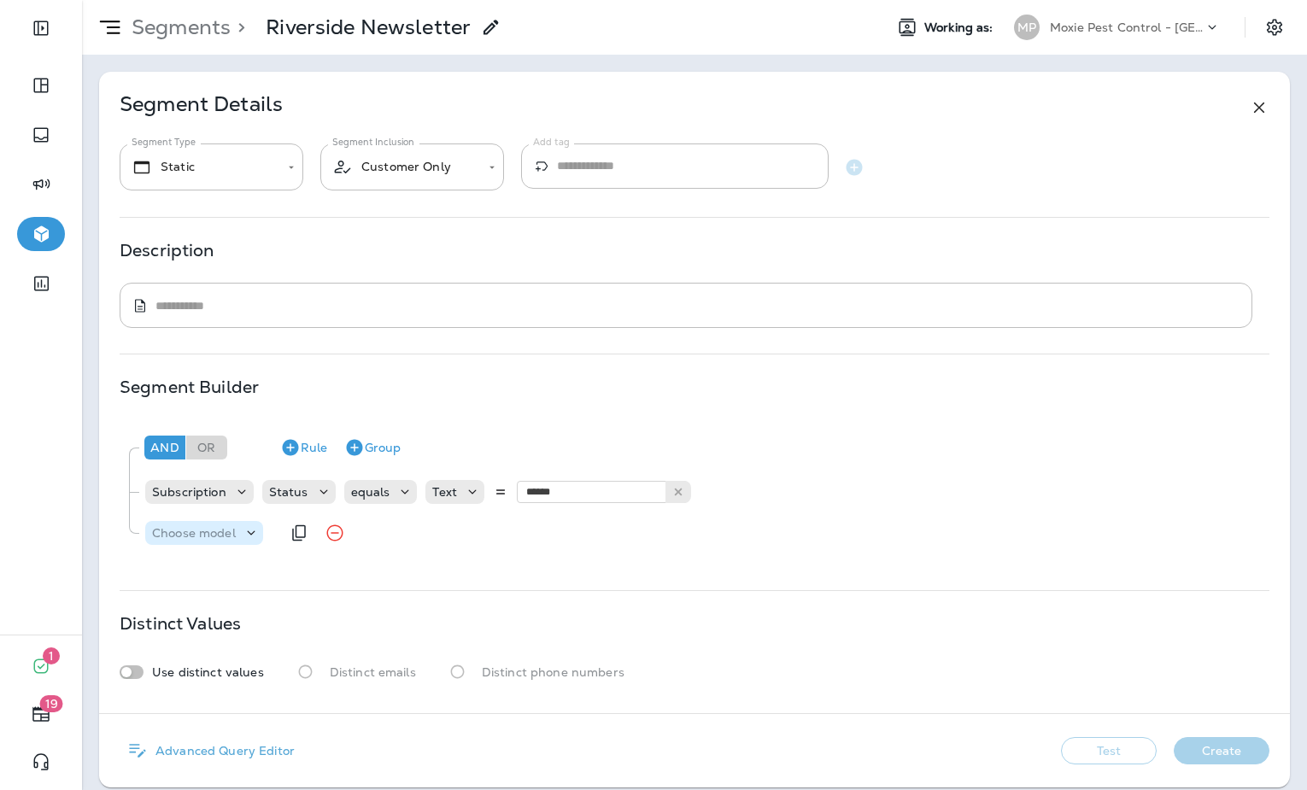
click at [224, 538] on p "Choose model" at bounding box center [194, 533] width 84 height 14
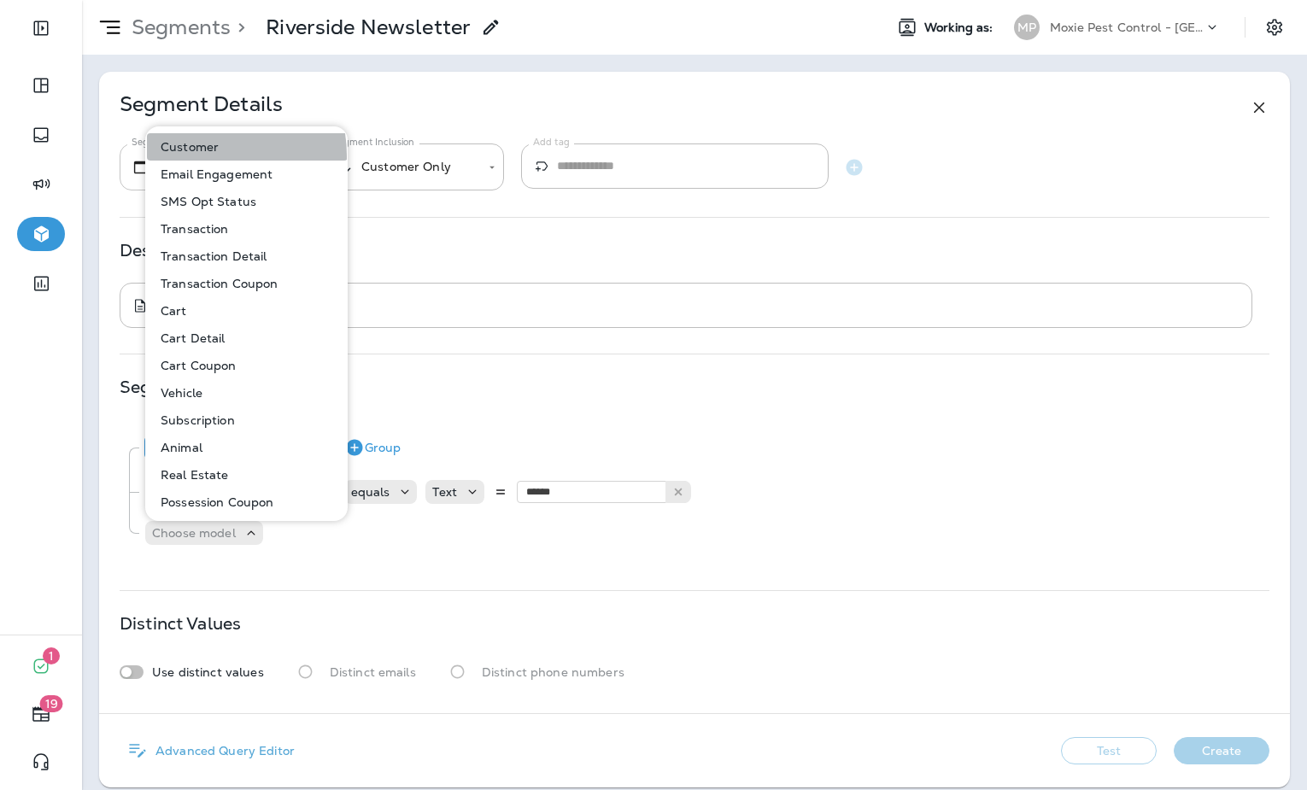
click at [202, 155] on button "Customer" at bounding box center [247, 146] width 201 height 27
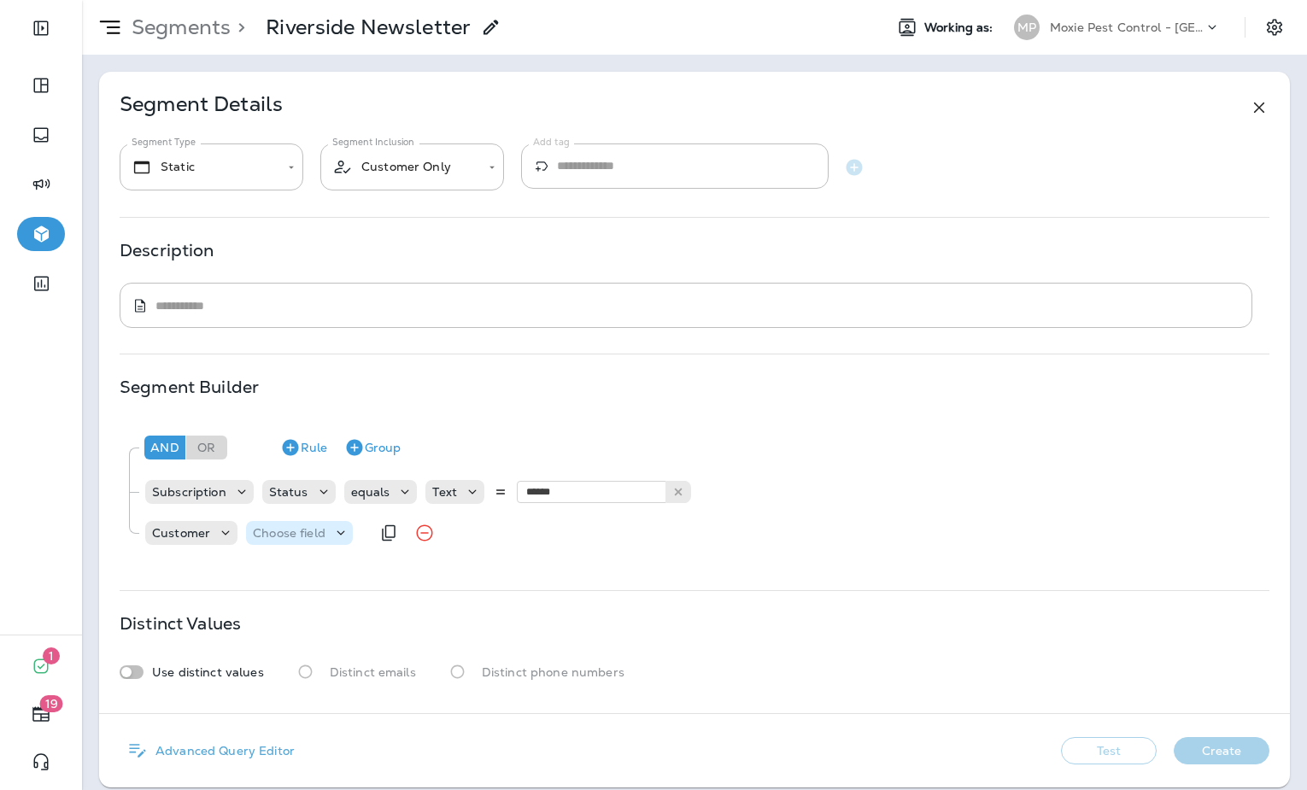
click at [314, 532] on p "Choose field" at bounding box center [289, 533] width 73 height 14
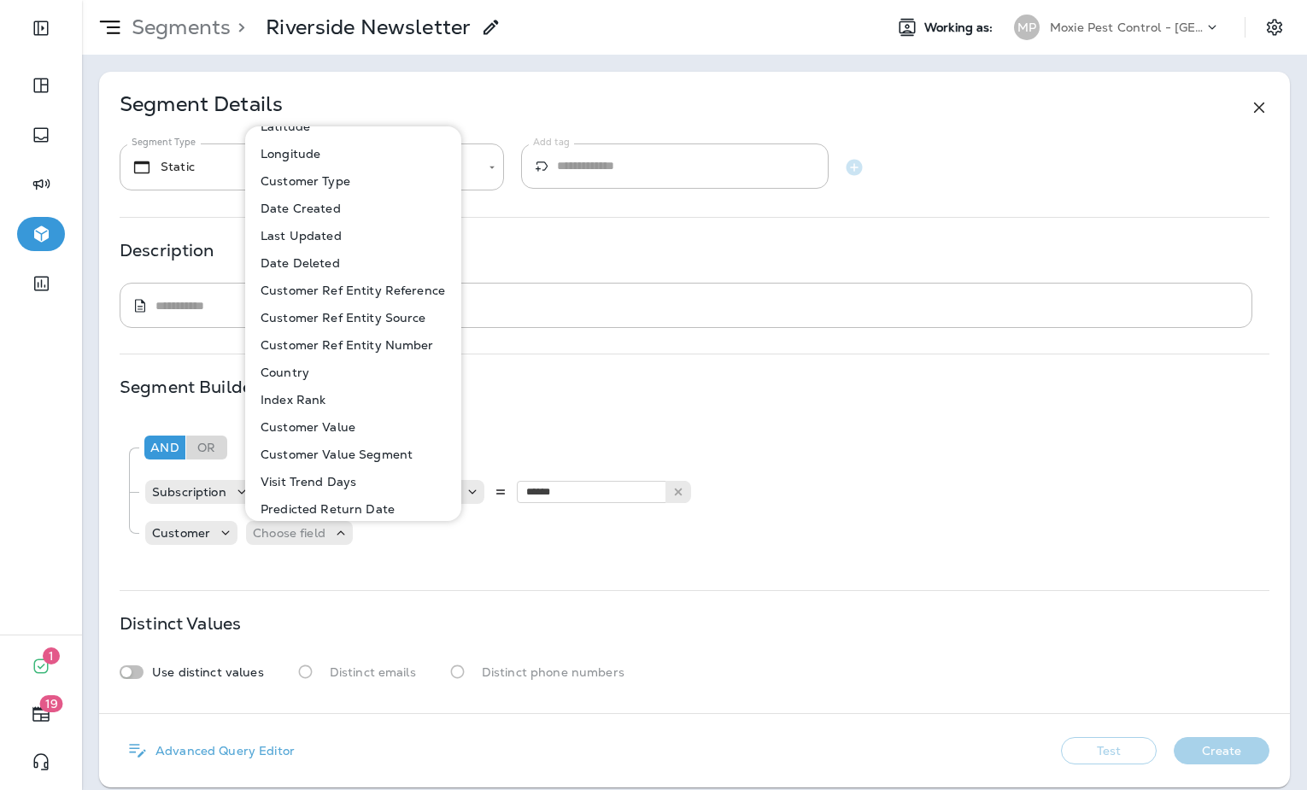
scroll to position [366, 0]
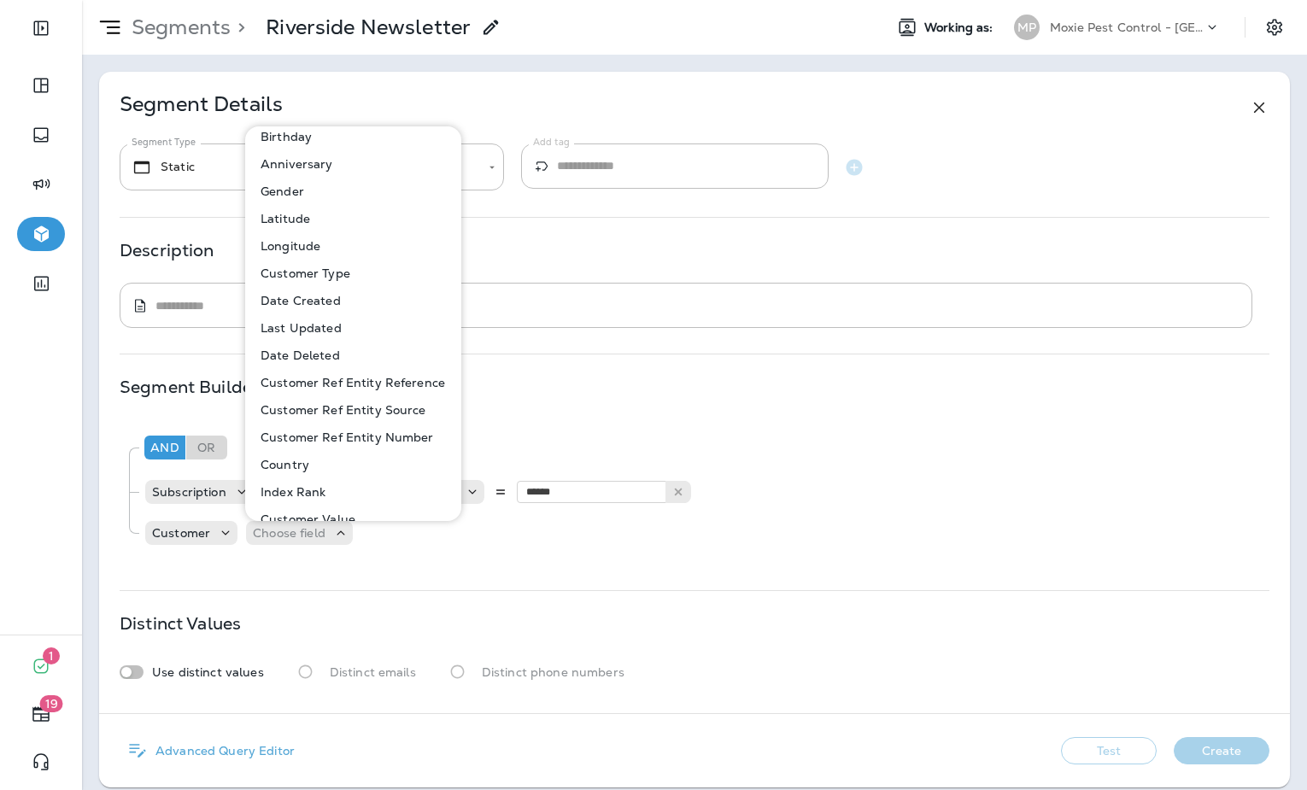
click at [322, 271] on p "Customer Type" at bounding box center [302, 274] width 97 height 14
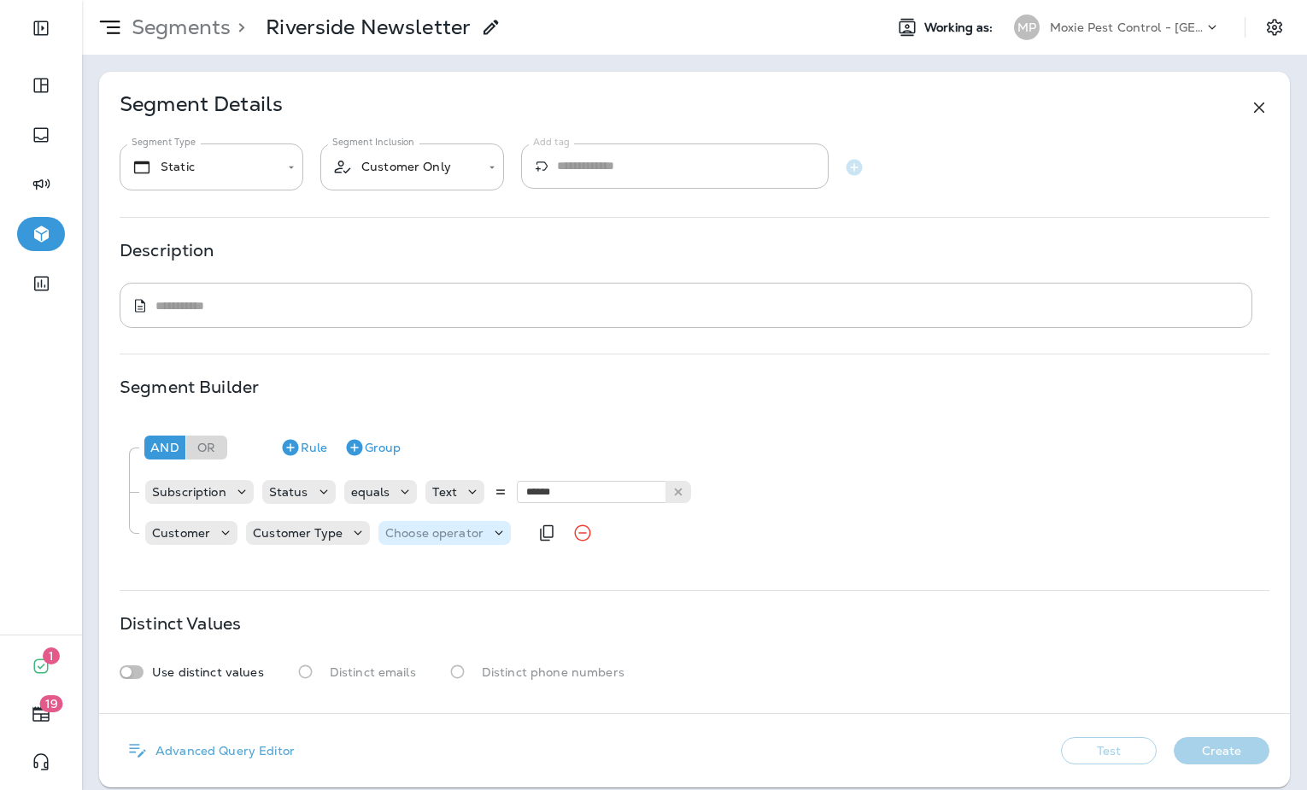
click at [405, 530] on p "Choose operator" at bounding box center [434, 533] width 98 height 14
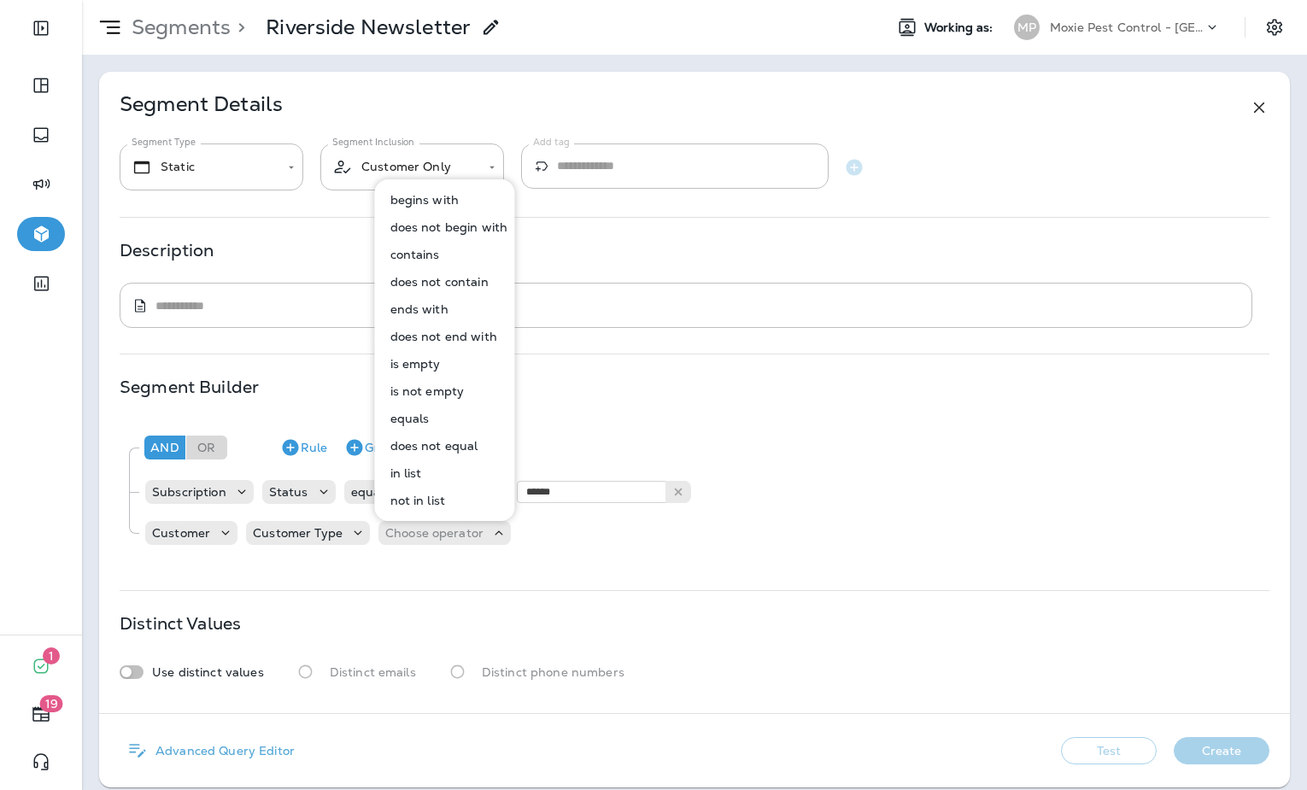
drag, startPoint x: 425, startPoint y: 472, endPoint x: 411, endPoint y: 469, distance: 13.9
click at [425, 472] on button "in list" at bounding box center [446, 473] width 138 height 27
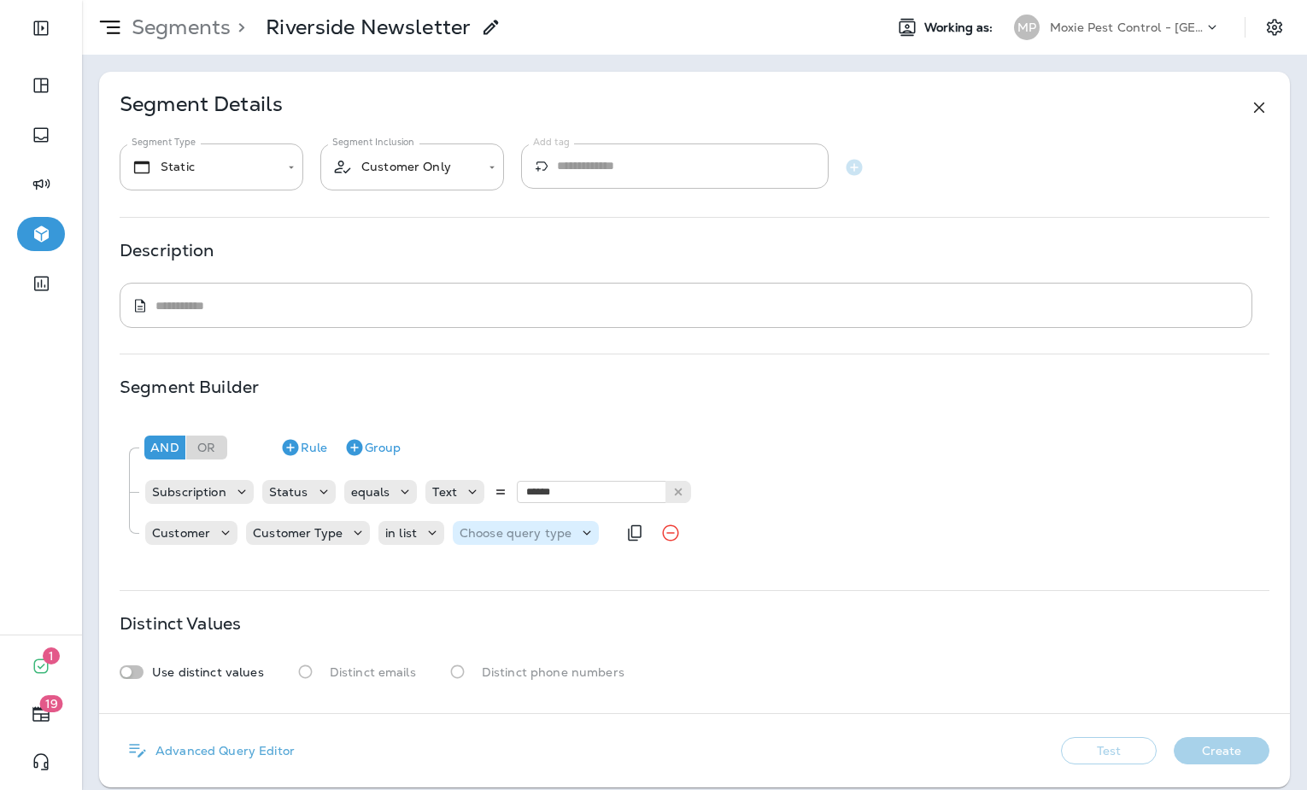
click at [505, 526] on p "Choose query type" at bounding box center [516, 533] width 112 height 14
click at [496, 576] on button "Text" at bounding box center [500, 575] width 98 height 27
click at [584, 537] on p "Select options" at bounding box center [600, 533] width 84 height 14
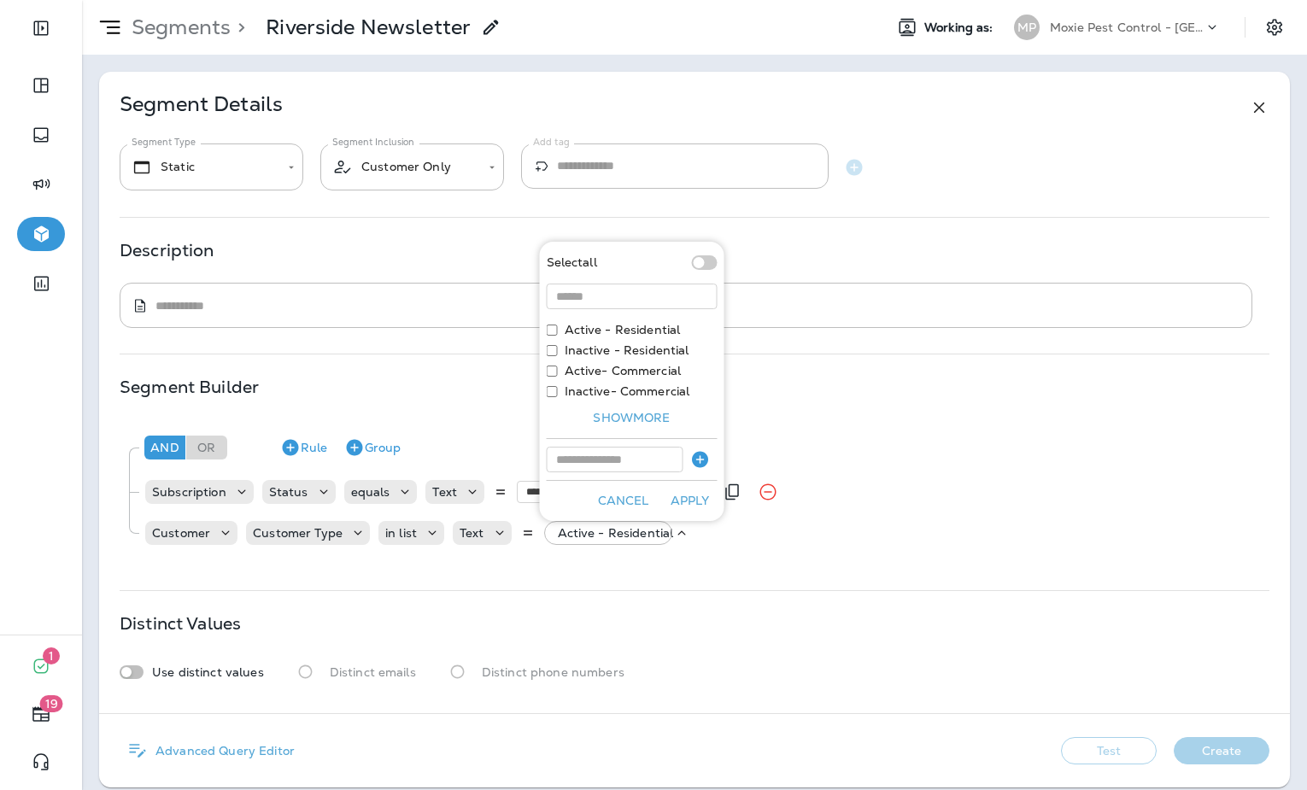
click at [694, 501] on button "Apply" at bounding box center [690, 501] width 55 height 26
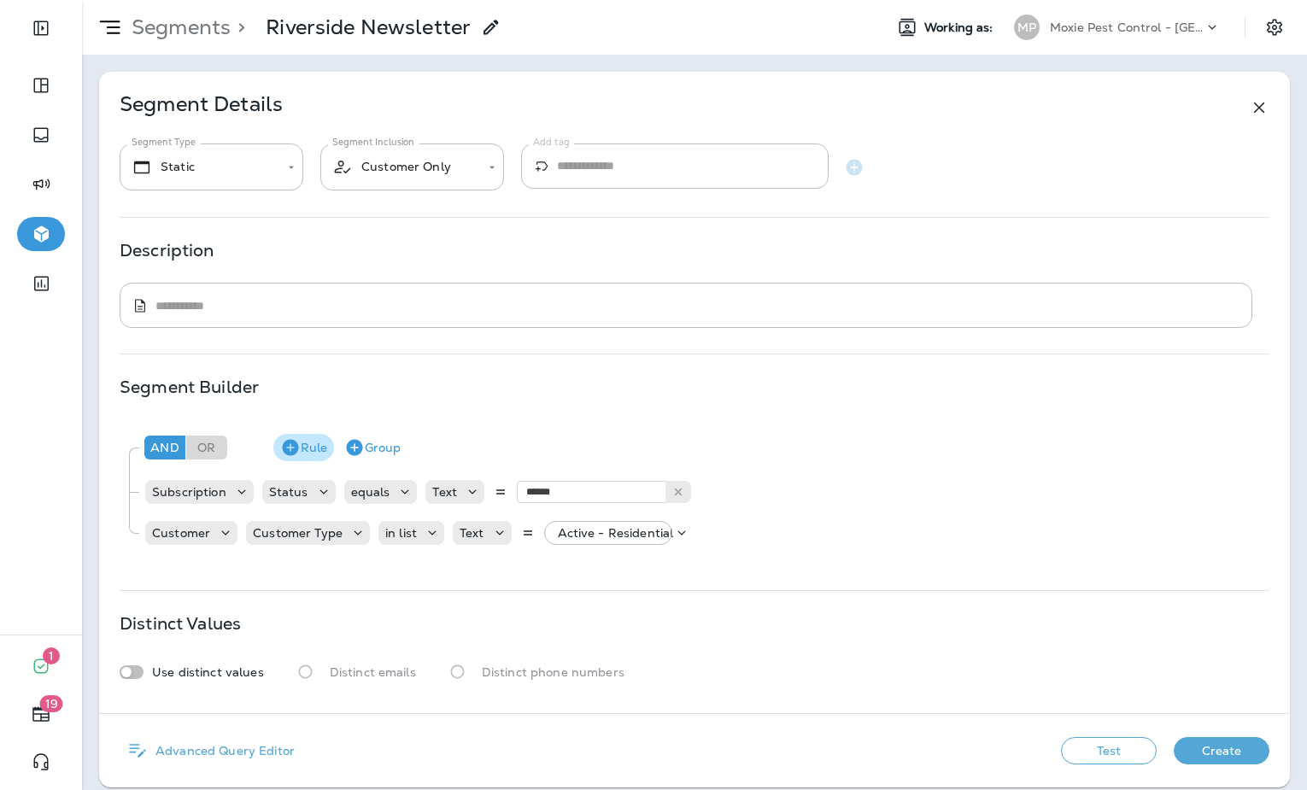
click at [296, 454] on icon "button" at bounding box center [290, 447] width 21 height 21
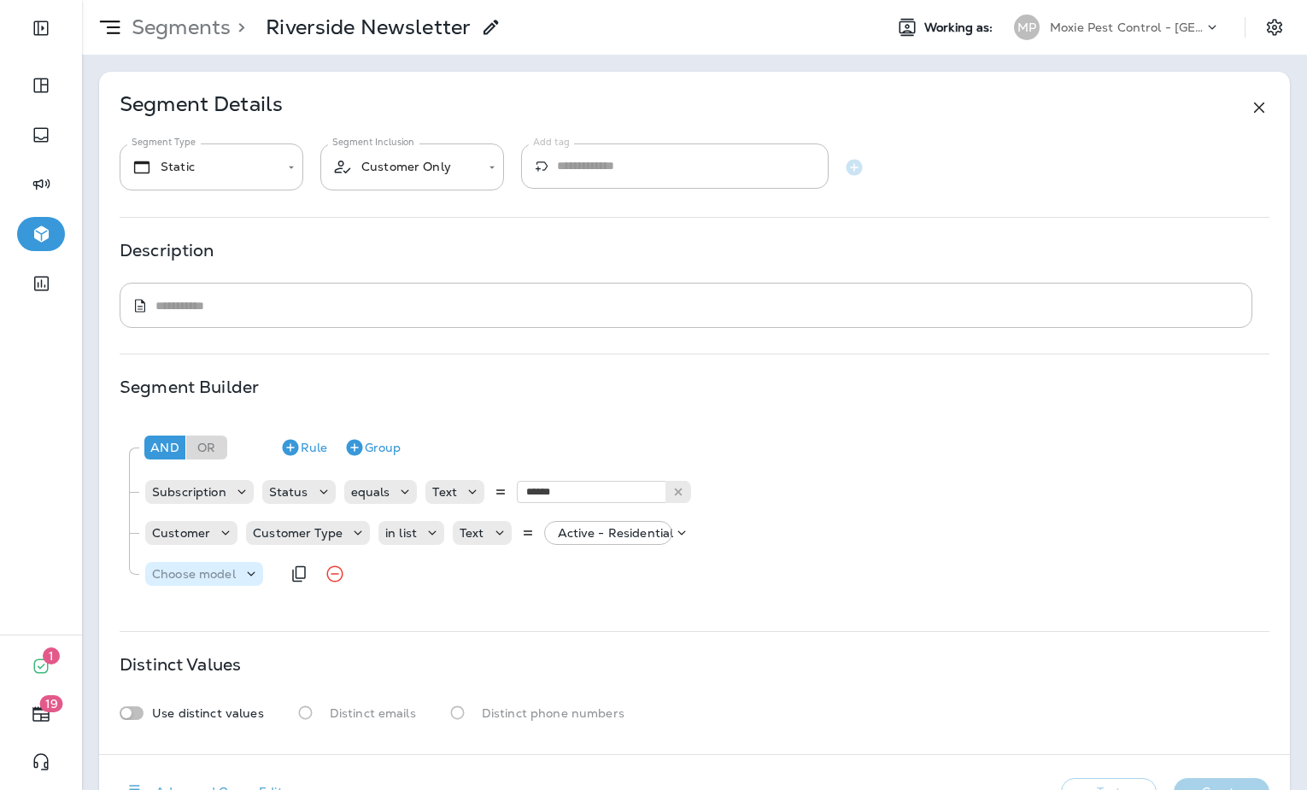
click at [234, 578] on div "Choose model" at bounding box center [193, 574] width 97 height 14
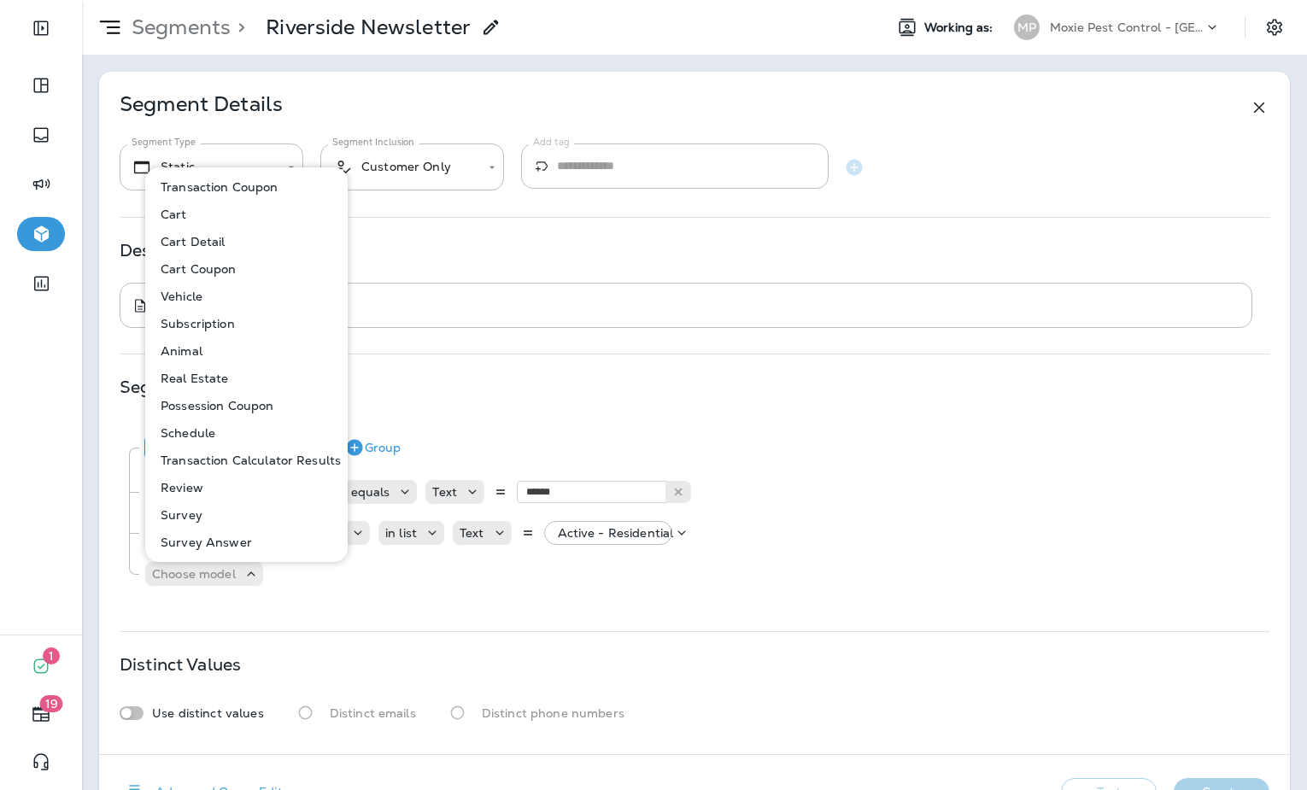
scroll to position [0, 0]
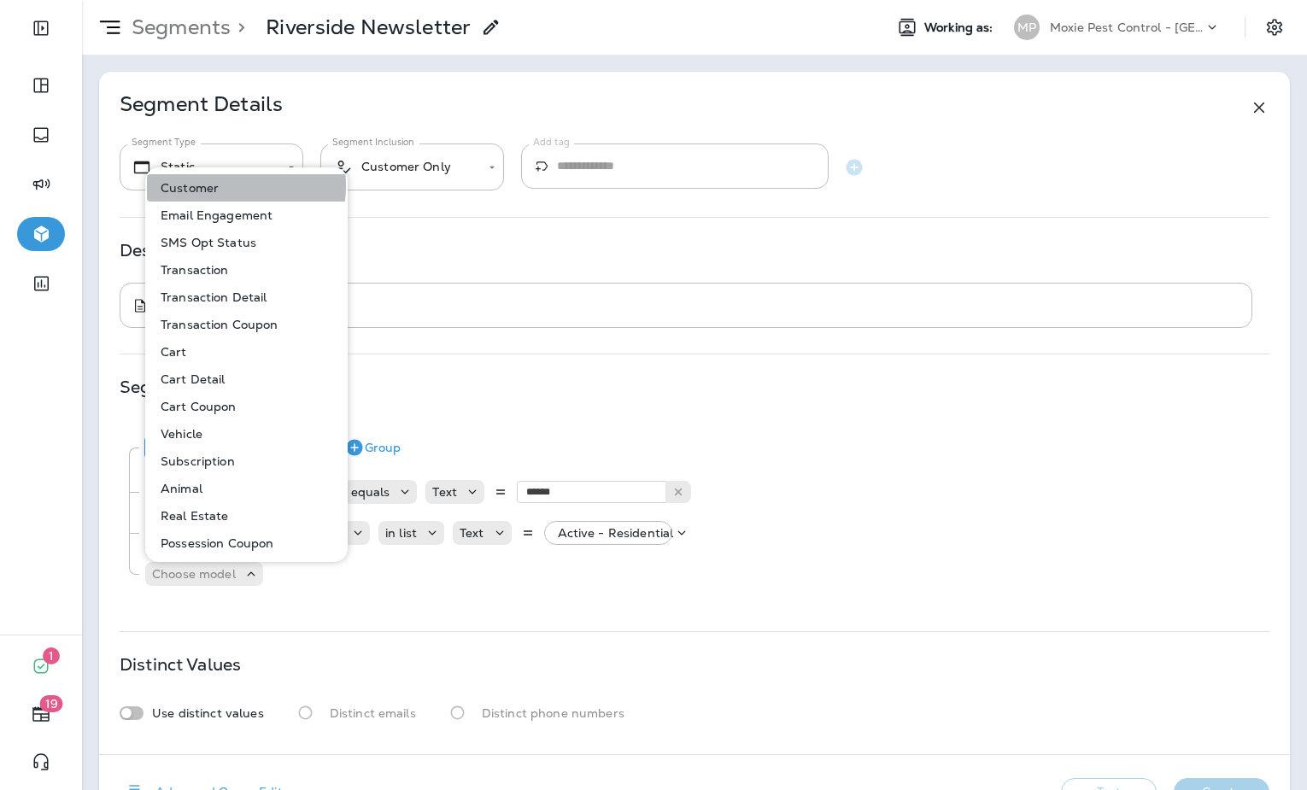
drag, startPoint x: 220, startPoint y: 185, endPoint x: 228, endPoint y: 201, distance: 17.6
click at [220, 185] on button "Customer" at bounding box center [247, 187] width 201 height 27
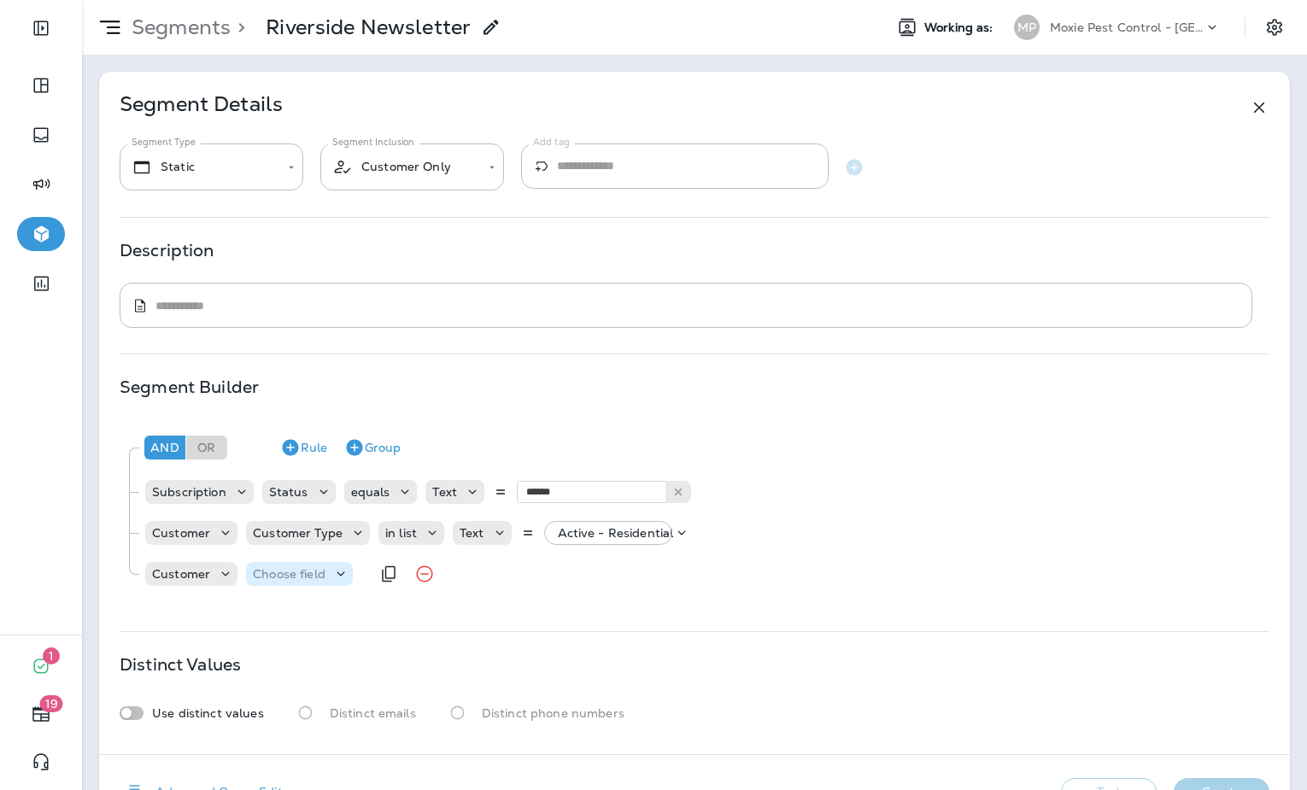
click at [311, 573] on p "Choose field" at bounding box center [289, 574] width 73 height 14
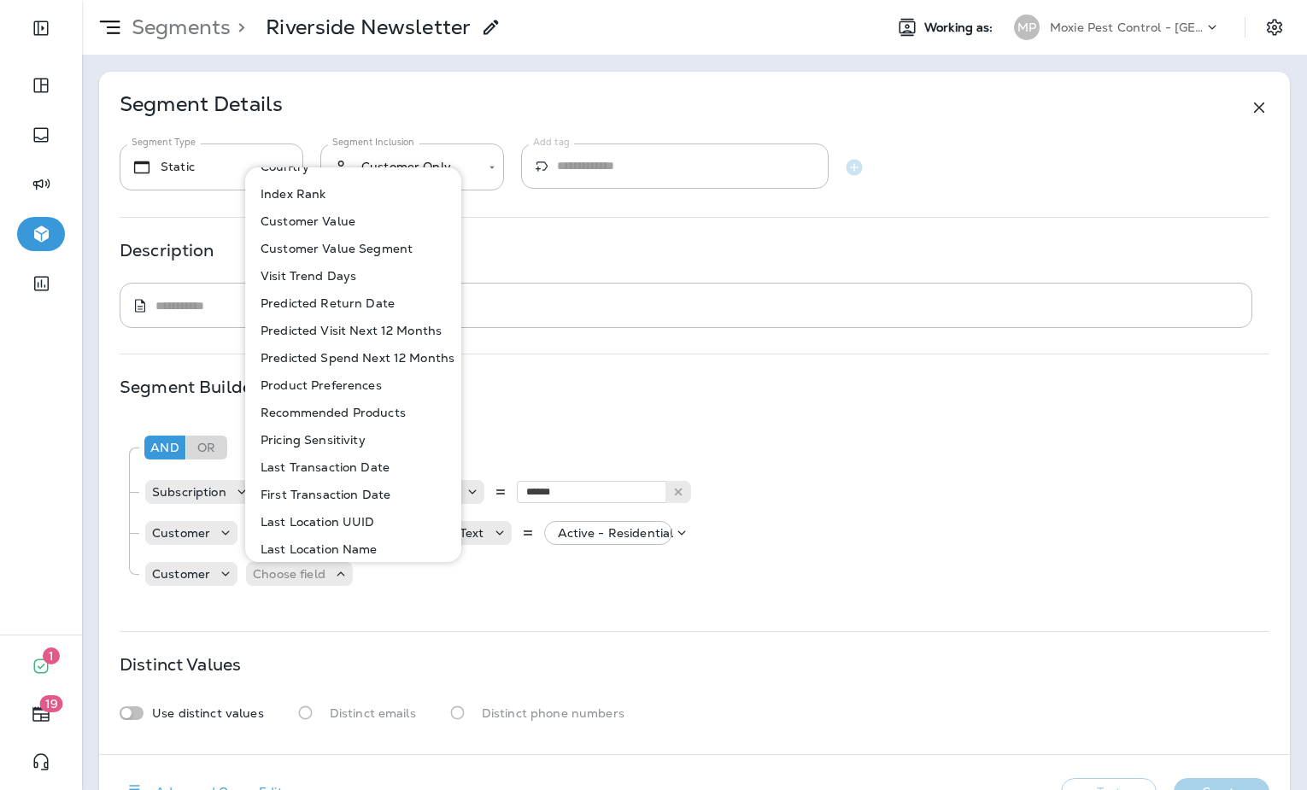
scroll to position [718, 0]
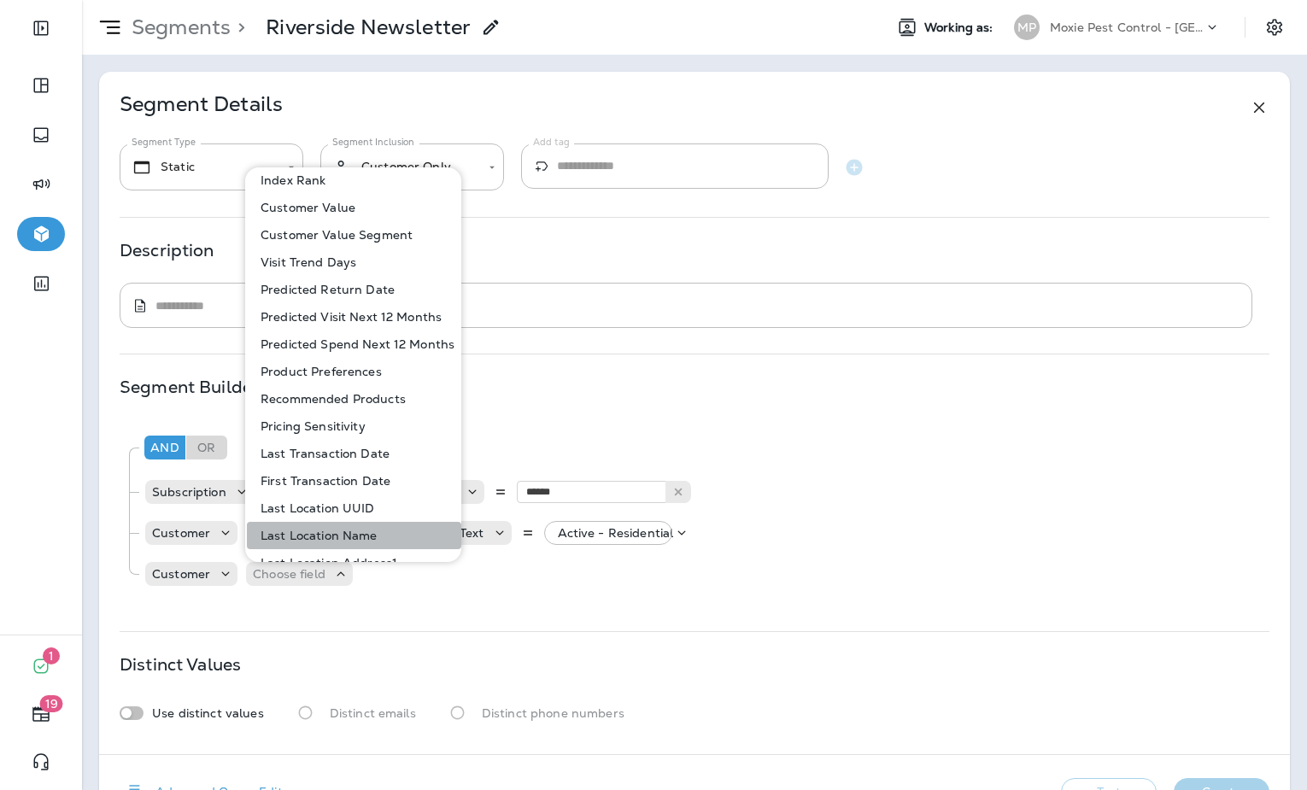
click at [354, 537] on p "Last Location Name" at bounding box center [316, 536] width 124 height 14
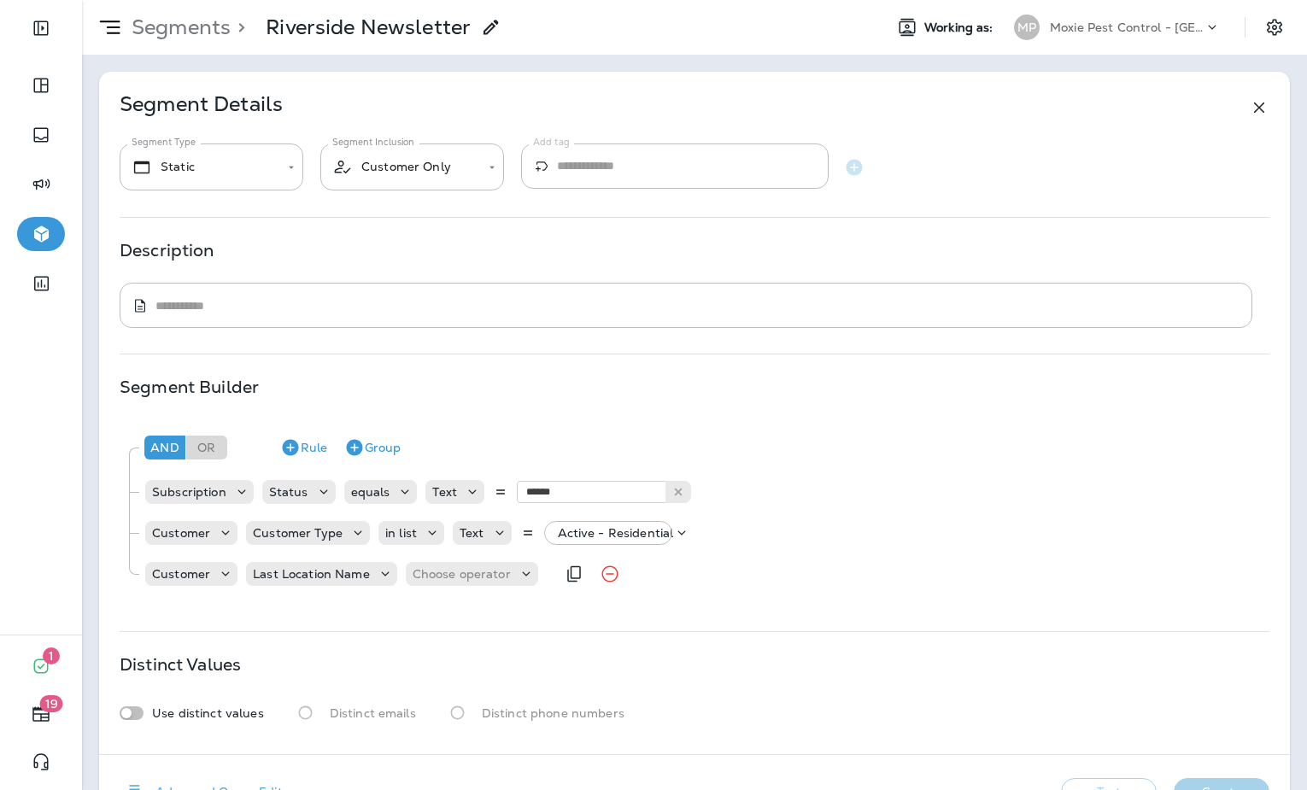
click at [455, 586] on div "Customer Last Location Name Choose operator" at bounding box center [350, 574] width 412 height 34
click at [459, 578] on p "Choose operator" at bounding box center [462, 574] width 98 height 14
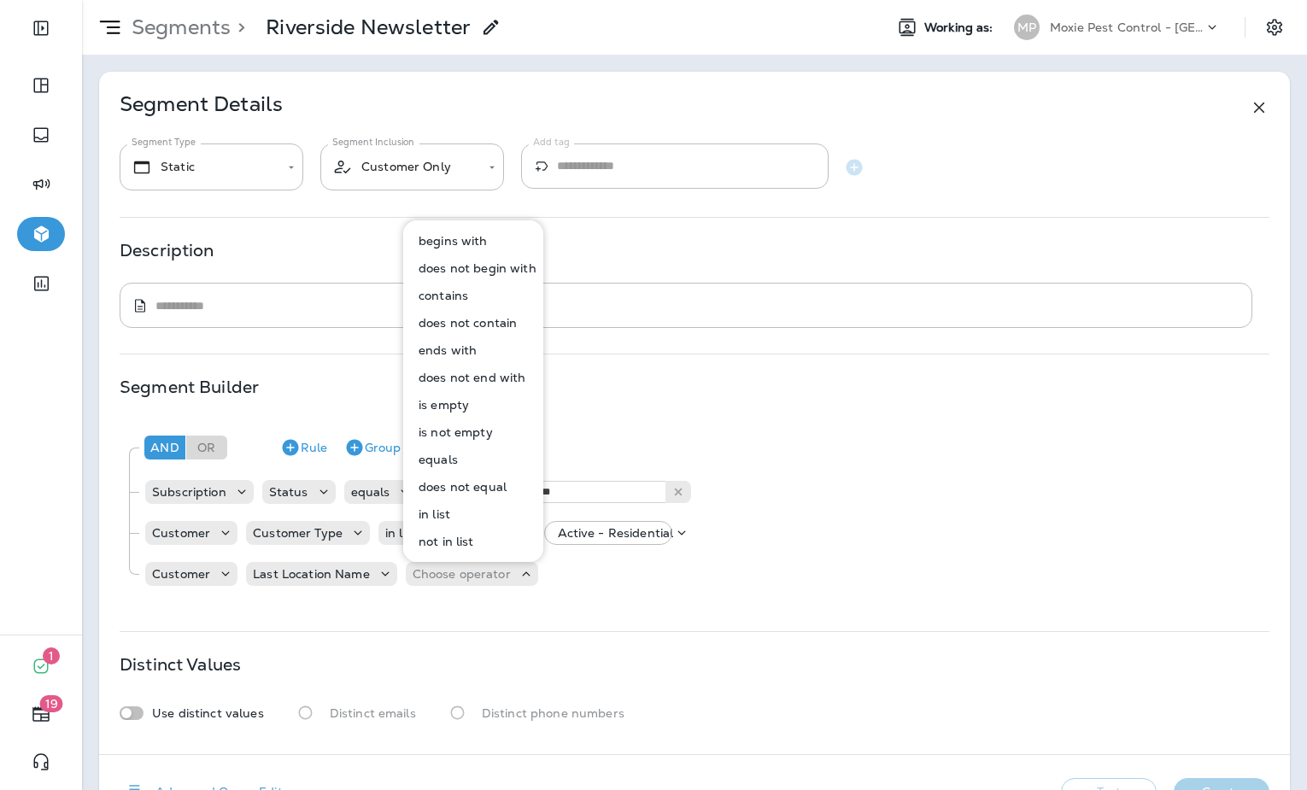
click at [463, 458] on button "equals" at bounding box center [474, 459] width 138 height 27
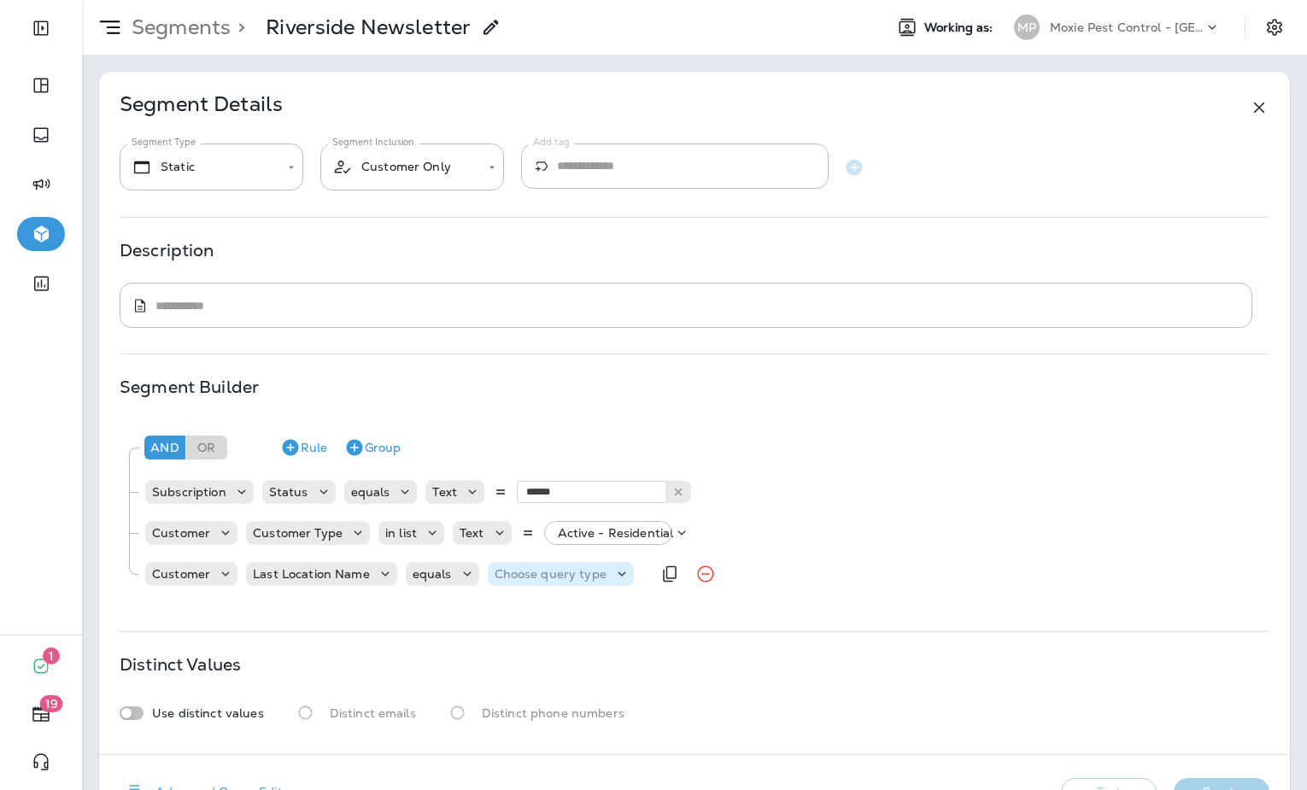
click at [553, 570] on p "Choose query type" at bounding box center [551, 574] width 112 height 14
drag, startPoint x: 548, startPoint y: 619, endPoint x: 564, endPoint y: 613, distance: 16.8
click at [548, 619] on button "Text" at bounding box center [536, 616] width 98 height 27
click at [613, 582] on input "text" at bounding box center [663, 574] width 171 height 22
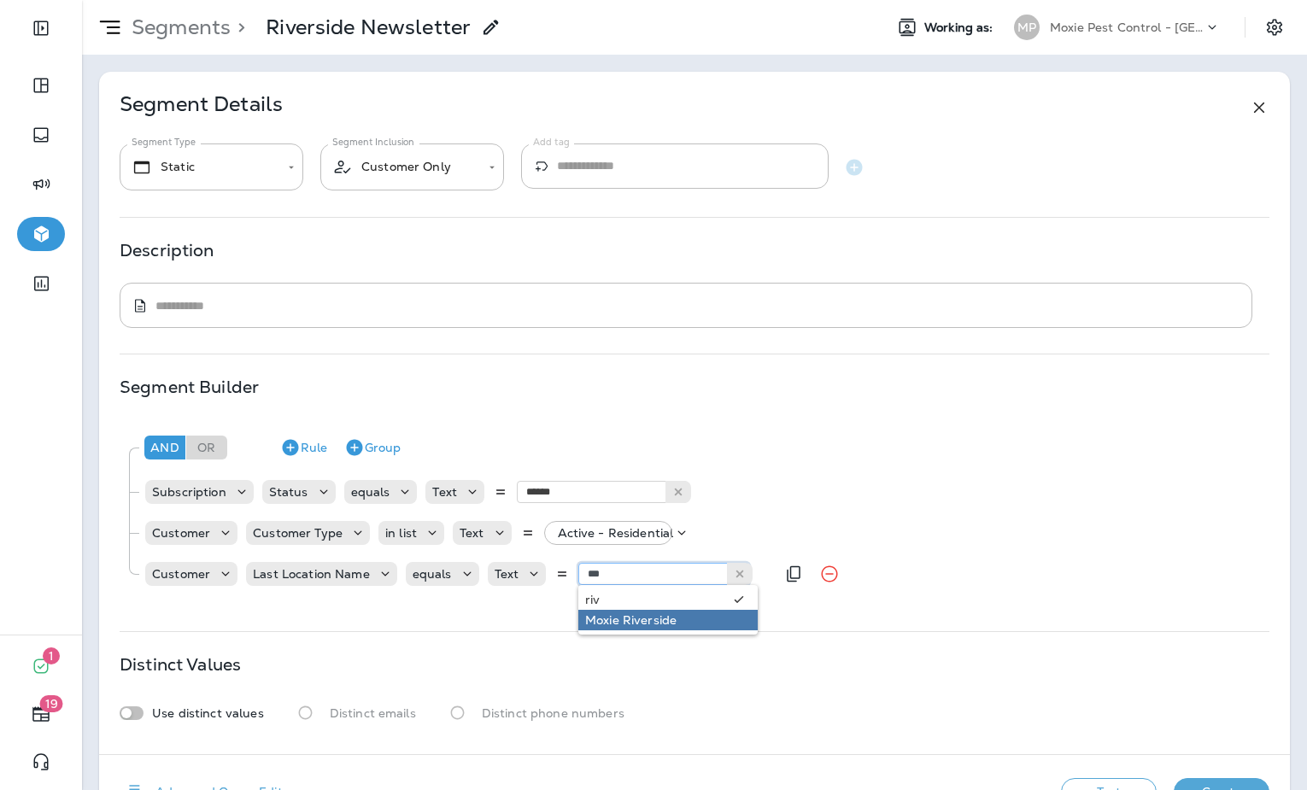
type input "**********"
click at [642, 621] on div "**********" at bounding box center [694, 413] width 1191 height 683
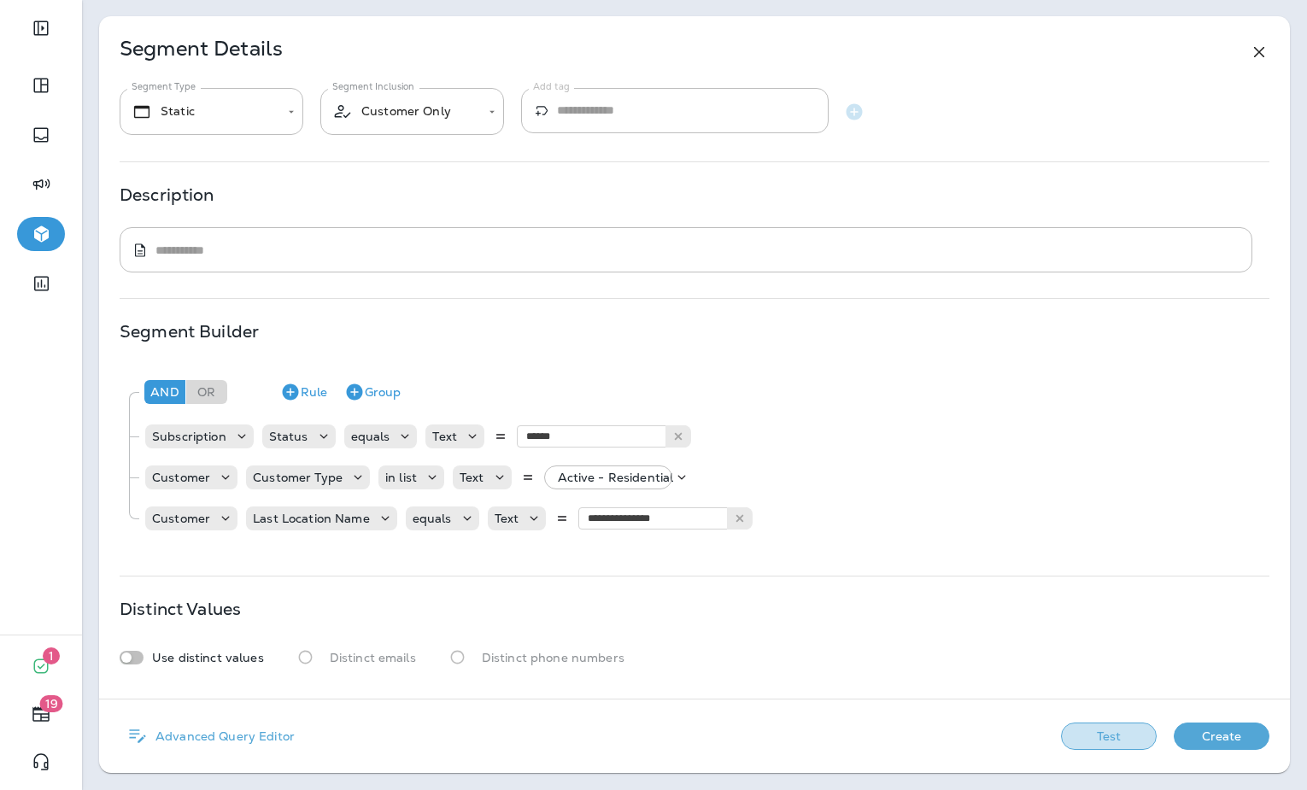
drag, startPoint x: 1086, startPoint y: 737, endPoint x: 1076, endPoint y: 736, distance: 9.6
click at [1085, 737] on button "Test" at bounding box center [1109, 736] width 96 height 27
click at [973, 735] on button "Get Total" at bounding box center [987, 736] width 113 height 27
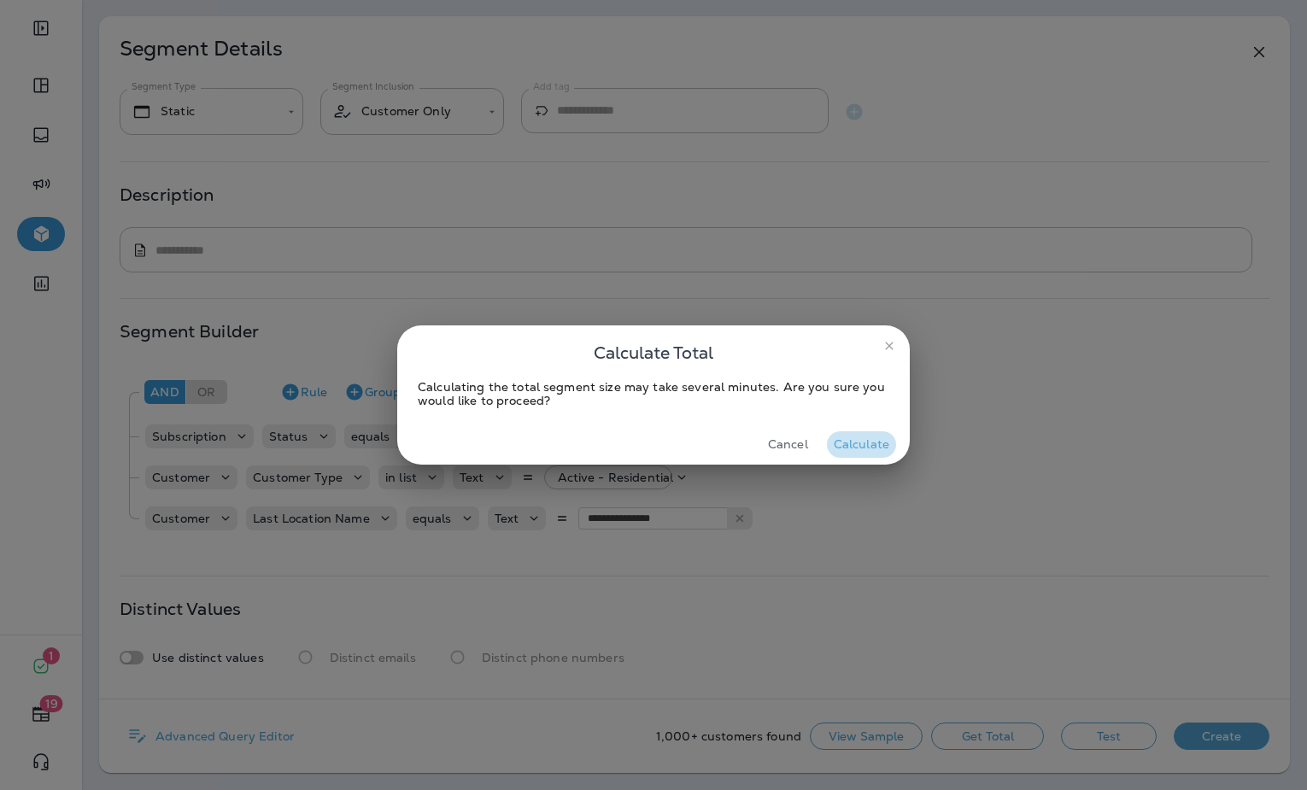
click at [867, 449] on button "Calculate" at bounding box center [861, 444] width 69 height 26
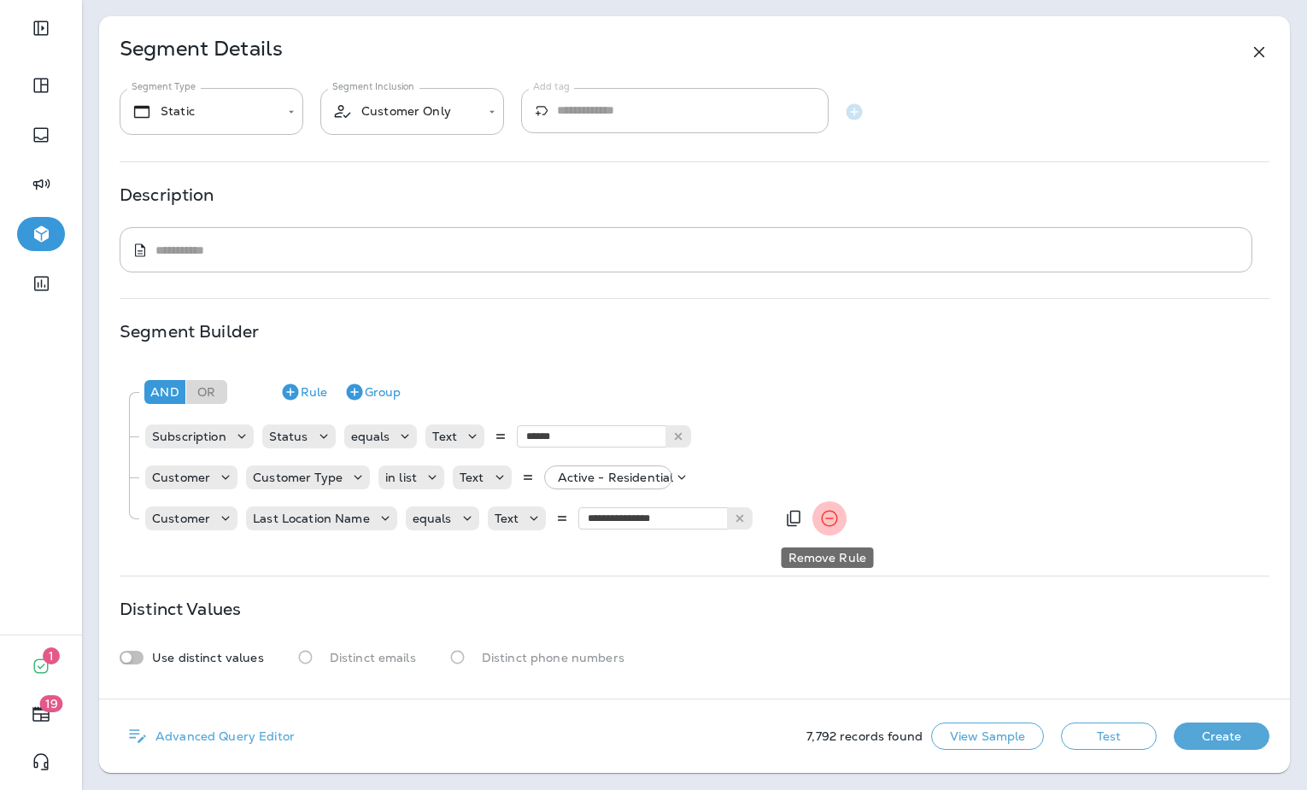
click at [825, 521] on icon "Remove Rule" at bounding box center [829, 518] width 21 height 21
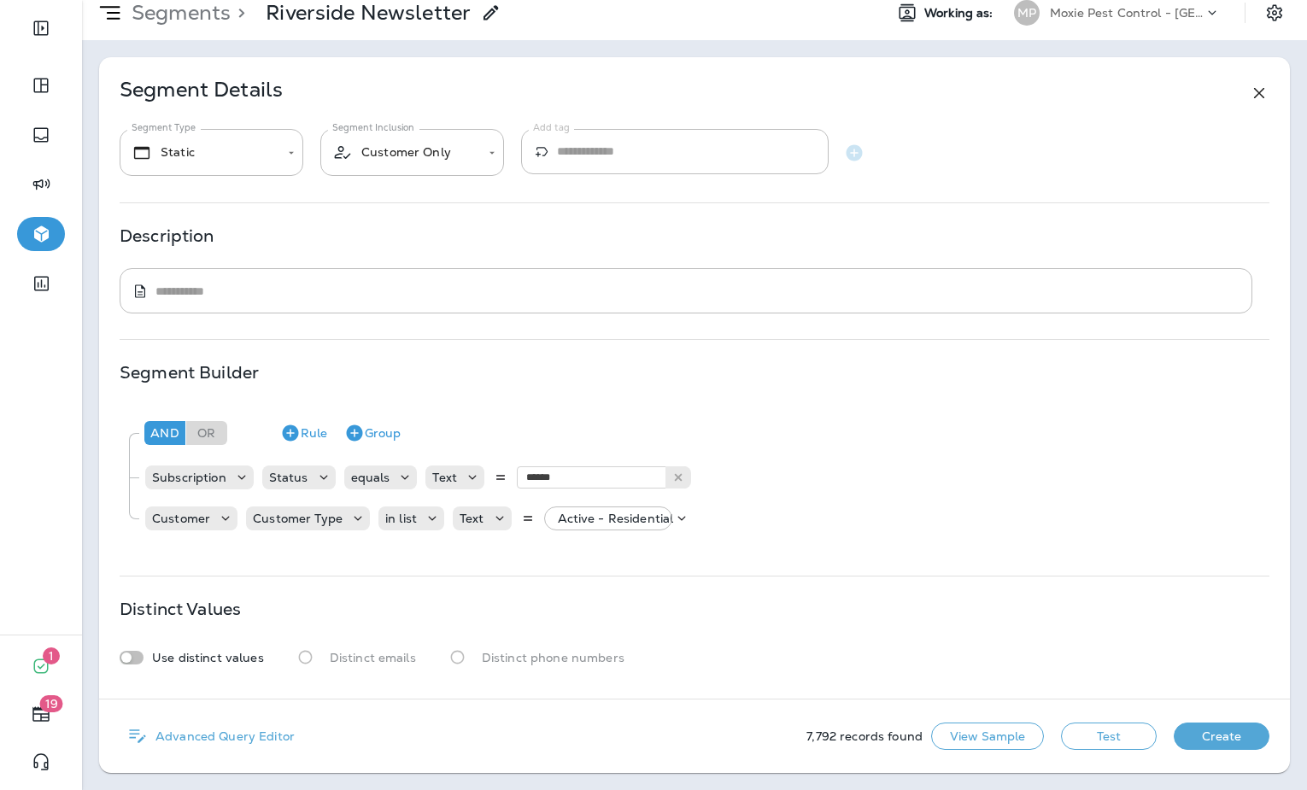
scroll to position [15, 0]
click at [1103, 750] on div "7,792 records found View Sample Test Create" at bounding box center [1037, 736] width 463 height 32
click at [1105, 742] on button "Test" at bounding box center [1109, 736] width 96 height 27
click at [1004, 736] on button "Get Total" at bounding box center [987, 736] width 113 height 27
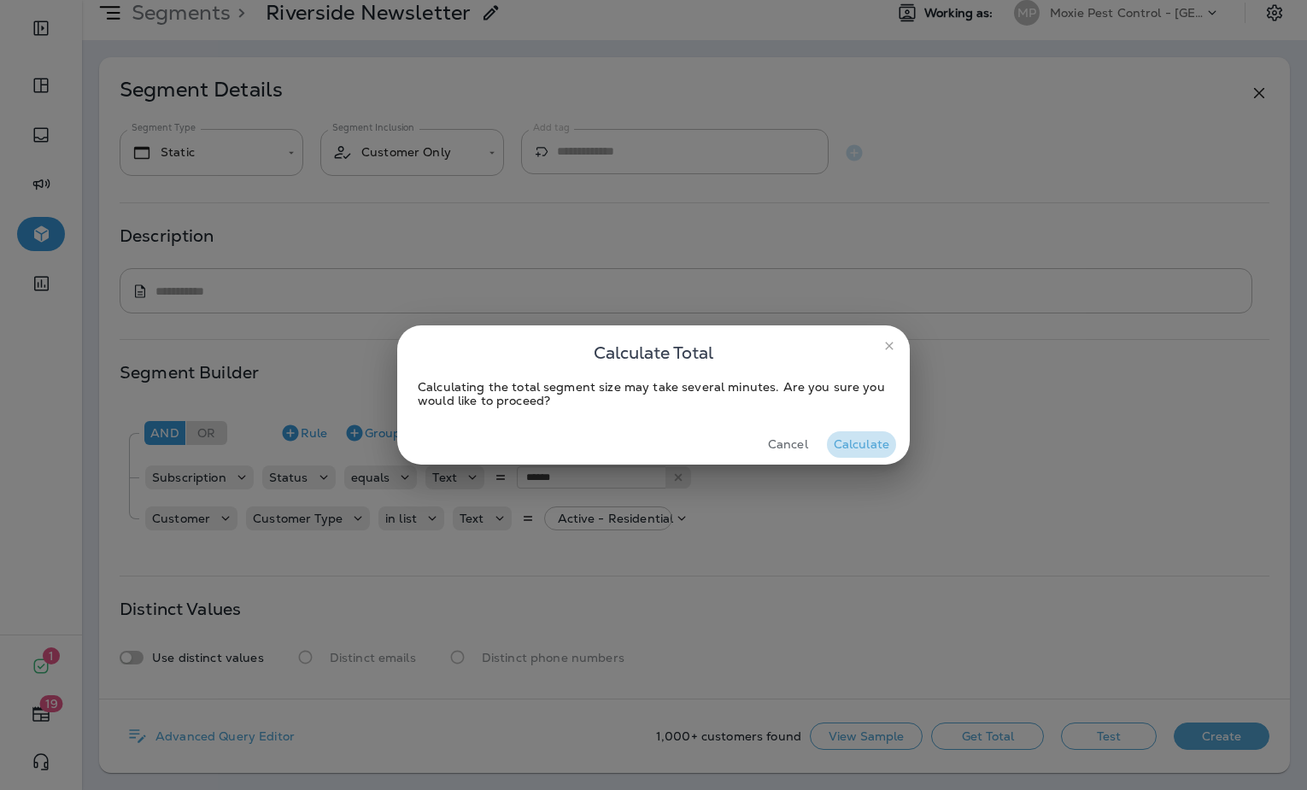
click at [851, 438] on button "Calculate" at bounding box center [861, 444] width 69 height 26
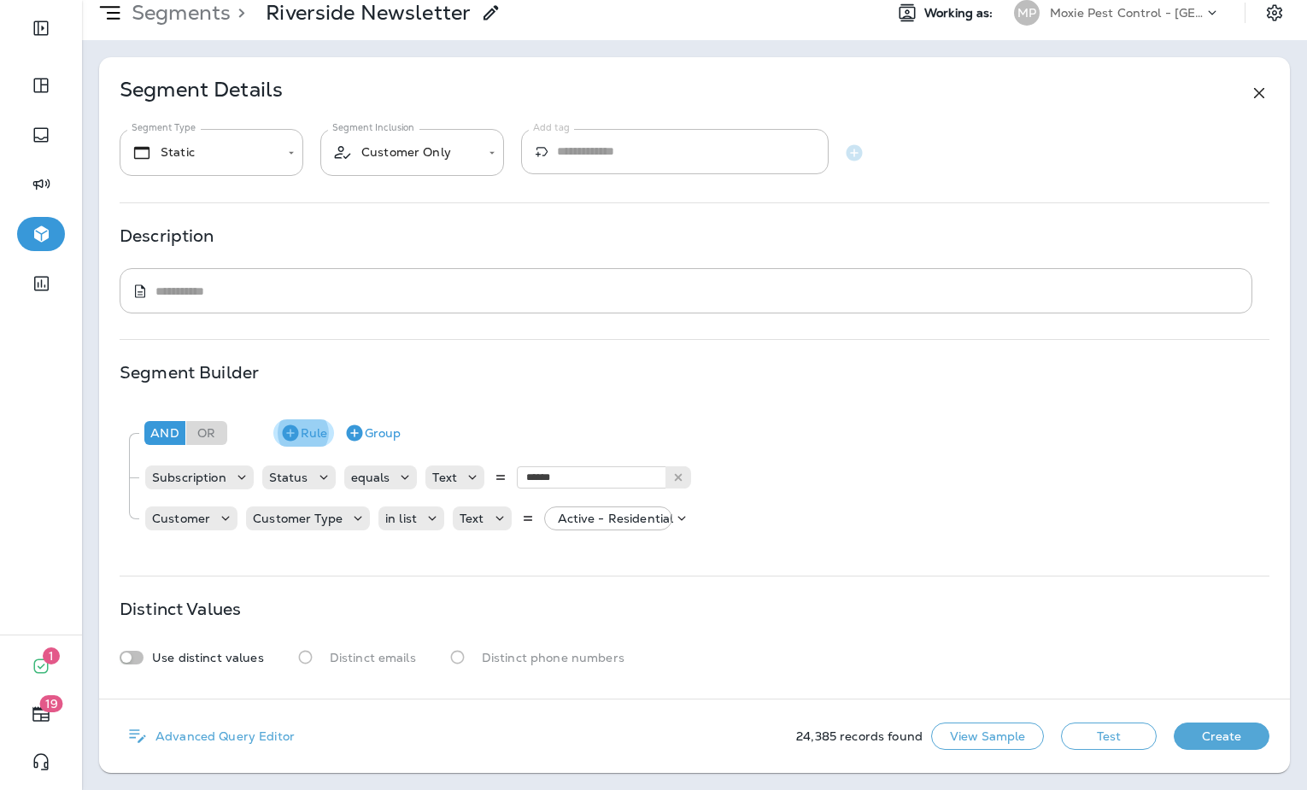
click at [285, 429] on icon "button" at bounding box center [290, 433] width 16 height 16
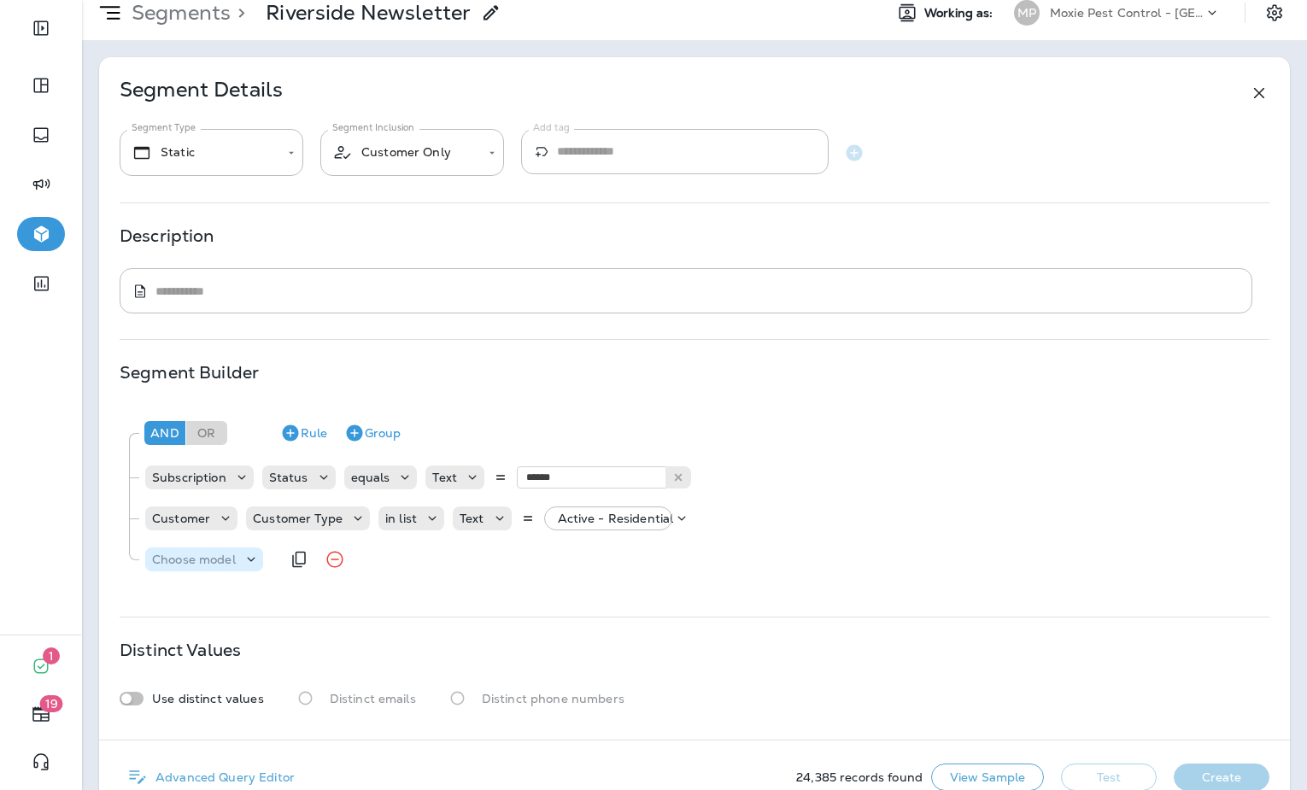
click at [232, 551] on div "Choose model" at bounding box center [204, 559] width 118 height 17
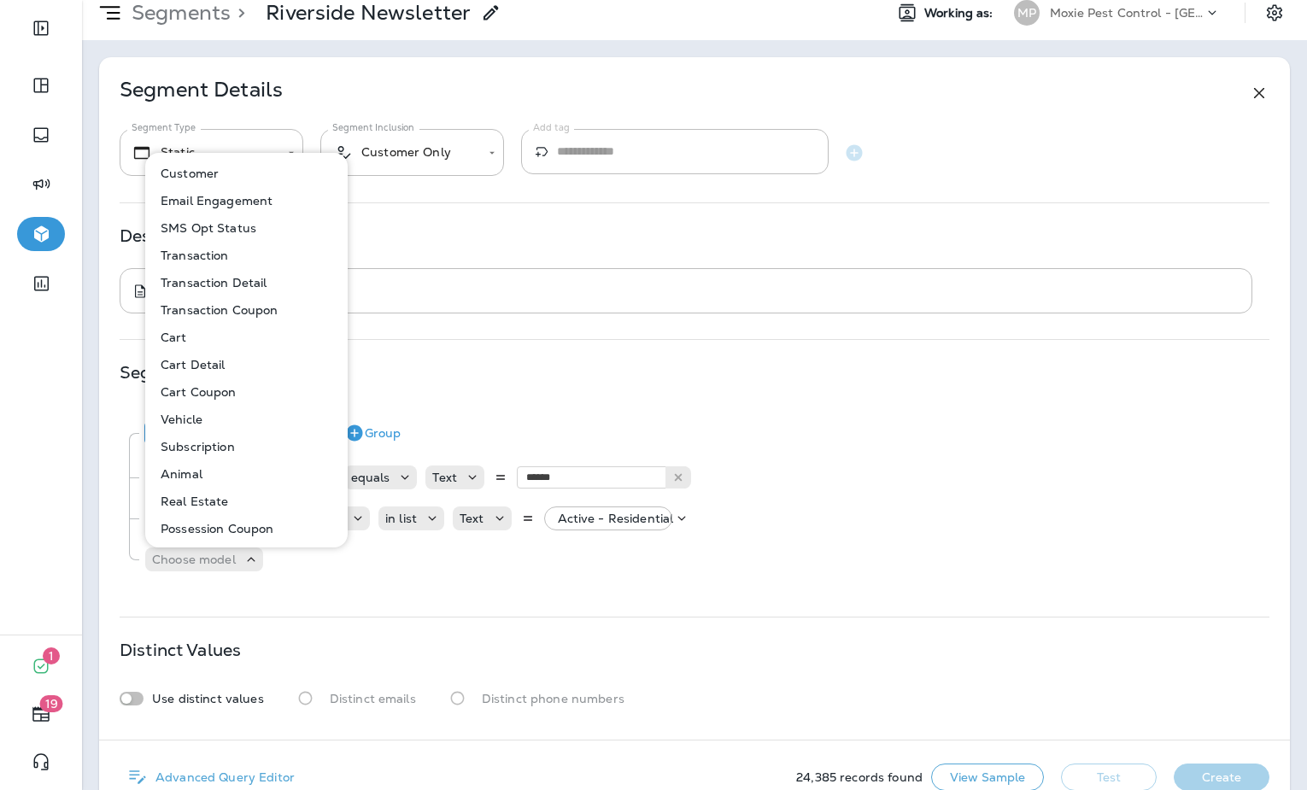
click at [217, 174] on p "Customer" at bounding box center [186, 174] width 65 height 14
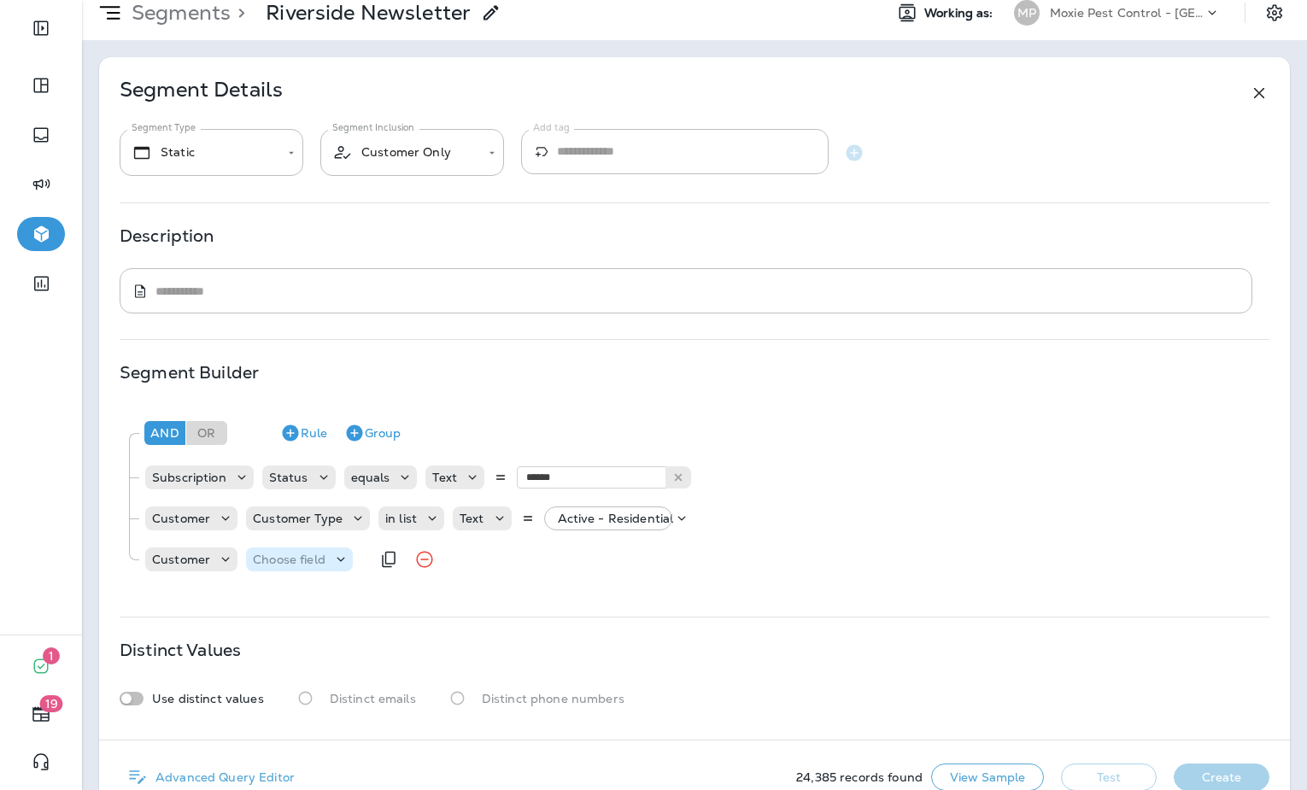
click at [278, 560] on p "Choose field" at bounding box center [289, 560] width 73 height 14
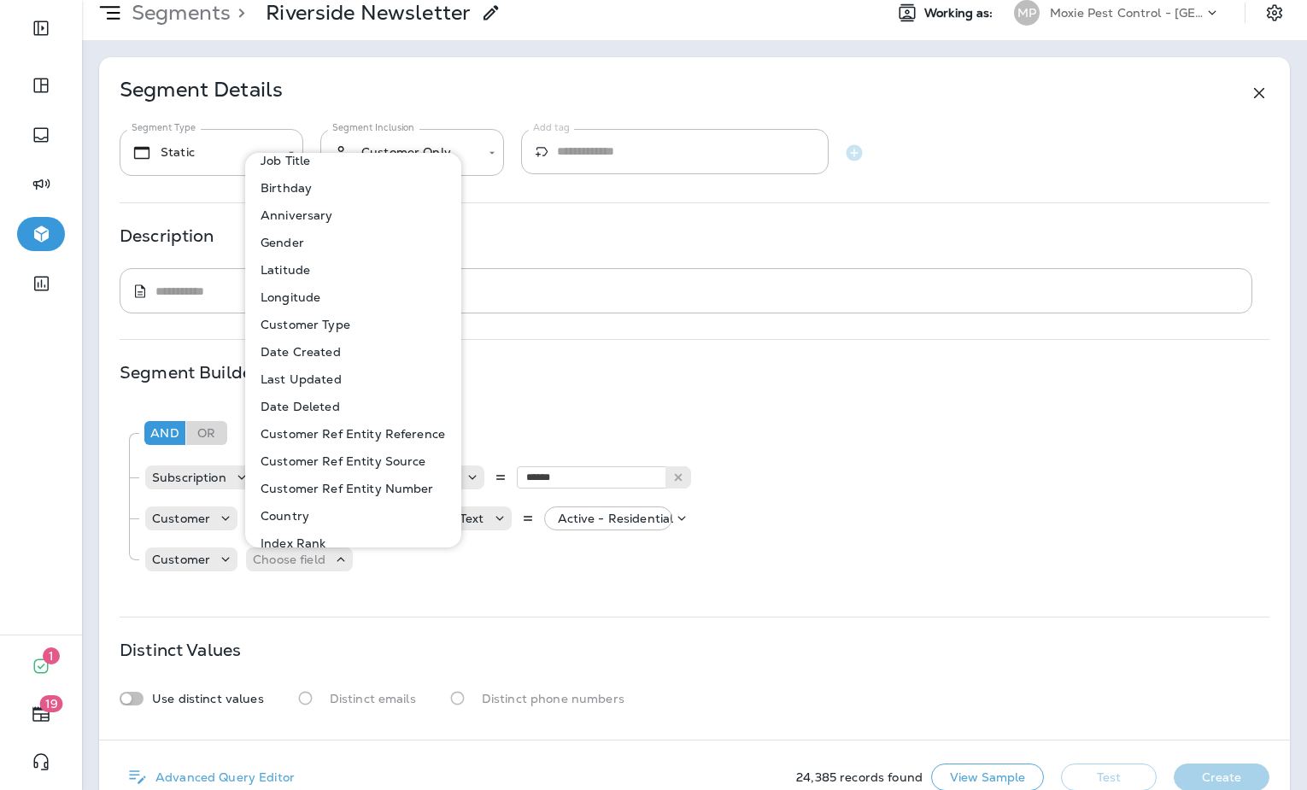
scroll to position [356, 0]
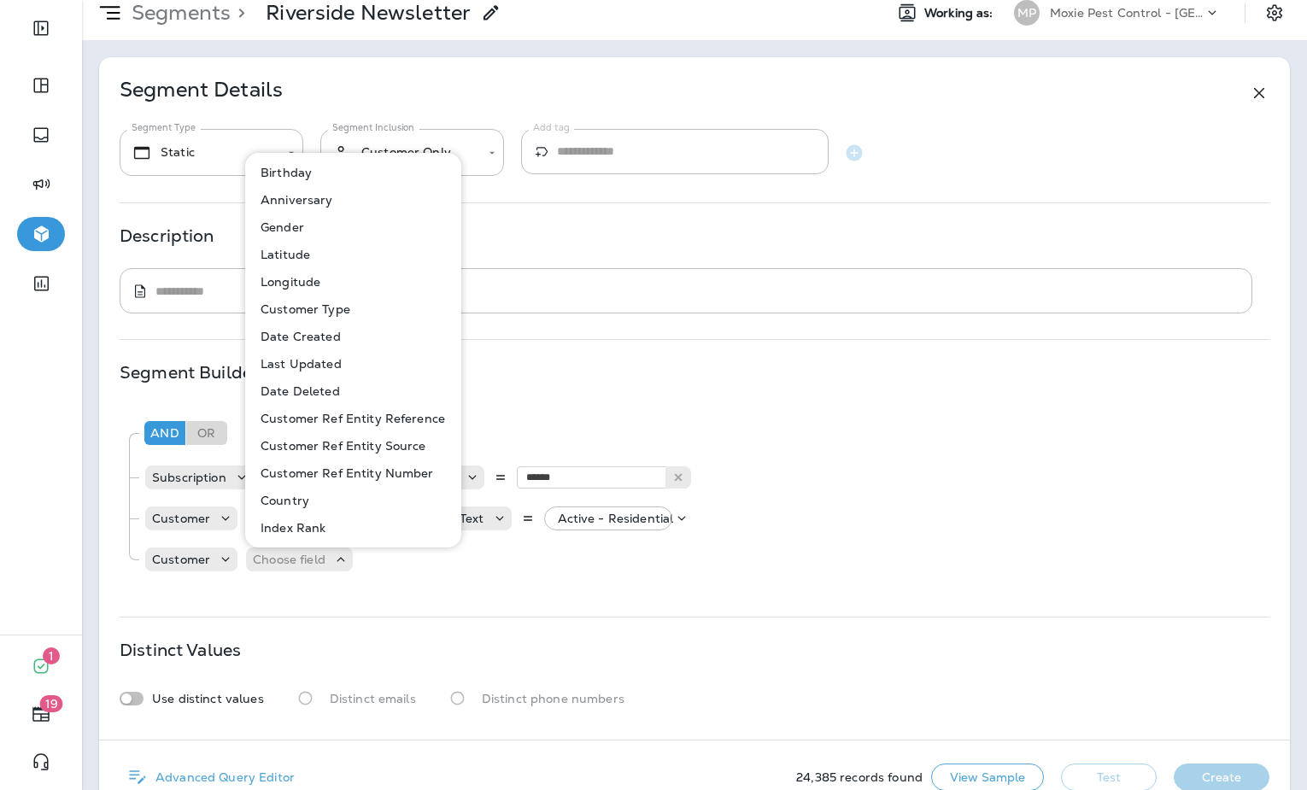
click at [361, 478] on p "Customer Ref Entity Number" at bounding box center [344, 473] width 180 height 14
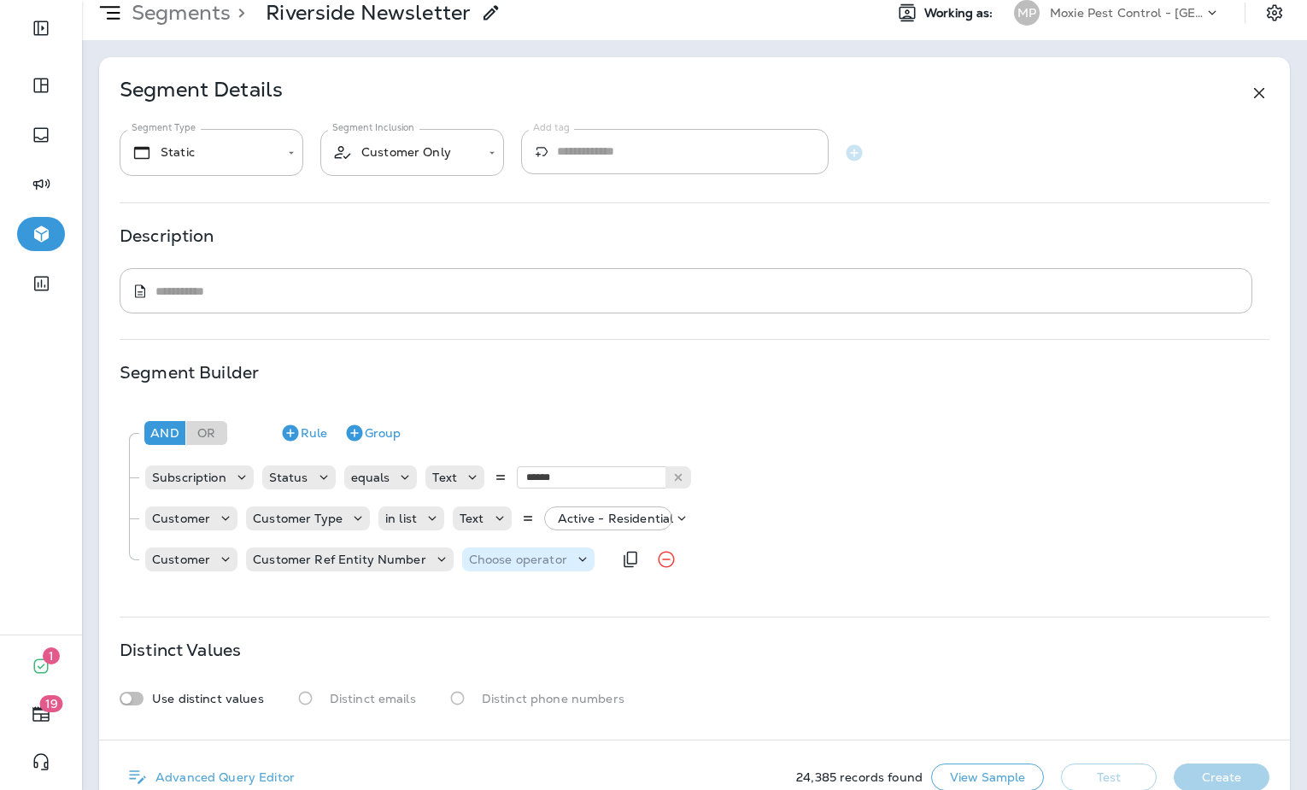
click at [489, 560] on p "Choose operator" at bounding box center [518, 560] width 98 height 14
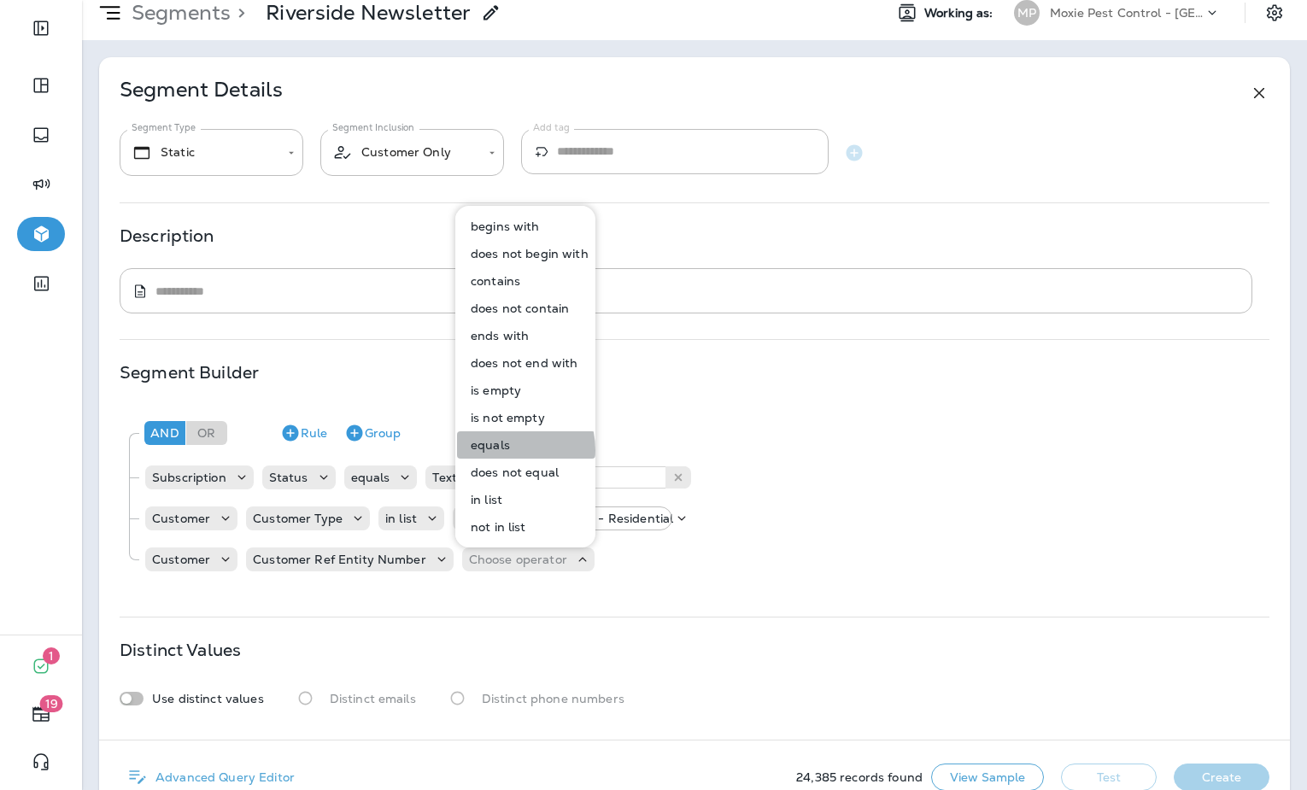
click at [498, 450] on p "equals" at bounding box center [487, 445] width 46 height 14
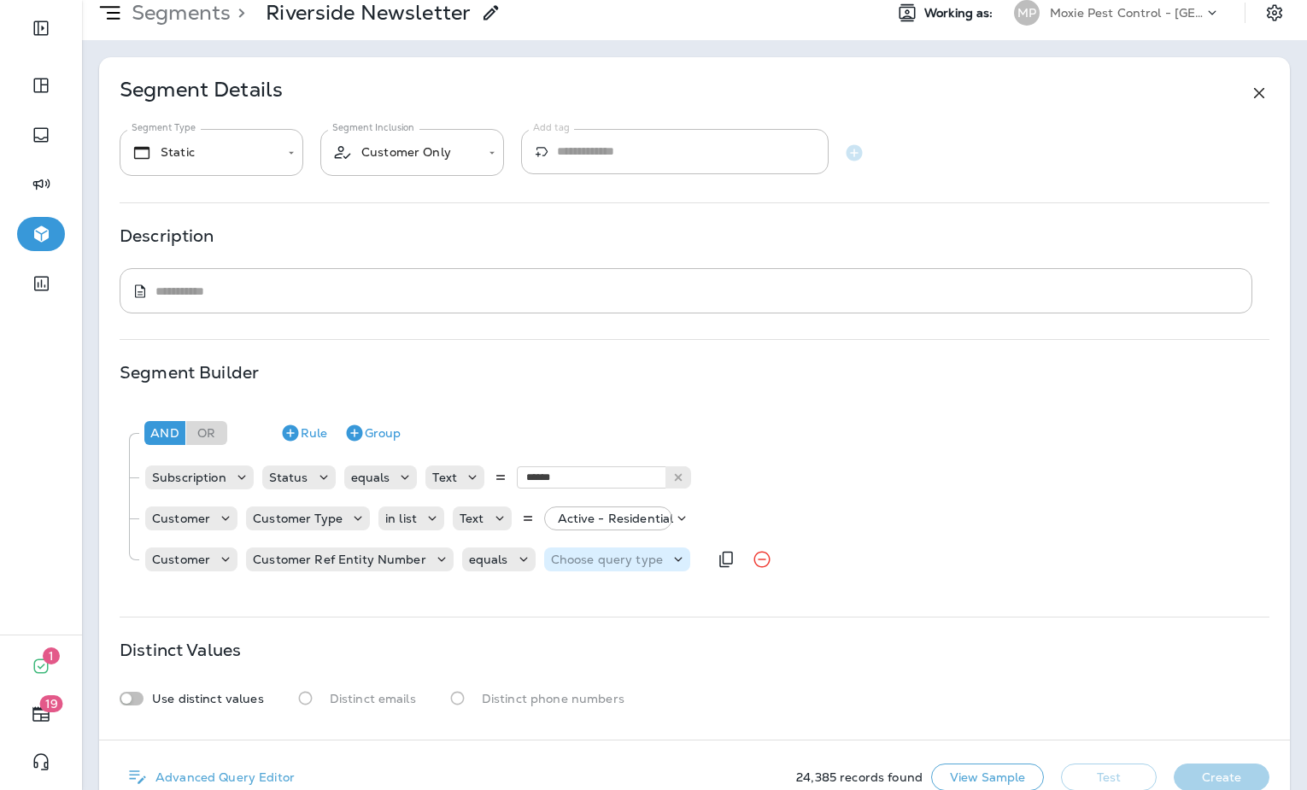
click at [613, 563] on p "Choose query type" at bounding box center [607, 560] width 112 height 14
click at [604, 591] on button "Text" at bounding box center [587, 602] width 98 height 27
click at [672, 562] on input "text" at bounding box center [720, 559] width 171 height 22
click at [693, 585] on div "And Or Rule Group Subscription Status equals Text ****** Active Customer Custom…" at bounding box center [695, 498] width 1150 height 186
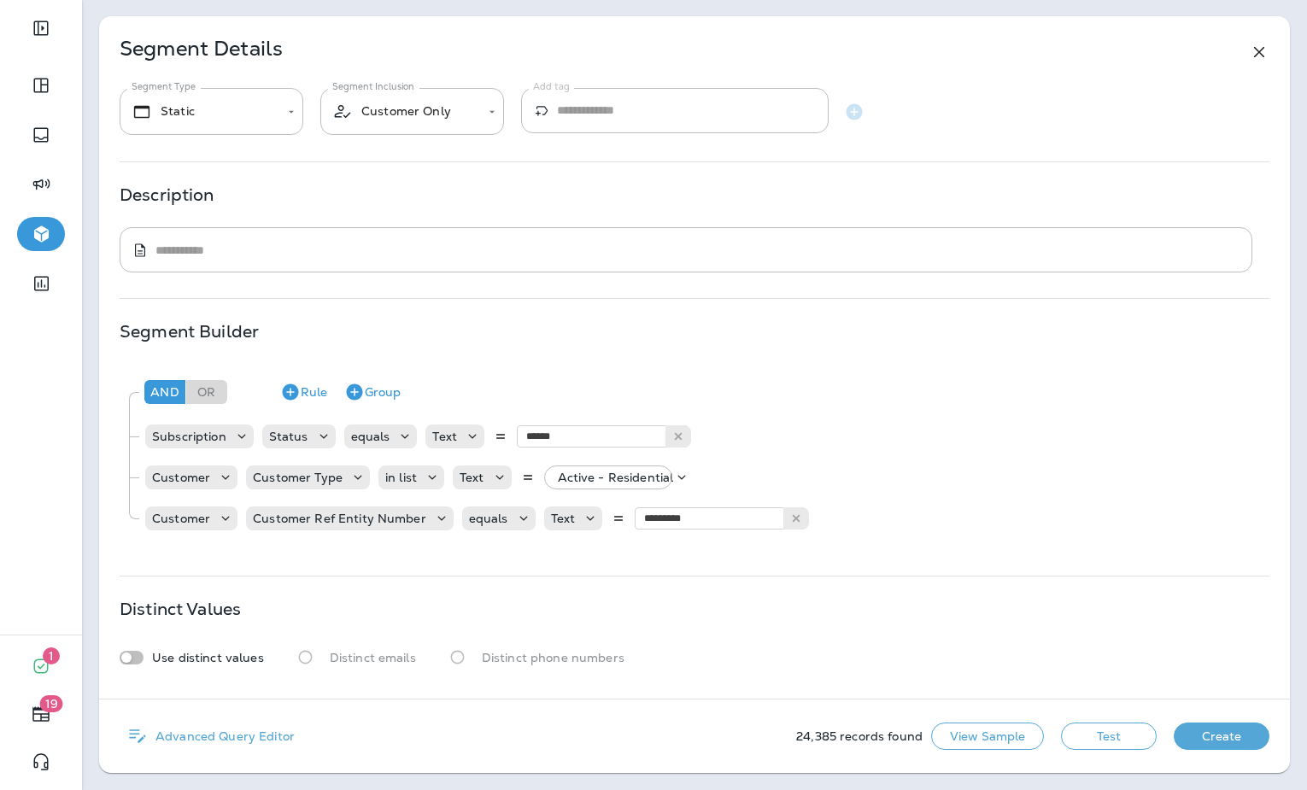
click at [1105, 730] on button "Test" at bounding box center [1109, 736] width 96 height 27
click at [1107, 738] on button "Test" at bounding box center [1109, 736] width 96 height 27
click at [660, 517] on input "*********" at bounding box center [720, 518] width 171 height 22
click at [671, 518] on input "*********" at bounding box center [720, 518] width 171 height 22
drag, startPoint x: 671, startPoint y: 518, endPoint x: 634, endPoint y: 519, distance: 36.7
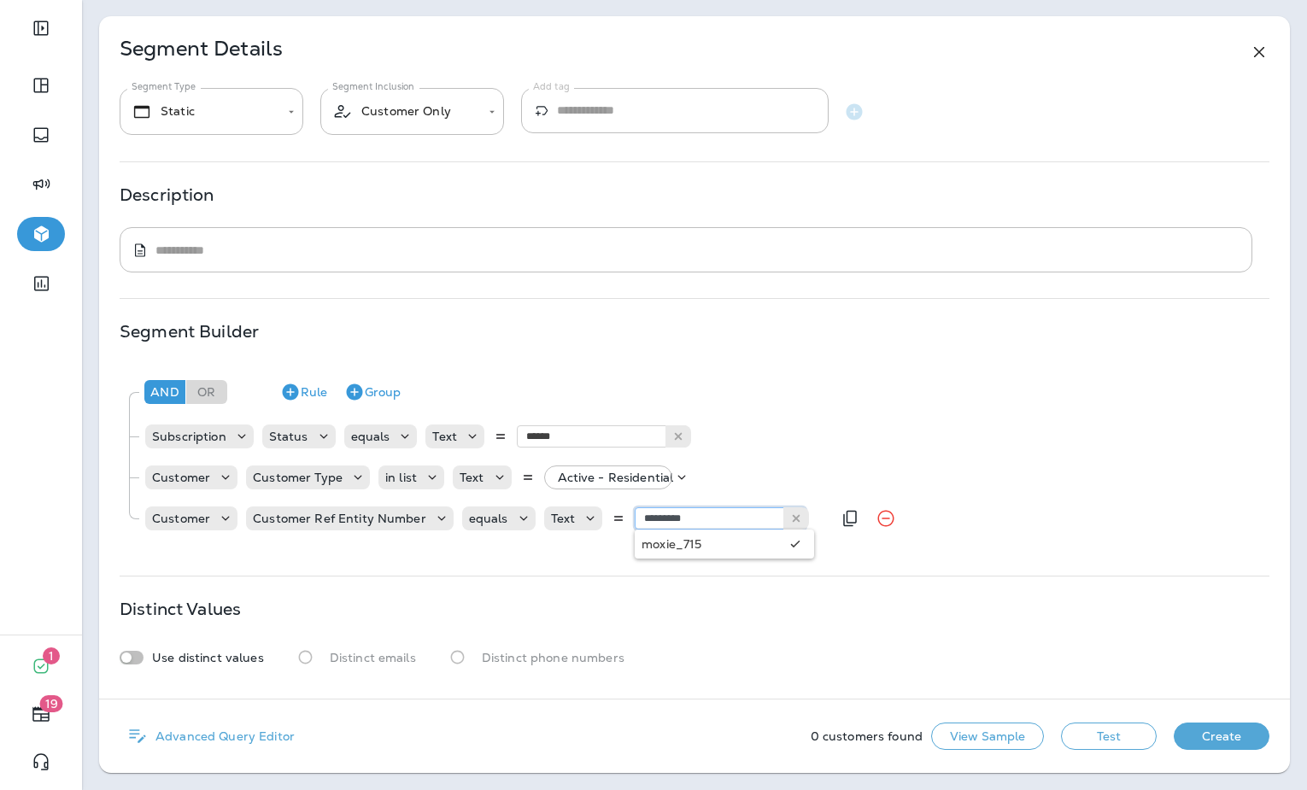
click at [635, 519] on input "*********" at bounding box center [720, 518] width 171 height 22
click at [666, 517] on input "*********" at bounding box center [720, 518] width 171 height 22
type input "***"
click at [703, 554] on div "**********" at bounding box center [694, 357] width 1191 height 683
click at [1095, 738] on button "Test" at bounding box center [1109, 736] width 96 height 27
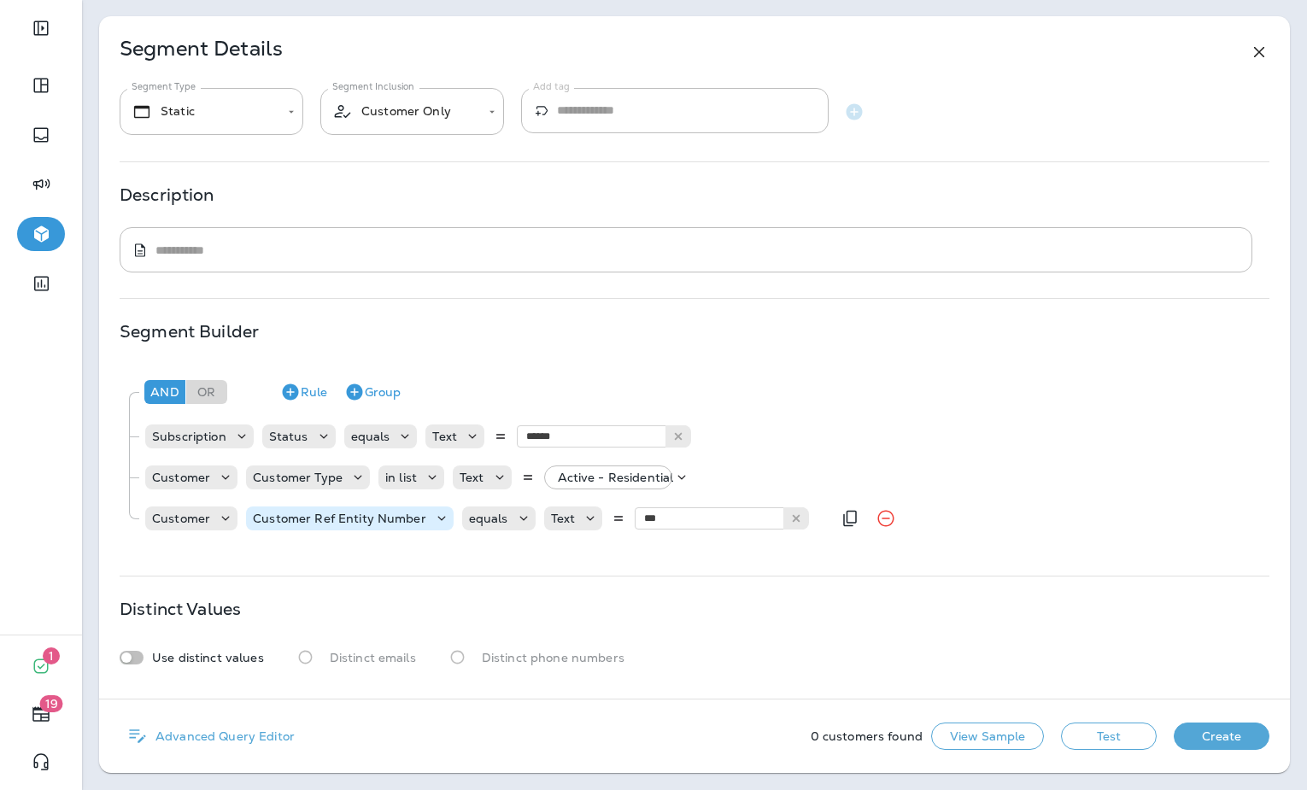
click at [408, 525] on p "Customer Ref Entity Number" at bounding box center [339, 519] width 173 height 14
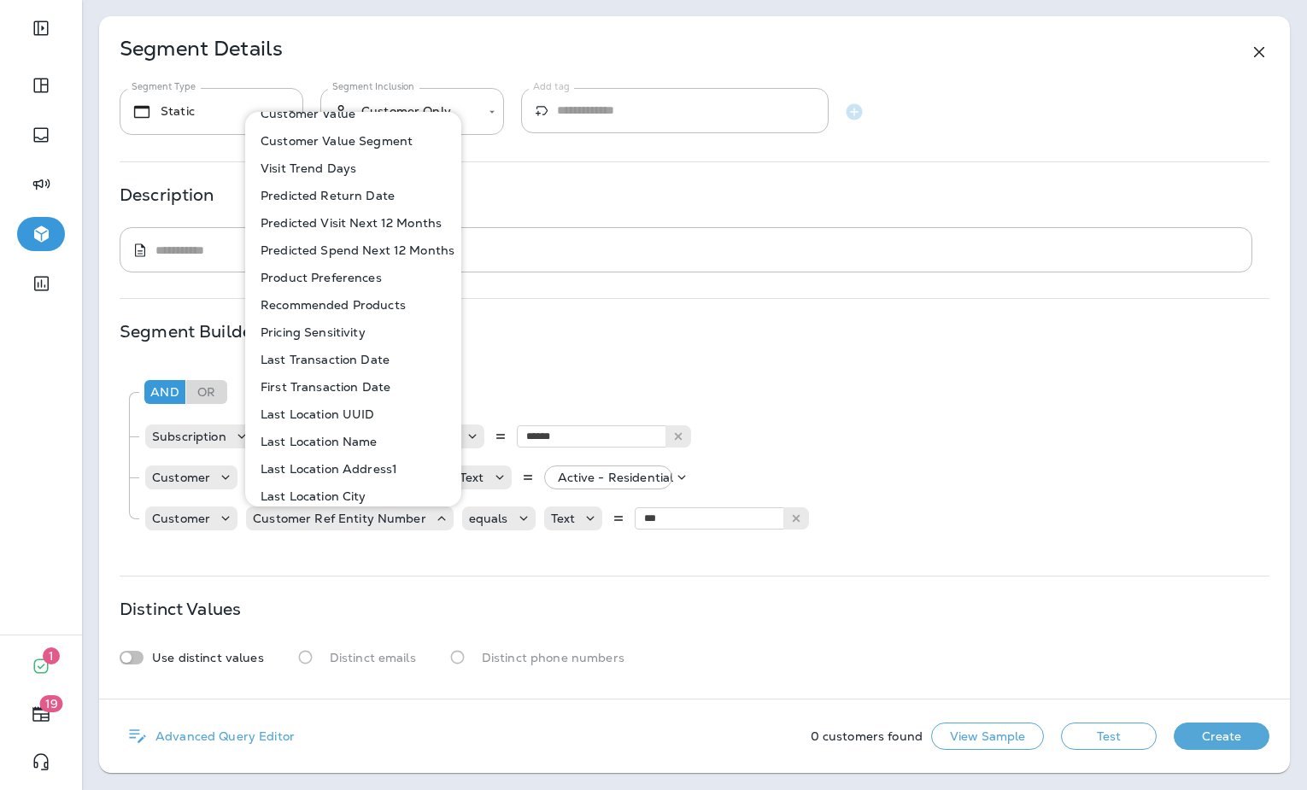
scroll to position [761, 0]
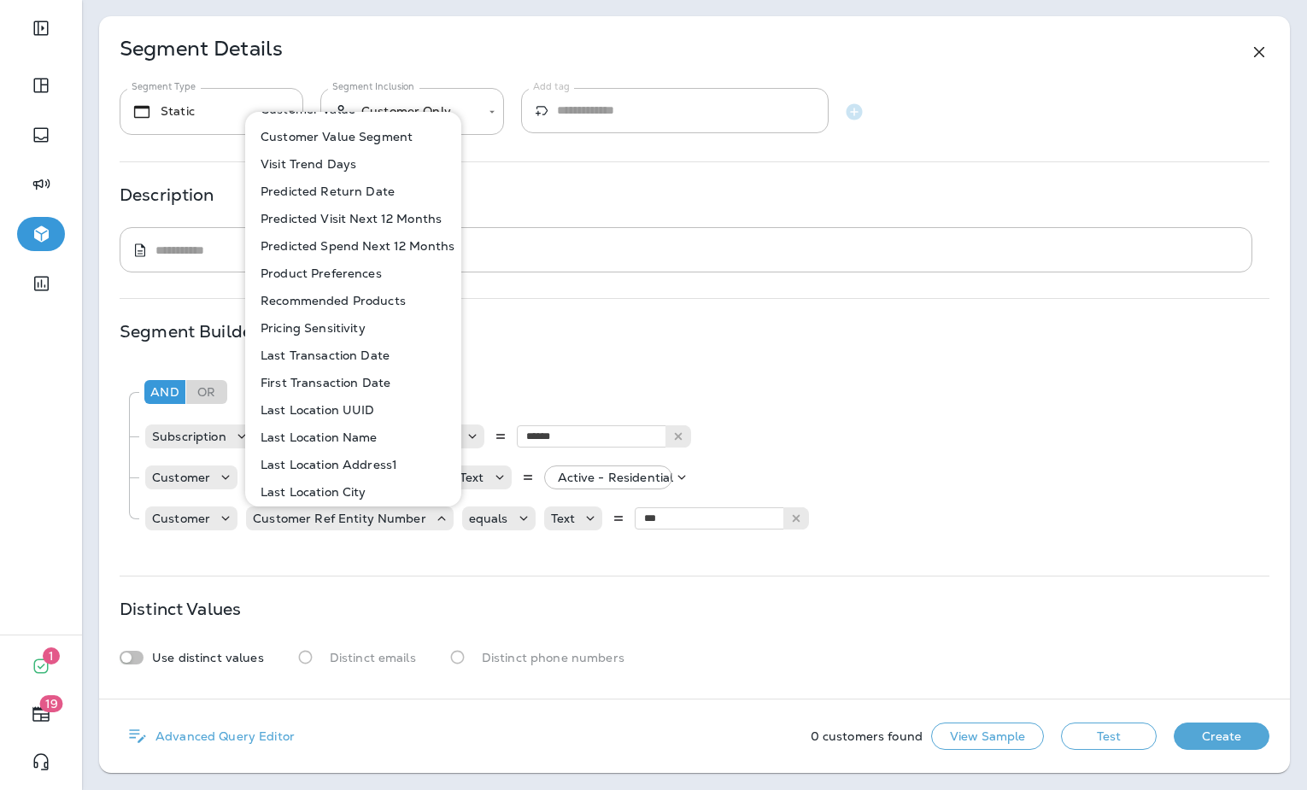
click at [364, 410] on p "Last Location UUID" at bounding box center [314, 410] width 121 height 14
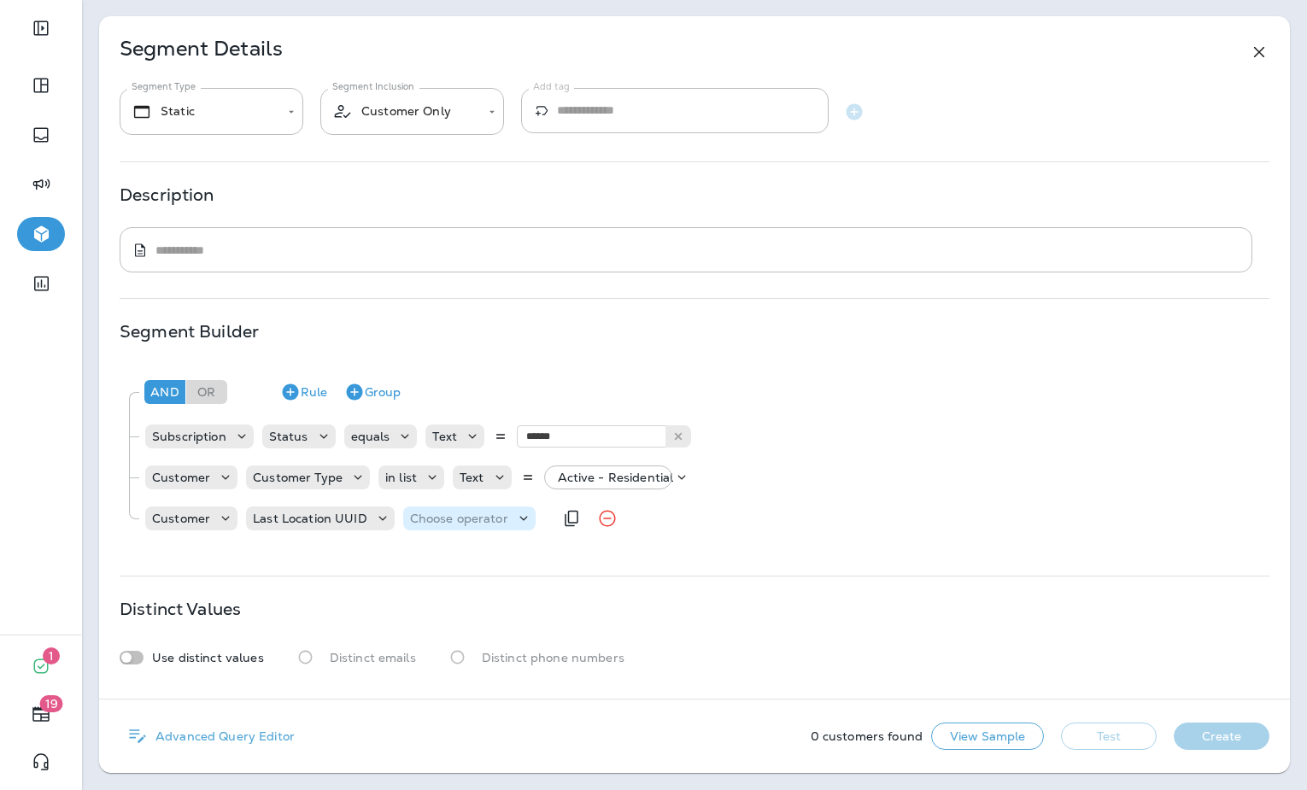
click at [487, 520] on p "Choose operator" at bounding box center [459, 519] width 98 height 14
click at [463, 555] on button "equals" at bounding box center [456, 561] width 108 height 27
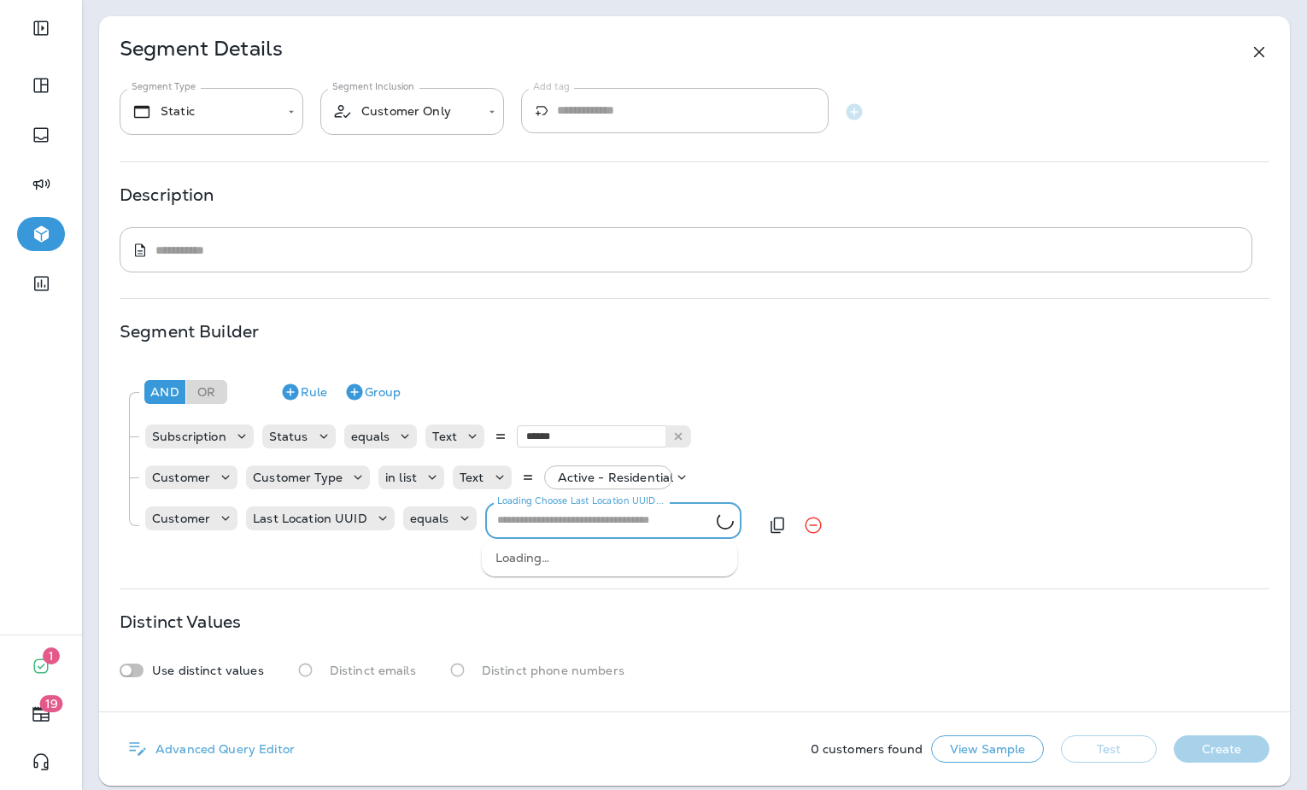
click at [563, 520] on input "Loading Choose Last Location UUID..." at bounding box center [603, 520] width 226 height 26
click at [334, 520] on p "Last Location UUID" at bounding box center [310, 519] width 114 height 14
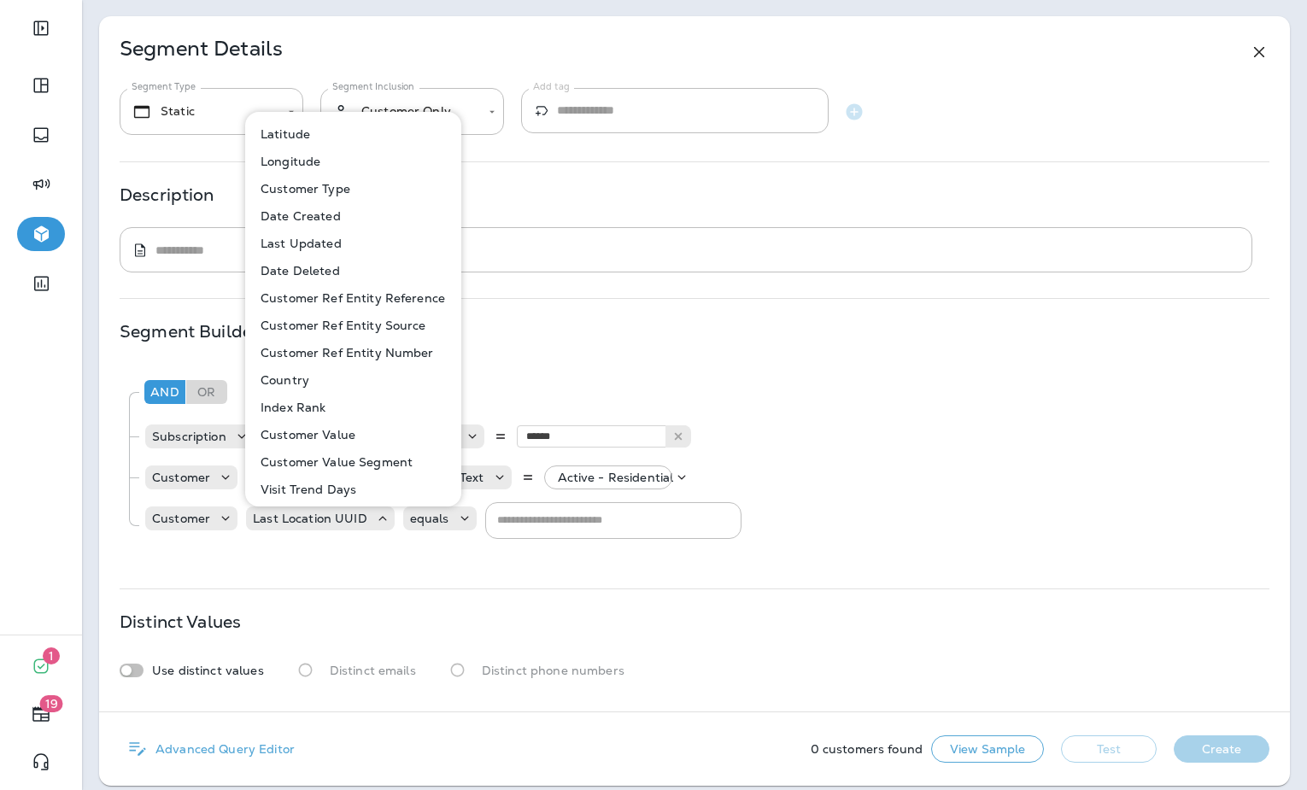
scroll to position [752, 0]
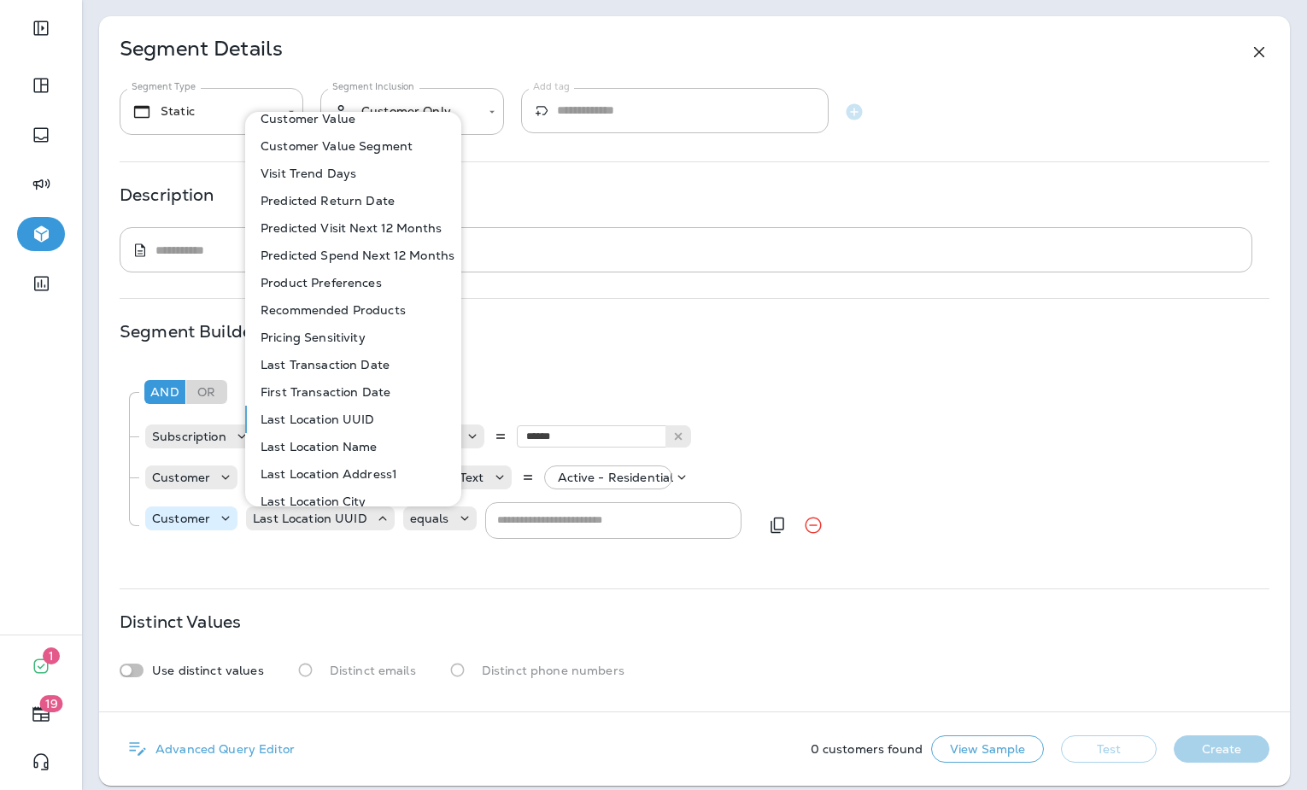
click at [205, 518] on p "Customer" at bounding box center [181, 519] width 58 height 14
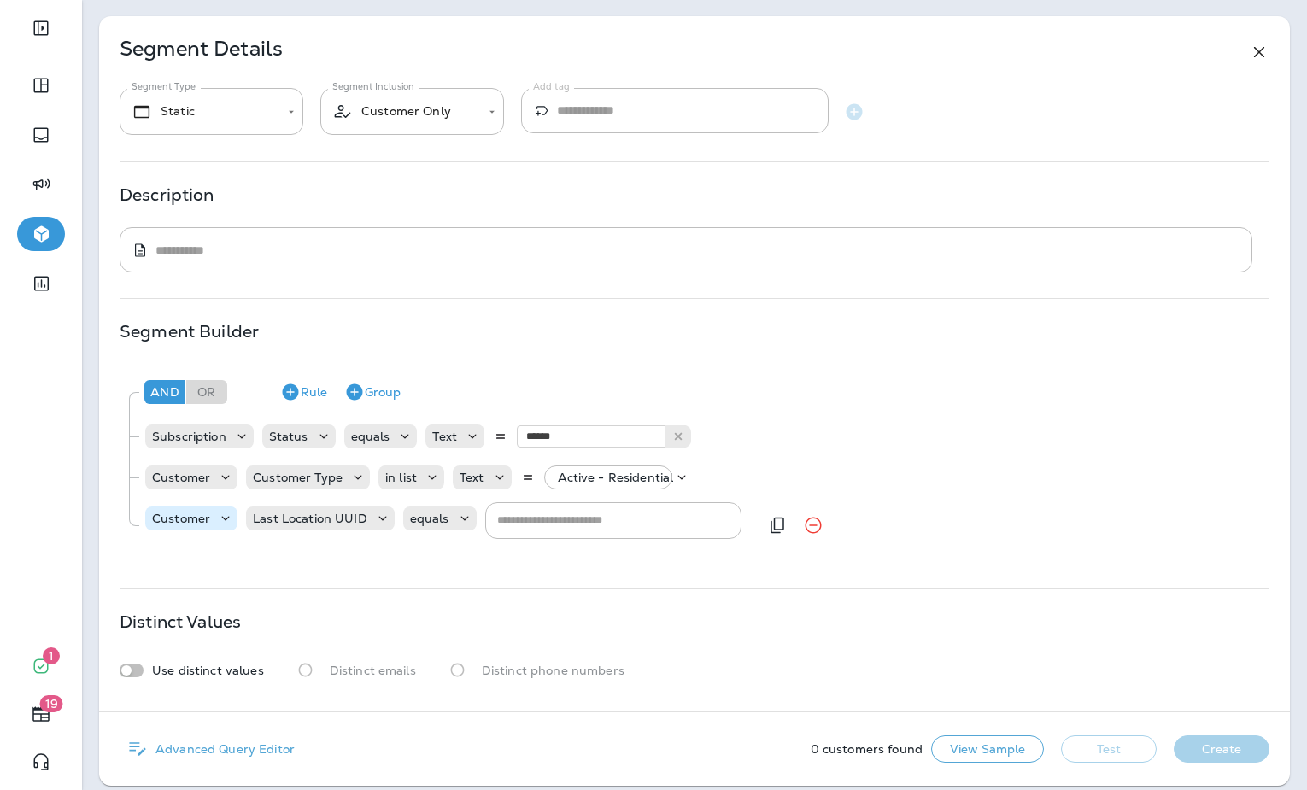
click at [205, 518] on p "Customer" at bounding box center [181, 519] width 58 height 14
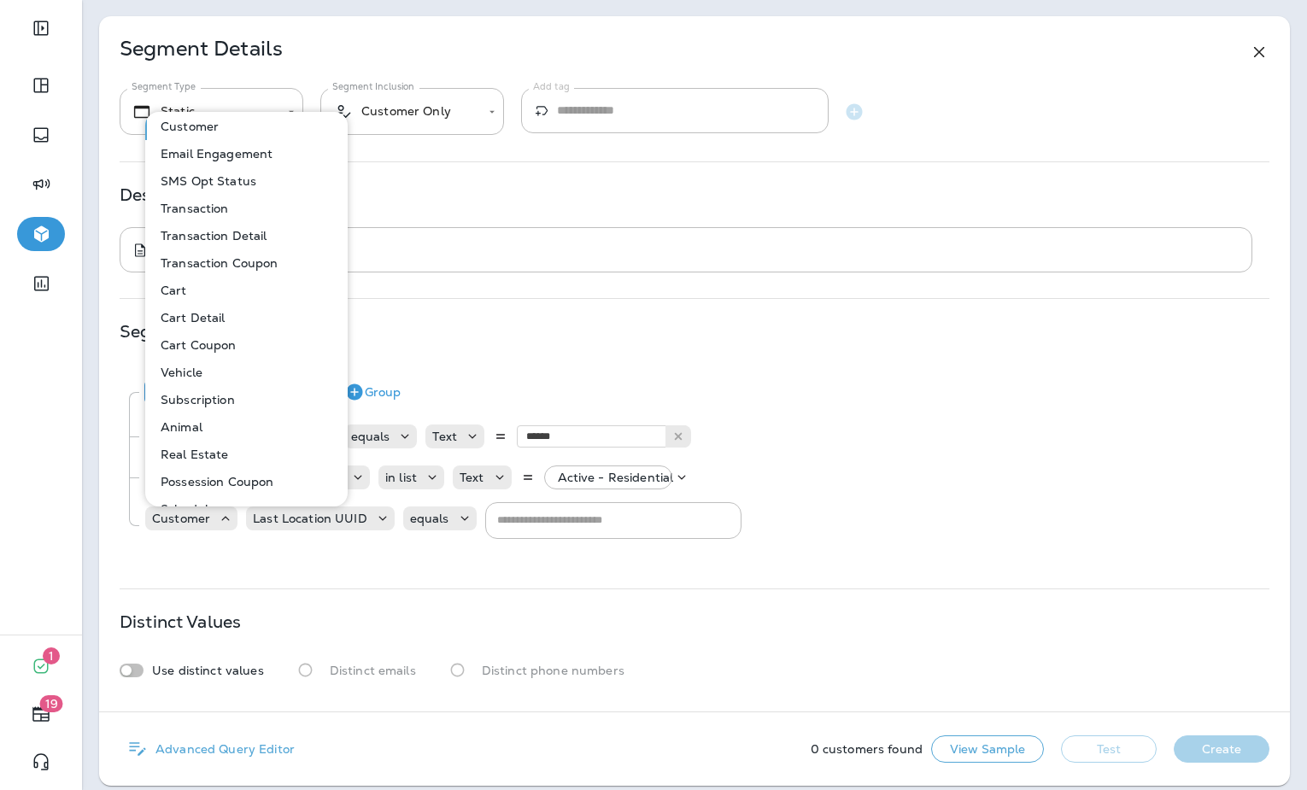
scroll to position [0, 0]
click at [361, 519] on p "Last Location UUID" at bounding box center [310, 519] width 114 height 14
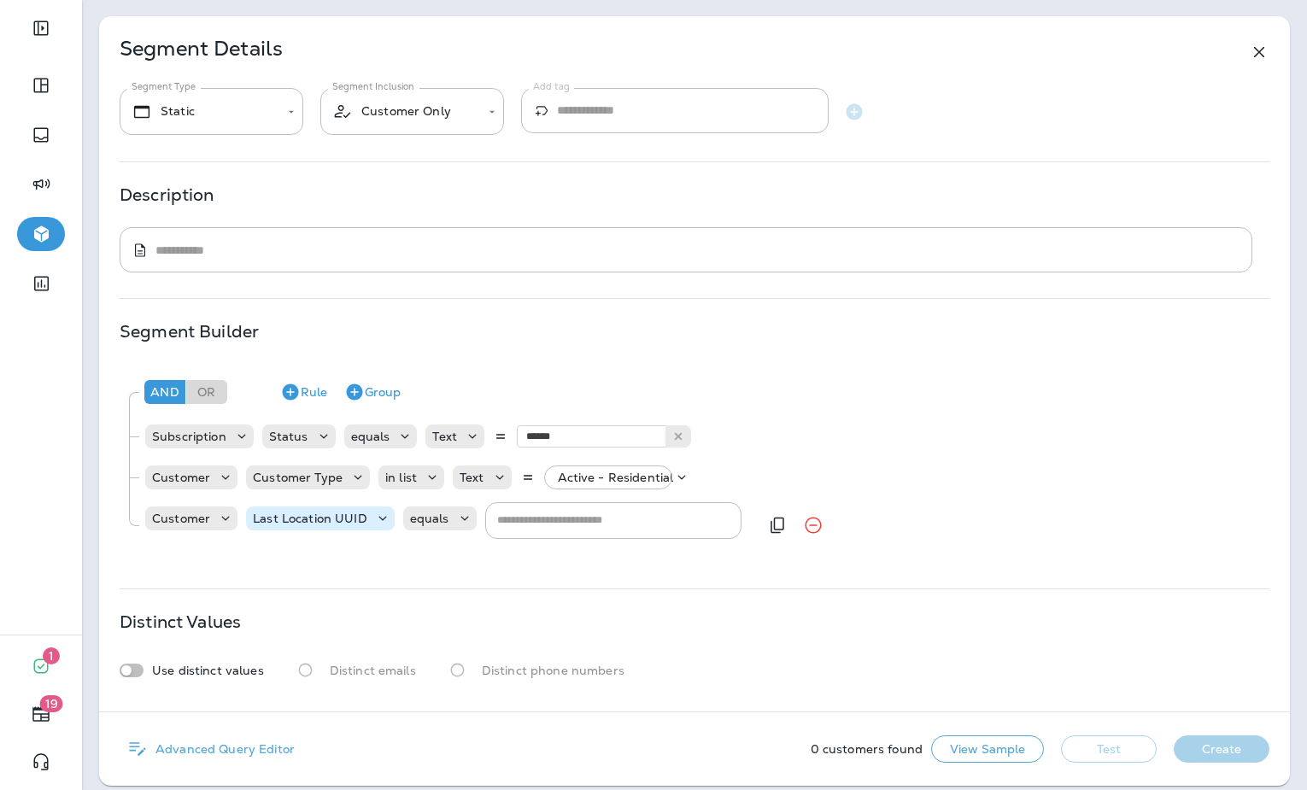
click at [362, 519] on p "Last Location UUID" at bounding box center [310, 519] width 114 height 14
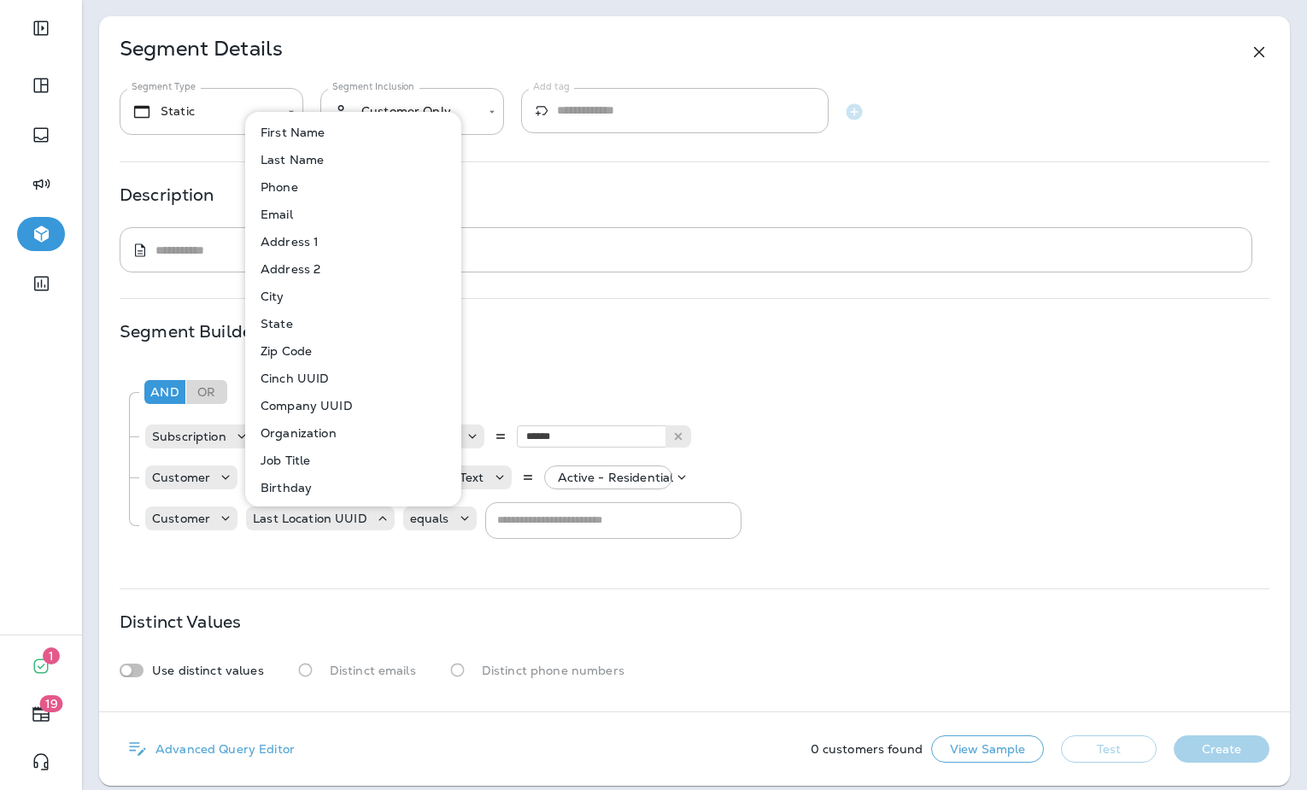
click at [388, 406] on button "Company UUID" at bounding box center [354, 405] width 214 height 27
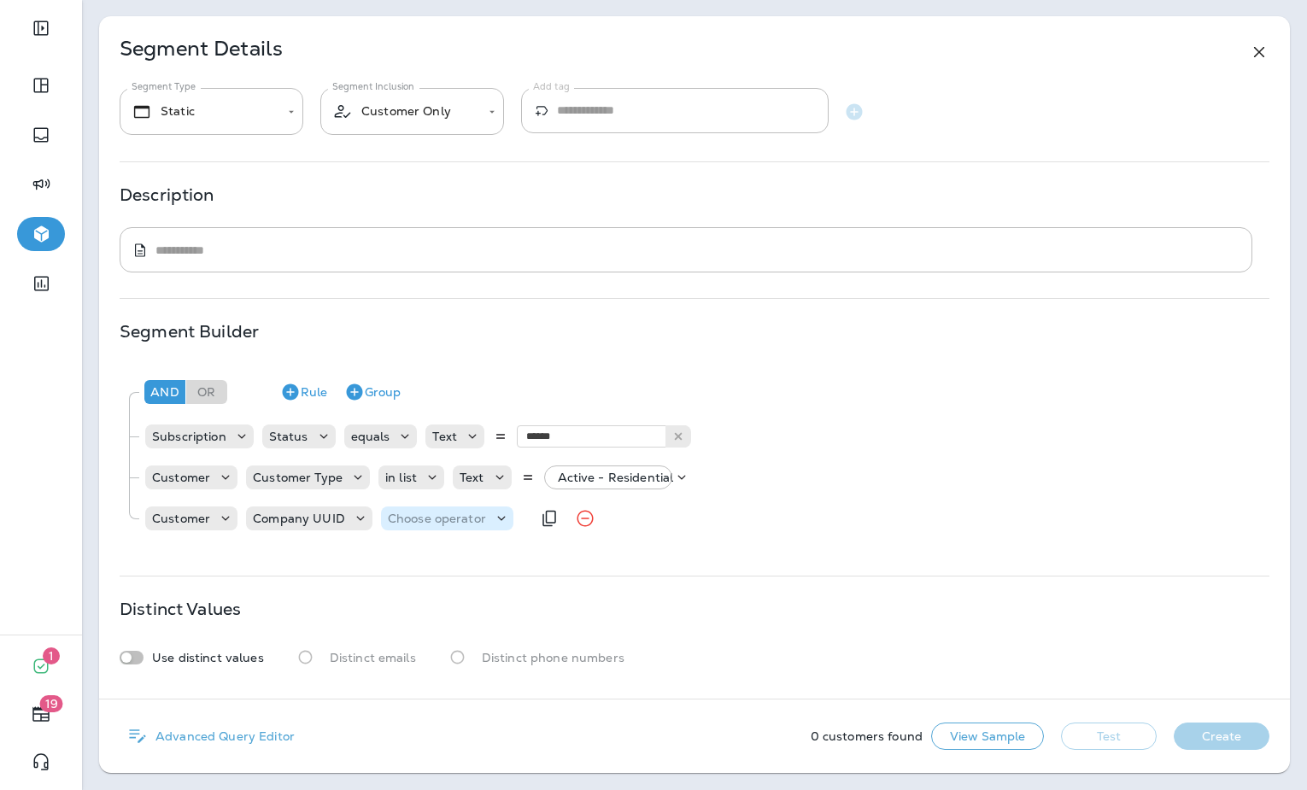
click at [468, 516] on p "Choose operator" at bounding box center [437, 519] width 98 height 14
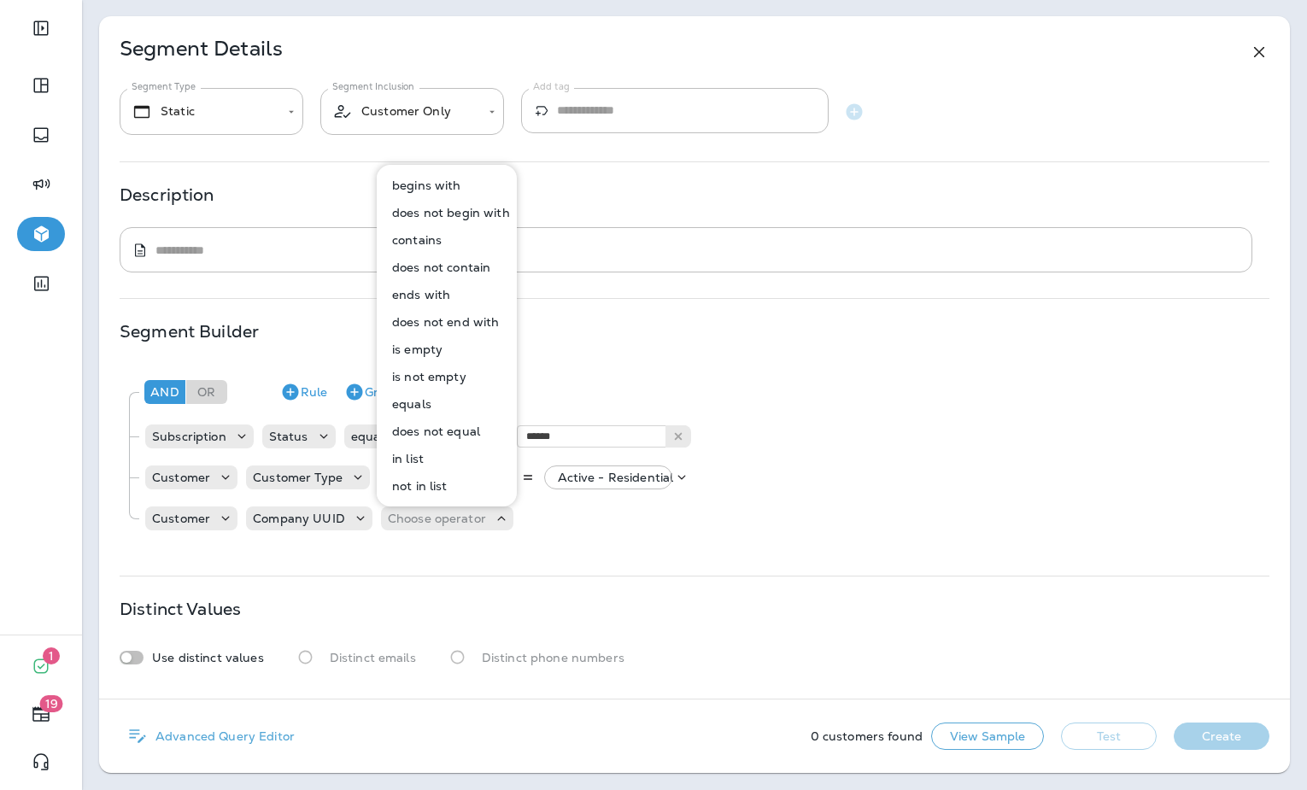
click at [434, 402] on button "equals" at bounding box center [447, 403] width 138 height 27
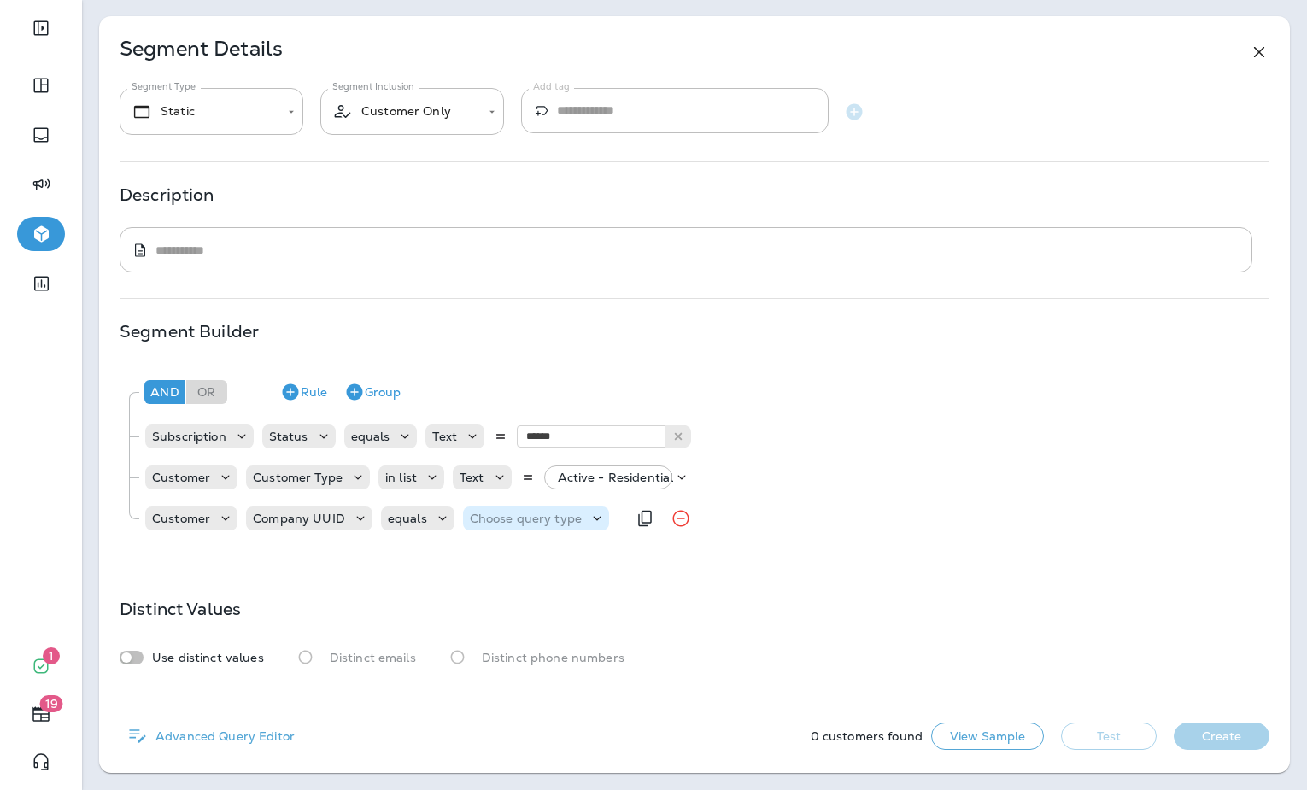
click at [536, 510] on div "Choose query type" at bounding box center [536, 518] width 146 height 17
drag, startPoint x: 525, startPoint y: 564, endPoint x: 542, endPoint y: 554, distance: 19.2
click at [525, 564] on button "Text" at bounding box center [509, 561] width 98 height 27
click at [625, 528] on input "text" at bounding box center [639, 518] width 171 height 22
click at [659, 543] on div "And Or Rule Group Subscription Status equals Text ****** Active Customer Custom…" at bounding box center [695, 457] width 1150 height 186
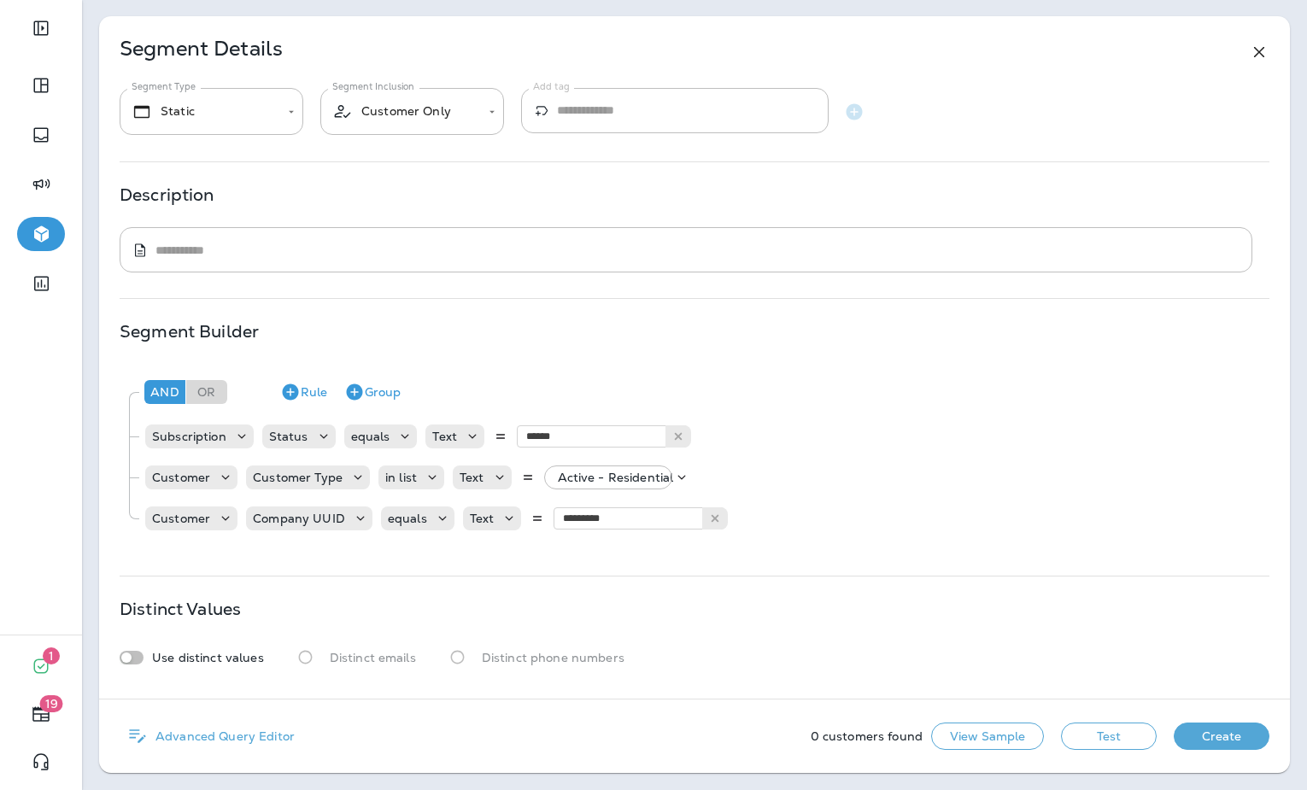
click at [1100, 737] on button "Test" at bounding box center [1109, 736] width 96 height 27
drag, startPoint x: 593, startPoint y: 519, endPoint x: 569, endPoint y: 518, distance: 24.0
click at [569, 518] on input "*********" at bounding box center [639, 518] width 171 height 22
click at [592, 519] on input "*********" at bounding box center [639, 518] width 171 height 22
type input "***"
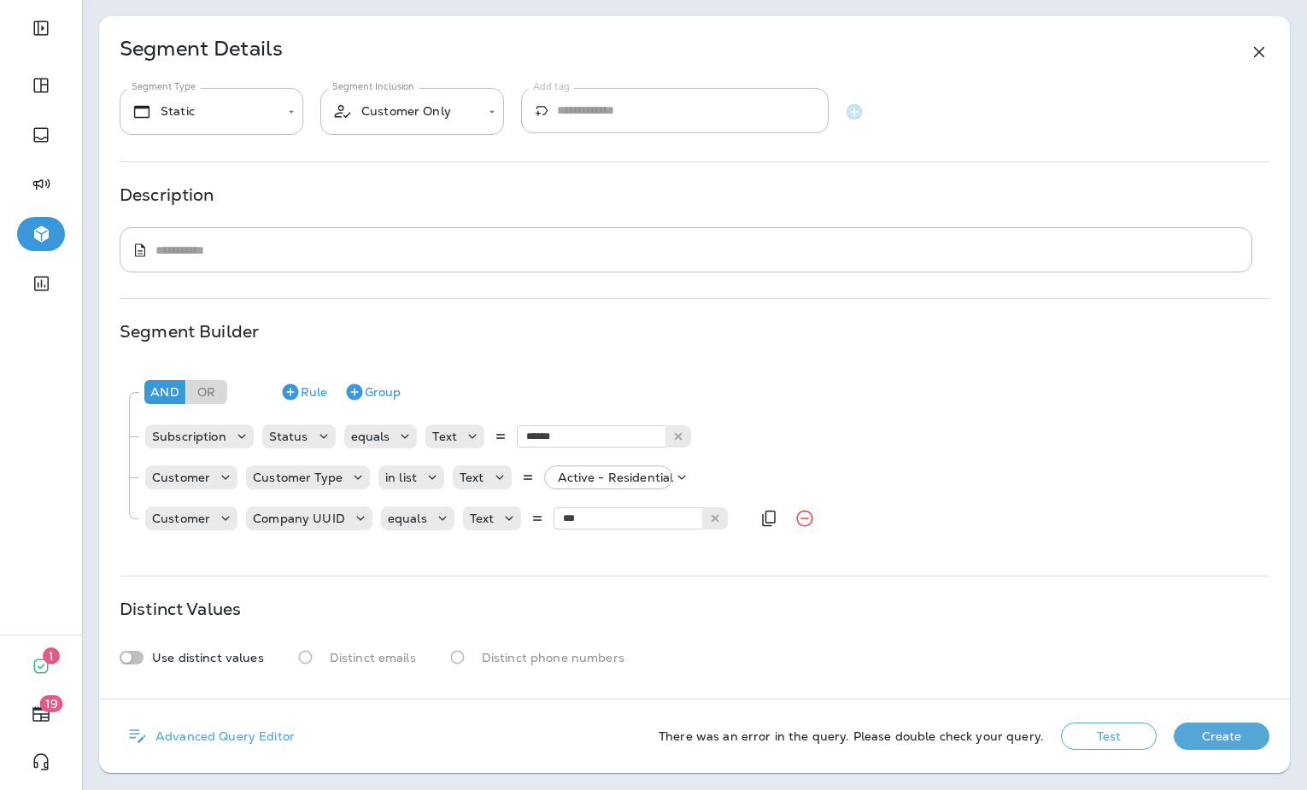
click at [565, 542] on div "And Or Rule Group Subscription Status equals Text ****** Active Customer Custom…" at bounding box center [695, 457] width 1150 height 186
click at [1112, 736] on button "Test" at bounding box center [1109, 736] width 96 height 27
click at [337, 526] on div "Company UUID" at bounding box center [309, 518] width 126 height 17
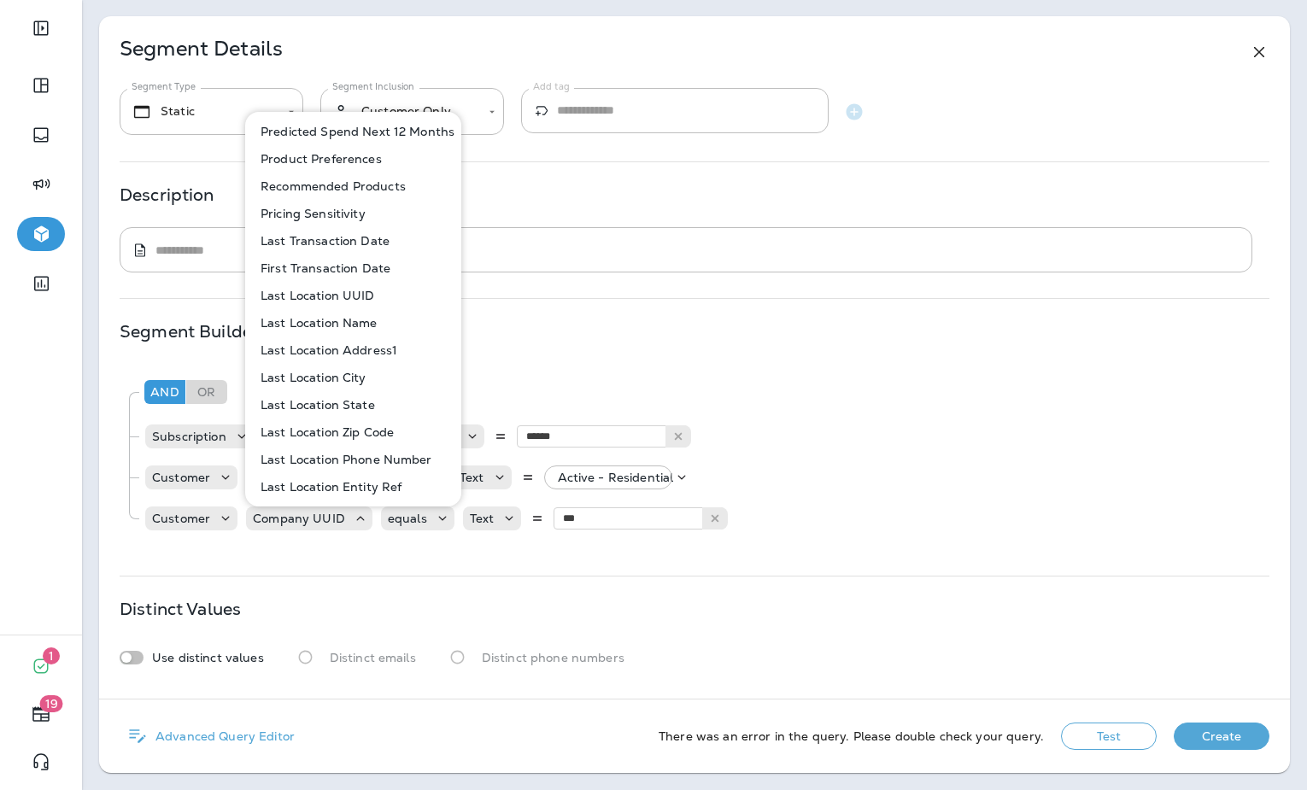
scroll to position [903, 0]
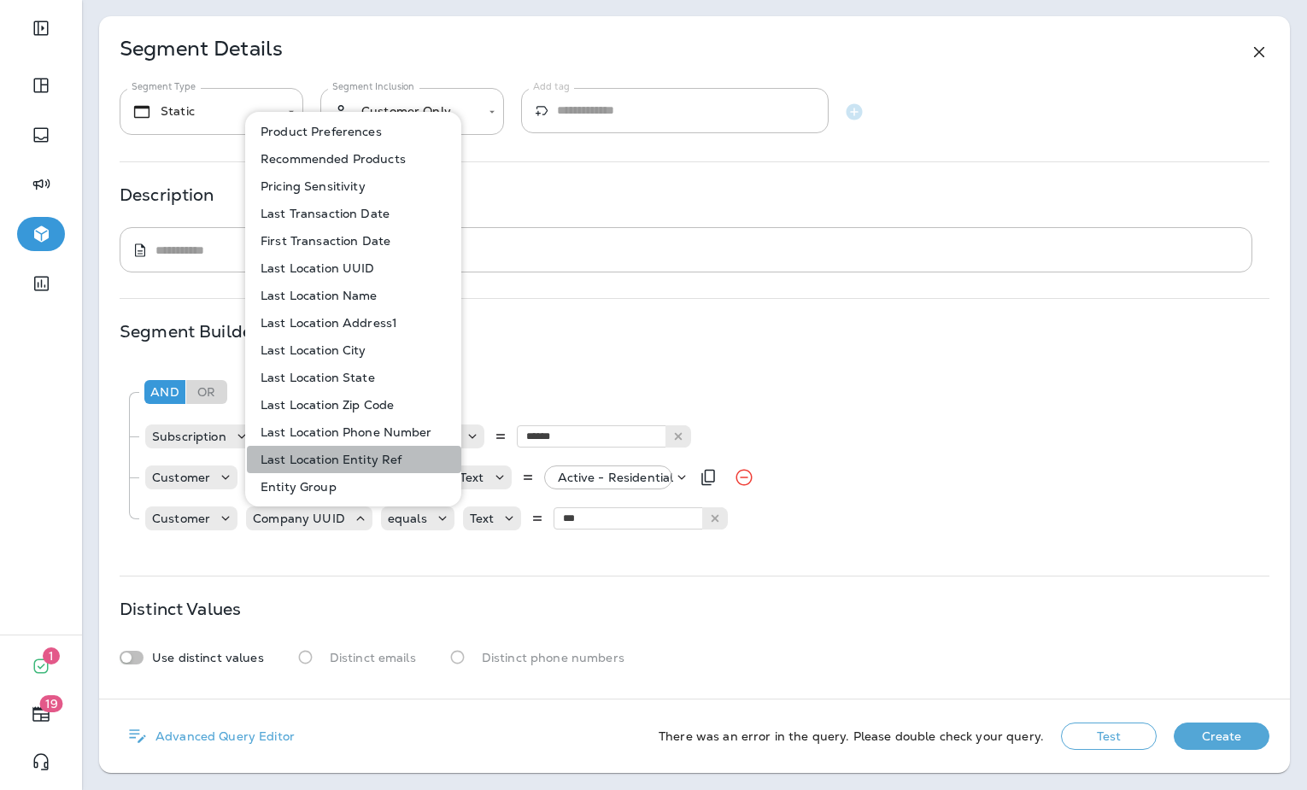
click at [366, 461] on p "Last Location Entity Ref" at bounding box center [328, 460] width 148 height 14
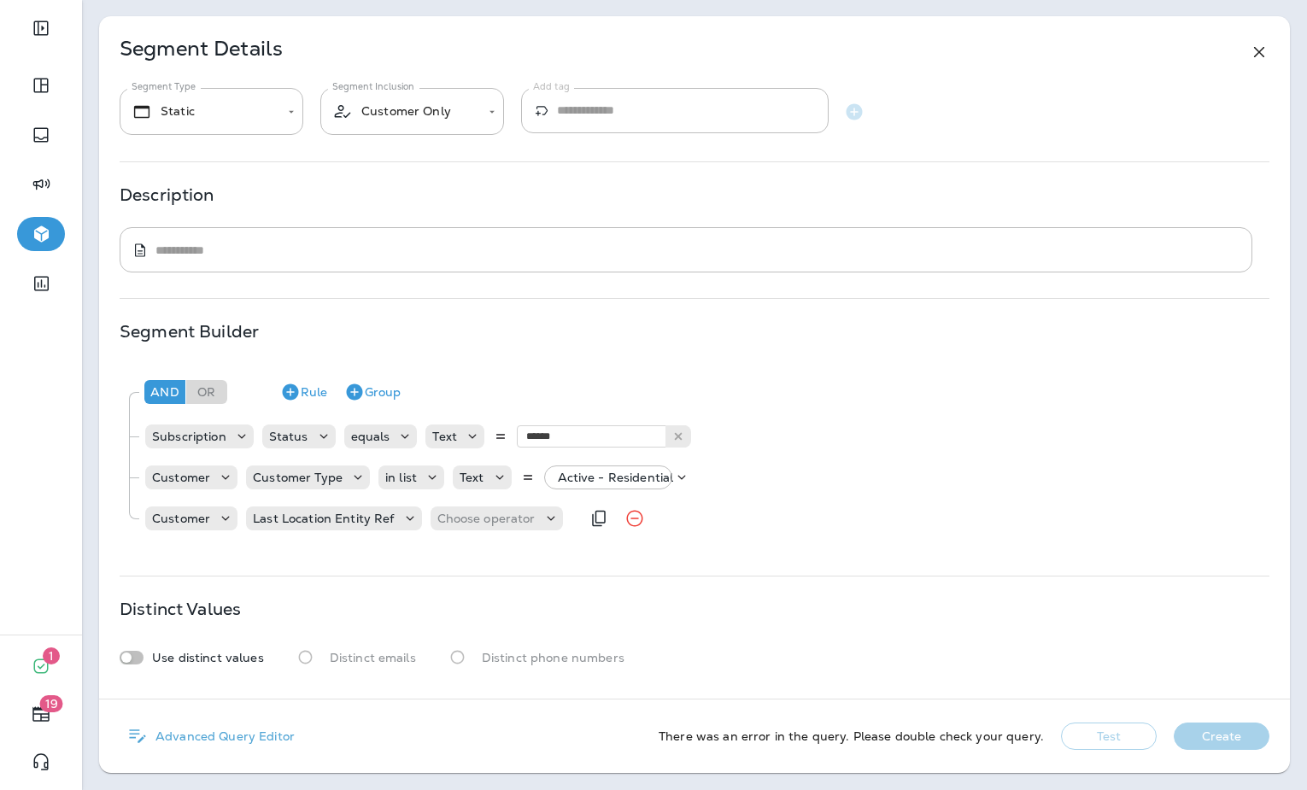
click at [475, 533] on div "Customer Last Location Entity Ref Choose operator" at bounding box center [362, 518] width 437 height 34
click at [476, 523] on p "Choose operator" at bounding box center [486, 519] width 98 height 14
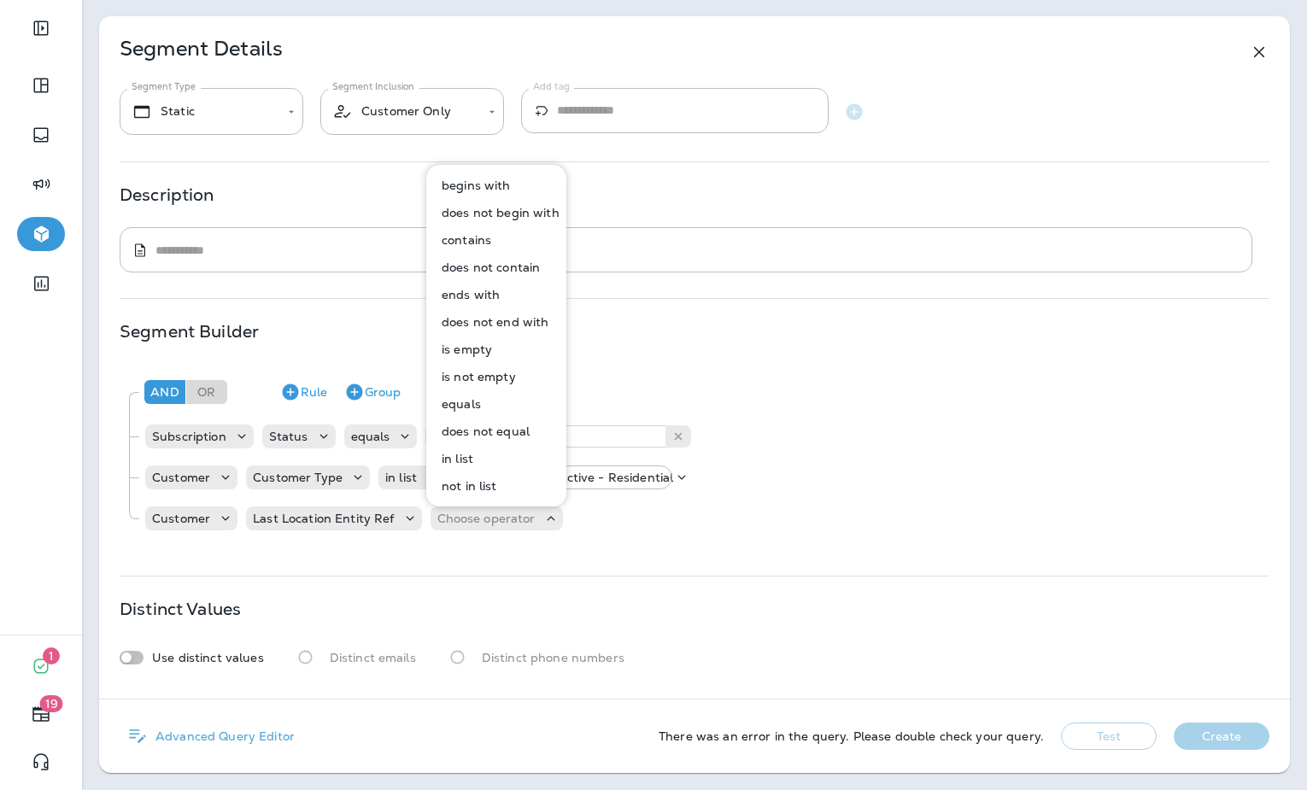
click at [460, 406] on p "equals" at bounding box center [458, 404] width 46 height 14
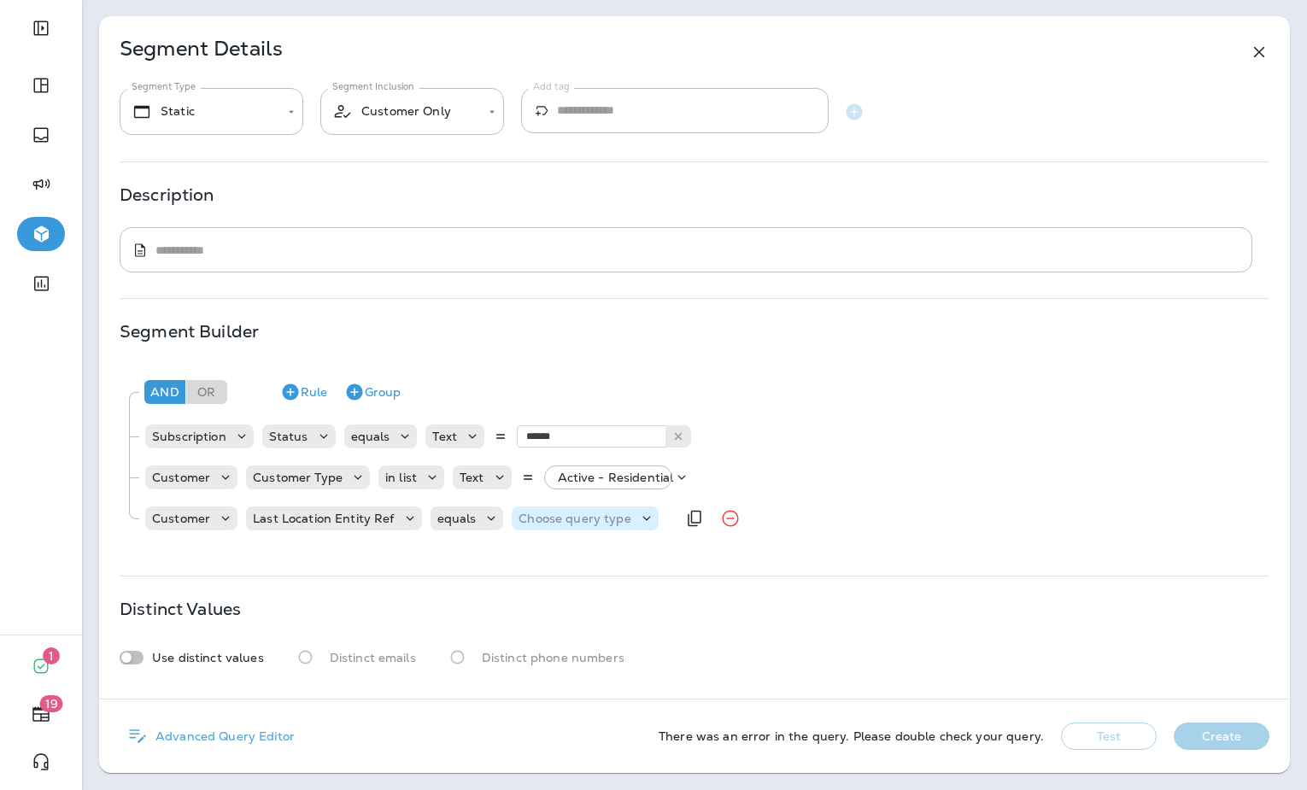
click at [554, 518] on p "Choose query type" at bounding box center [575, 519] width 112 height 14
click at [560, 561] on button "Text" at bounding box center [558, 561] width 98 height 27
click at [654, 524] on input "text" at bounding box center [688, 518] width 171 height 22
type input "*********"
click at [821, 577] on div "**********" at bounding box center [694, 357] width 1191 height 683
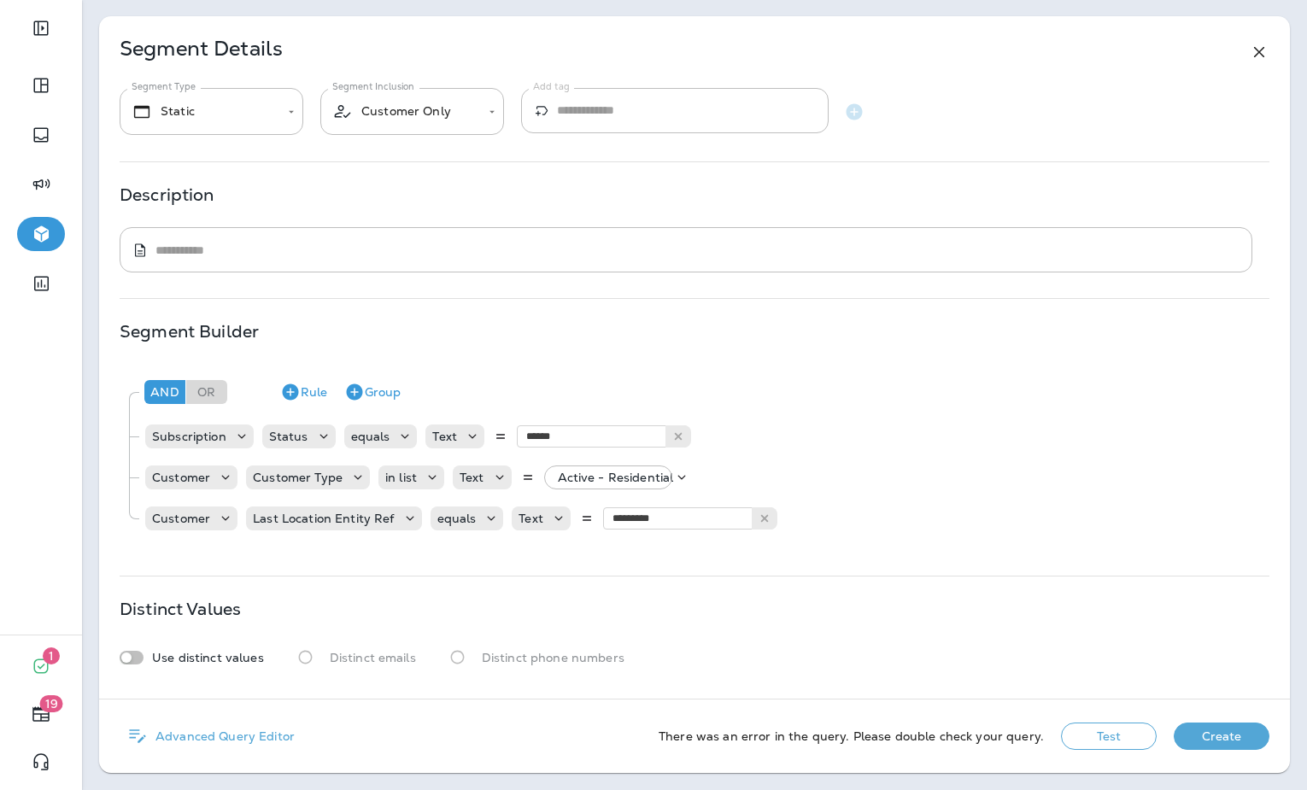
click at [1114, 736] on button "Test" at bounding box center [1109, 736] width 96 height 27
click at [984, 733] on button "Get Total" at bounding box center [987, 736] width 113 height 27
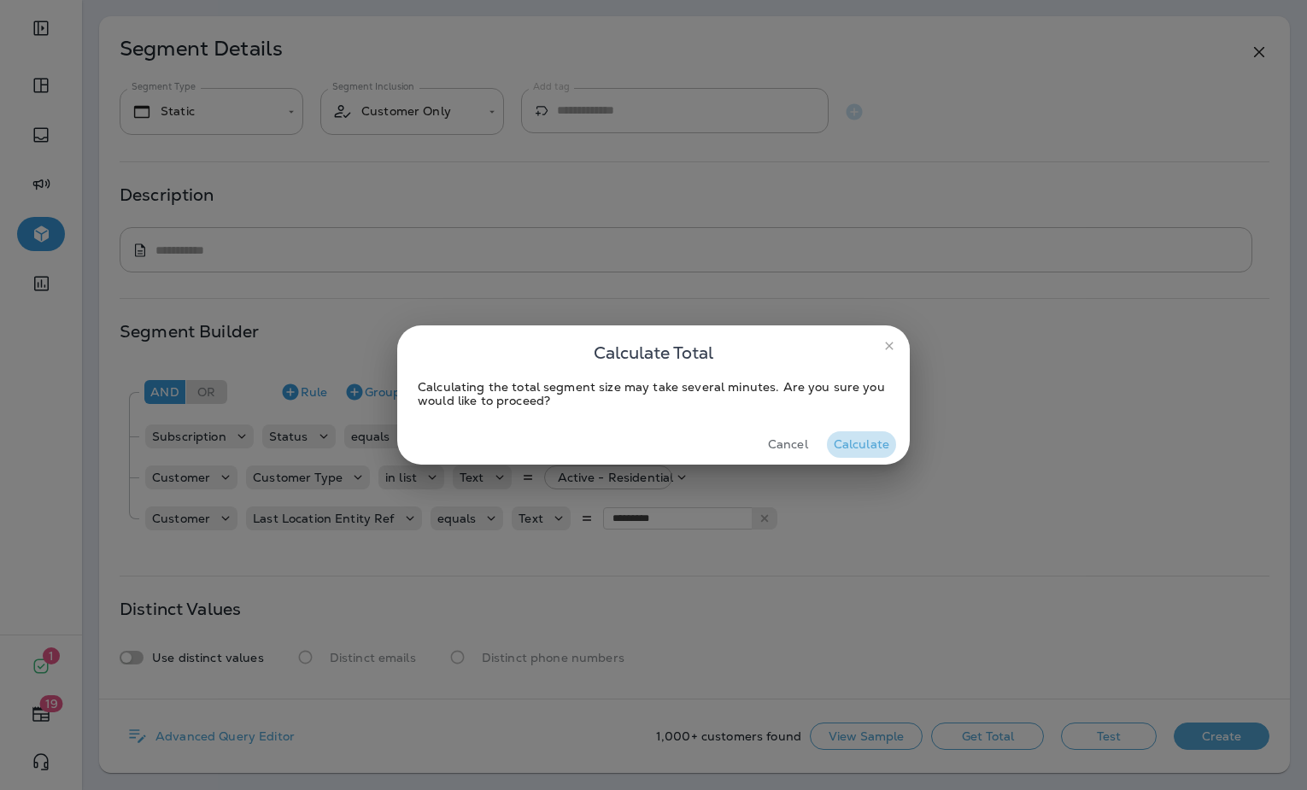
click at [865, 441] on button "Calculate" at bounding box center [861, 444] width 69 height 26
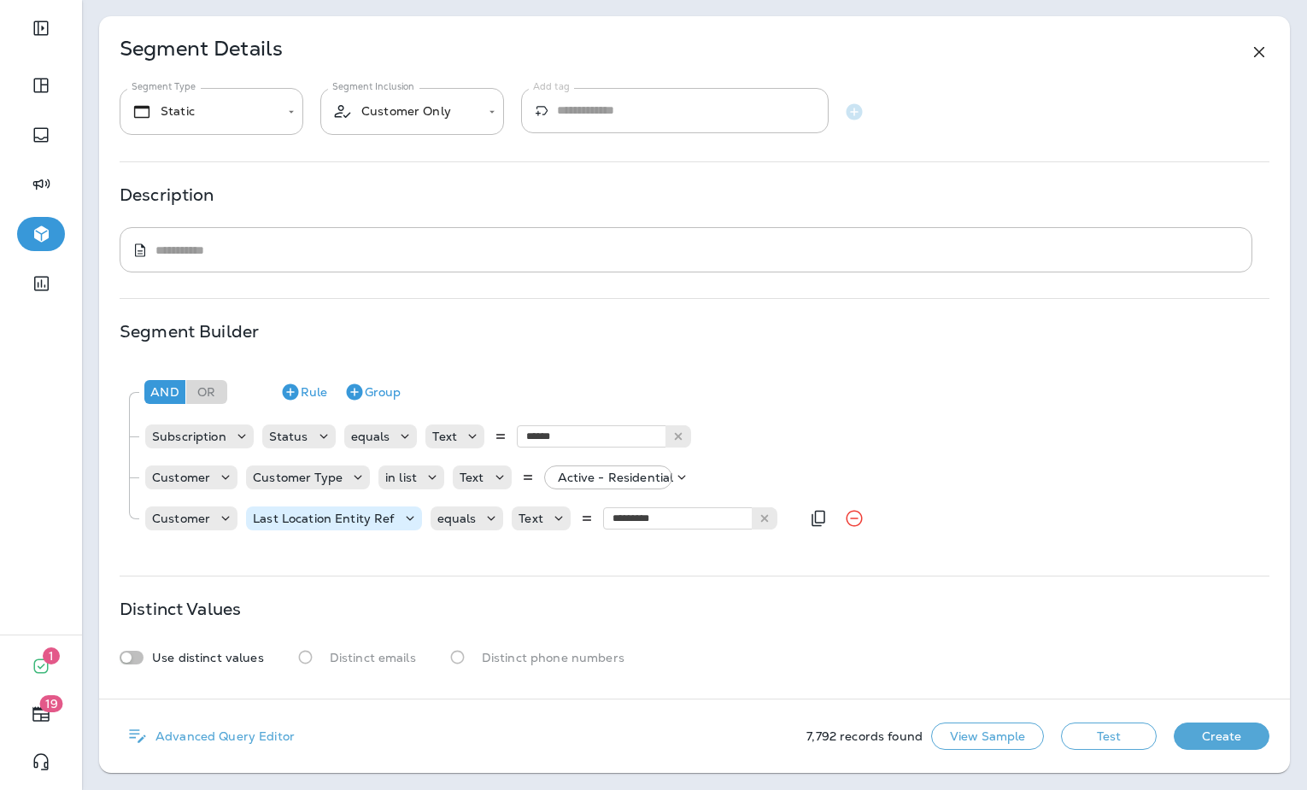
click at [390, 519] on div "Last Location Entity Ref" at bounding box center [323, 519] width 155 height 14
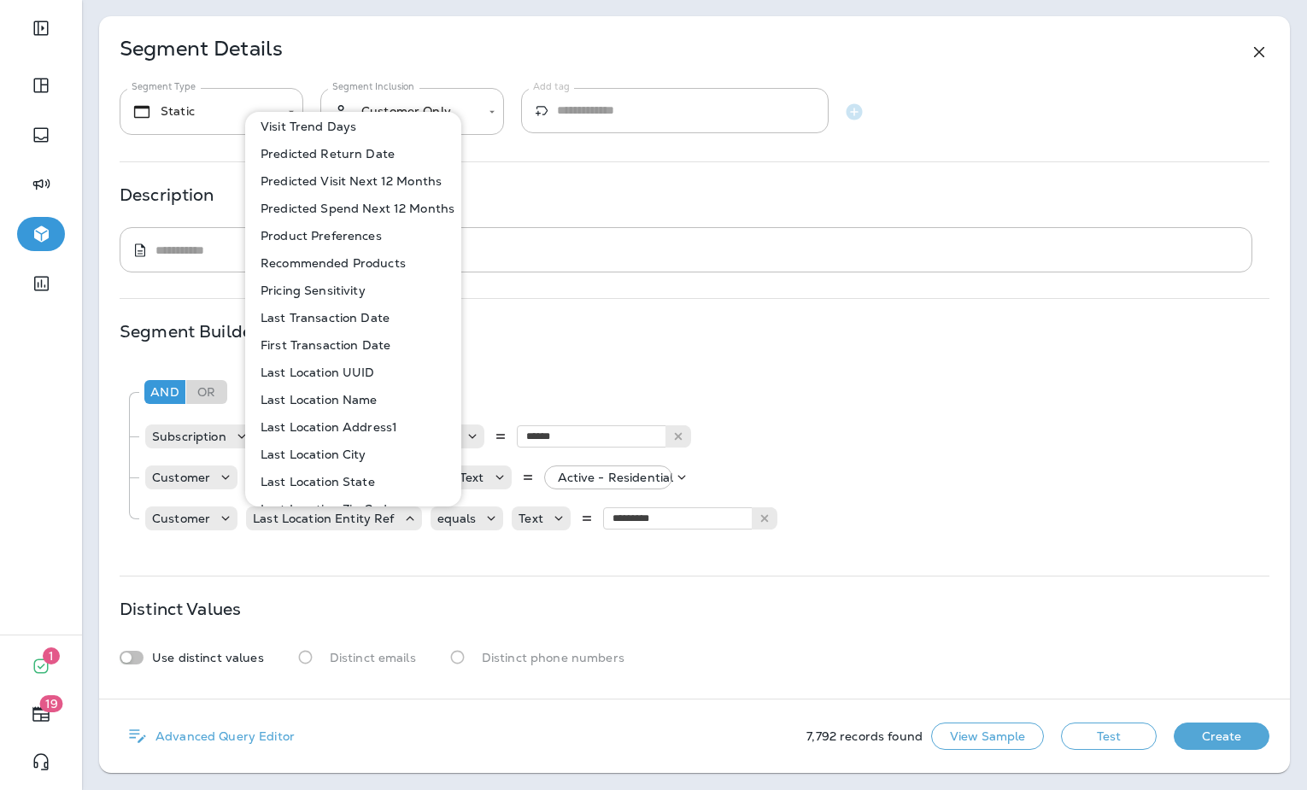
scroll to position [809, 0]
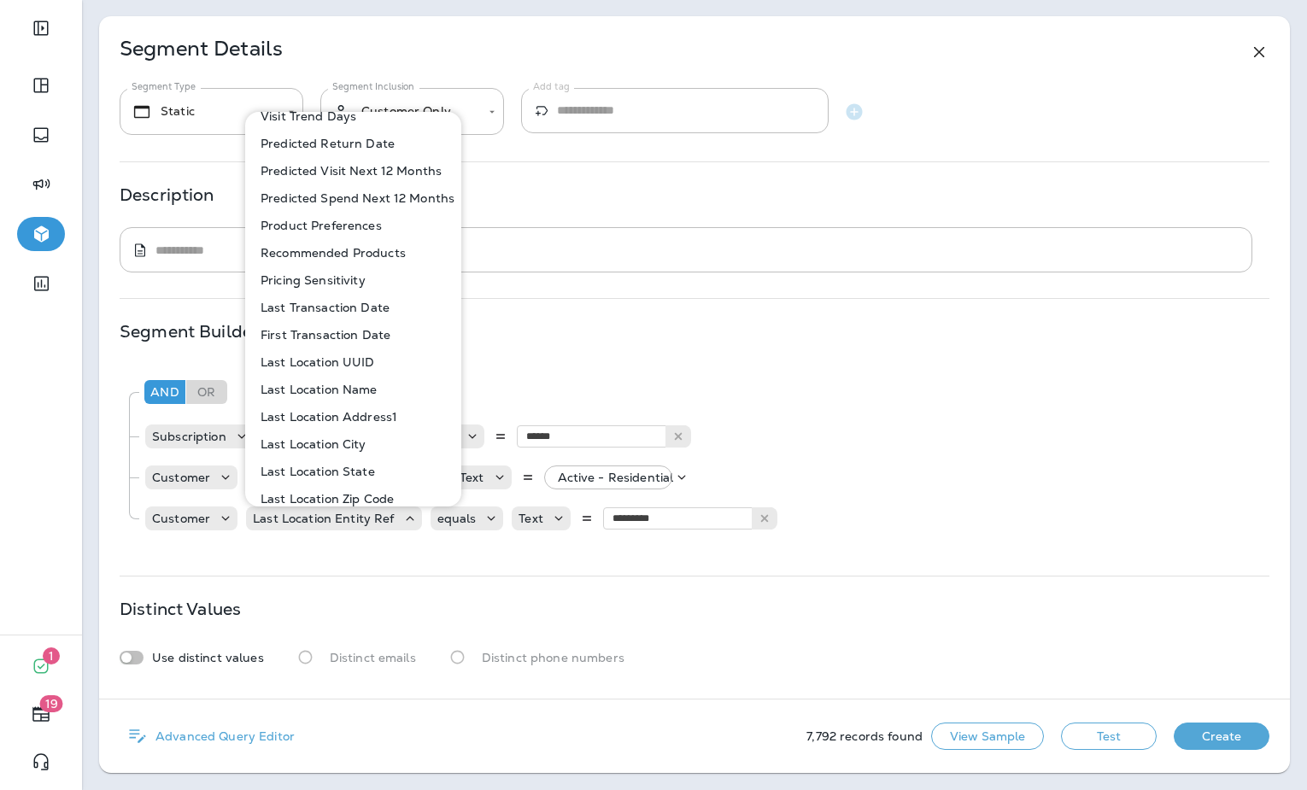
click at [386, 387] on button "Last Location Name" at bounding box center [354, 389] width 214 height 27
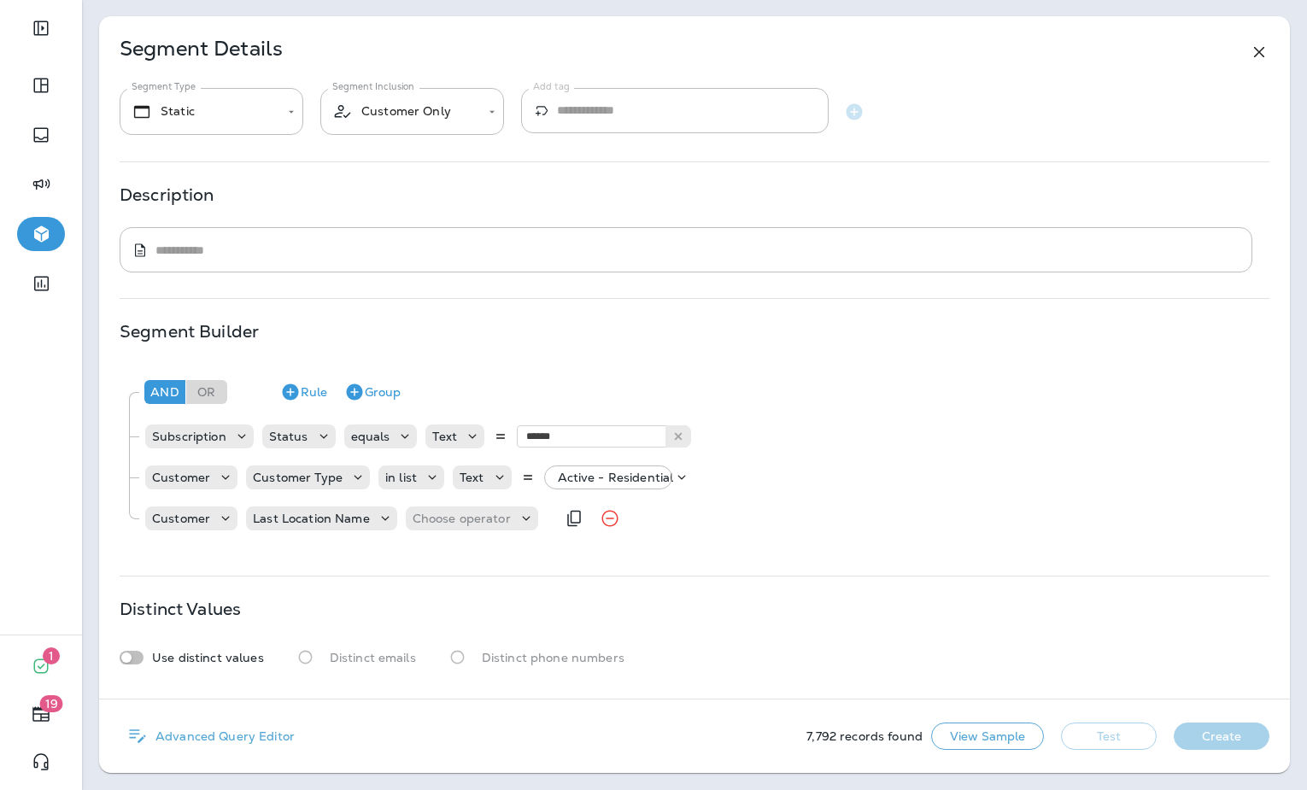
click at [456, 502] on div "Customer Last Location Name Choose operator" at bounding box center [350, 518] width 412 height 34
click at [458, 519] on p "Choose operator" at bounding box center [462, 519] width 98 height 14
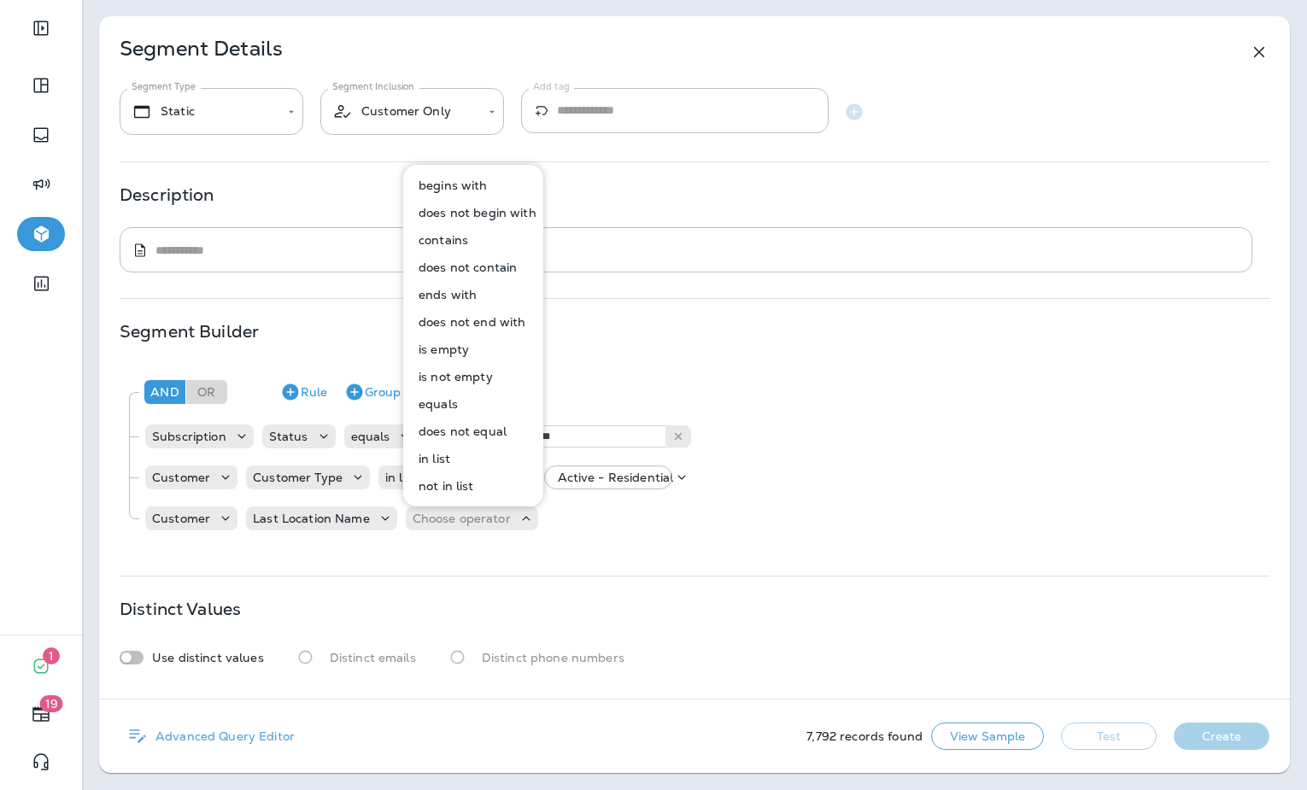
click at [467, 405] on button "equals" at bounding box center [474, 403] width 138 height 27
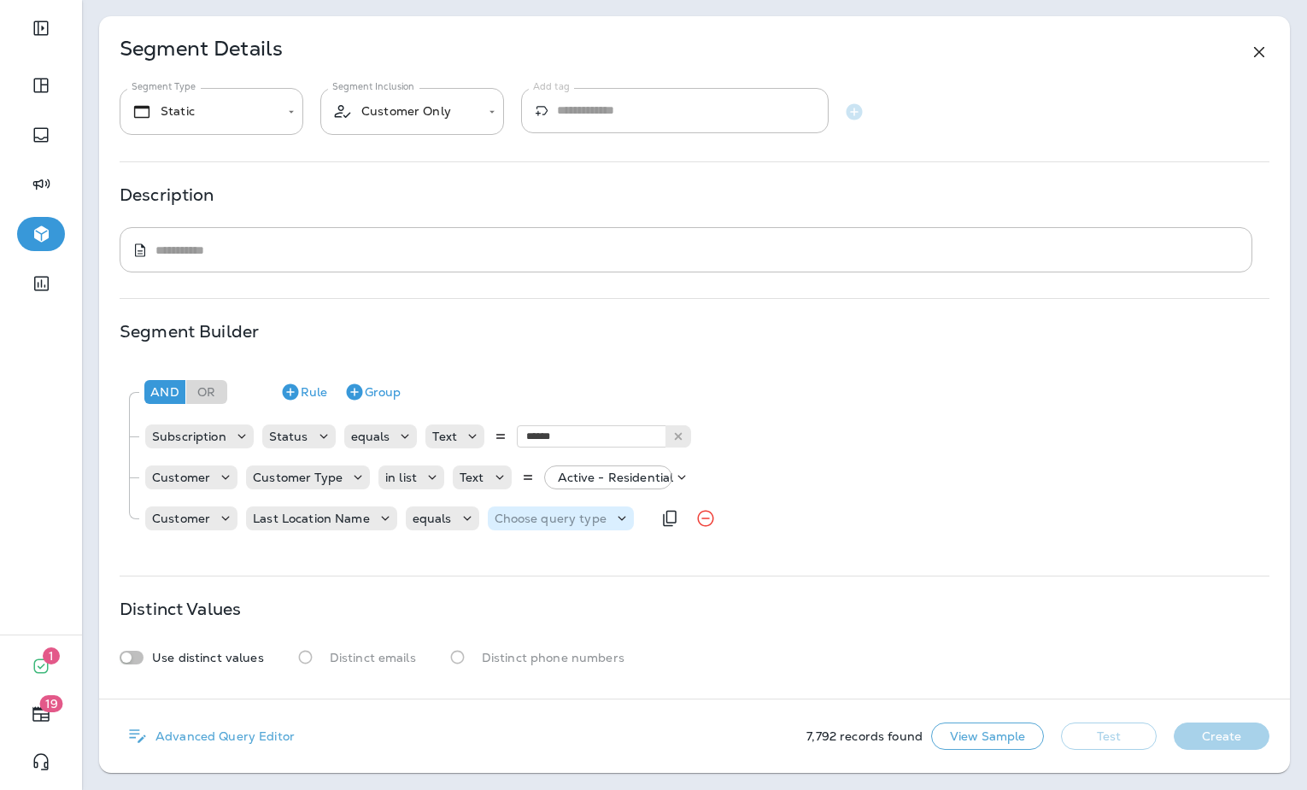
click at [546, 505] on div "Customer Last Location Name equals Choose query type" at bounding box center [397, 518] width 507 height 34
click at [548, 519] on p "Choose query type" at bounding box center [551, 519] width 112 height 14
click at [539, 559] on button "Text" at bounding box center [536, 561] width 98 height 27
click at [624, 518] on input "text" at bounding box center [663, 518] width 171 height 22
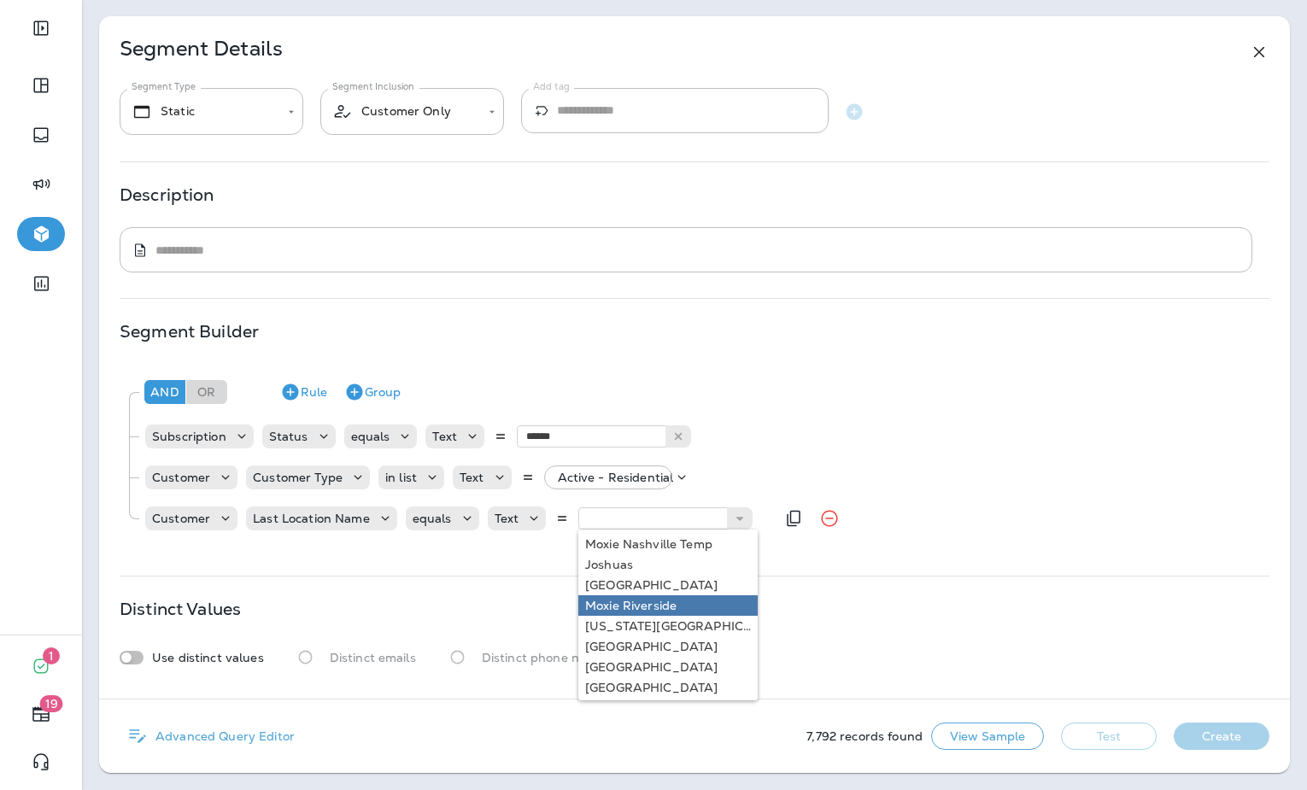
type input "**********"
click at [644, 607] on div "**********" at bounding box center [694, 357] width 1191 height 683
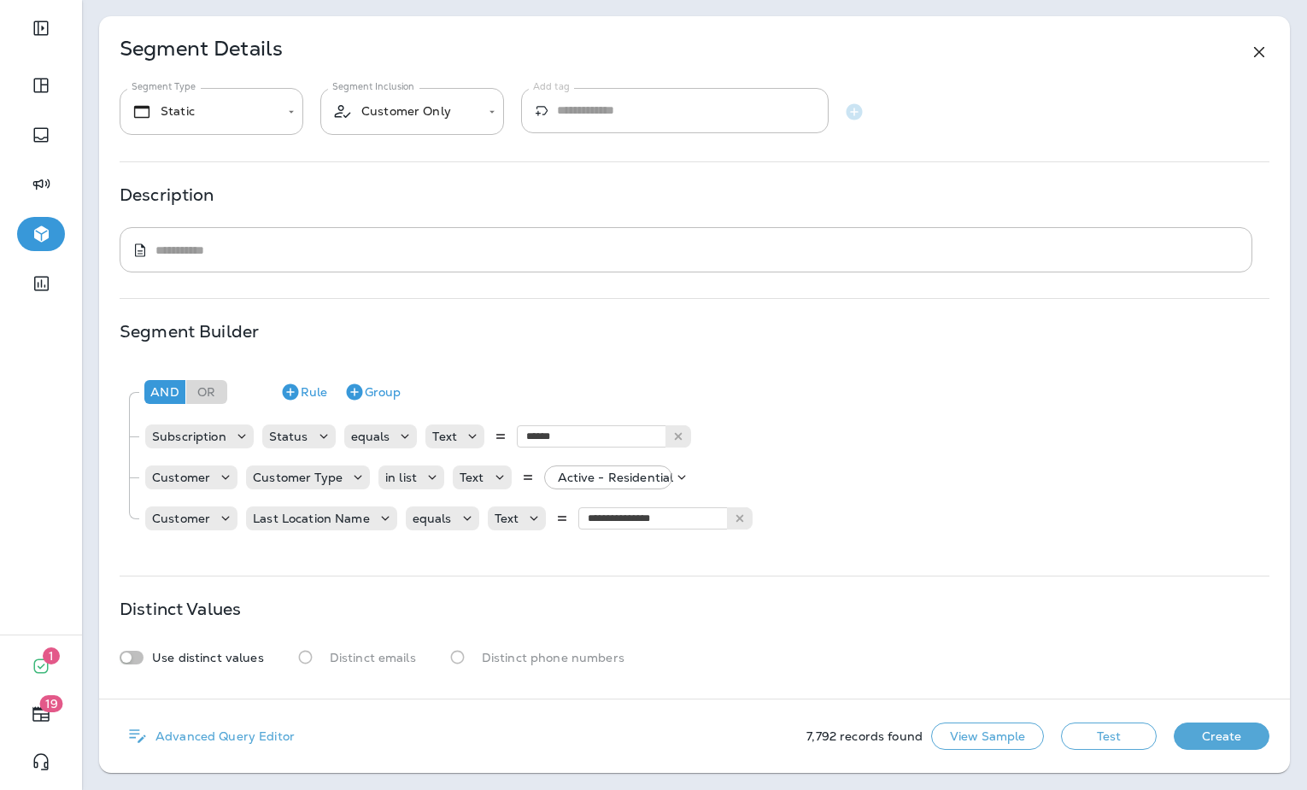
click at [1111, 742] on button "Test" at bounding box center [1109, 736] width 96 height 27
click at [1106, 745] on button "Test" at bounding box center [1109, 736] width 96 height 27
click at [975, 737] on button "Get Total" at bounding box center [987, 736] width 113 height 27
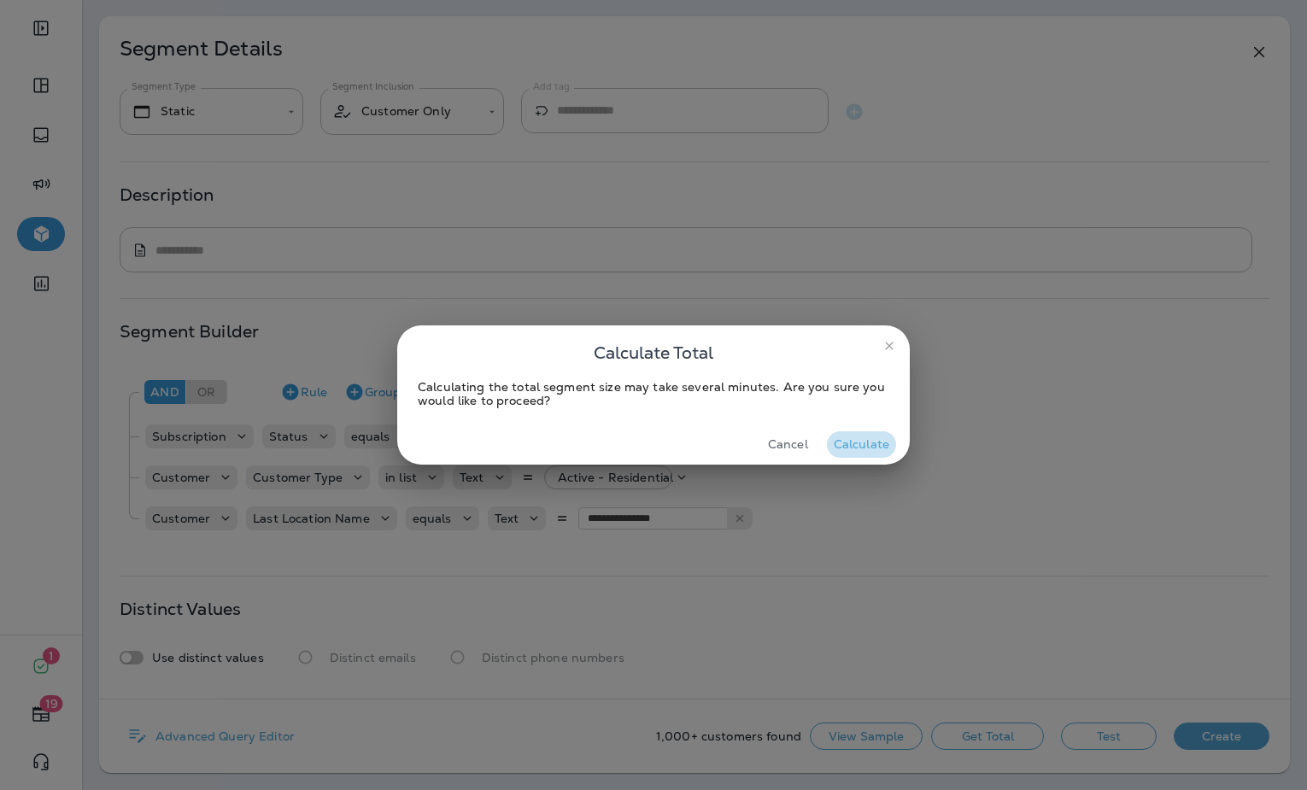
drag, startPoint x: 878, startPoint y: 443, endPoint x: 984, endPoint y: 435, distance: 106.3
click at [878, 443] on button "Calculate" at bounding box center [861, 444] width 69 height 26
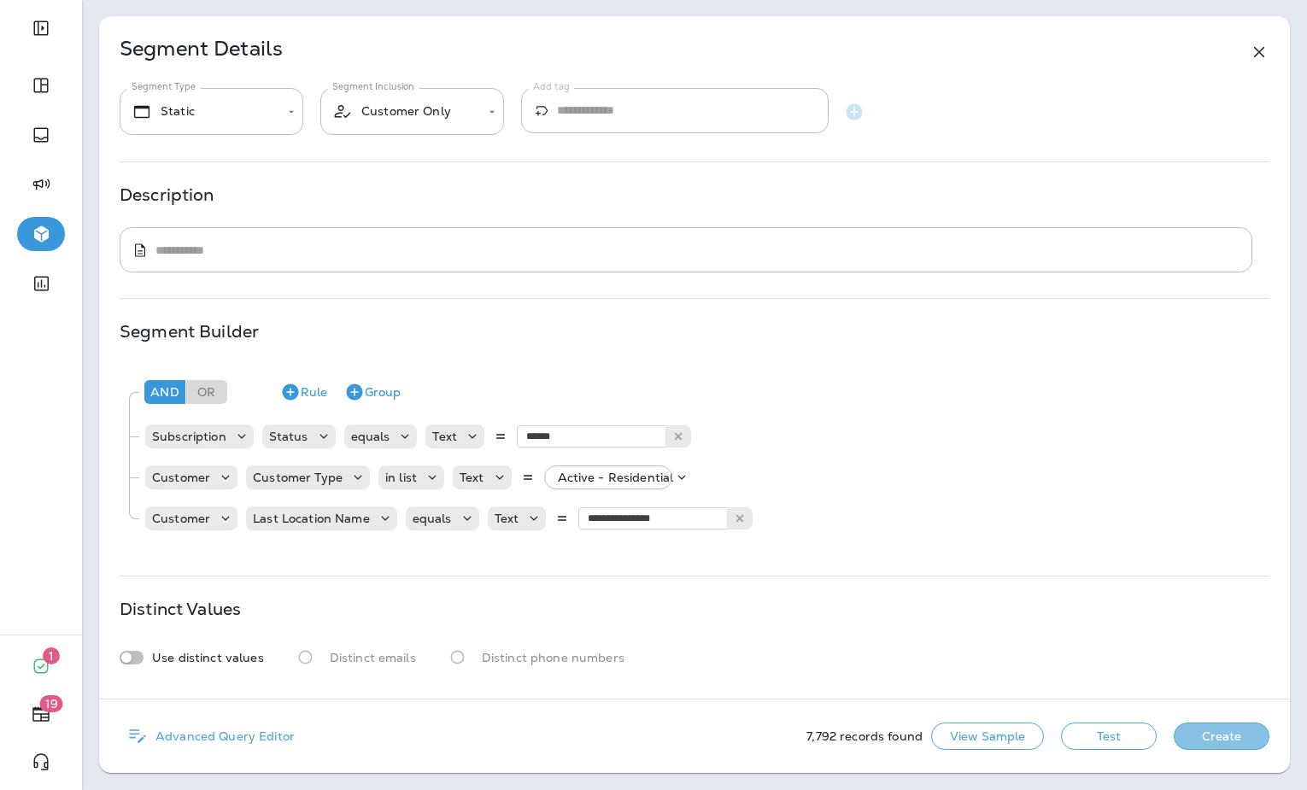
click at [1220, 735] on button "Create" at bounding box center [1222, 736] width 96 height 27
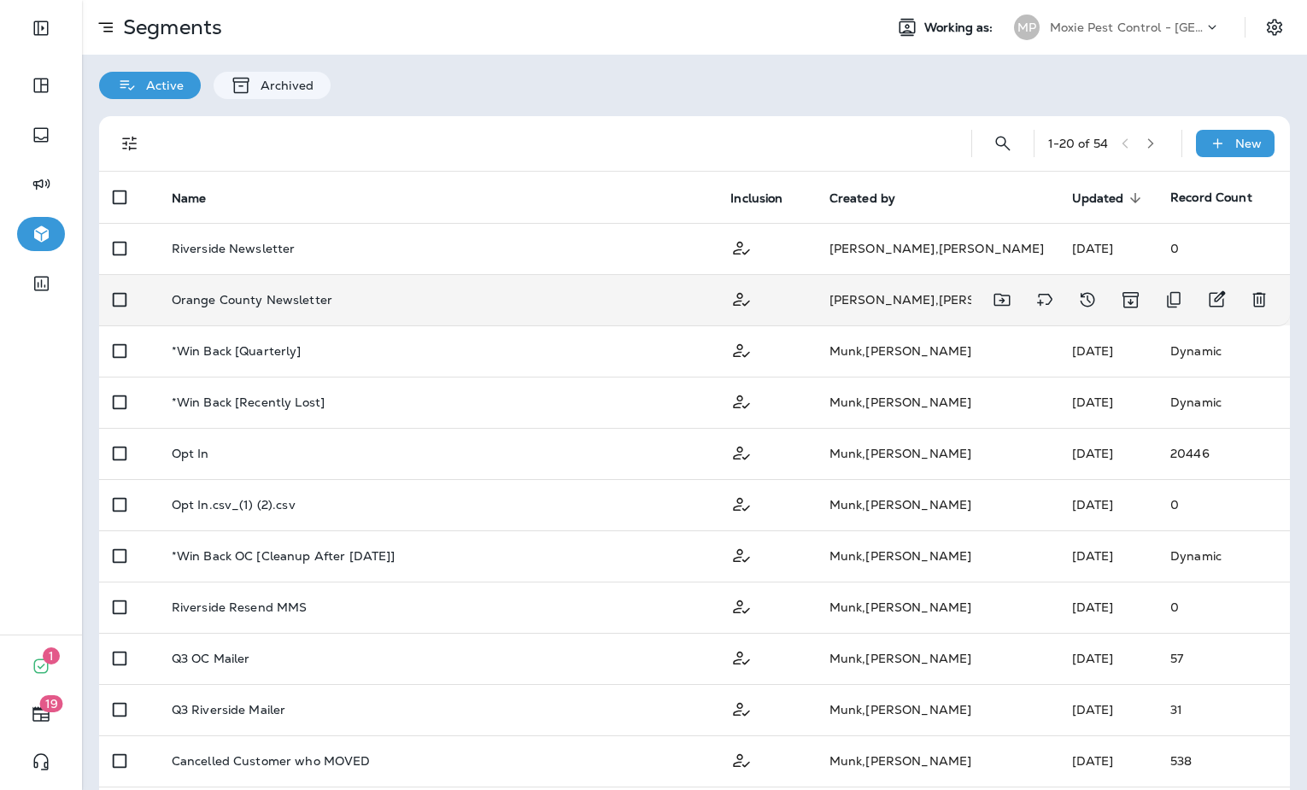
click at [350, 304] on div "Orange County Newsletter" at bounding box center [438, 300] width 532 height 14
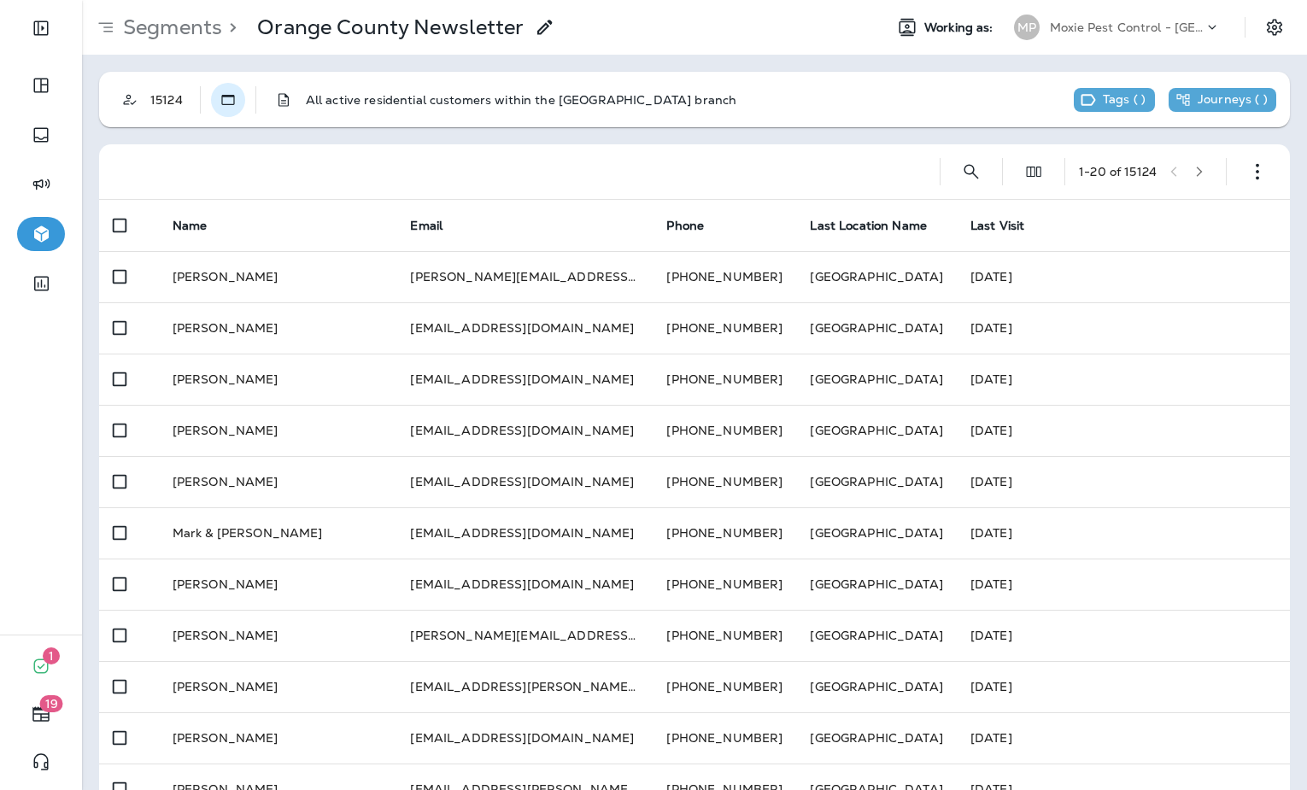
click at [222, 103] on use "Static" at bounding box center [227, 100] width 13 height 10
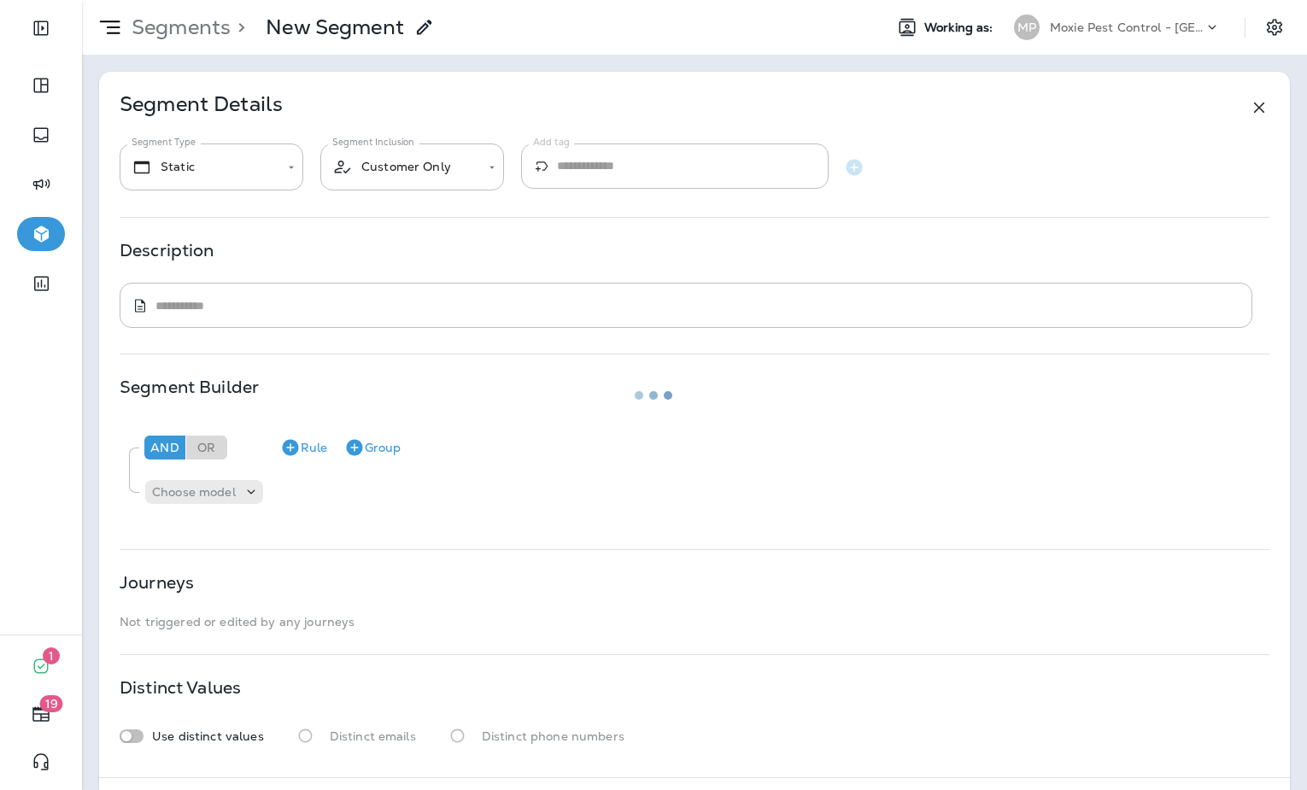
type textarea "**********"
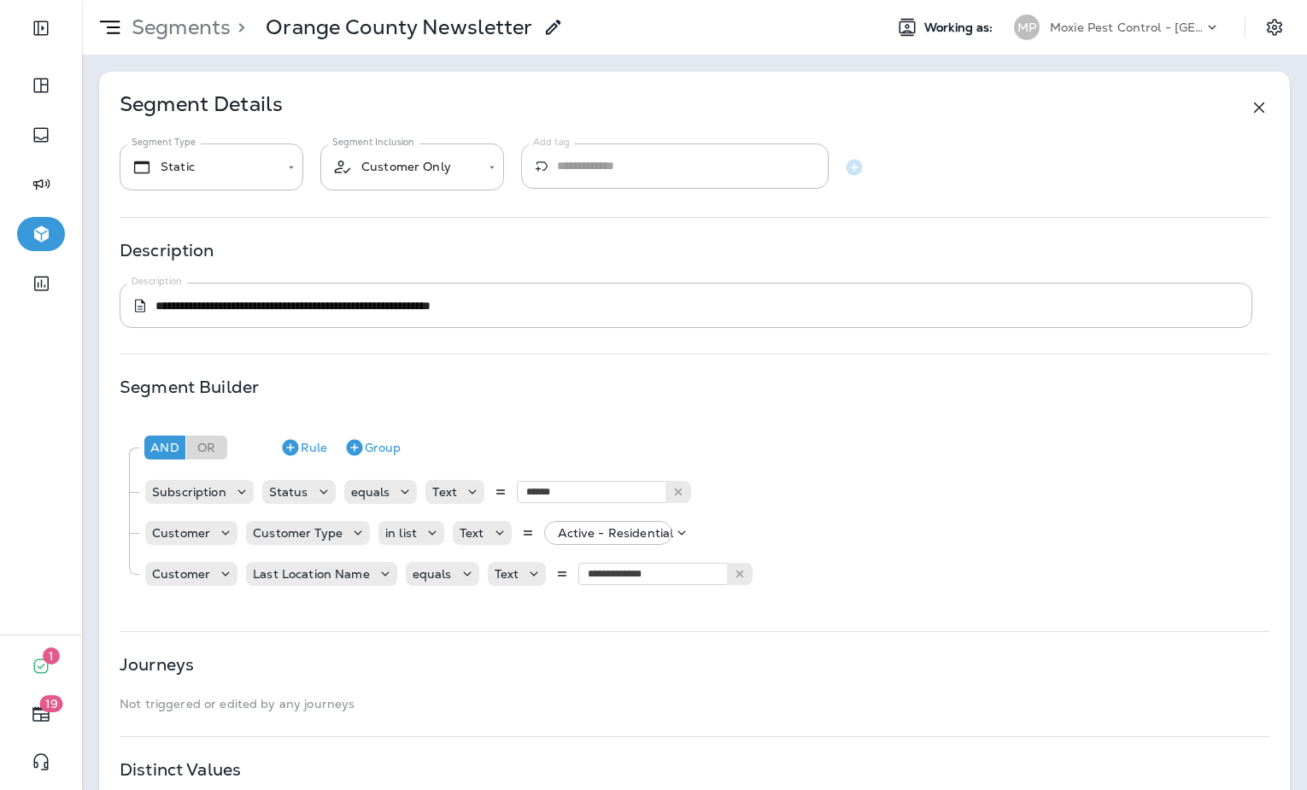
scroll to position [161, 0]
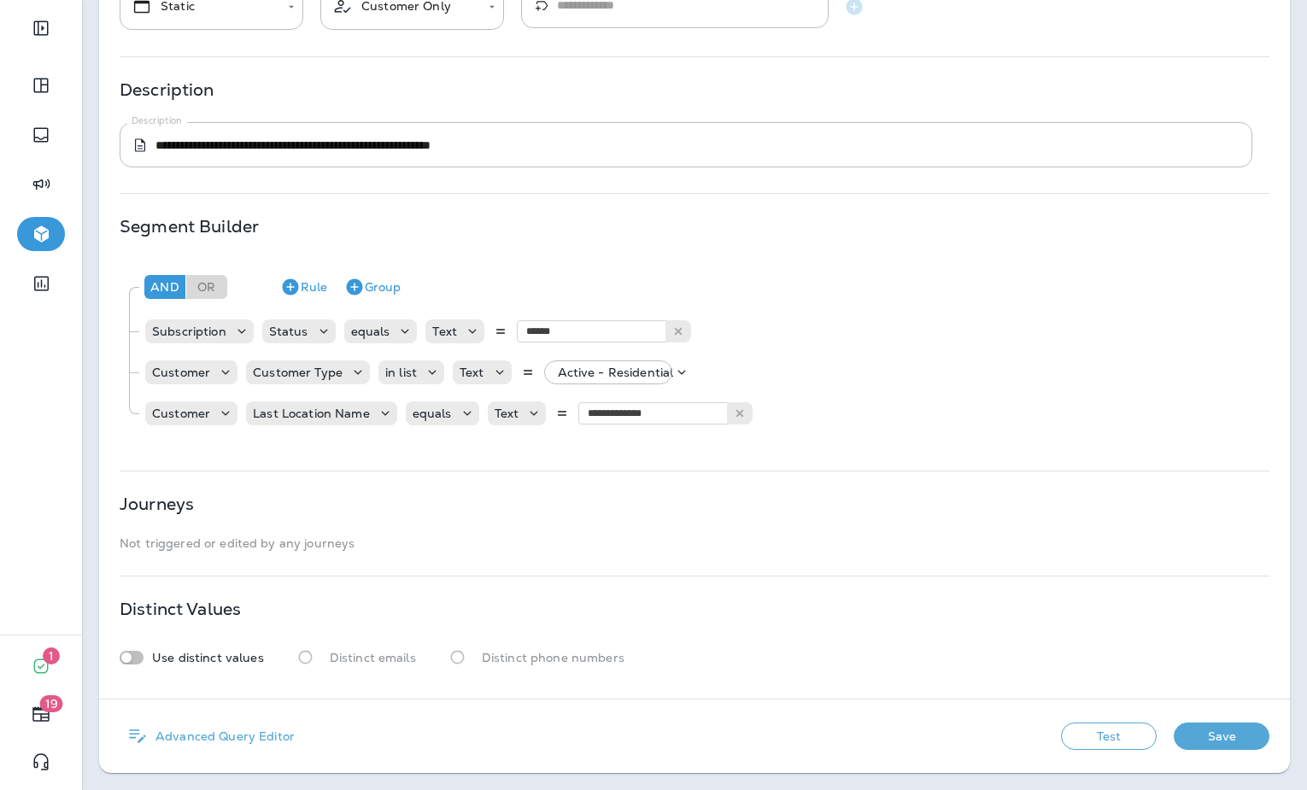
click at [1095, 744] on button "Test" at bounding box center [1109, 736] width 96 height 27
click at [982, 731] on button "Get Total" at bounding box center [987, 736] width 113 height 27
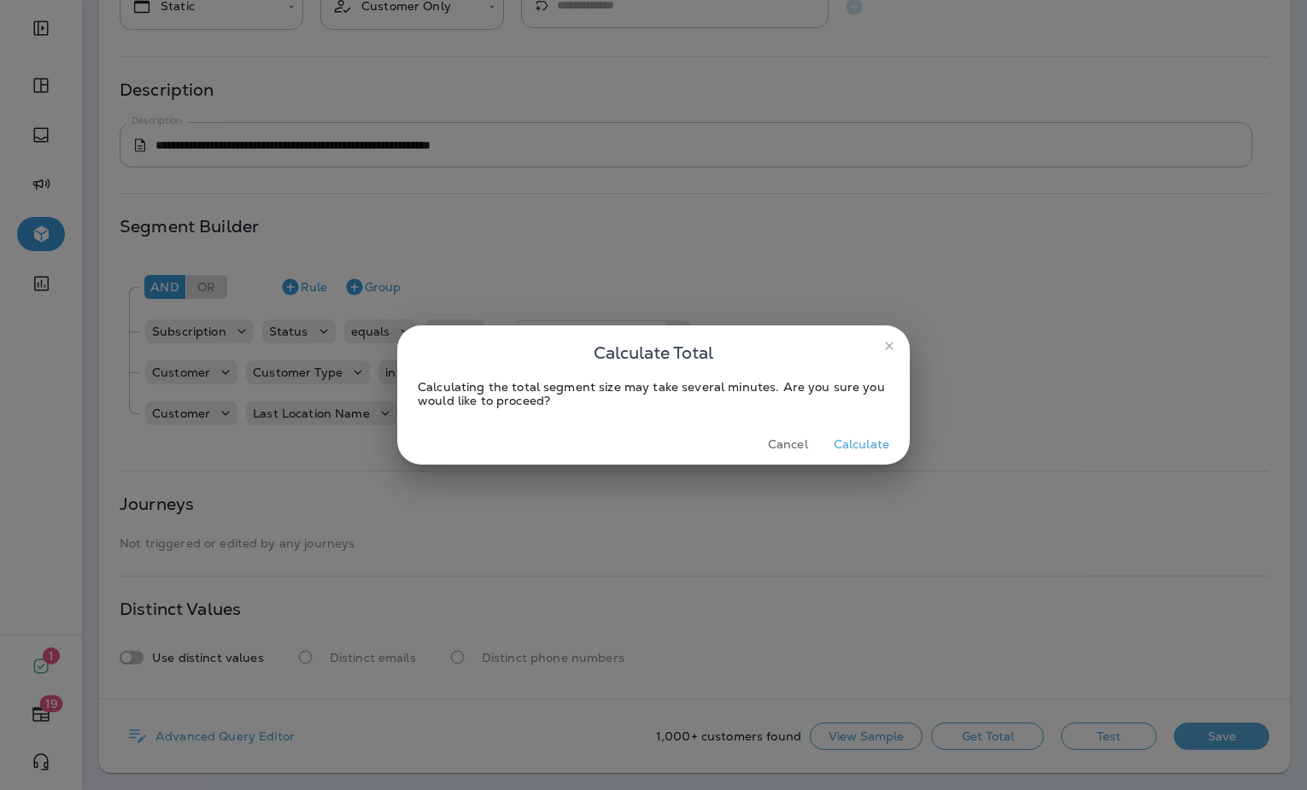
click at [886, 433] on button "Calculate" at bounding box center [861, 444] width 69 height 26
